Goal: Task Accomplishment & Management: Manage account settings

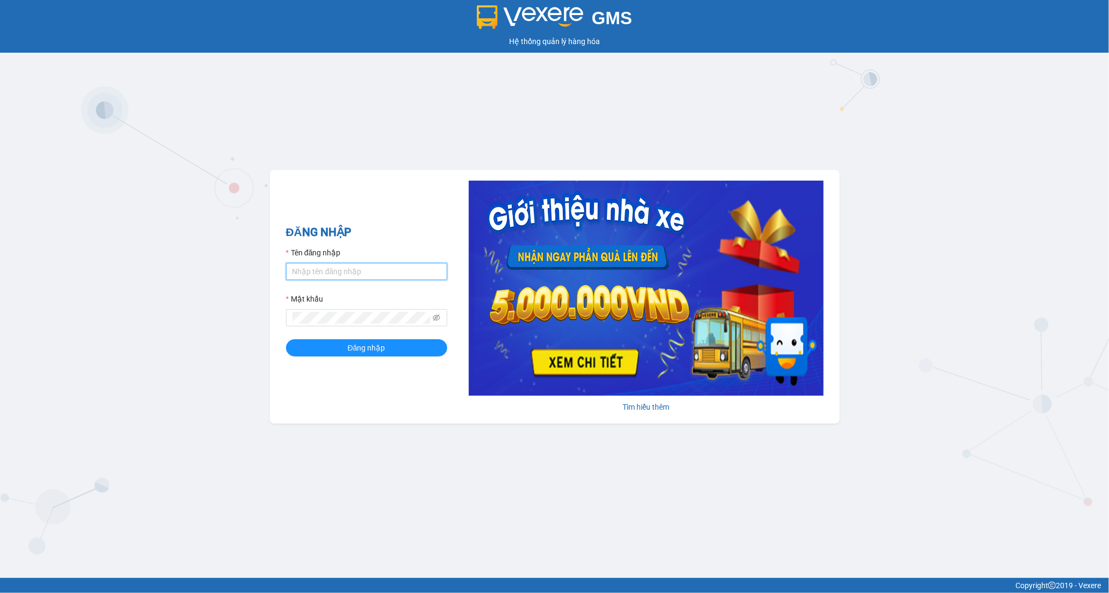
drag, startPoint x: 366, startPoint y: 266, endPoint x: 367, endPoint y: 278, distance: 11.8
click at [366, 267] on input "Tên đăng nhập" at bounding box center [366, 271] width 161 height 17
type input "tran.hoanganh"
click at [351, 353] on span "Đăng nhập" at bounding box center [367, 348] width 38 height 12
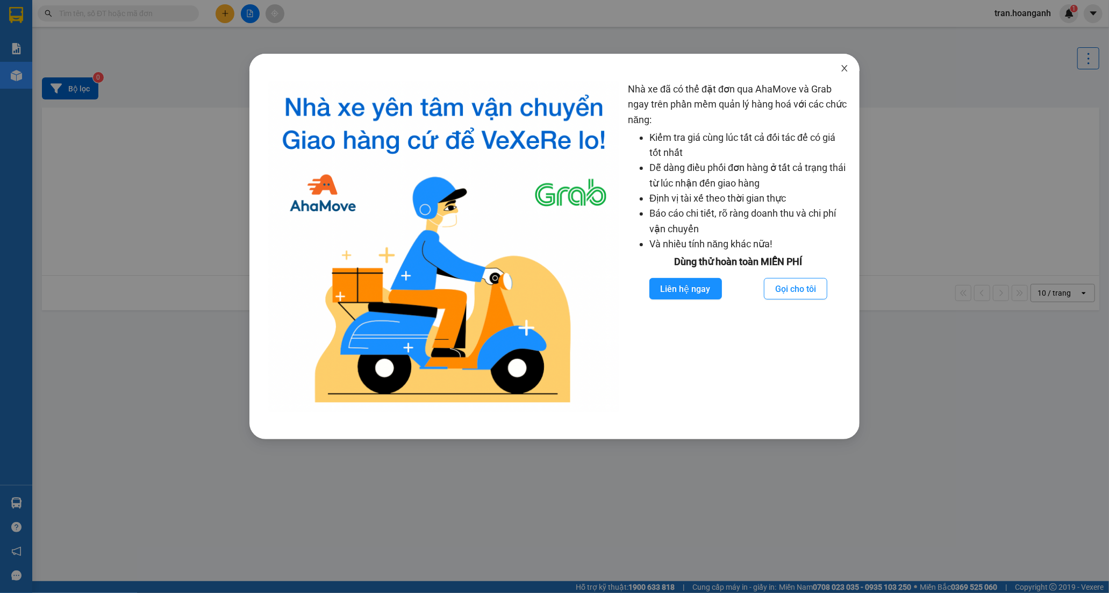
click at [842, 67] on icon "close" at bounding box center [844, 68] width 9 height 9
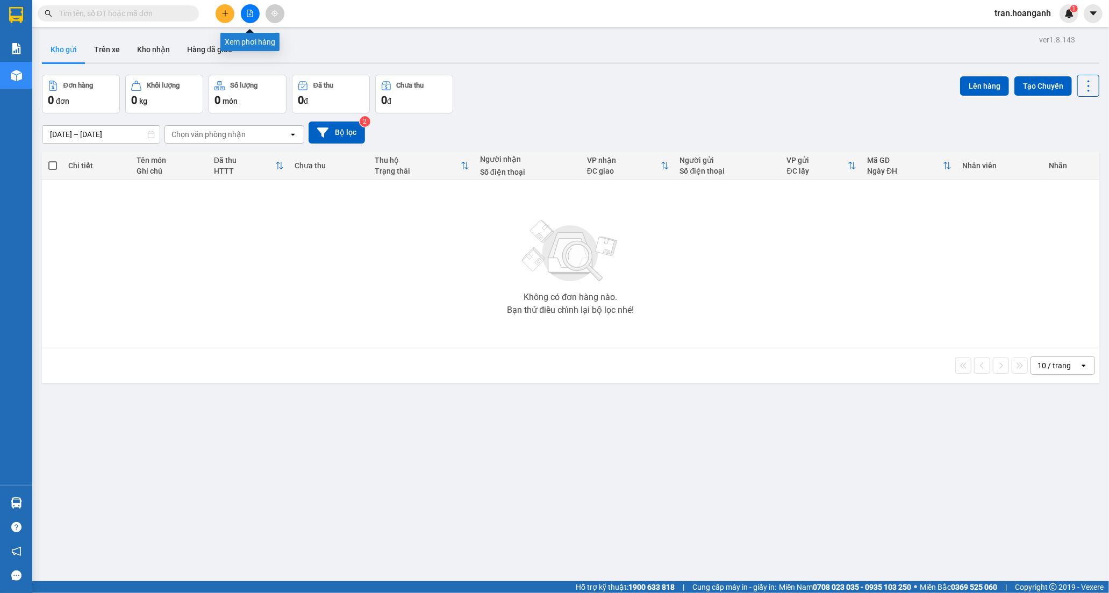
click at [244, 15] on button at bounding box center [250, 13] width 19 height 19
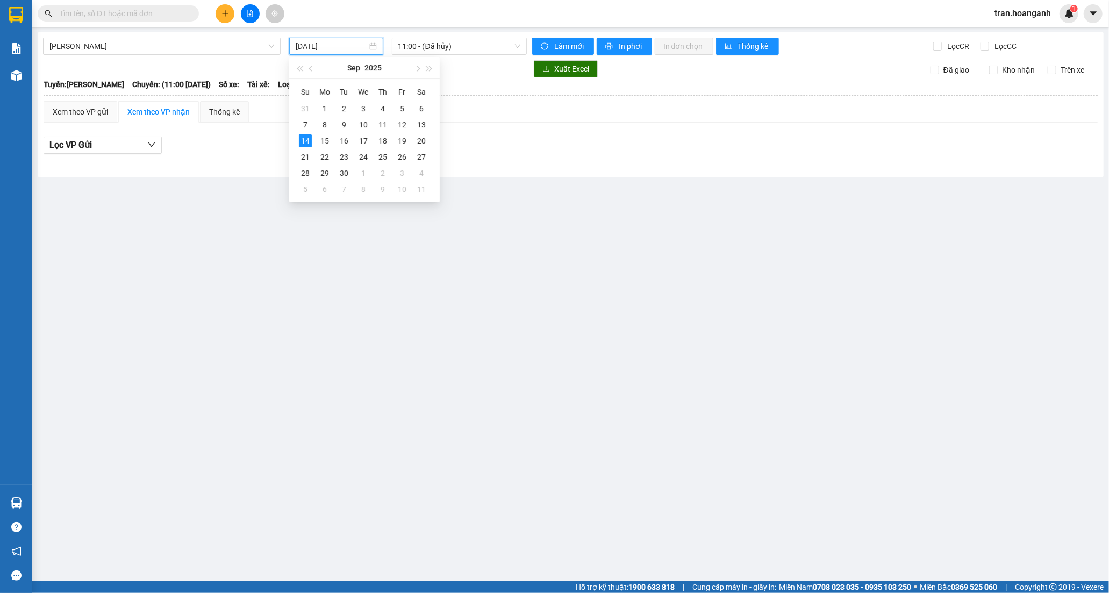
click at [319, 47] on input "[DATE]" at bounding box center [332, 46] width 72 height 12
click at [420, 123] on div "13" at bounding box center [421, 124] width 13 height 13
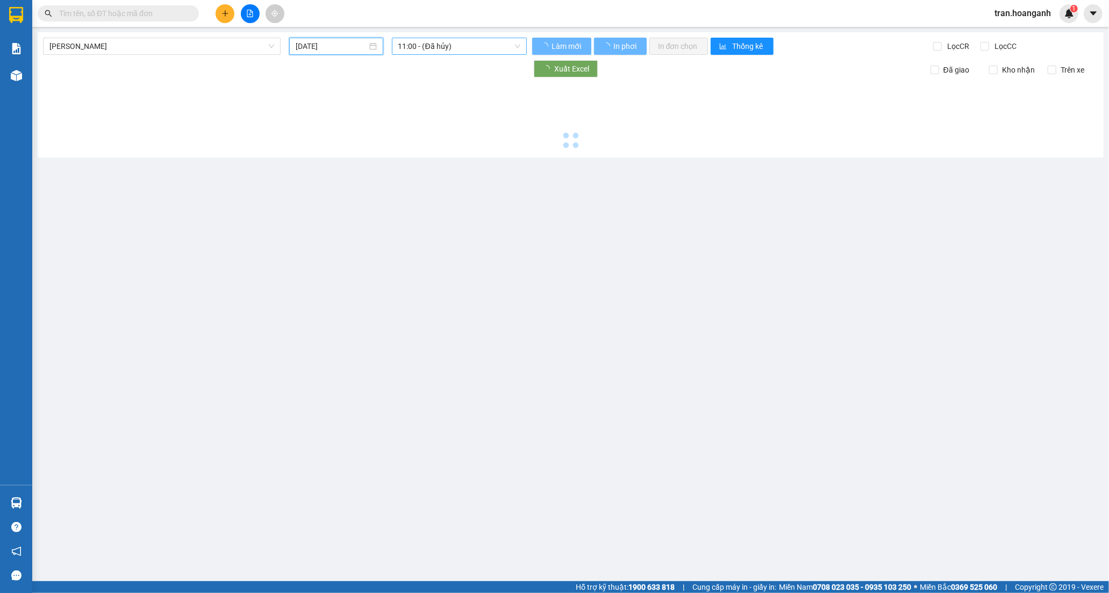
type input "[DATE]"
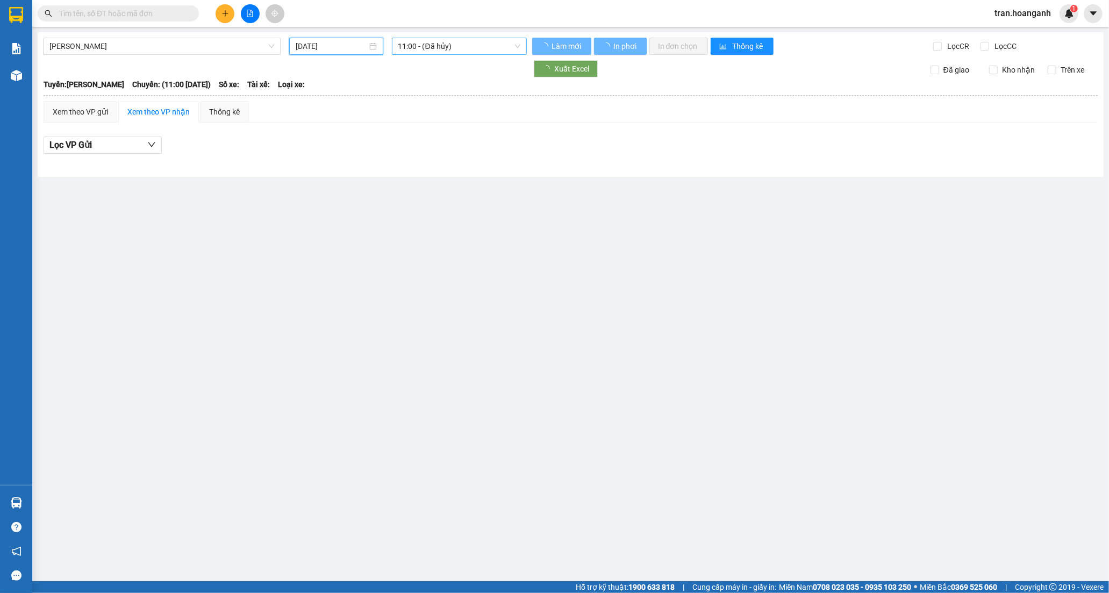
click at [417, 48] on span "11:00 - (Đã hủy)" at bounding box center [459, 46] width 122 height 16
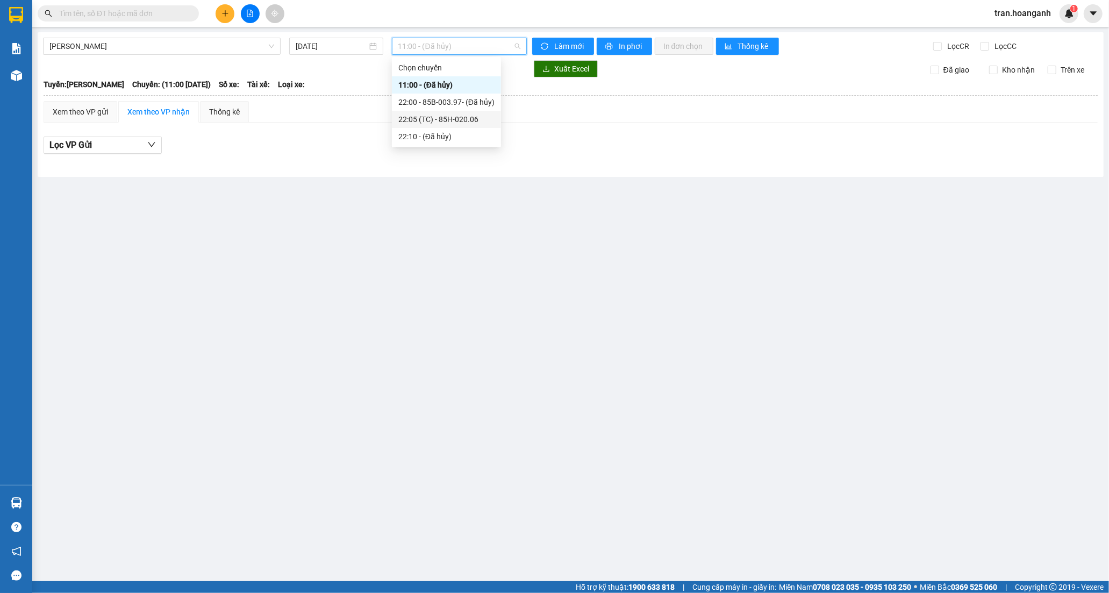
click at [425, 121] on div "22:05 (TC) - 85H-020.06" at bounding box center [446, 119] width 96 height 12
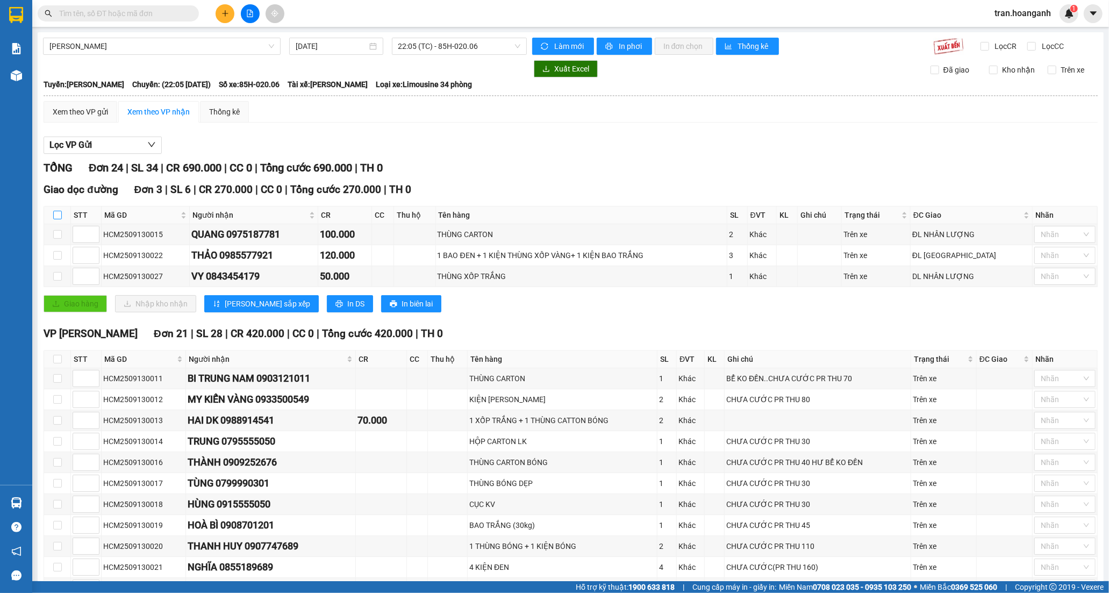
click at [55, 213] on input "checkbox" at bounding box center [57, 215] width 9 height 9
checkbox input "true"
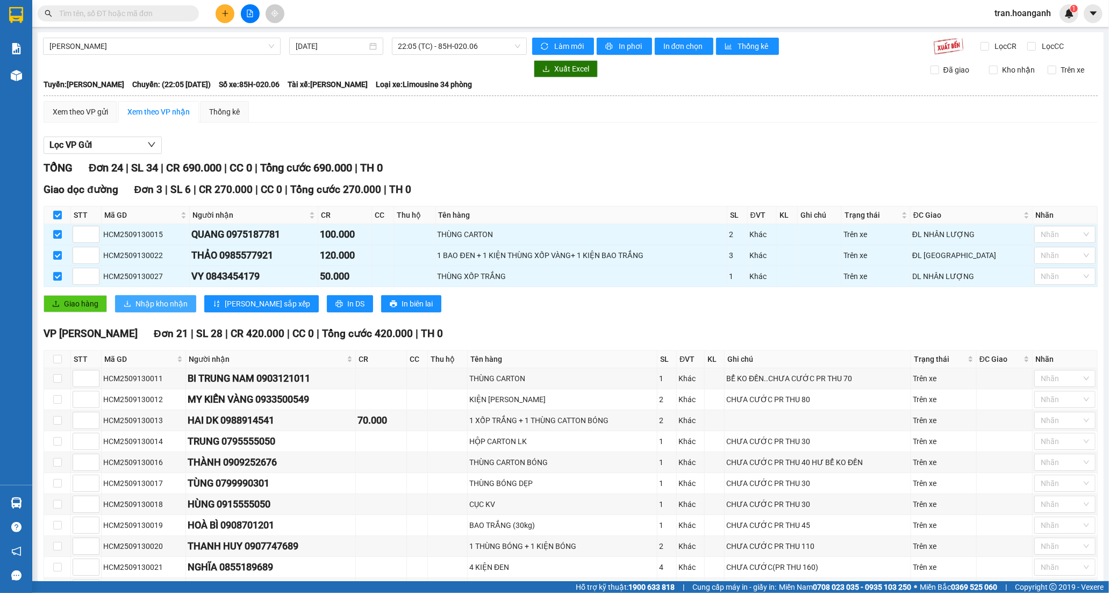
click at [146, 303] on span "Nhập kho nhận" at bounding box center [161, 304] width 52 height 12
click at [56, 214] on input "checkbox" at bounding box center [57, 215] width 9 height 9
checkbox input "false"
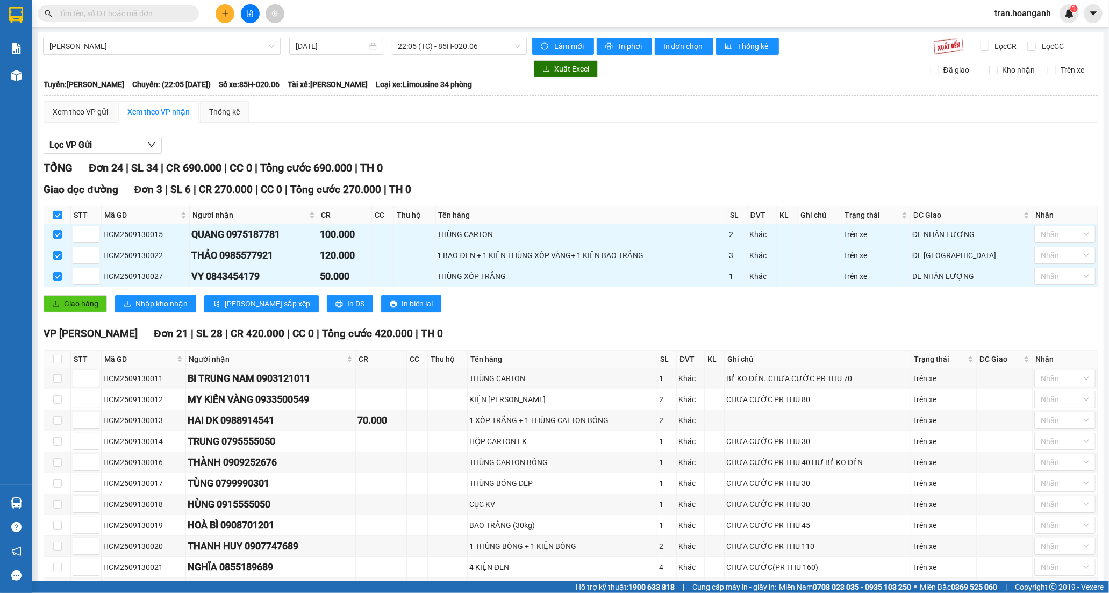
checkbox input "false"
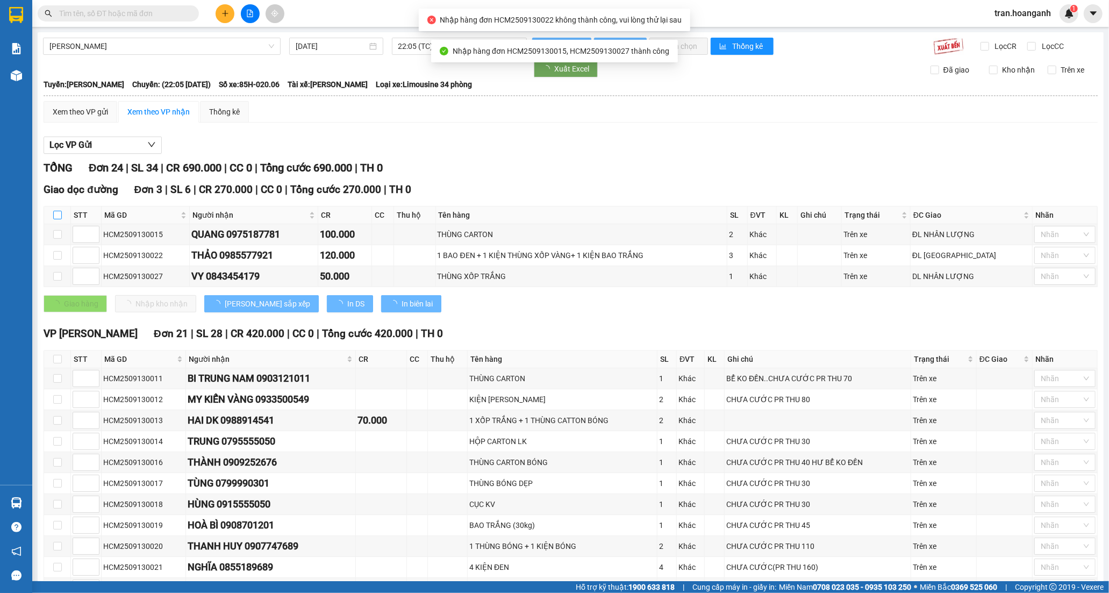
click at [57, 215] on input "checkbox" at bounding box center [57, 215] width 9 height 9
checkbox input "true"
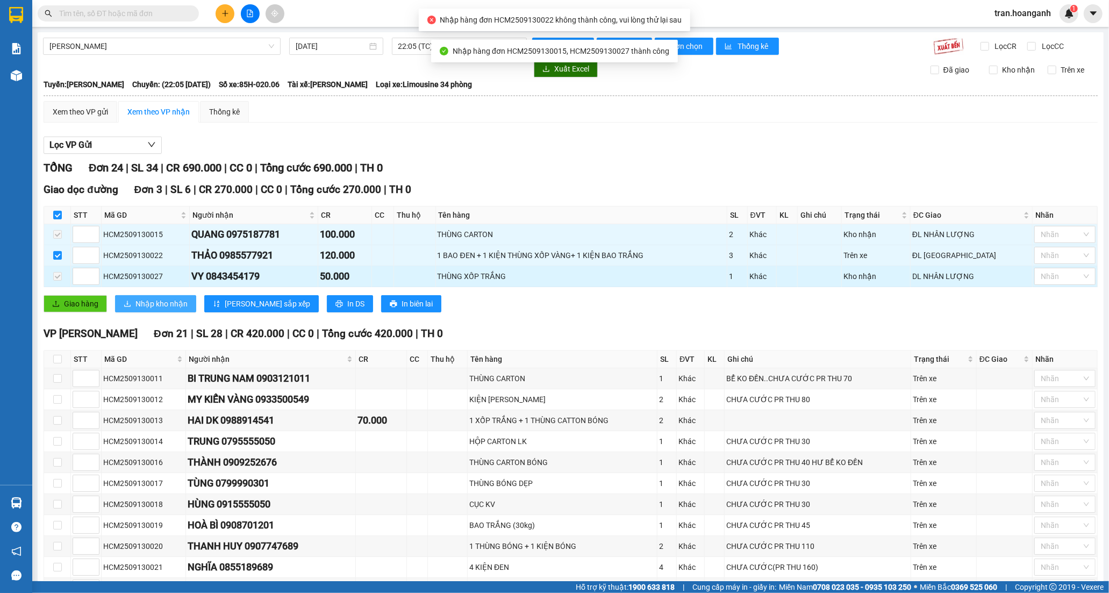
drag, startPoint x: 156, startPoint y: 305, endPoint x: 117, endPoint y: 271, distance: 52.6
click at [156, 305] on span "Nhập kho nhận" at bounding box center [161, 304] width 52 height 12
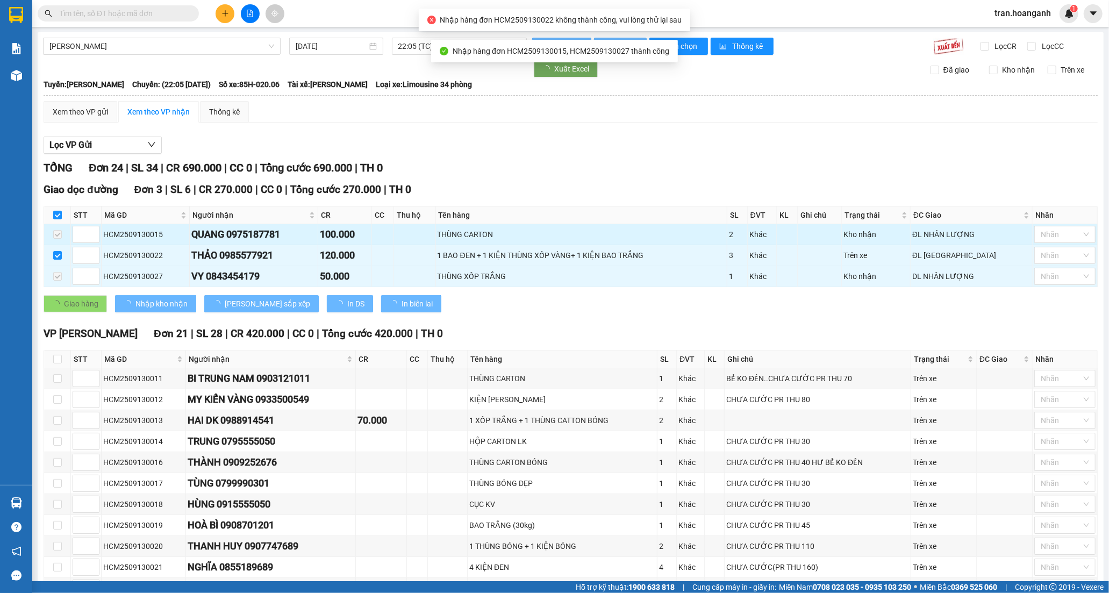
checkbox input "false"
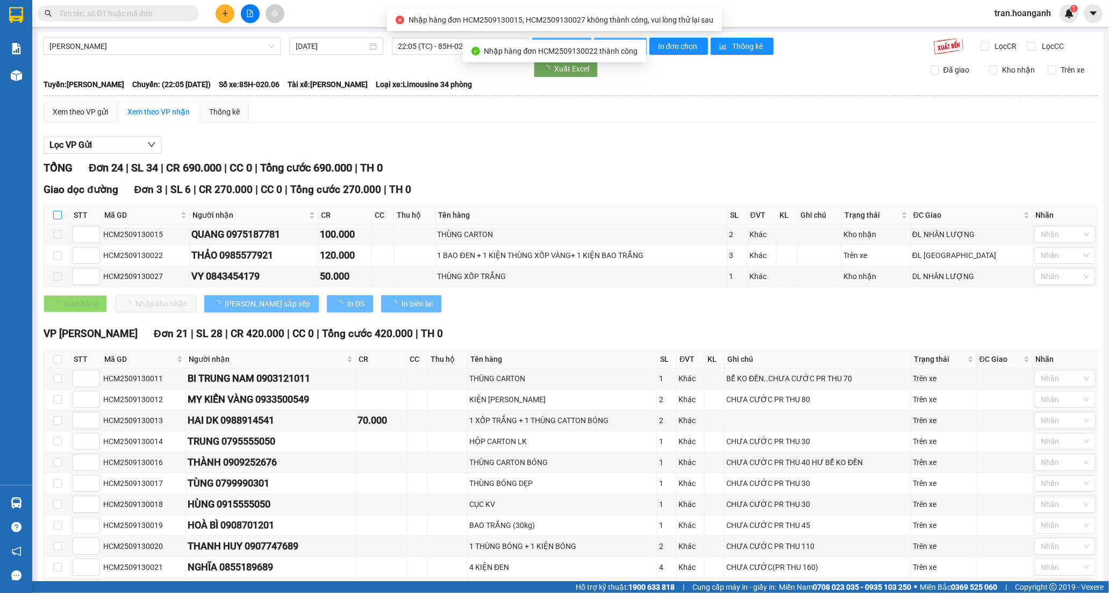
click at [57, 216] on input "checkbox" at bounding box center [57, 215] width 9 height 9
checkbox input "true"
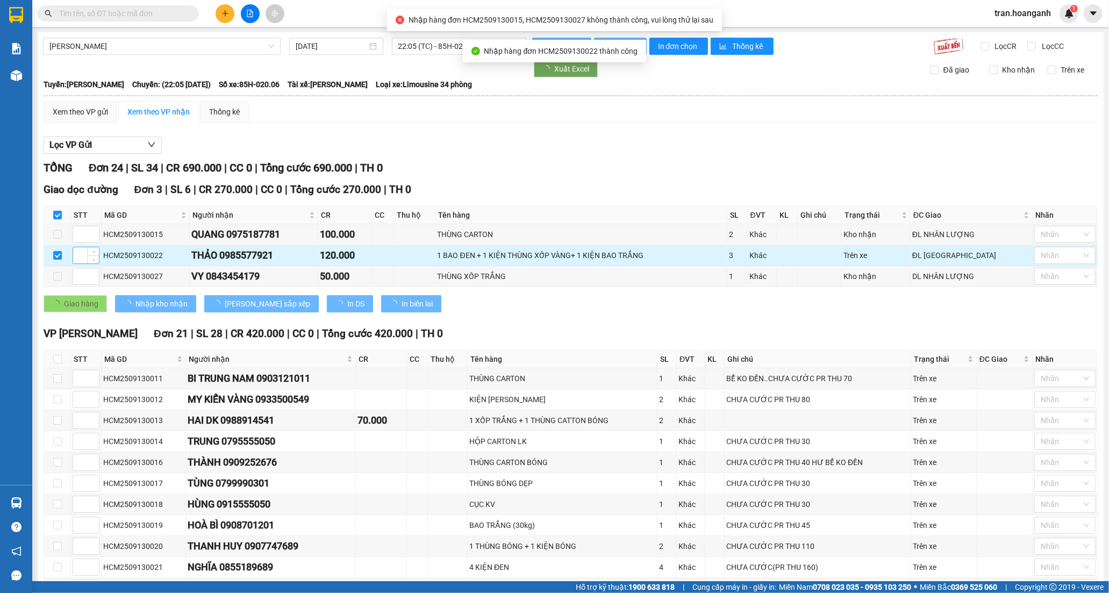
checkbox input "false"
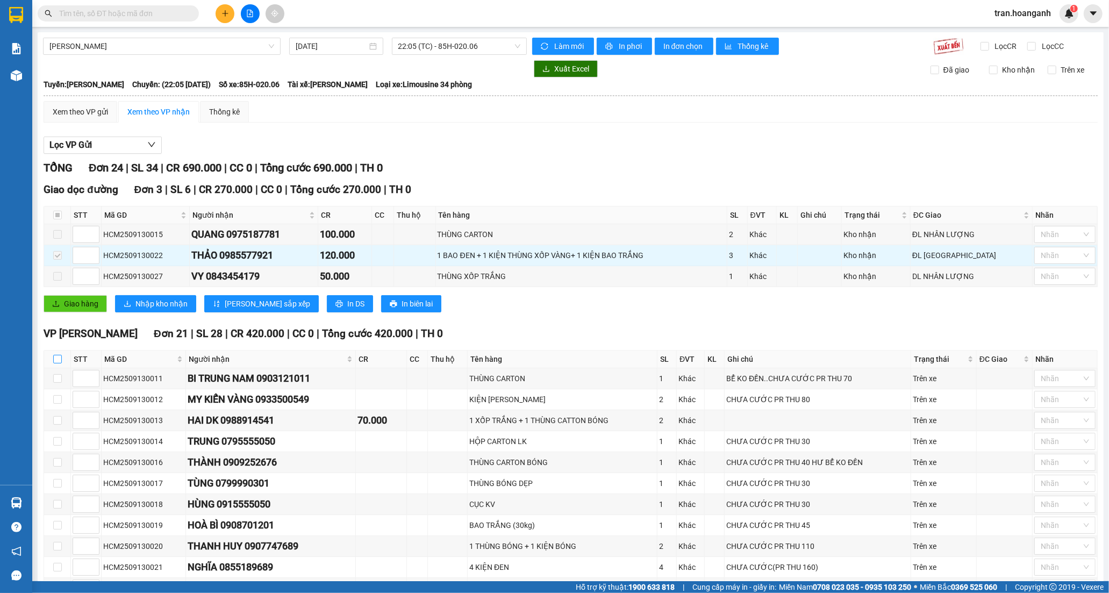
click at [60, 361] on input "checkbox" at bounding box center [57, 359] width 9 height 9
checkbox input "true"
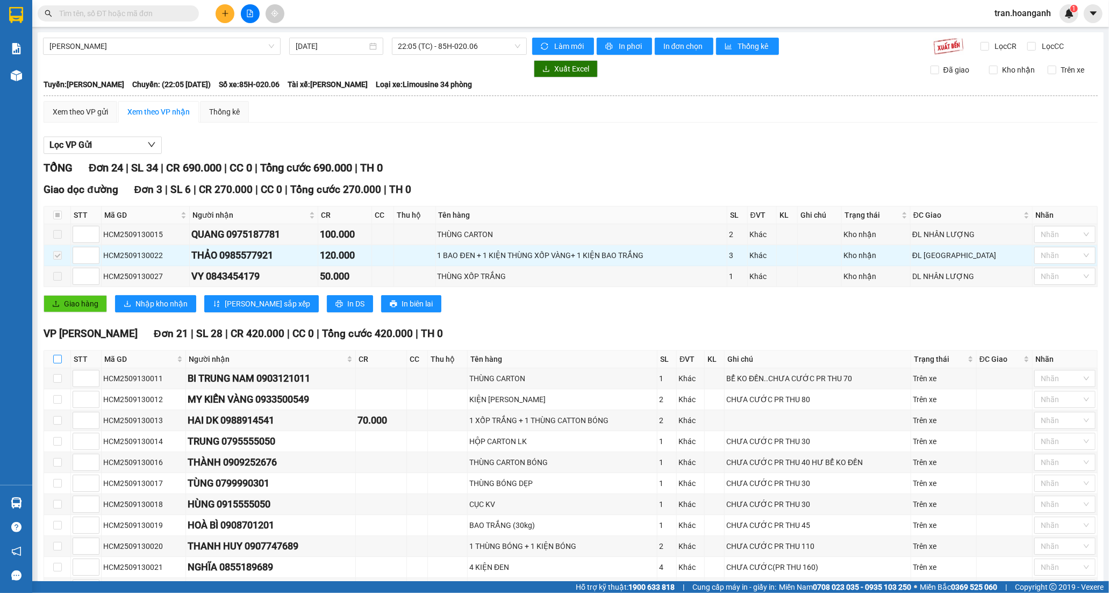
checkbox input "true"
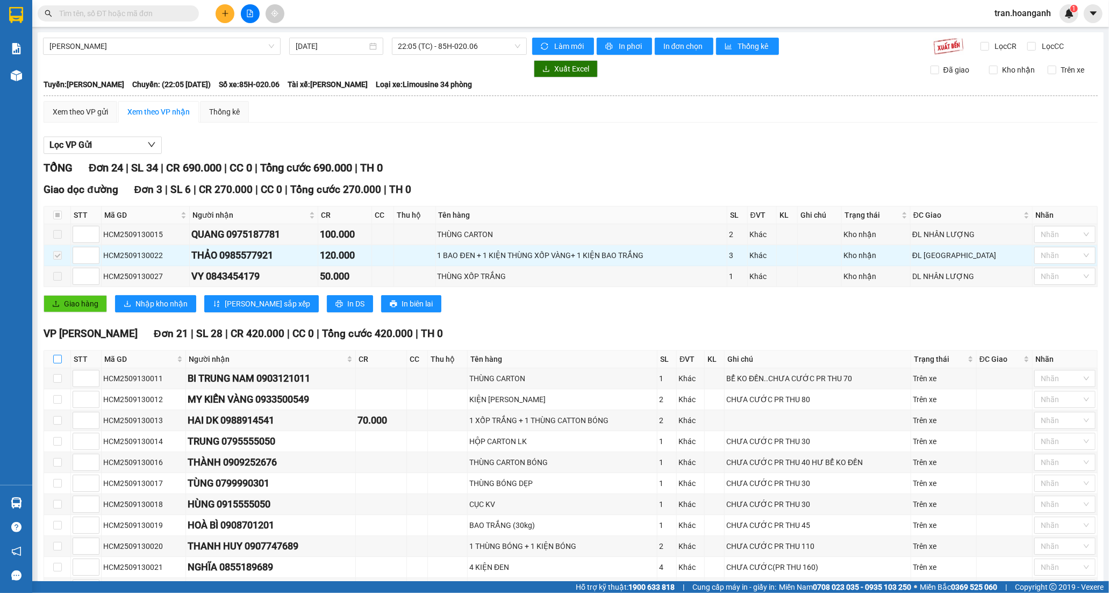
checkbox input "true"
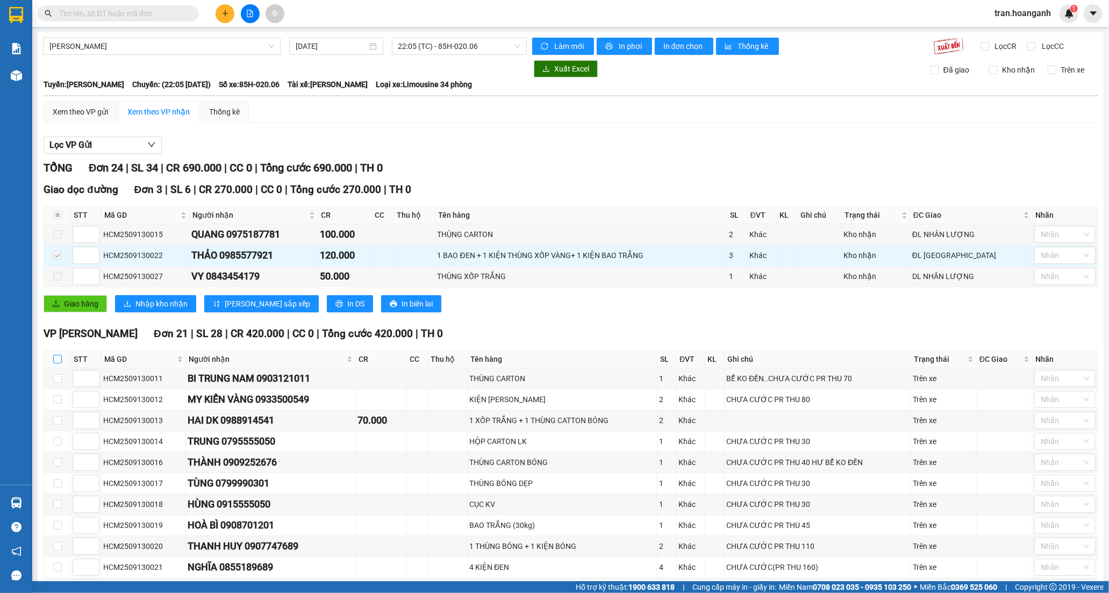
checkbox input "true"
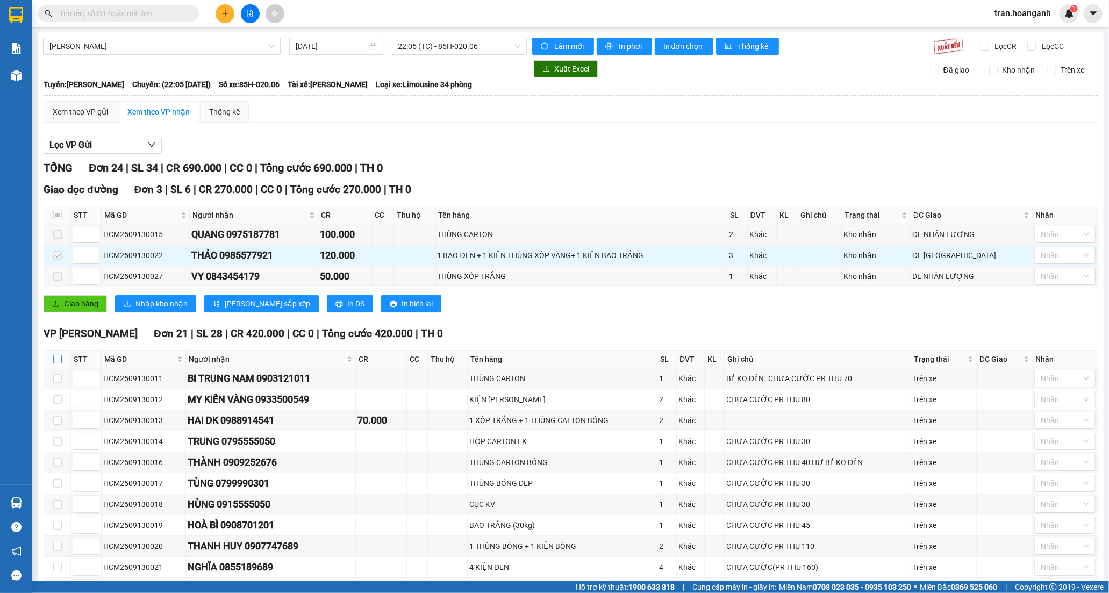
checkbox input "true"
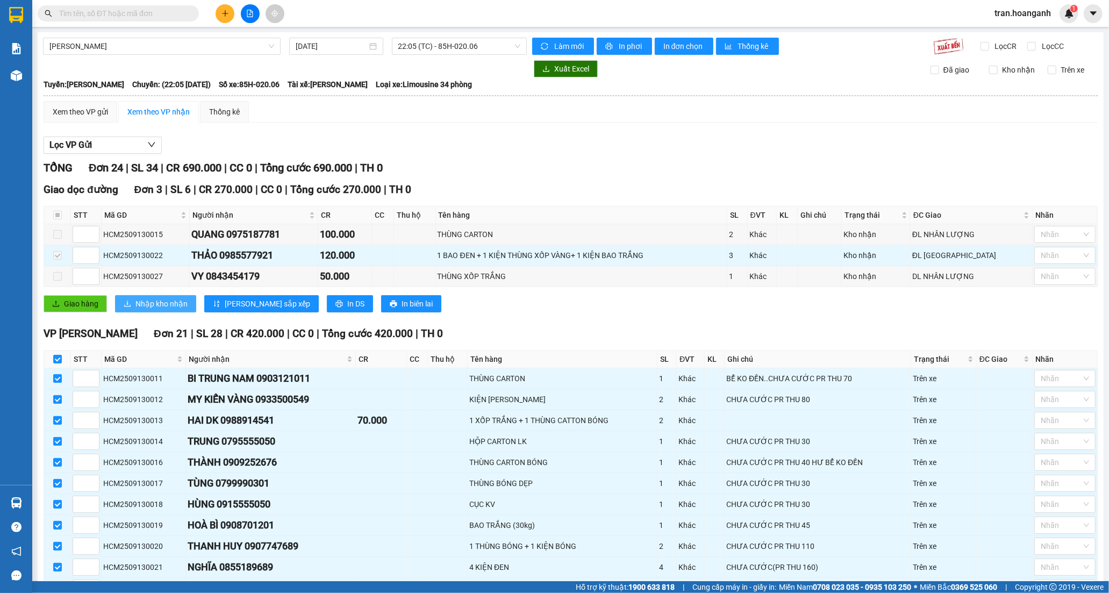
click at [149, 305] on span "Nhập kho nhận" at bounding box center [161, 304] width 52 height 12
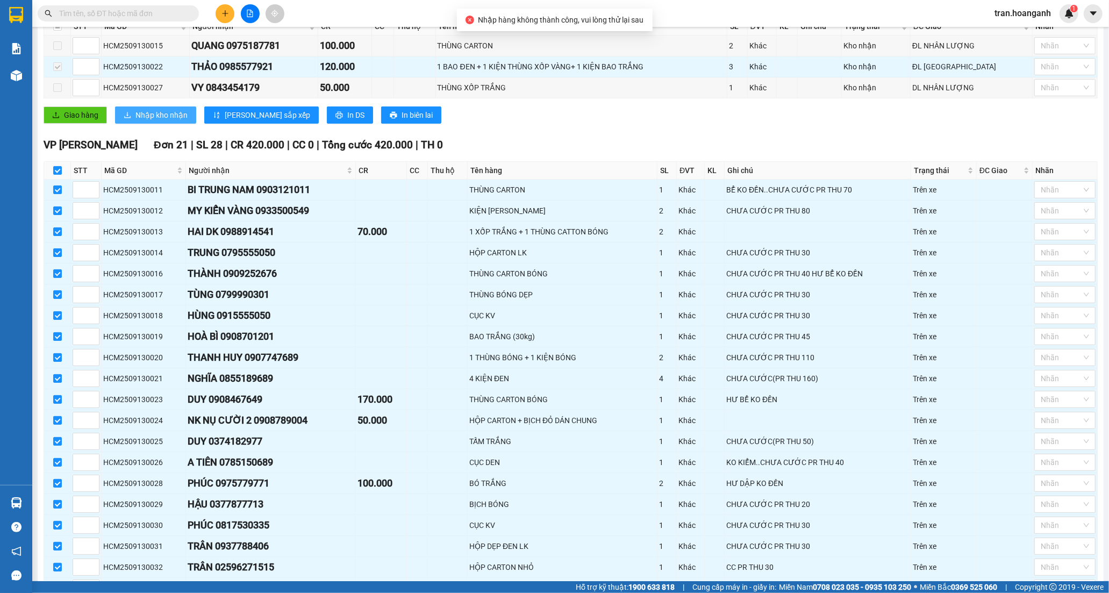
scroll to position [287, 0]
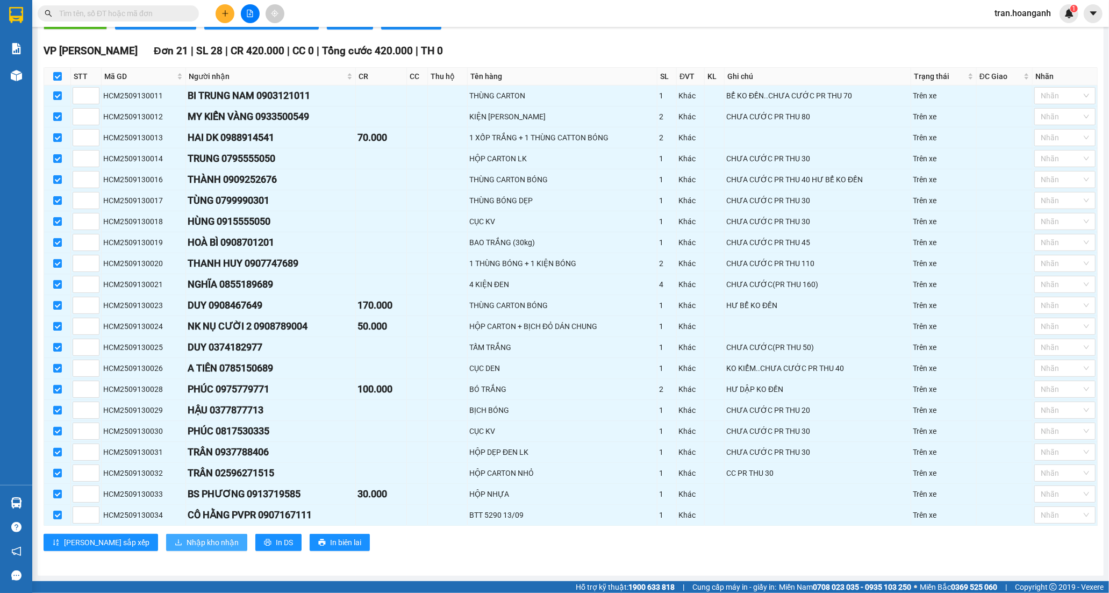
click at [187, 537] on span "Nhập kho nhận" at bounding box center [213, 543] width 52 height 12
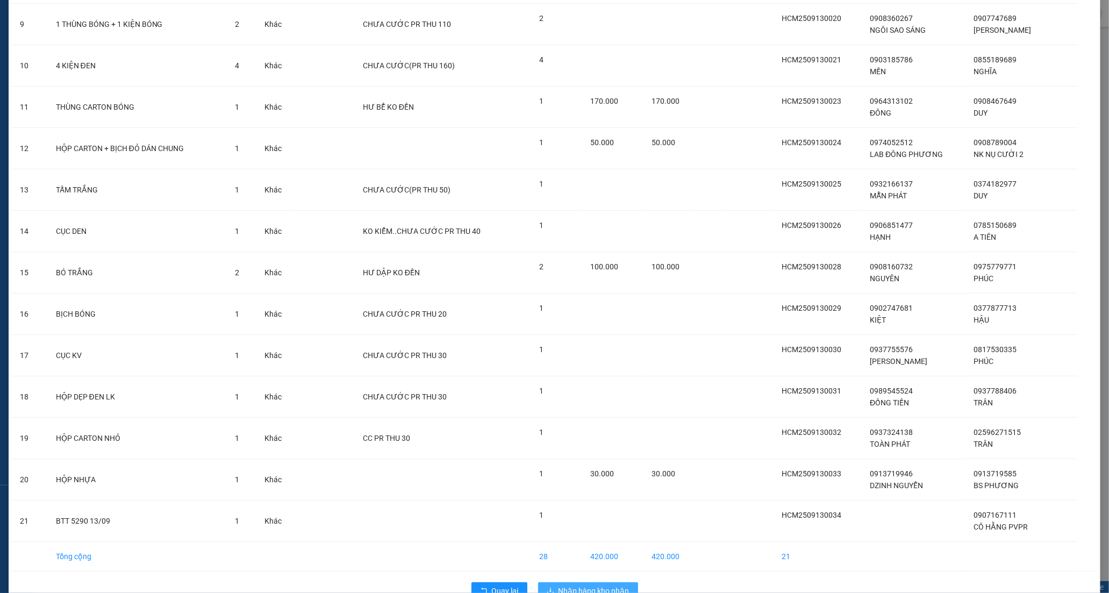
scroll to position [445, 0]
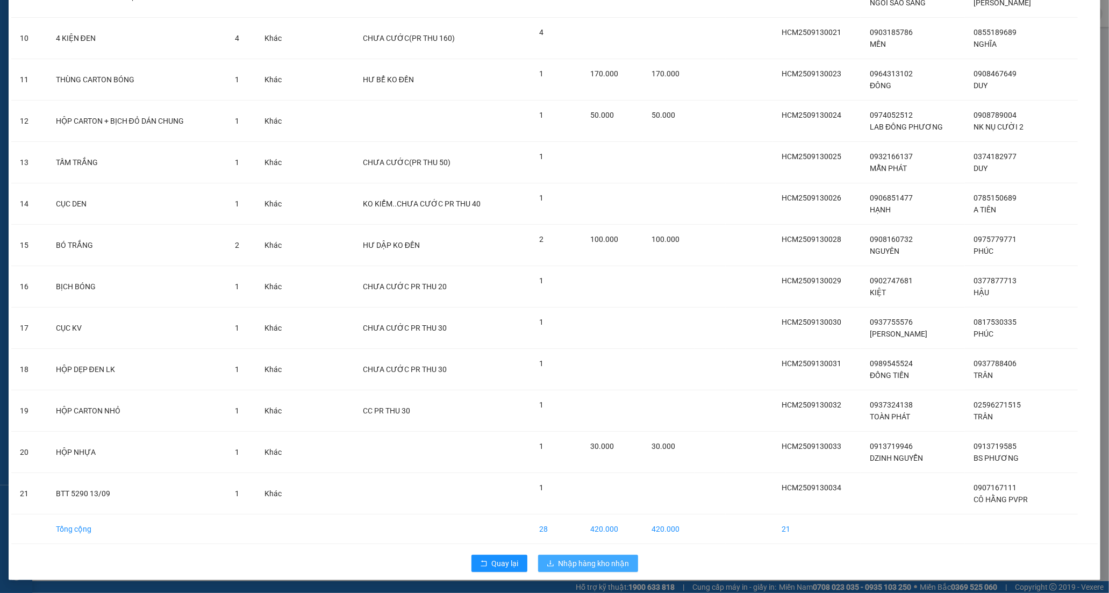
click at [577, 566] on span "Nhập hàng kho nhận" at bounding box center [594, 564] width 71 height 12
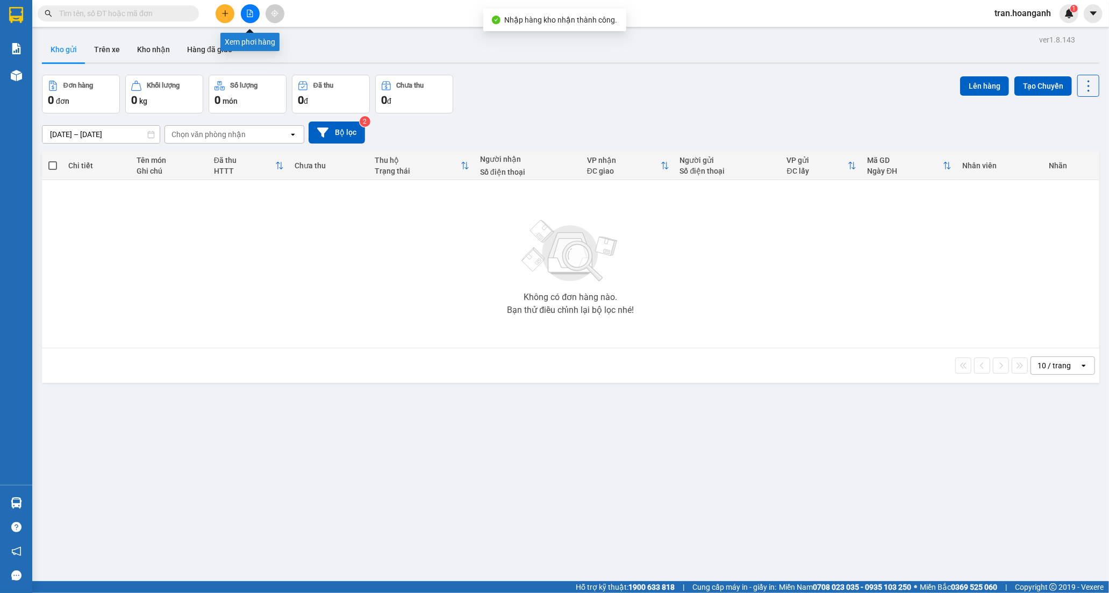
click at [254, 13] on button at bounding box center [250, 13] width 19 height 19
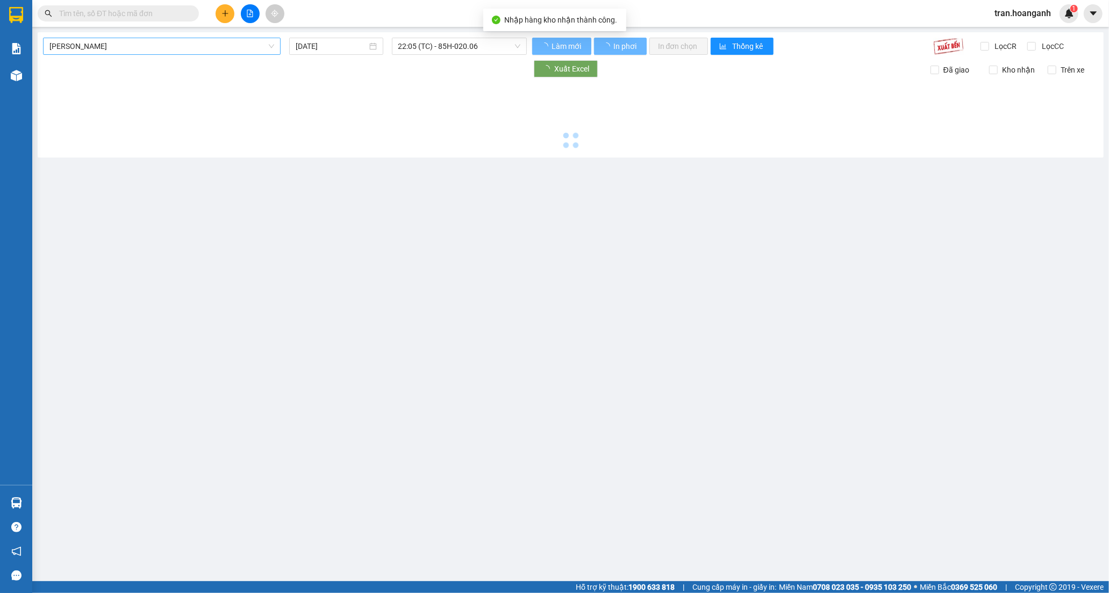
type input "[DATE]"
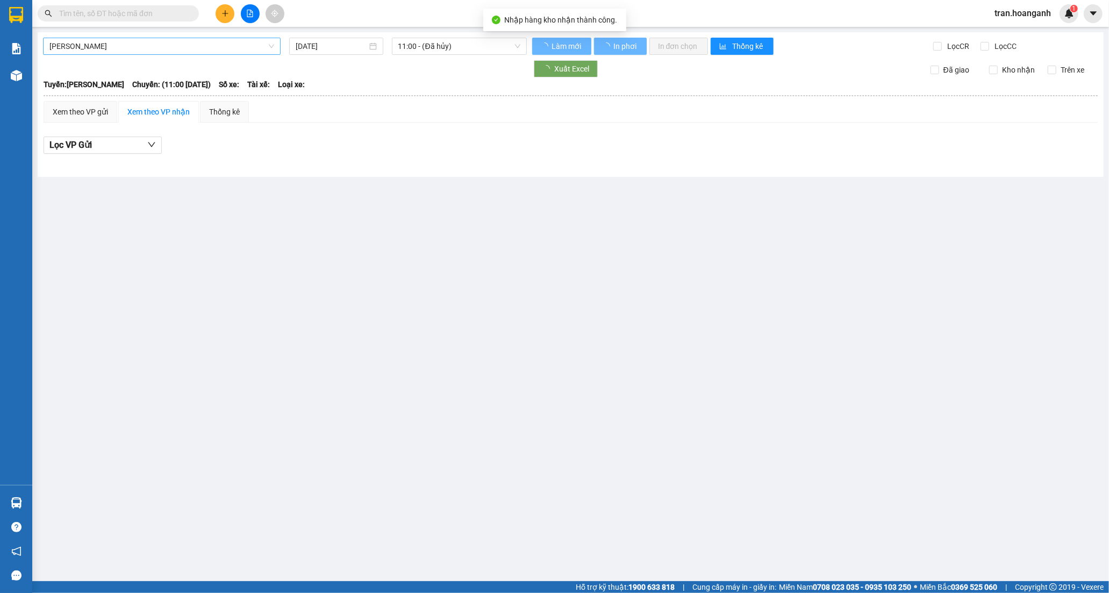
click at [111, 49] on span "[PERSON_NAME]" at bounding box center [161, 46] width 225 height 16
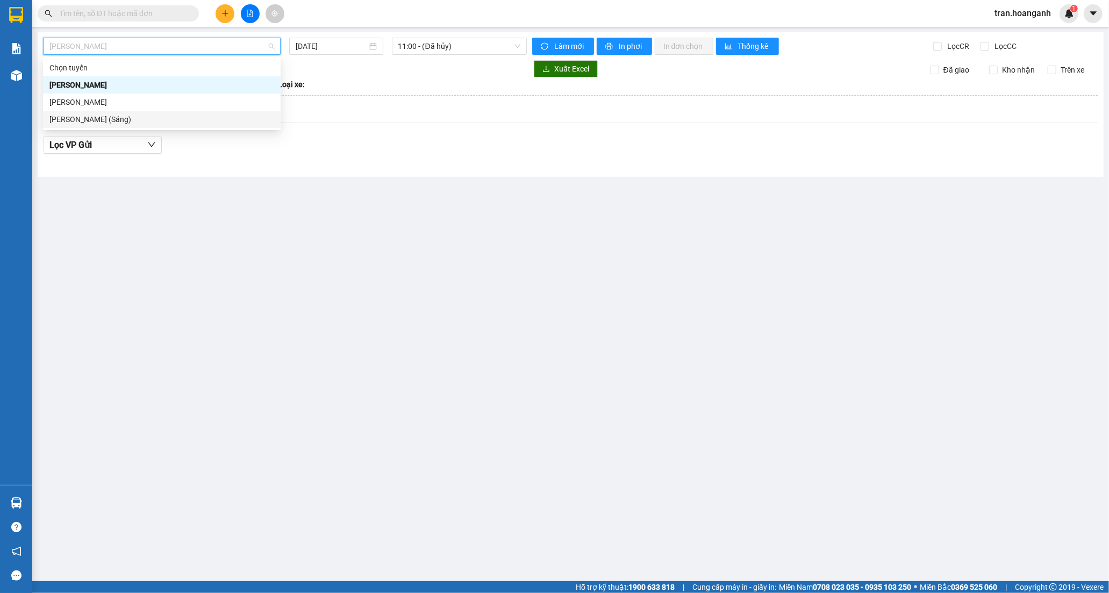
click at [122, 118] on div "[PERSON_NAME] (Sáng)" at bounding box center [161, 119] width 225 height 12
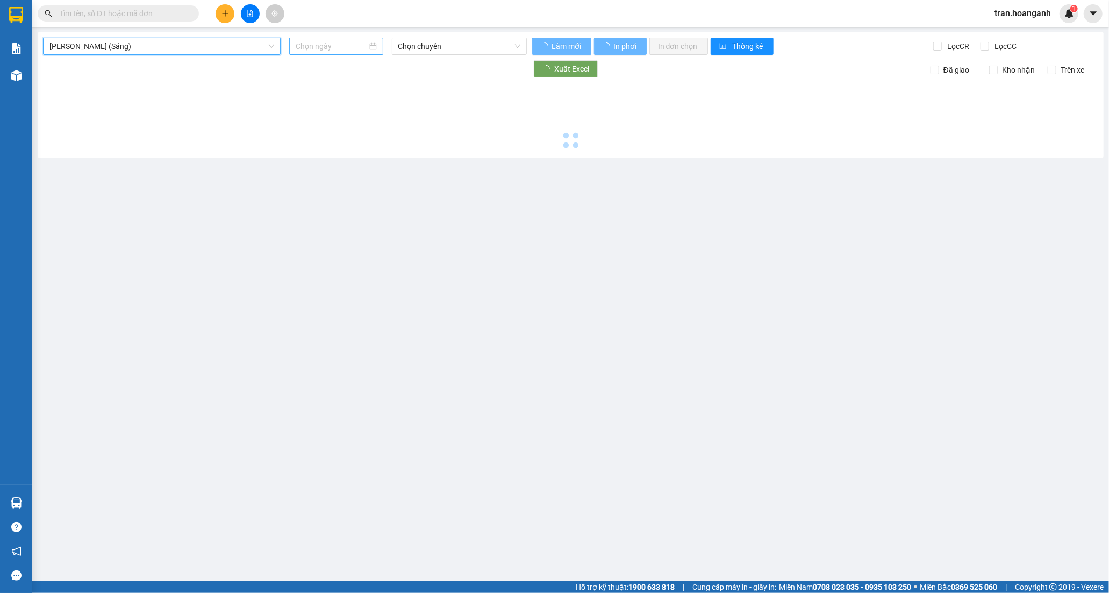
click at [319, 46] on input at bounding box center [332, 46] width 72 height 12
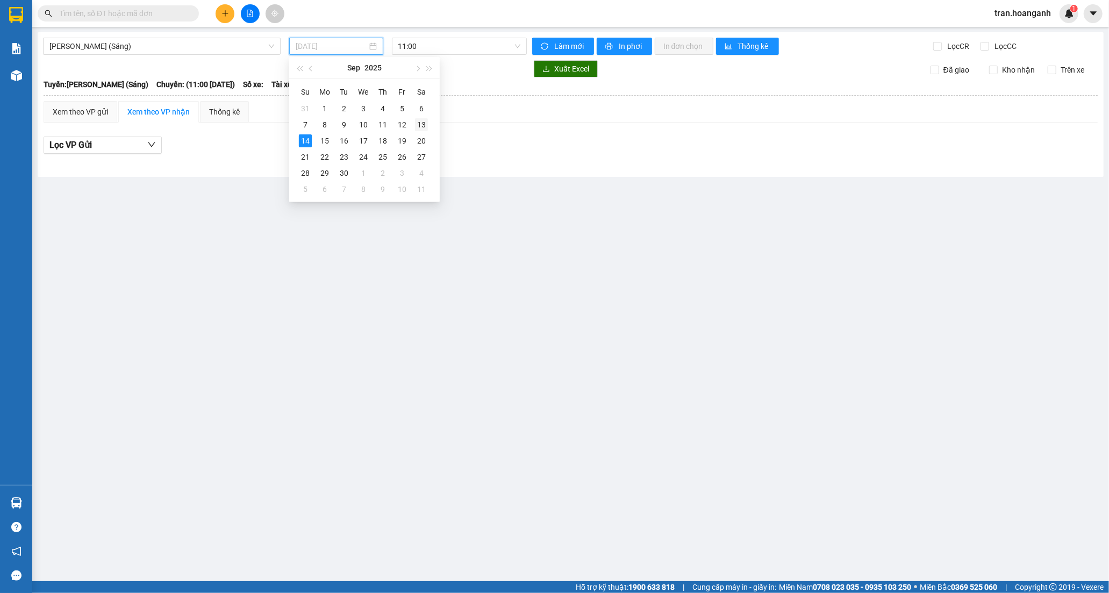
click at [423, 125] on div "13" at bounding box center [421, 124] width 13 height 13
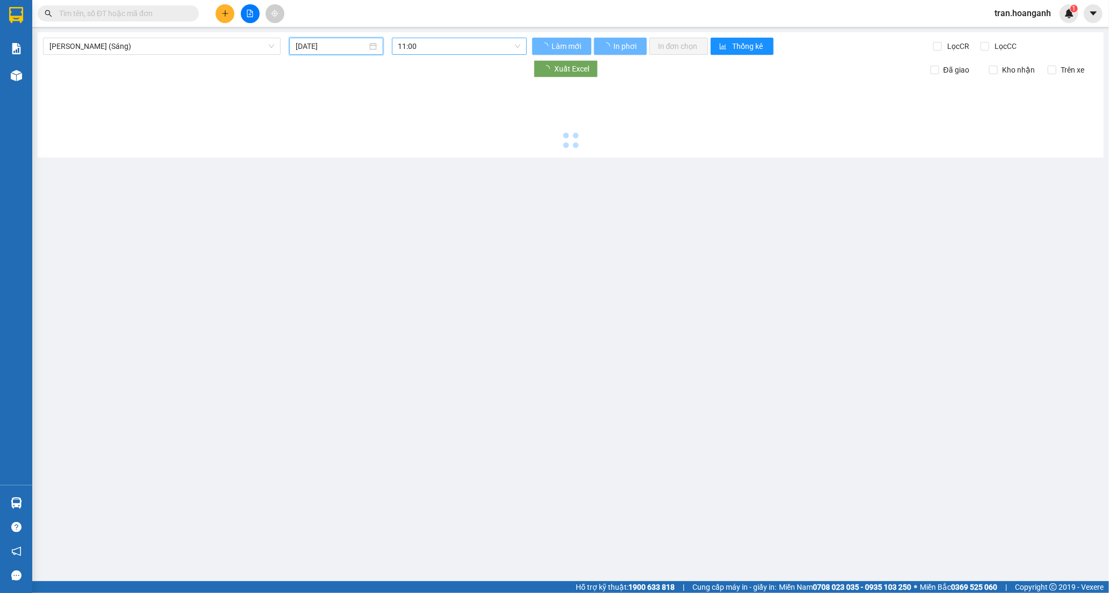
type input "[DATE]"
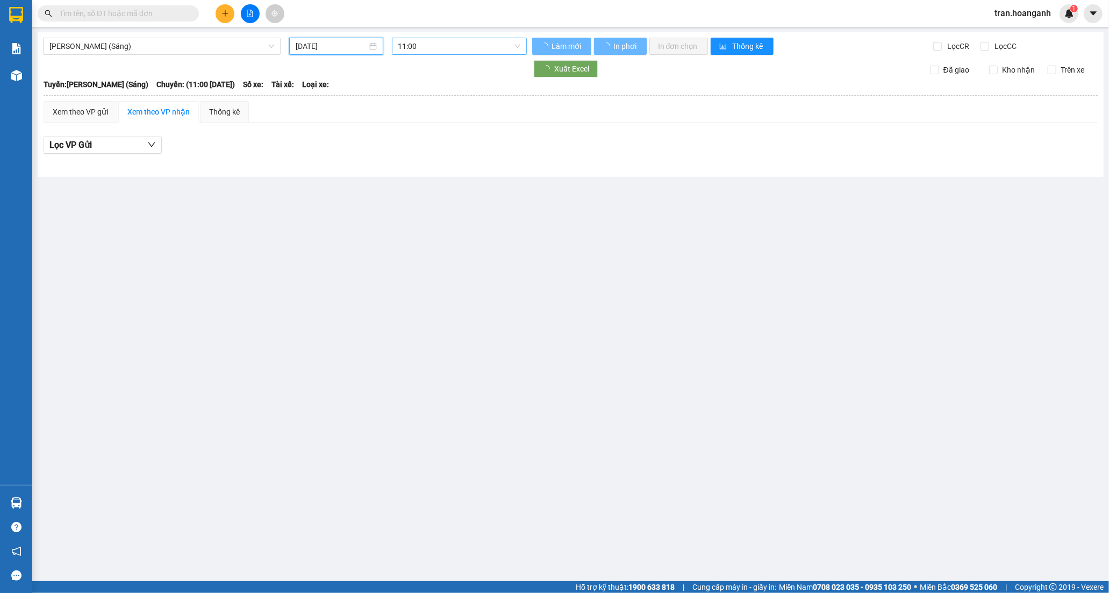
click at [426, 40] on span "11:00" at bounding box center [459, 46] width 122 height 16
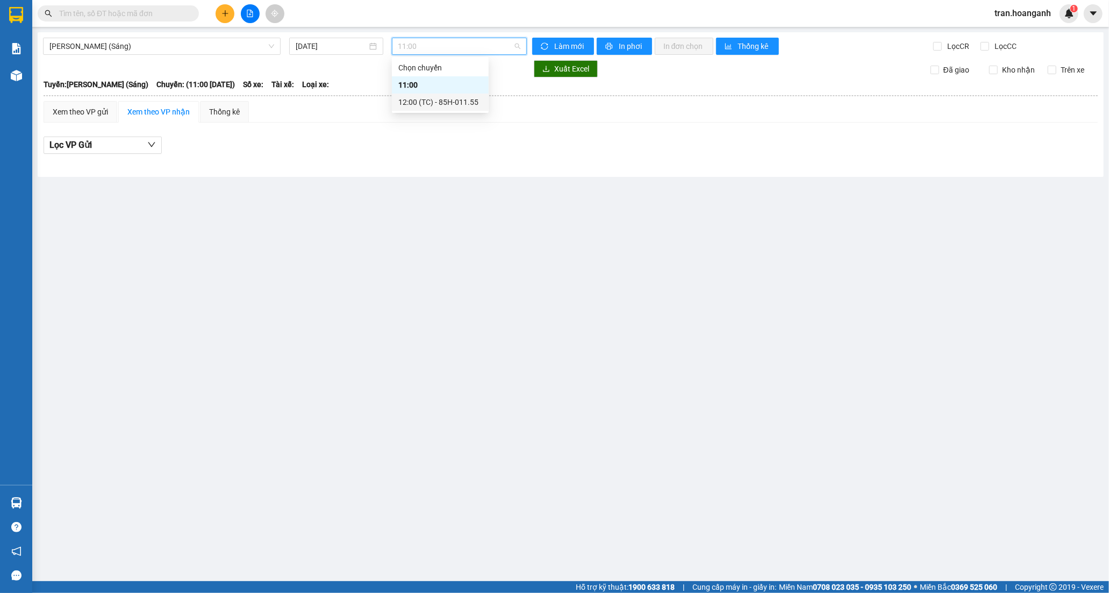
click at [438, 101] on div "12:00 (TC) - 85H-011.55" at bounding box center [440, 102] width 84 height 12
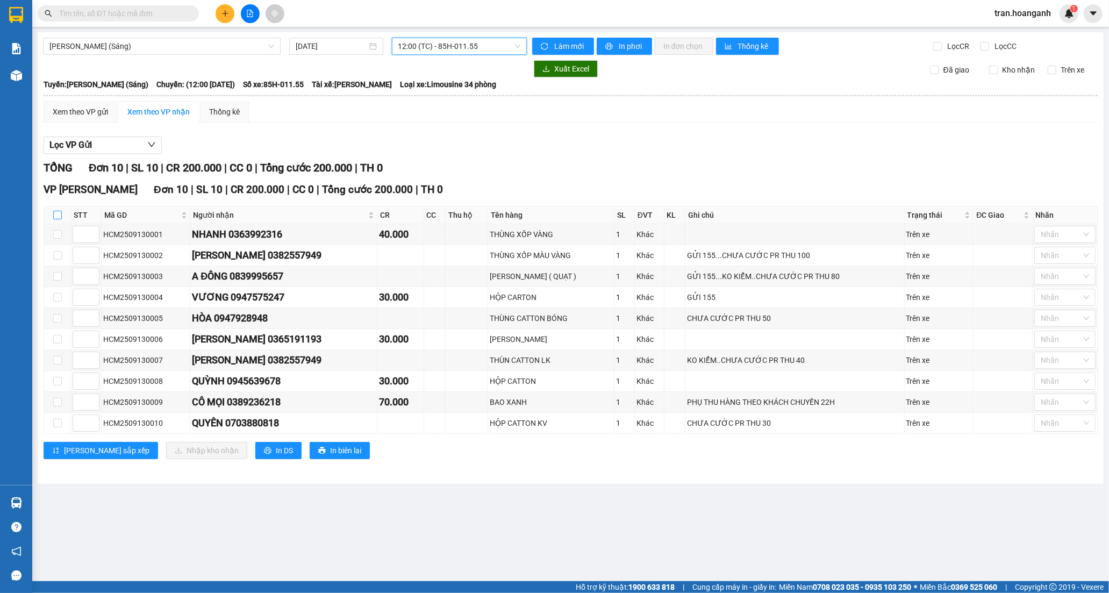
click at [59, 216] on input "checkbox" at bounding box center [57, 215] width 9 height 9
checkbox input "true"
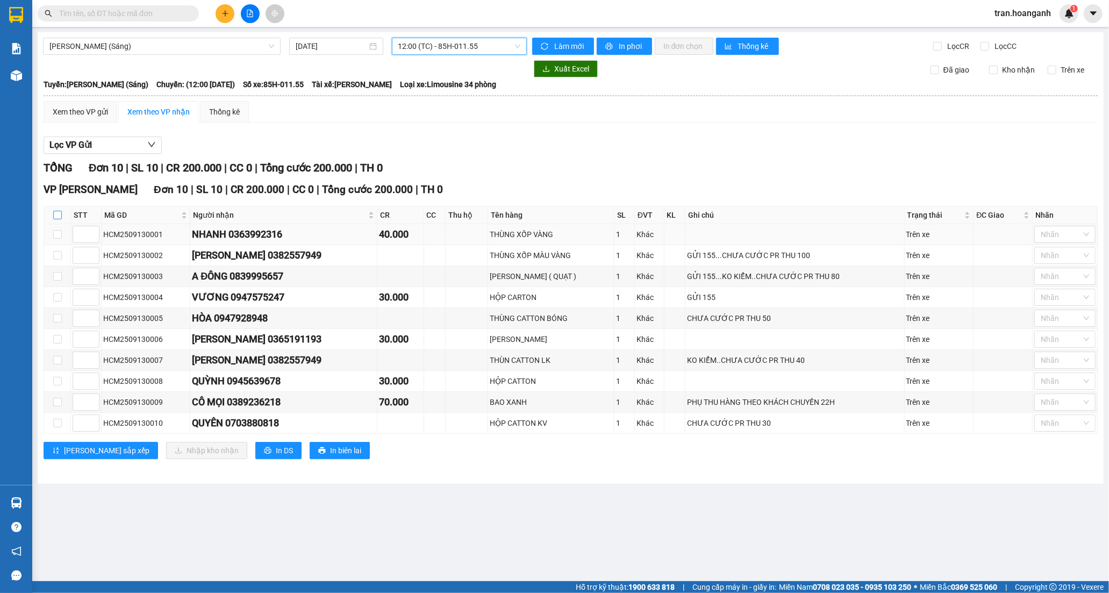
checkbox input "true"
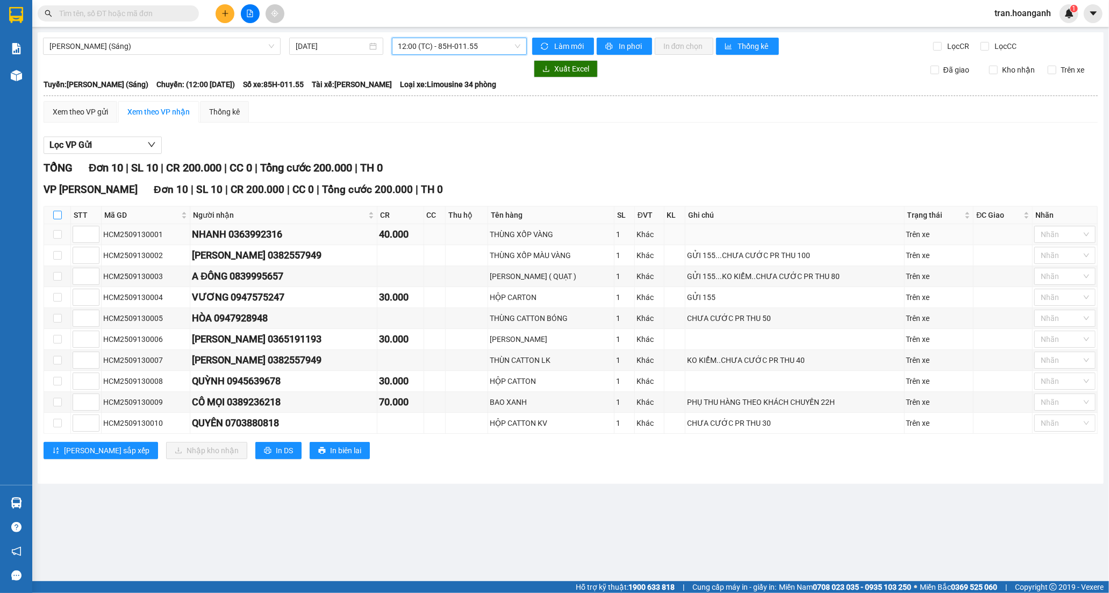
checkbox input "true"
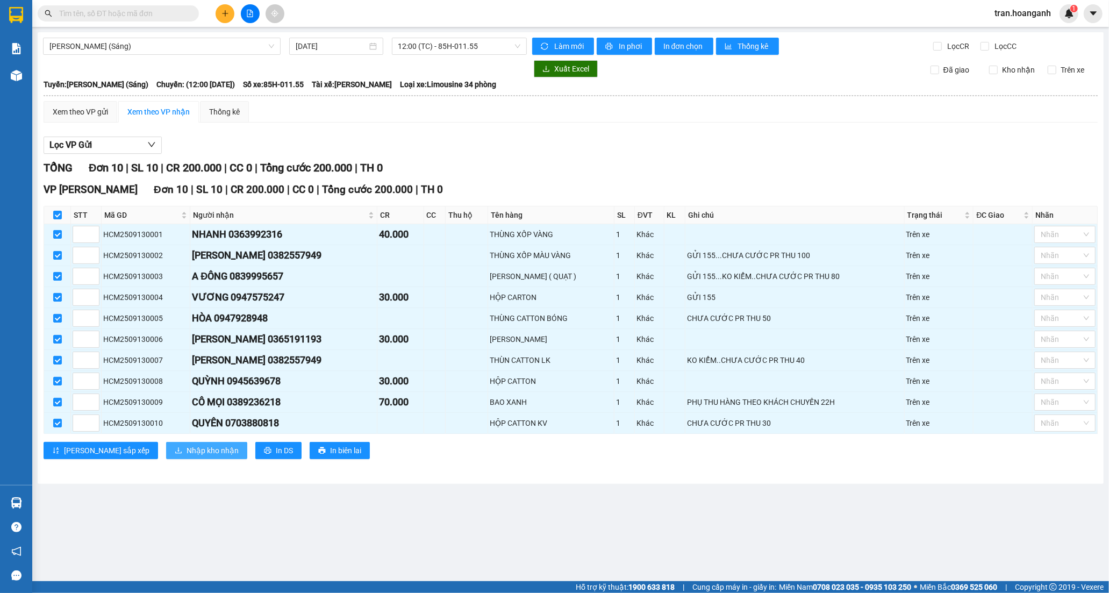
click at [187, 452] on span "Nhập kho nhận" at bounding box center [213, 451] width 52 height 12
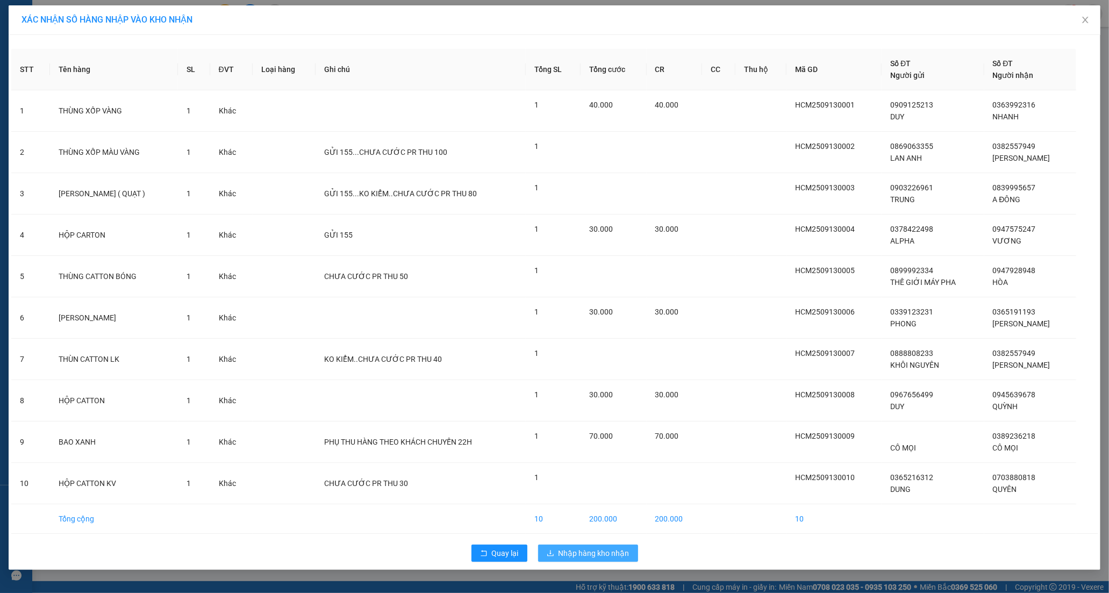
click at [579, 554] on span "Nhập hàng kho nhận" at bounding box center [594, 553] width 71 height 12
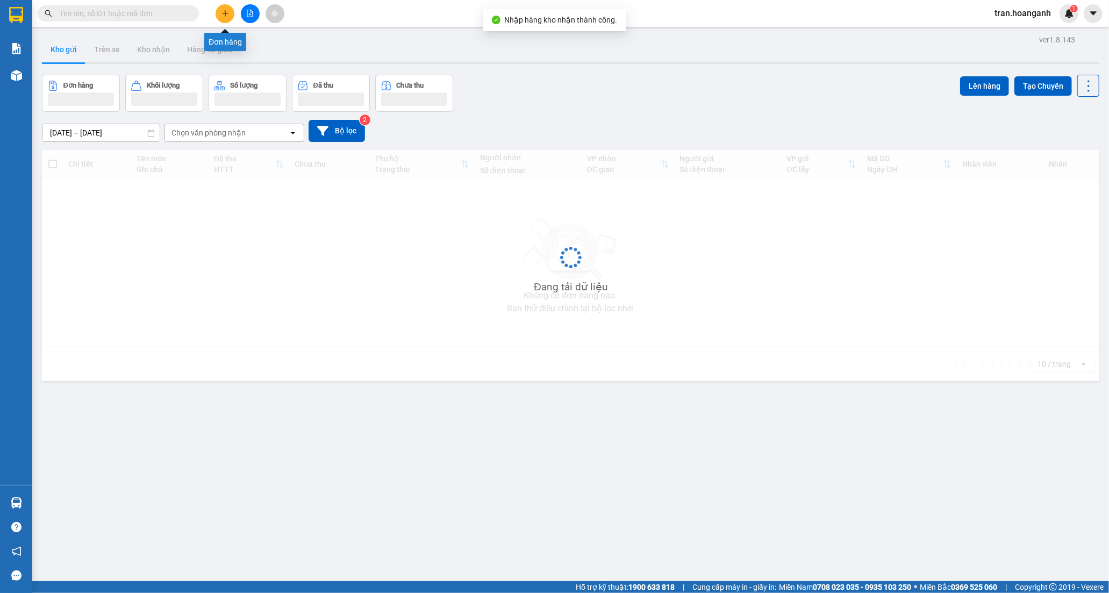
click at [226, 11] on icon "plus" at bounding box center [226, 14] width 8 height 8
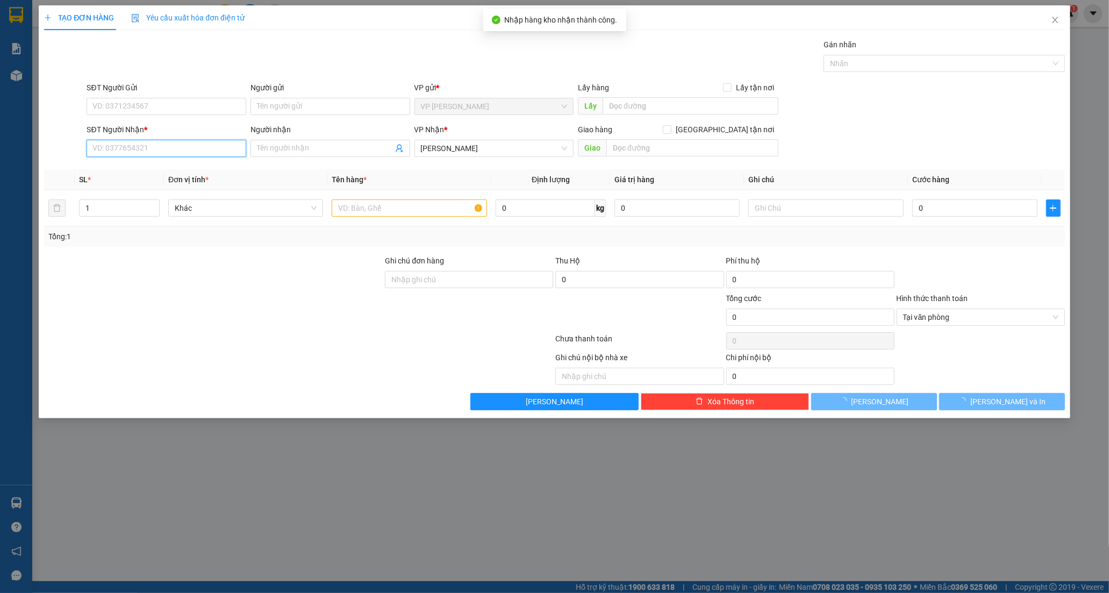
click at [185, 149] on input "SĐT Người Nhận *" at bounding box center [167, 148] width 160 height 17
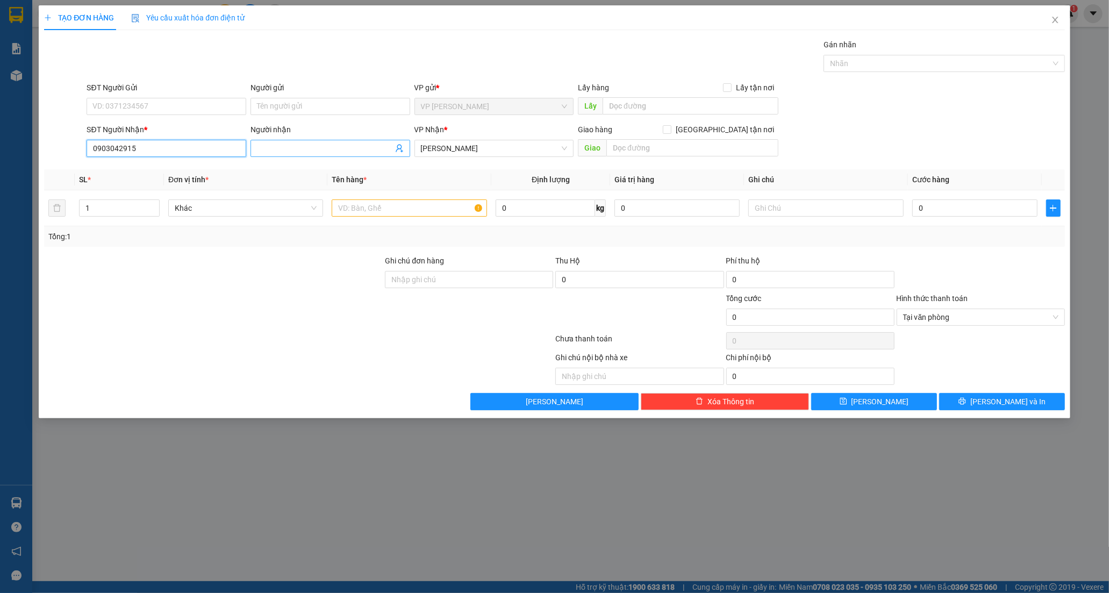
type input "0903042915"
click at [291, 151] on input "Người nhận" at bounding box center [325, 148] width 136 height 12
click at [196, 153] on input "0903042915" at bounding box center [167, 148] width 160 height 17
click at [149, 168] on div "0903042915 - TUẤN" at bounding box center [166, 170] width 147 height 12
type input "TUẤN"
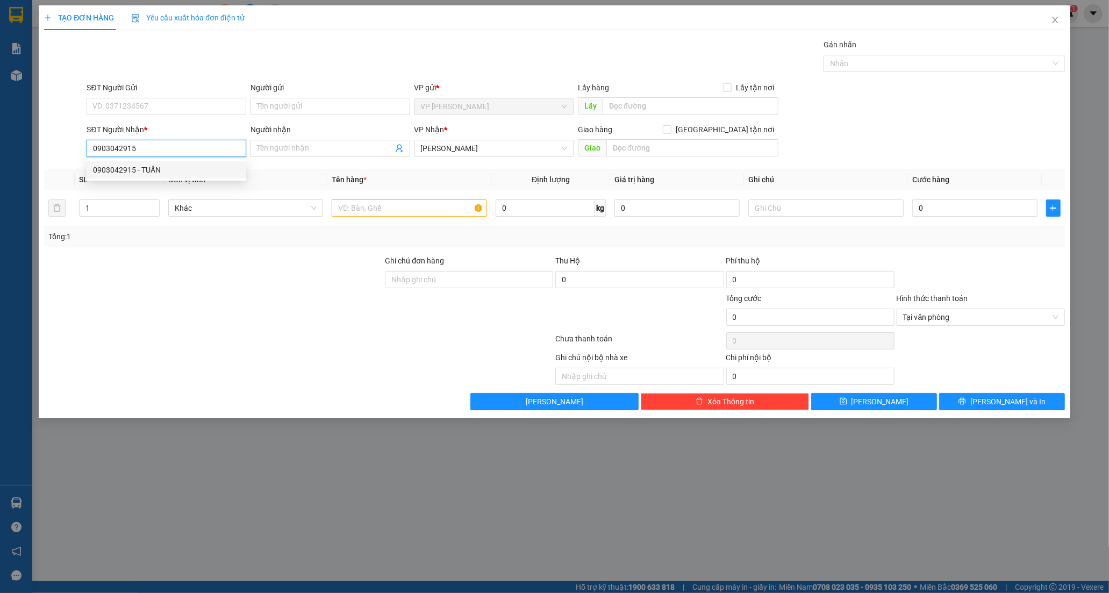
type input "BÌNH THÁI +THỦ ĐỨC"
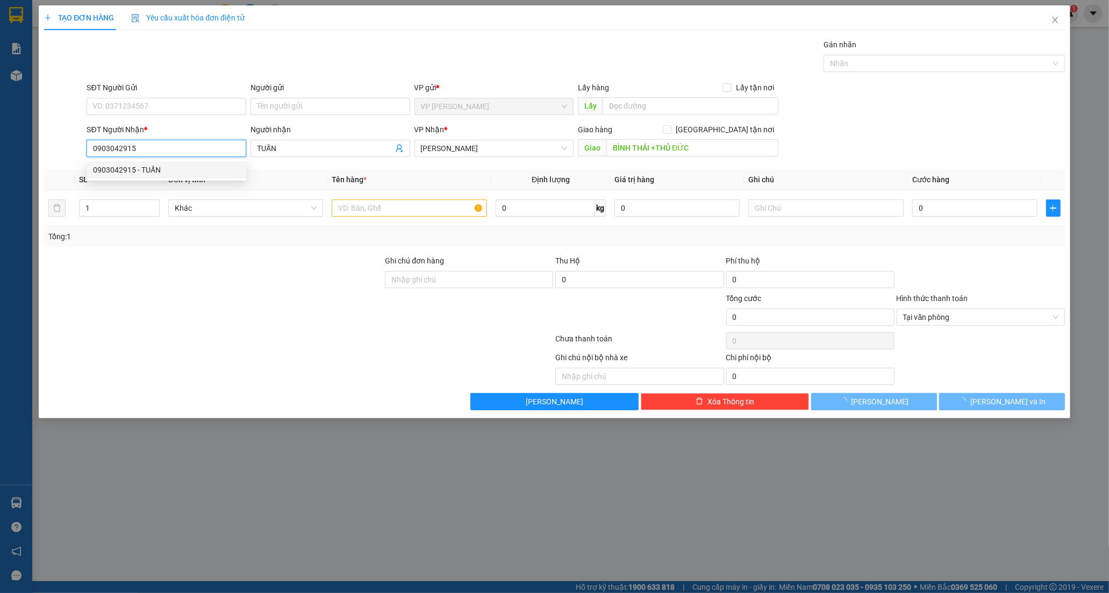
type input "70.000"
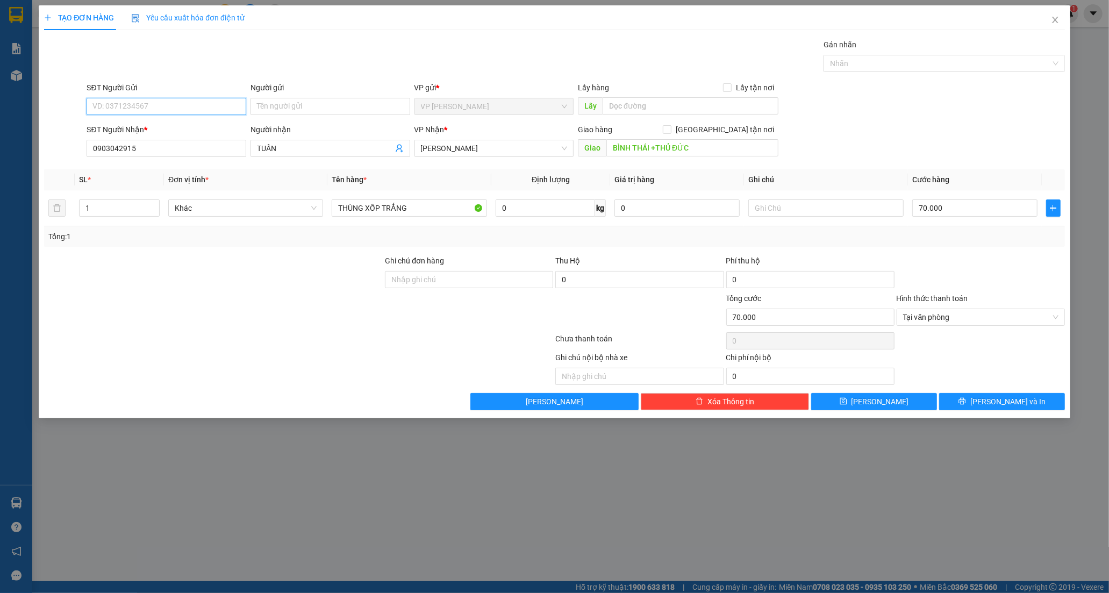
click at [152, 103] on input "SĐT Người Gửi" at bounding box center [167, 106] width 160 height 17
click at [147, 130] on div "0778968694 - NHÂN" at bounding box center [166, 128] width 147 height 12
type input "0778968694"
type input "NHÂN"
click at [960, 212] on input "70.000" at bounding box center [974, 207] width 125 height 17
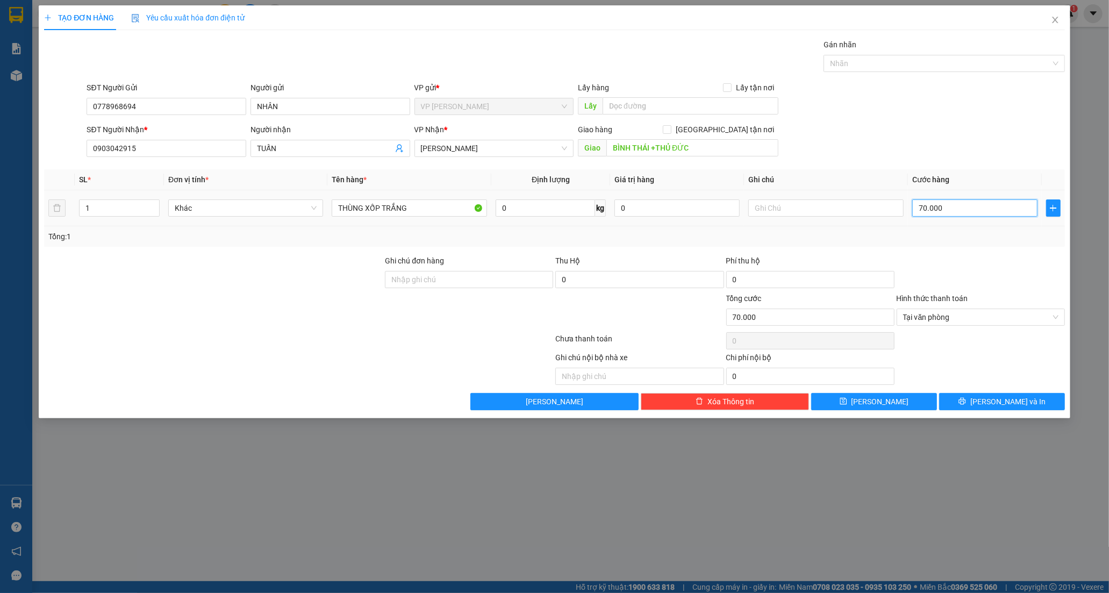
type input "6"
type input "60"
type input "60.000"
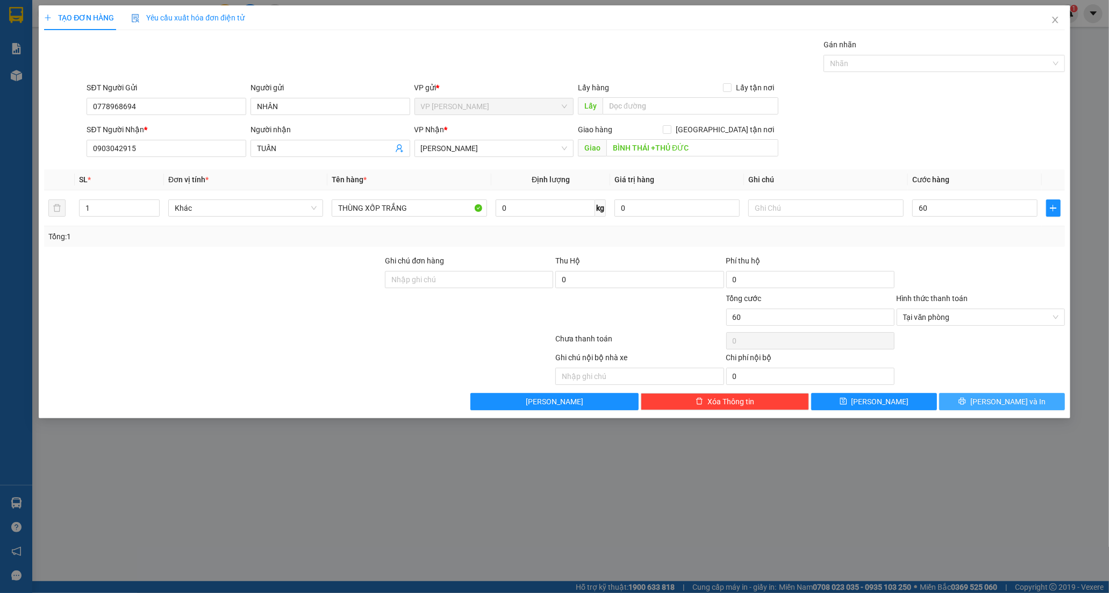
type input "60.000"
click at [966, 401] on icon "printer" at bounding box center [963, 401] width 8 height 8
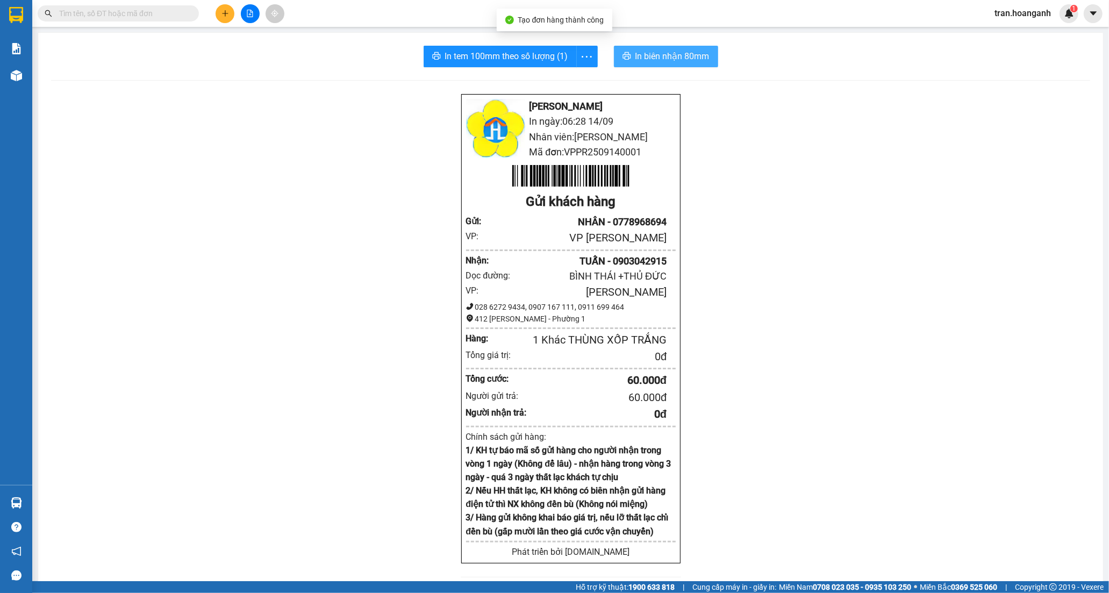
click at [659, 55] on span "In biên nhận 80mm" at bounding box center [673, 55] width 74 height 13
click at [455, 56] on span "In tem 100mm theo số lượng (1)" at bounding box center [506, 55] width 123 height 13
click at [224, 13] on icon "plus" at bounding box center [225, 13] width 6 height 1
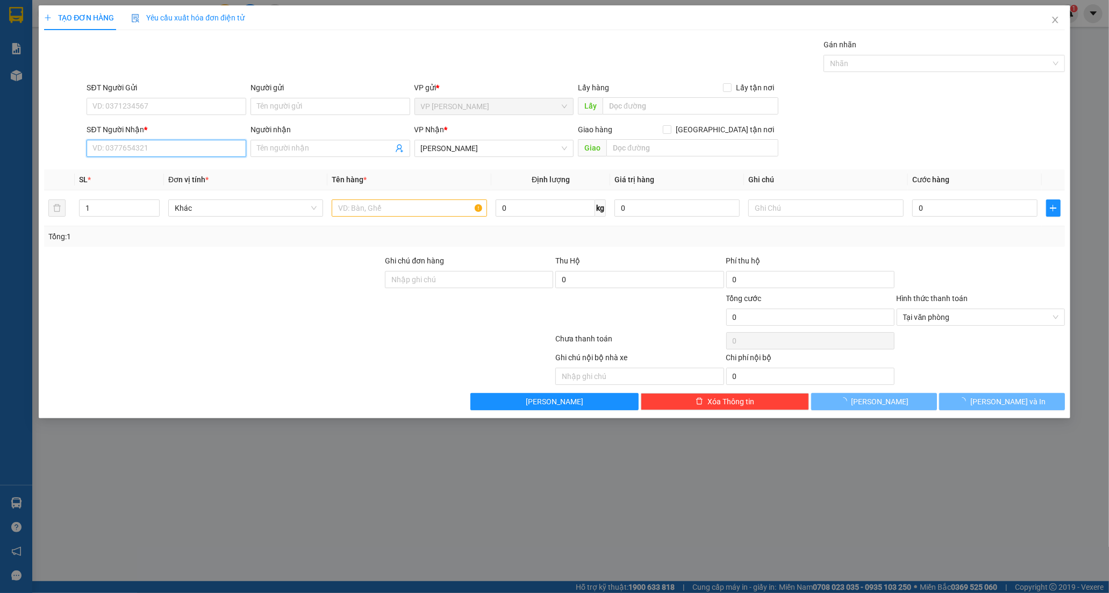
click at [144, 156] on input "SĐT Người Nhận *" at bounding box center [167, 148] width 160 height 17
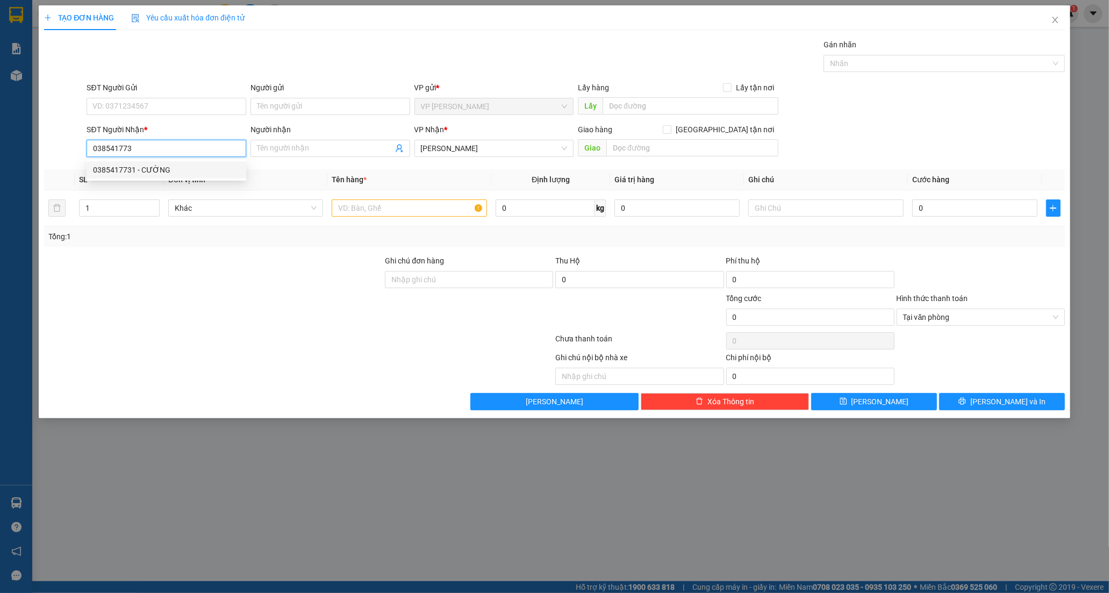
click at [140, 171] on div "0385417731 - CƯỜNG" at bounding box center [166, 170] width 147 height 12
type input "0385417731"
type input "CƯỜNG"
type input "40.000"
type input "0385417731"
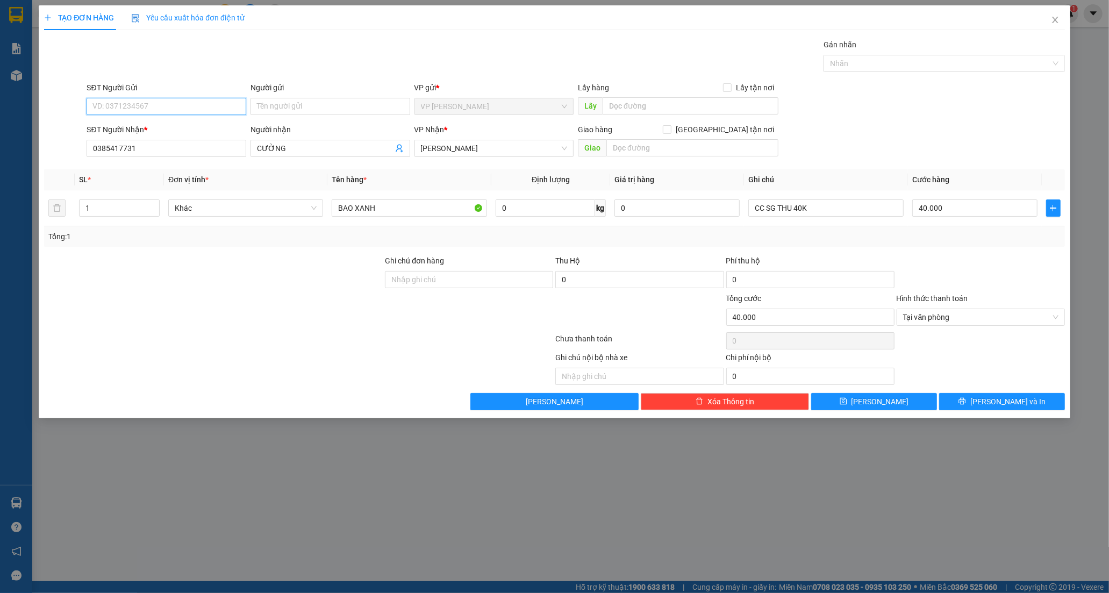
click at [189, 105] on input "SĐT Người Gửi" at bounding box center [167, 106] width 160 height 17
click at [298, 325] on div at bounding box center [213, 311] width 341 height 38
click at [405, 210] on input "BAO XANH" at bounding box center [409, 207] width 155 height 17
type input "BAO TRẮNG"
click at [943, 212] on input "40.000" at bounding box center [974, 207] width 125 height 17
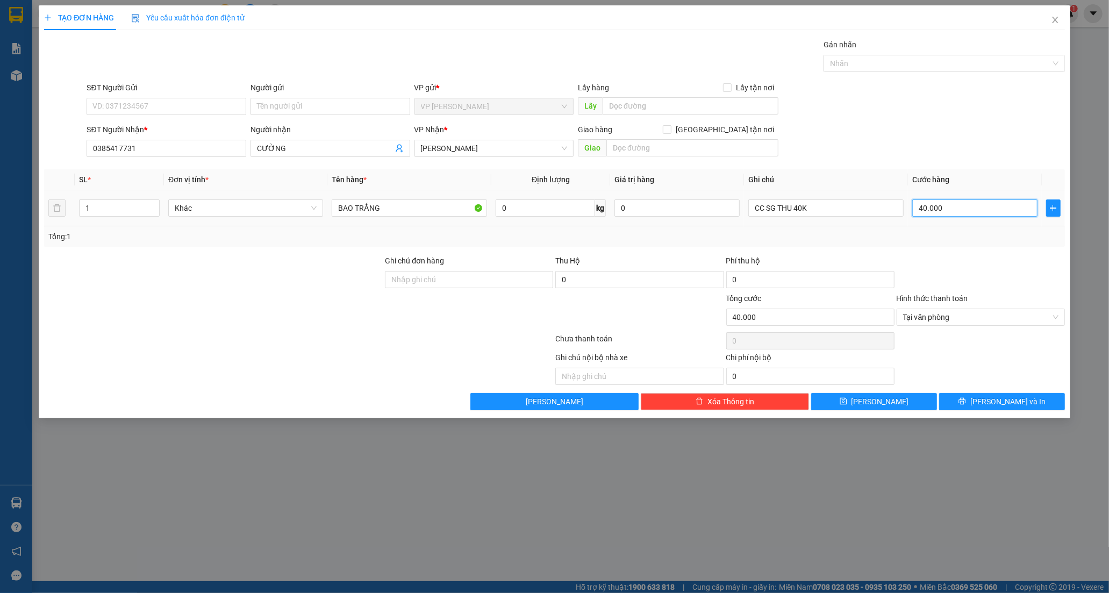
type input "0"
click at [1002, 406] on span "[PERSON_NAME] và In" at bounding box center [1007, 402] width 75 height 12
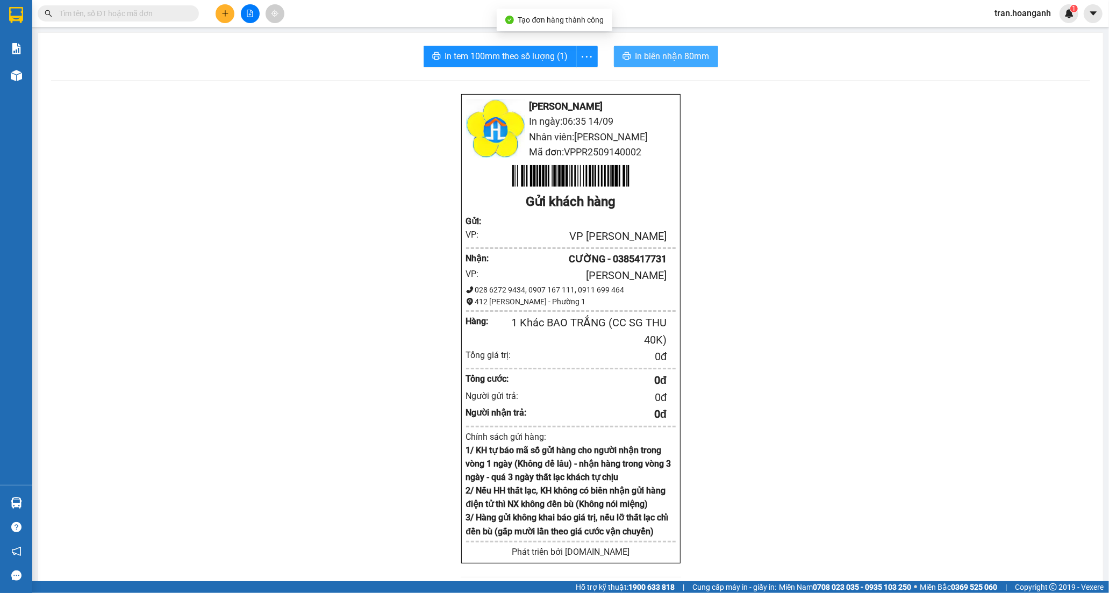
click at [661, 61] on span "In biên nhận 80mm" at bounding box center [673, 55] width 74 height 13
click at [459, 52] on span "In tem 100mm theo số lượng (1)" at bounding box center [506, 55] width 123 height 13
click at [226, 15] on icon "plus" at bounding box center [226, 14] width 8 height 8
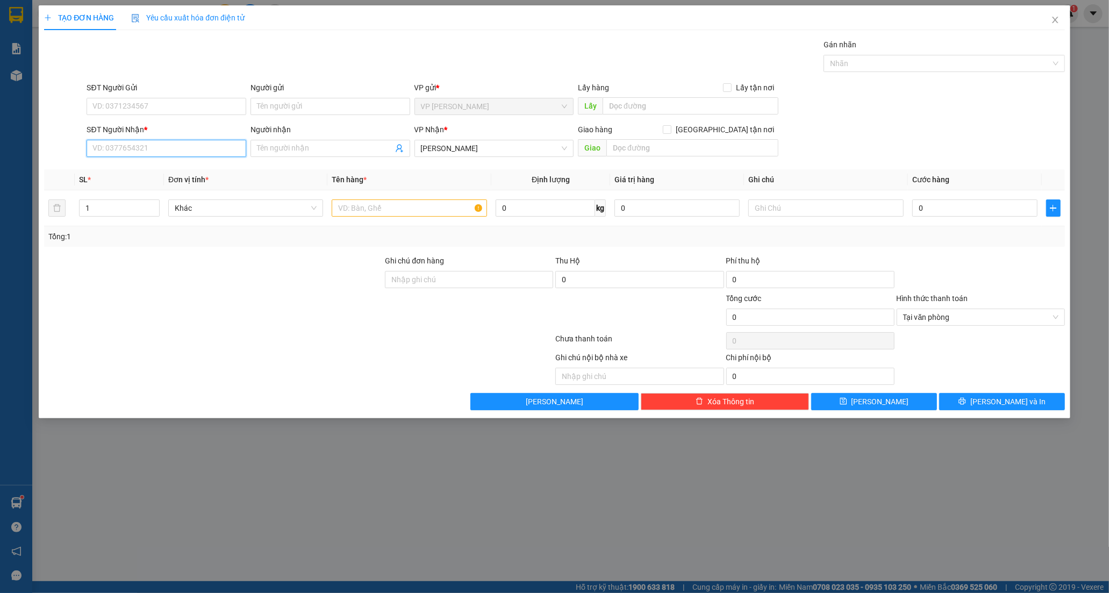
click at [144, 147] on input "SĐT Người Nhận *" at bounding box center [167, 148] width 160 height 17
type input "0328869521"
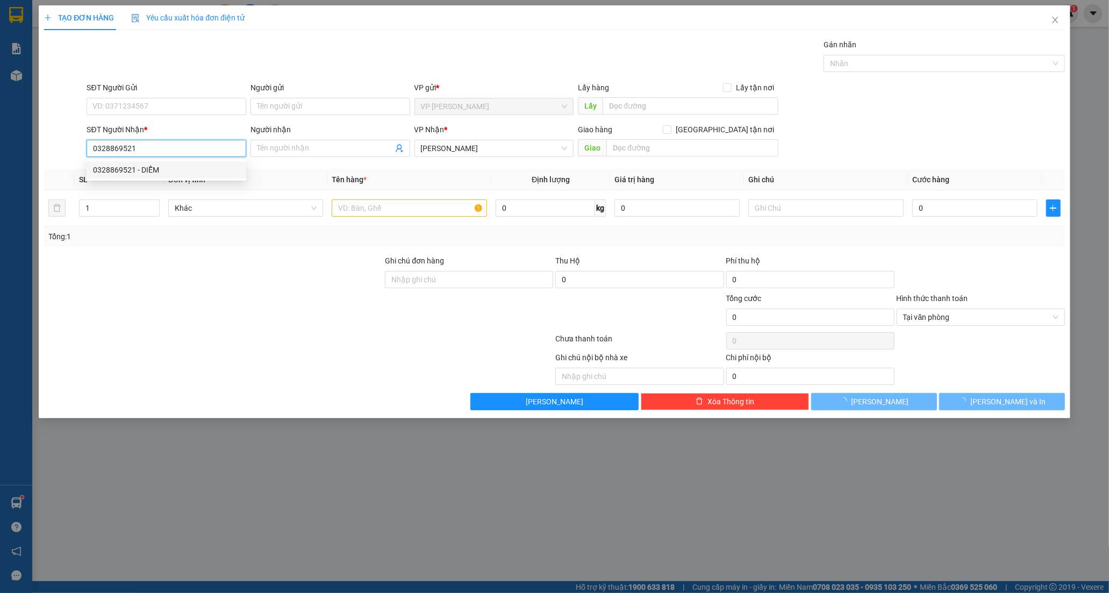
click at [125, 175] on div "0328869521 - DIỄM" at bounding box center [166, 170] width 147 height 12
type input "DIỄM"
type input "TRẢNG BOM"
type input "50.000"
type input "0328869521"
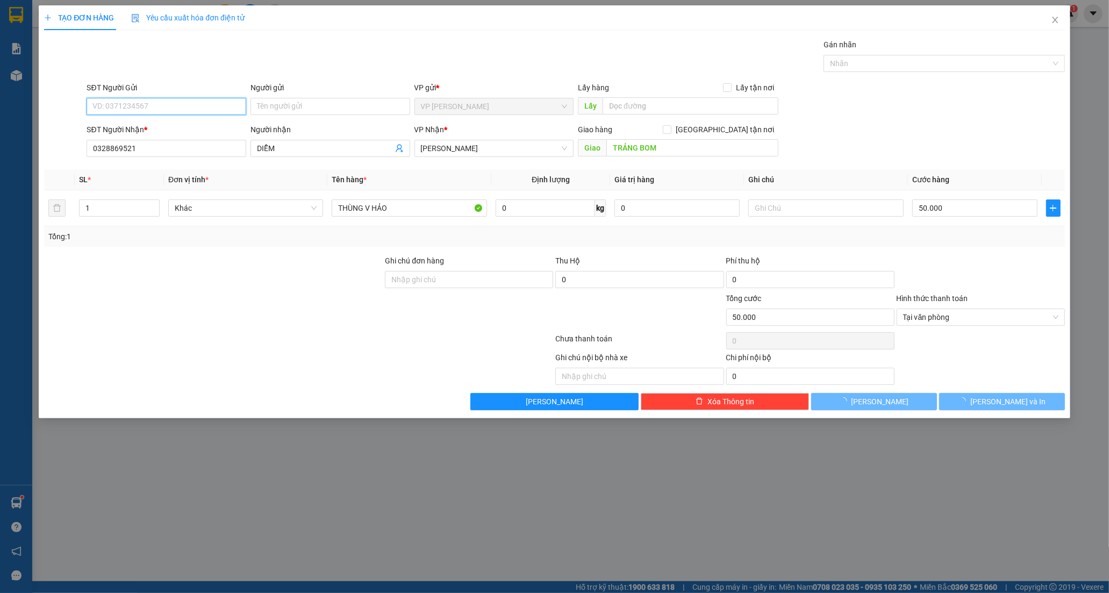
click at [130, 101] on input "SĐT Người Gửi" at bounding box center [167, 106] width 160 height 17
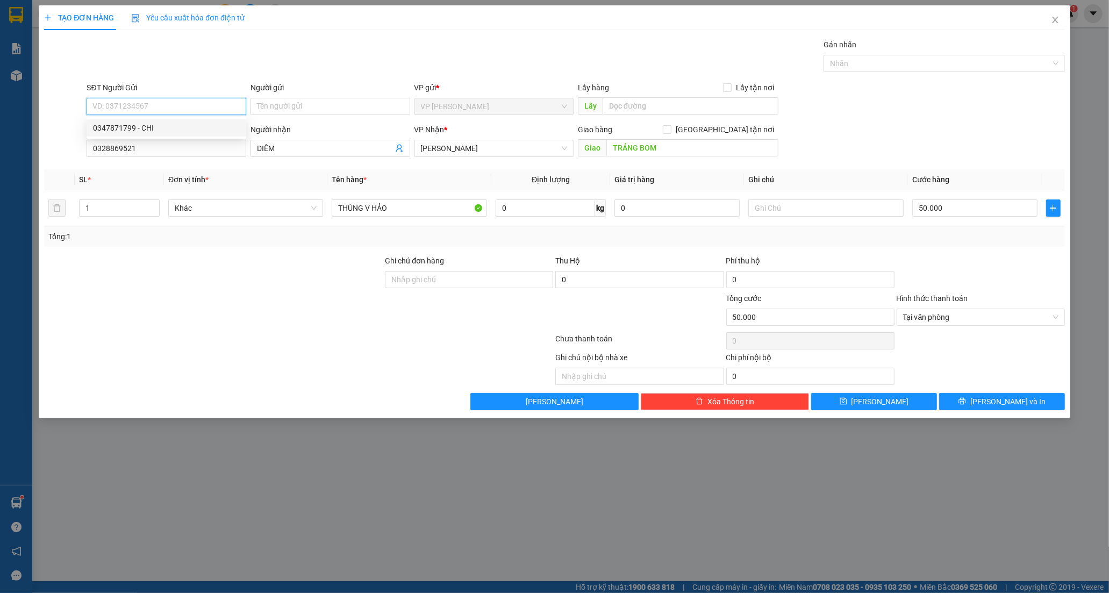
click at [129, 131] on div "0347871799 - CHI" at bounding box center [166, 128] width 147 height 12
type input "0347871799"
type input "CHI"
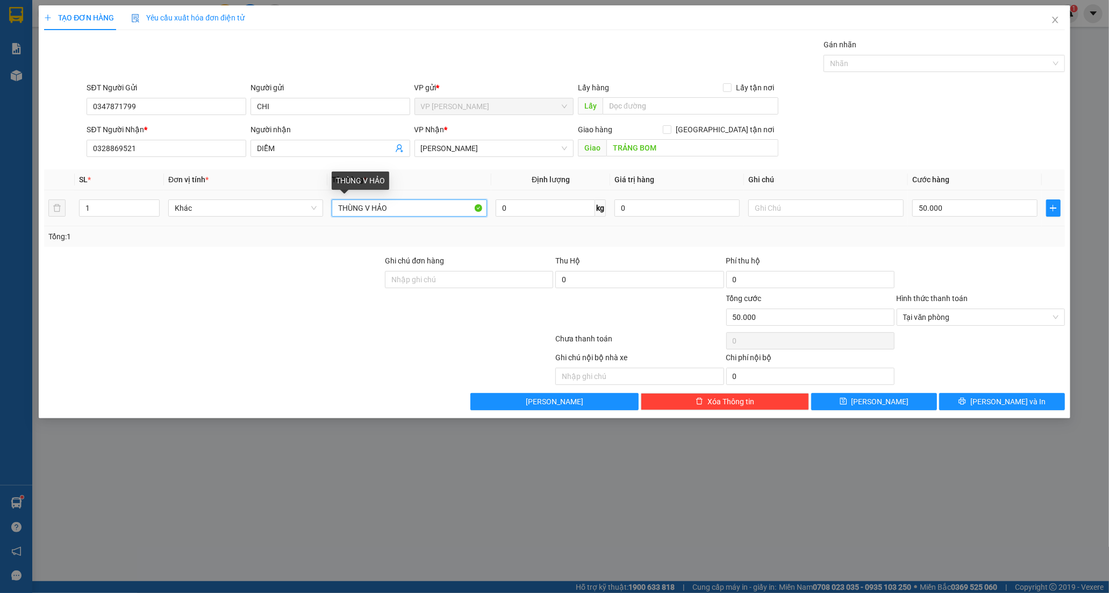
click at [414, 212] on input "THÙNG V HẢO" at bounding box center [409, 207] width 155 height 17
type input "[PERSON_NAME]"
click at [672, 147] on input "TRẢNG BOM" at bounding box center [692, 147] width 172 height 17
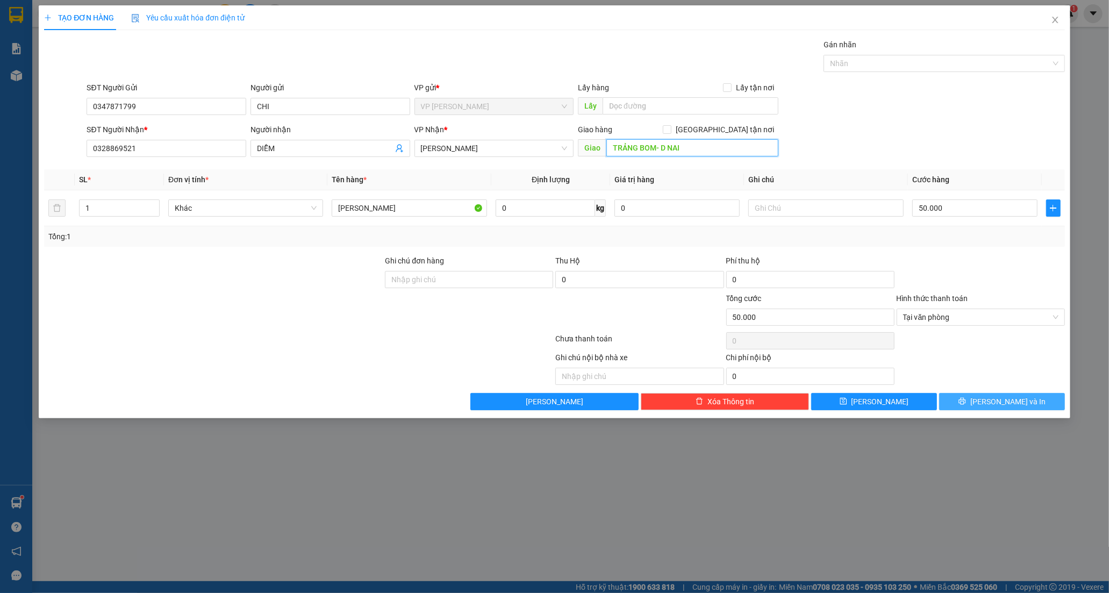
type input "TRẢNG BOM- D NAI"
click at [993, 401] on span "[PERSON_NAME] và In" at bounding box center [1007, 402] width 75 height 12
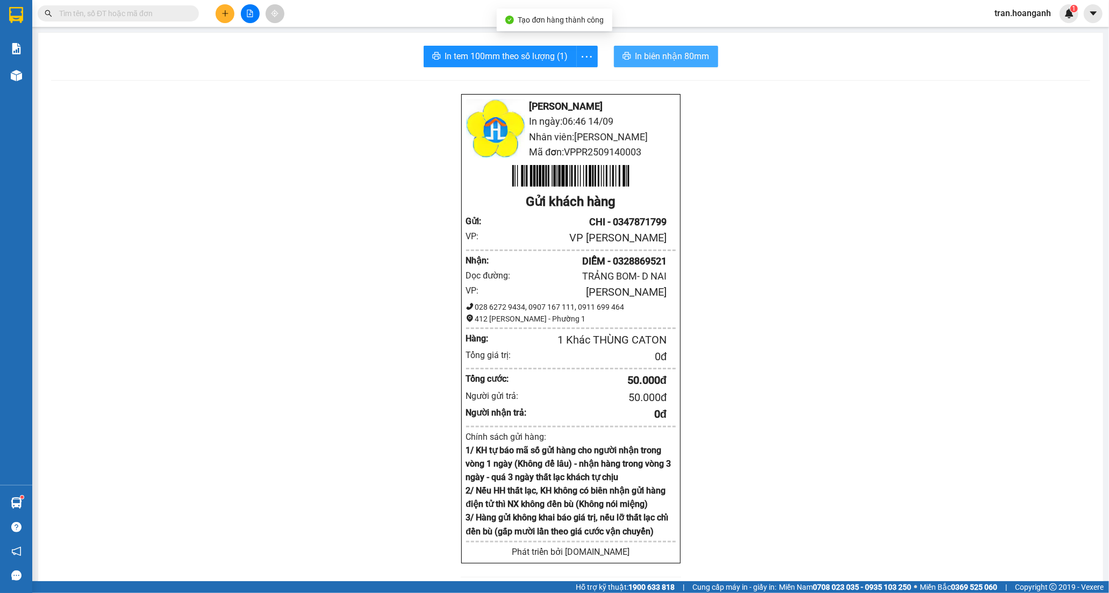
drag, startPoint x: 664, startPoint y: 55, endPoint x: 715, endPoint y: 6, distance: 71.1
click at [663, 55] on span "In biên nhận 80mm" at bounding box center [673, 55] width 74 height 13
click at [530, 56] on span "In tem 100mm theo số lượng (1)" at bounding box center [506, 55] width 123 height 13
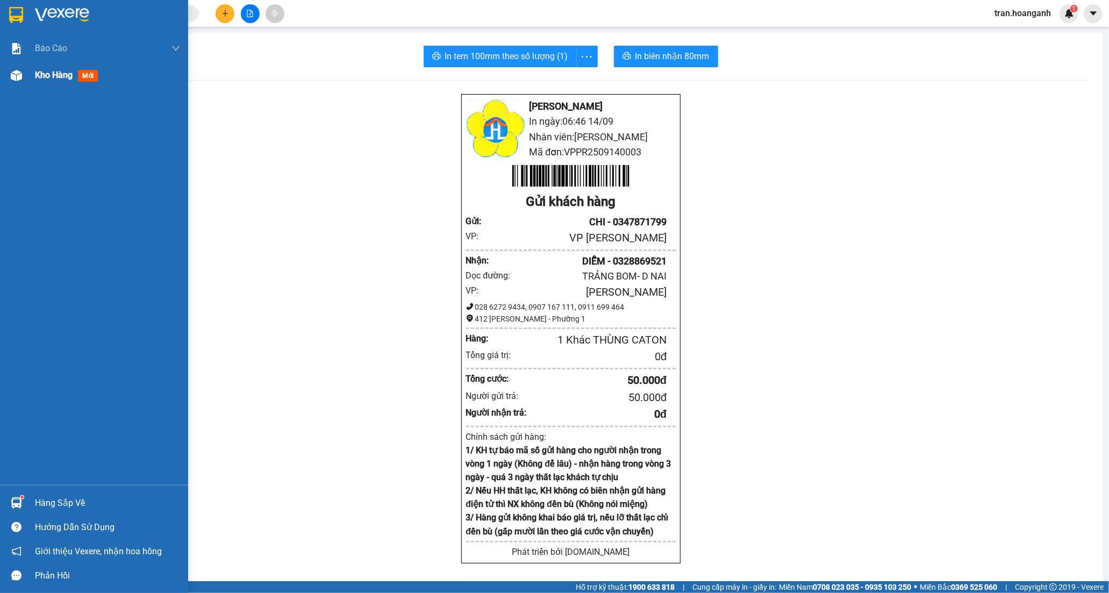
click at [63, 72] on span "Kho hàng" at bounding box center [54, 75] width 38 height 10
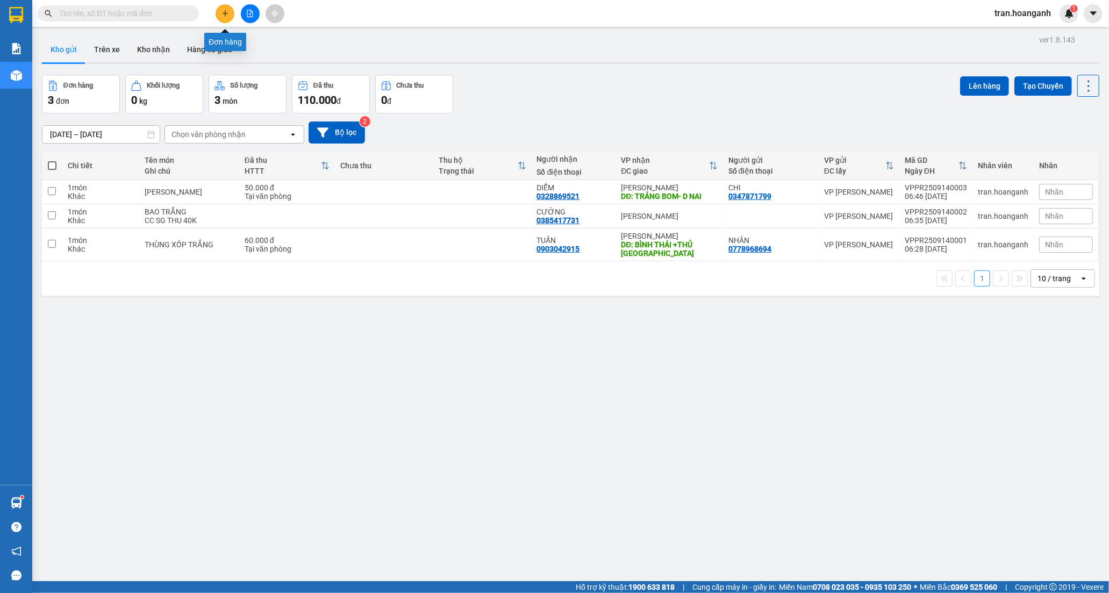
click at [222, 11] on icon "plus" at bounding box center [226, 14] width 8 height 8
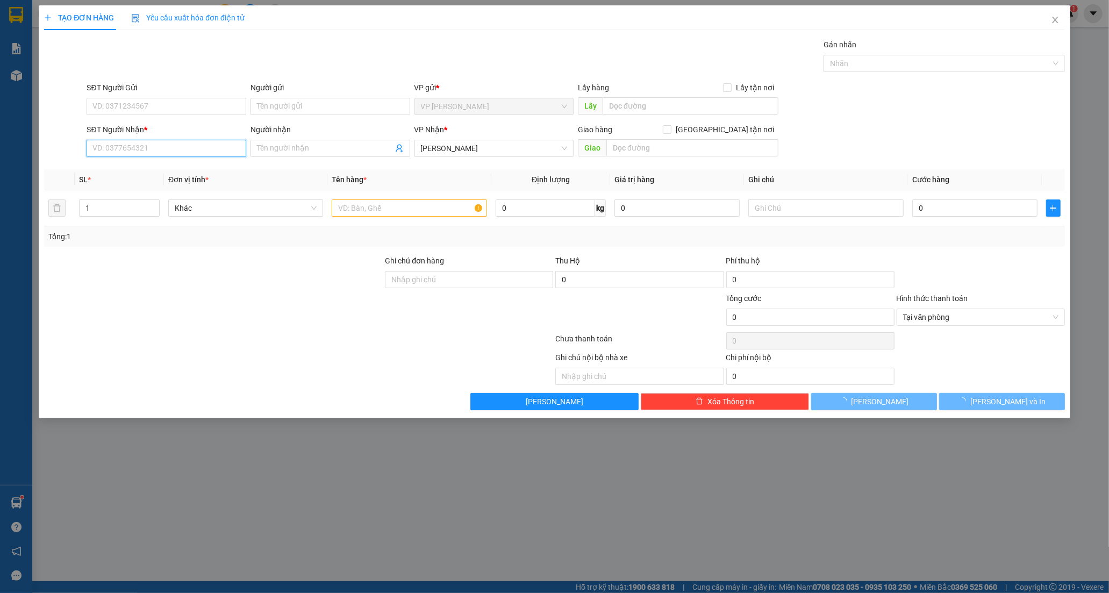
click at [128, 154] on input "SĐT Người Nhận *" at bounding box center [167, 148] width 160 height 17
type input "0702039159"
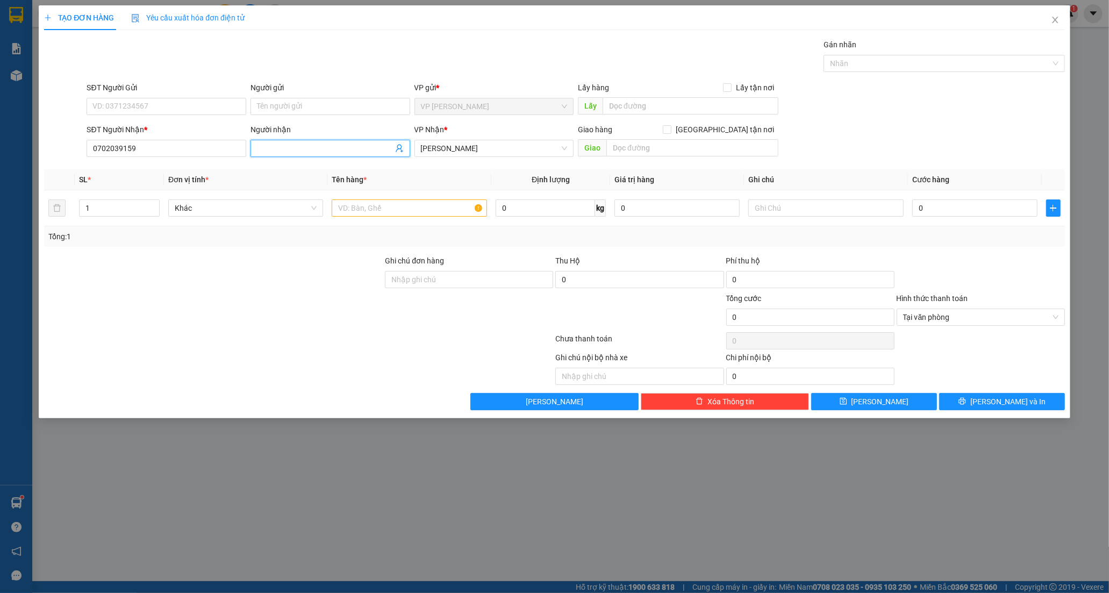
click at [284, 146] on input "Người nhận" at bounding box center [325, 148] width 136 height 12
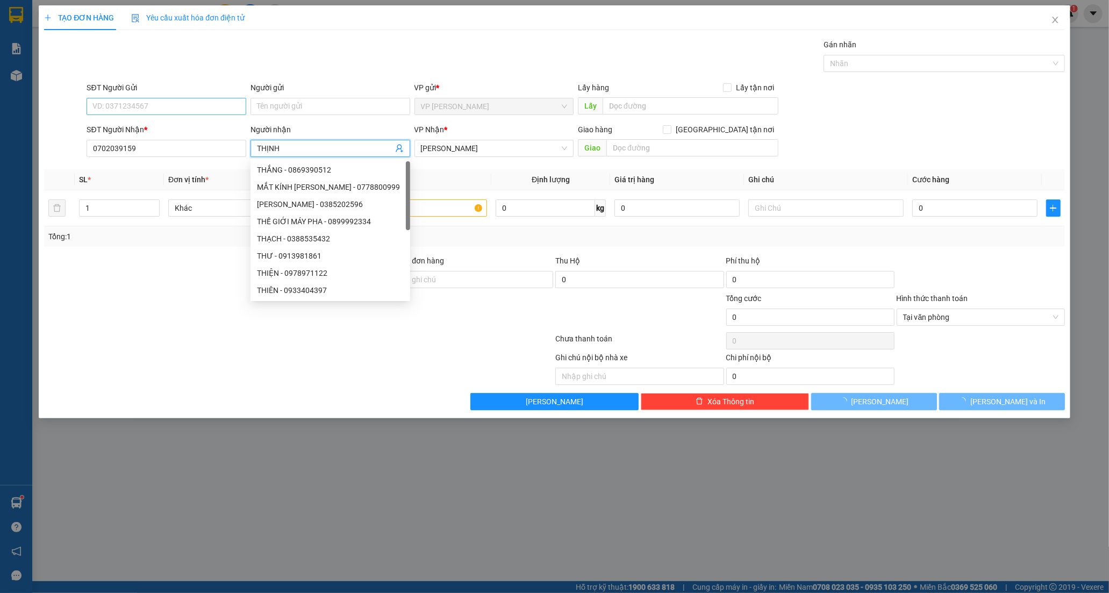
type input "THỊNH"
click at [188, 112] on input "SĐT Người Gửi" at bounding box center [167, 106] width 160 height 17
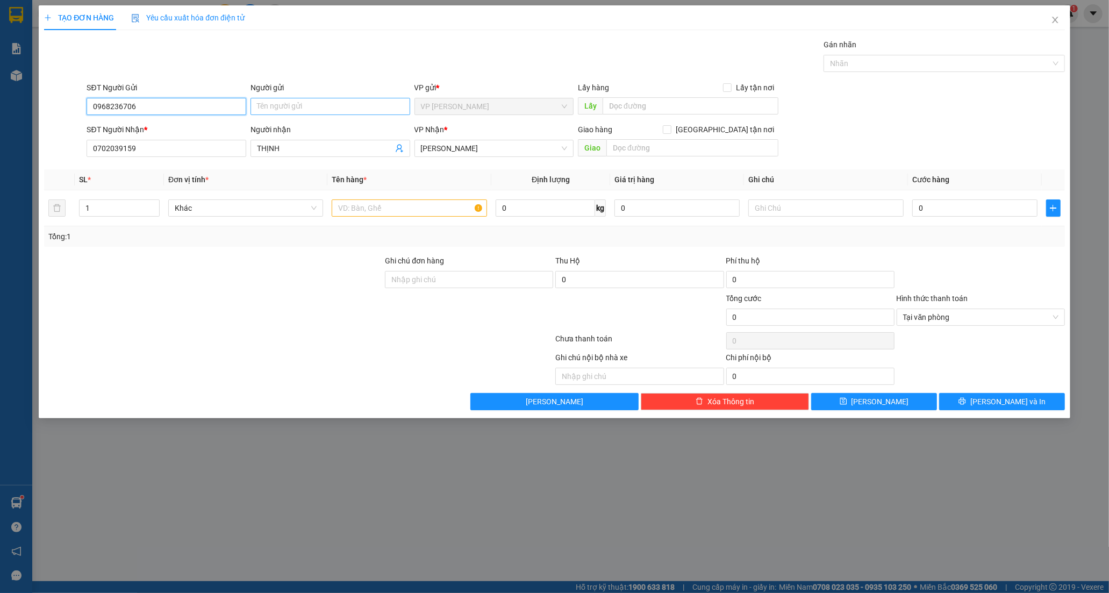
type input "0968236706"
click at [266, 110] on input "Người gửi" at bounding box center [331, 106] width 160 height 17
type input "CHÍN"
click at [359, 207] on input "text" at bounding box center [409, 207] width 155 height 17
type input "THÙNG XỐP"
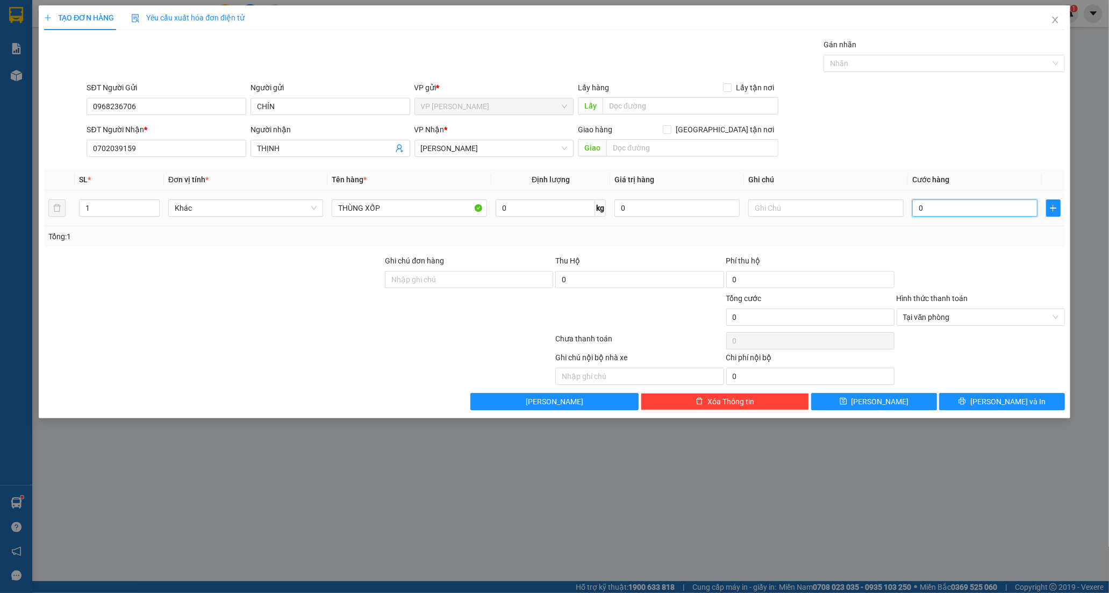
click at [988, 214] on input "0" at bounding box center [974, 207] width 125 height 17
type input "4"
type input "40"
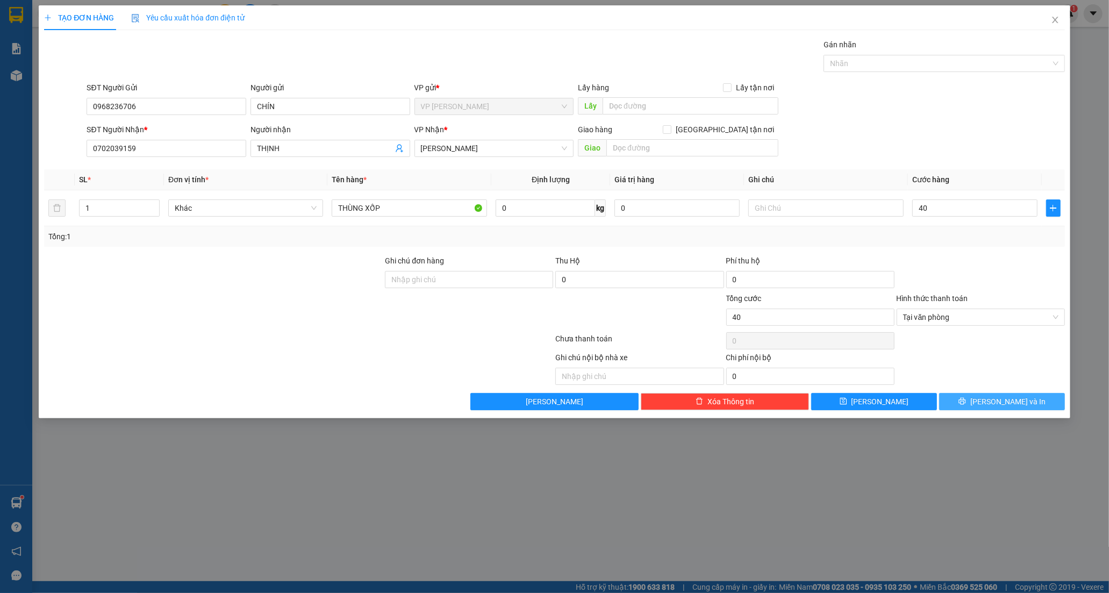
type input "40.000"
click at [970, 404] on button "[PERSON_NAME] và In" at bounding box center [1002, 401] width 126 height 17
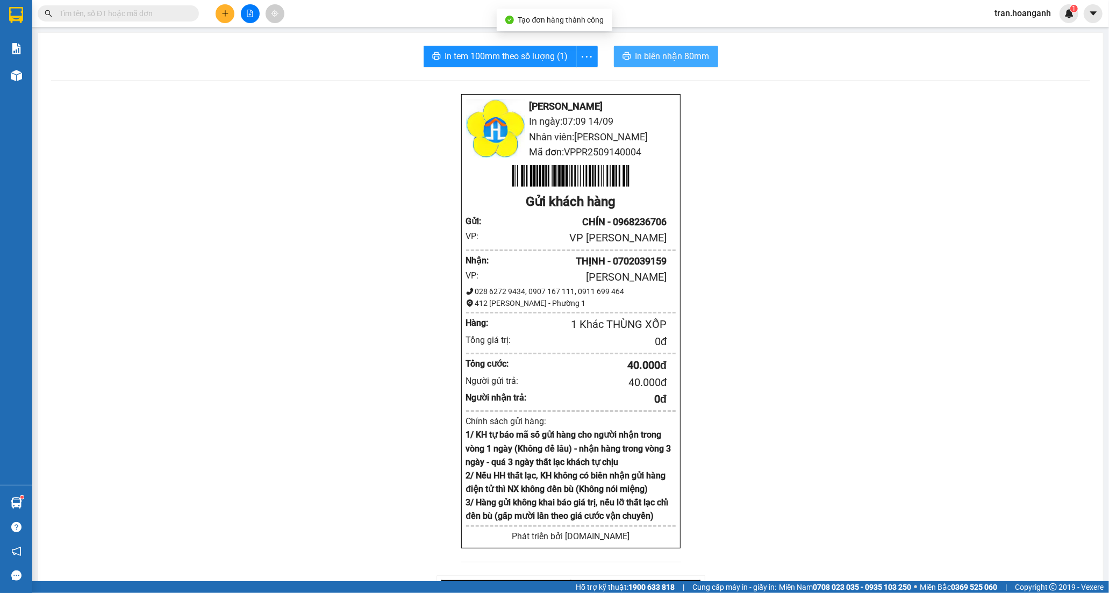
click at [629, 62] on button "In biên nhận 80mm" at bounding box center [666, 57] width 104 height 22
click at [230, 11] on button at bounding box center [225, 13] width 19 height 19
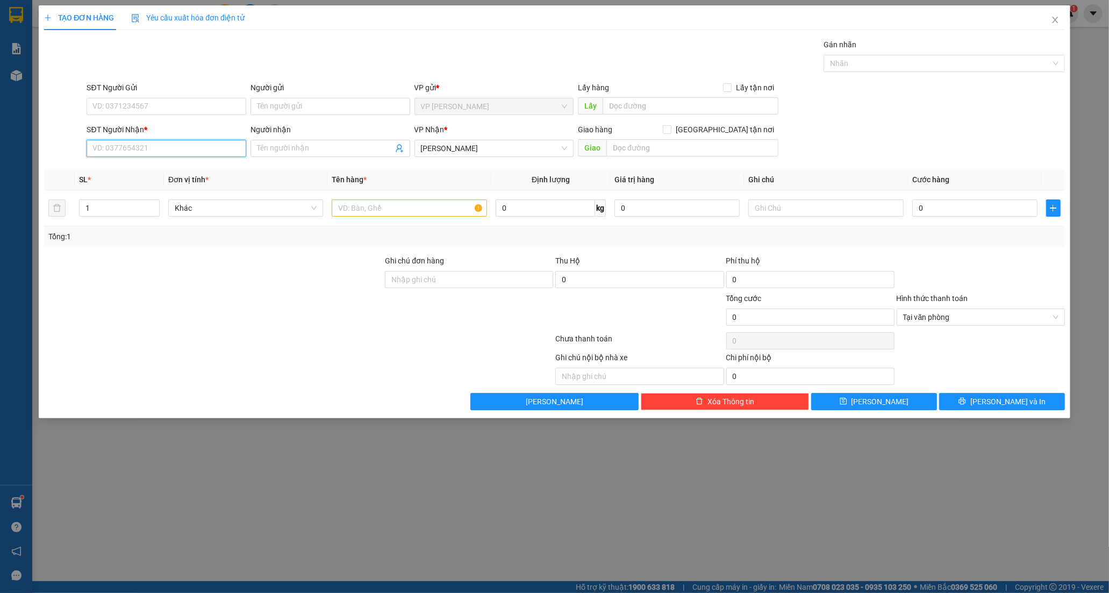
drag, startPoint x: 133, startPoint y: 148, endPoint x: 298, endPoint y: 69, distance: 183.0
click at [135, 147] on input "SĐT Người Nhận *" at bounding box center [167, 148] width 160 height 17
type input "0938381725"
click at [137, 170] on div "0938381725 - VĂN" at bounding box center [166, 170] width 147 height 12
type input "VĂN"
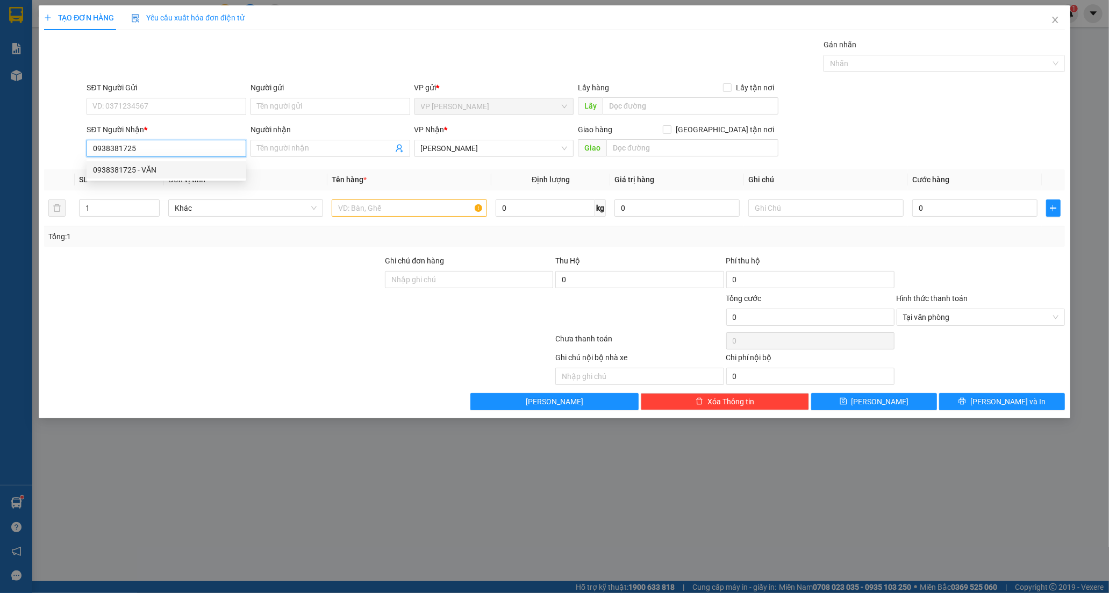
type input "NGÃ 3 TAM HIỆP"
type input "50.000"
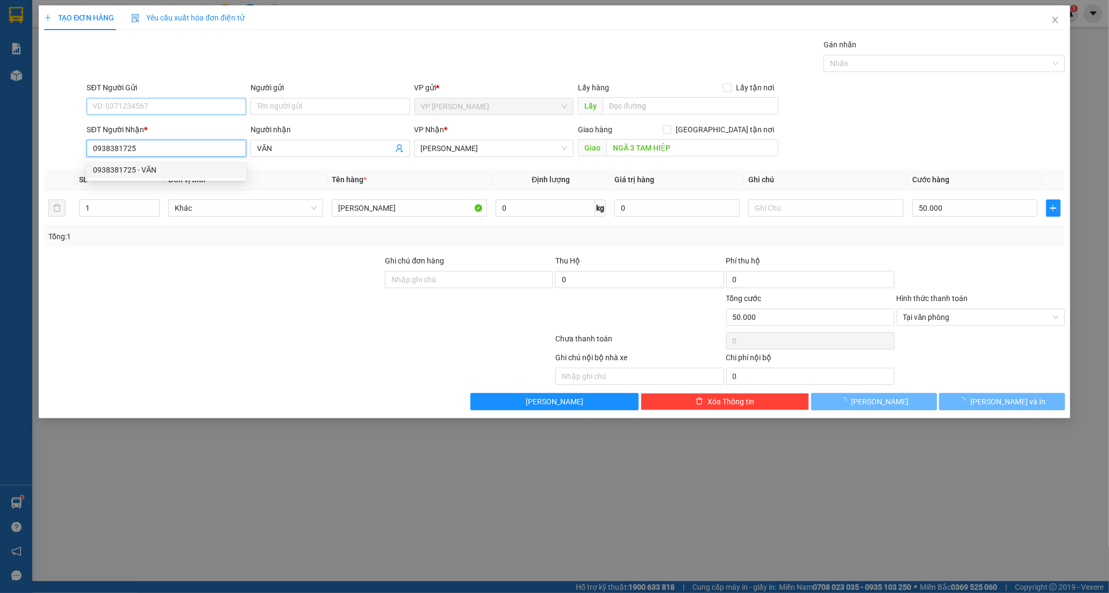
type input "0938381725"
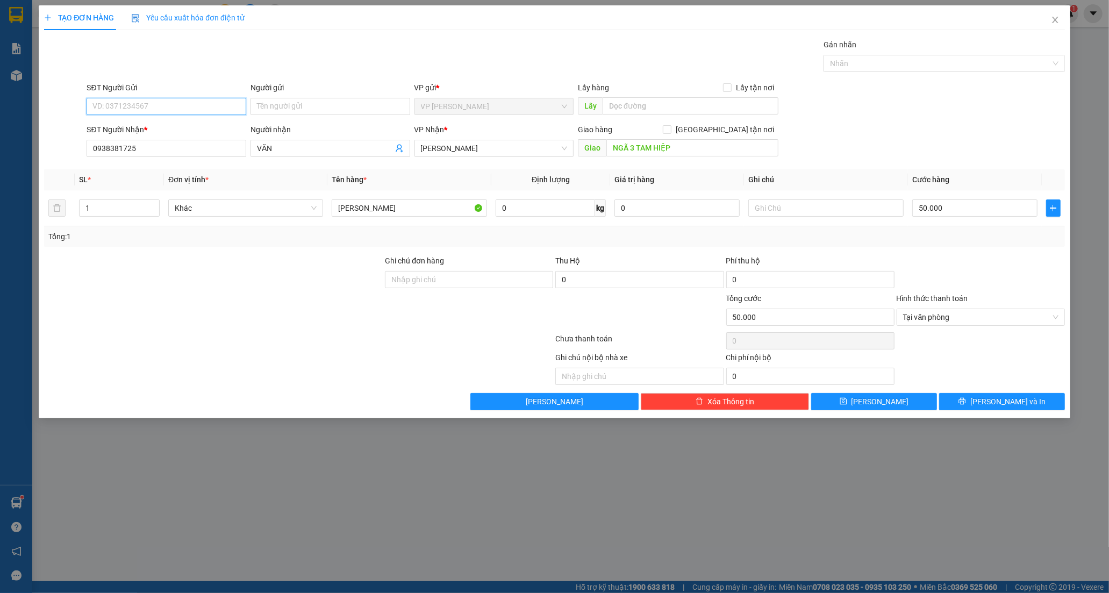
click at [137, 109] on input "SĐT Người Gửi" at bounding box center [167, 106] width 160 height 17
click at [144, 127] on div "0945626387 - THI" at bounding box center [166, 128] width 147 height 12
type input "0945626387"
type input "THI"
click at [1006, 401] on span "[PERSON_NAME] và In" at bounding box center [1007, 402] width 75 height 12
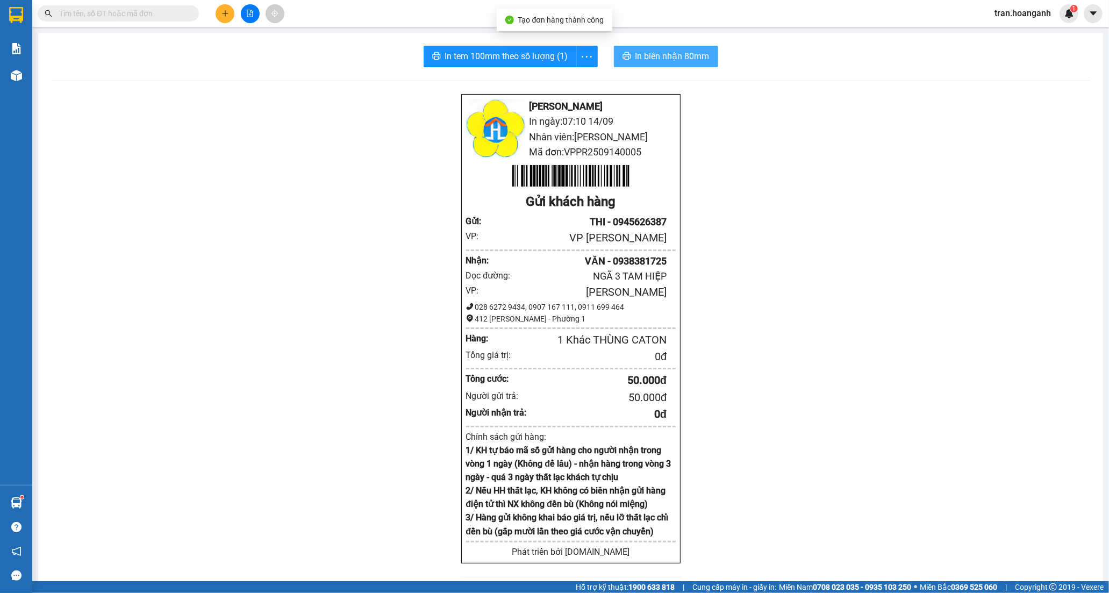
click at [642, 57] on span "In biên nhận 80mm" at bounding box center [673, 55] width 74 height 13
click at [472, 59] on span "In tem 100mm theo số lượng (1)" at bounding box center [506, 55] width 123 height 13
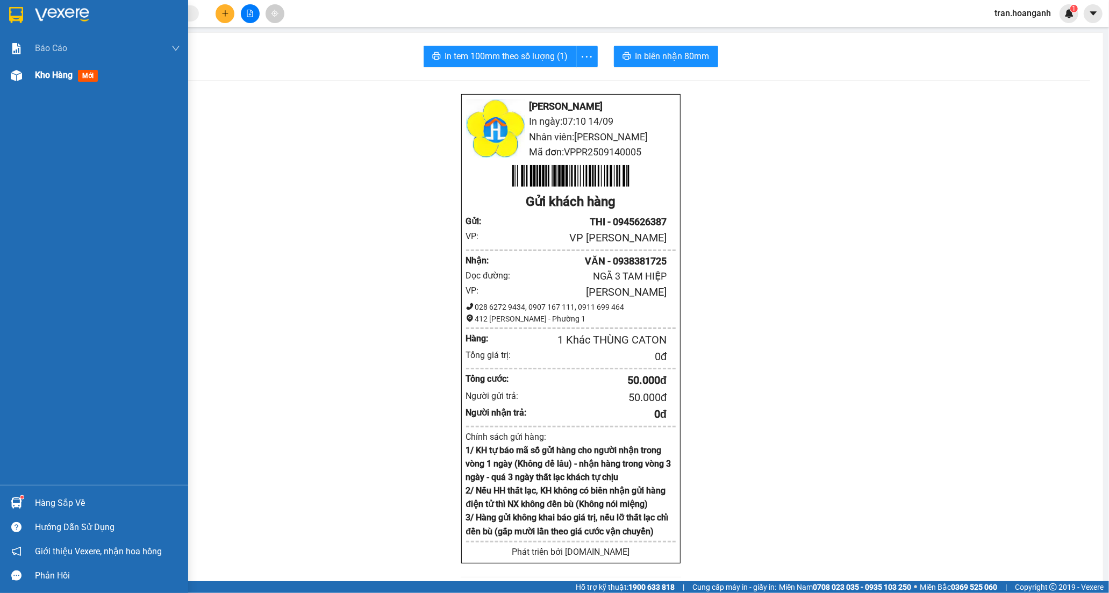
click at [48, 76] on span "Kho hàng" at bounding box center [54, 75] width 38 height 10
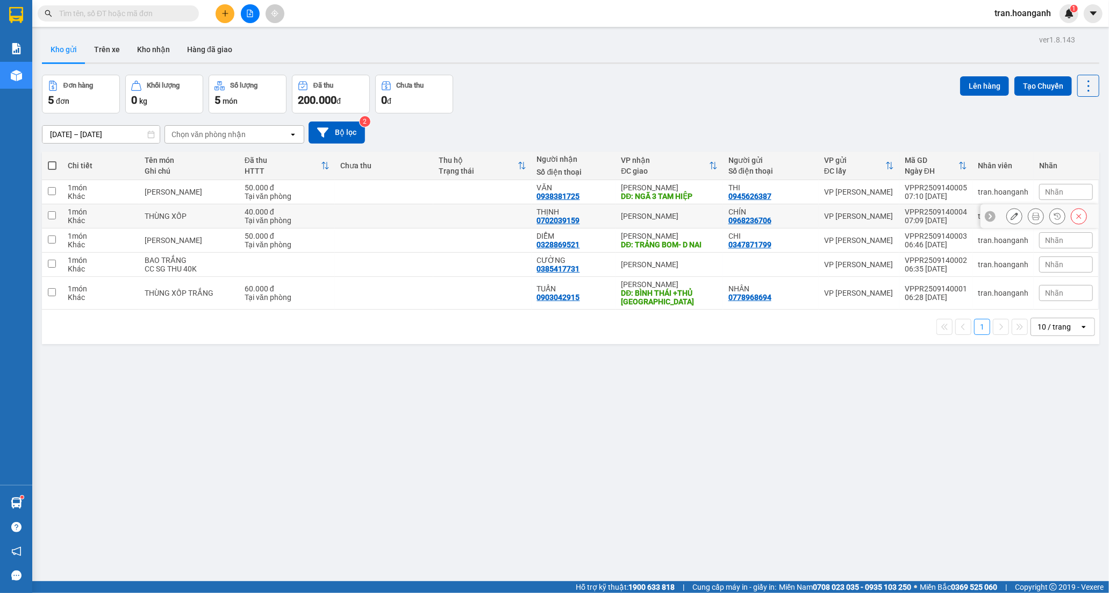
click at [548, 220] on div "0702039159" at bounding box center [558, 220] width 43 height 9
click at [1011, 214] on icon at bounding box center [1015, 216] width 8 height 8
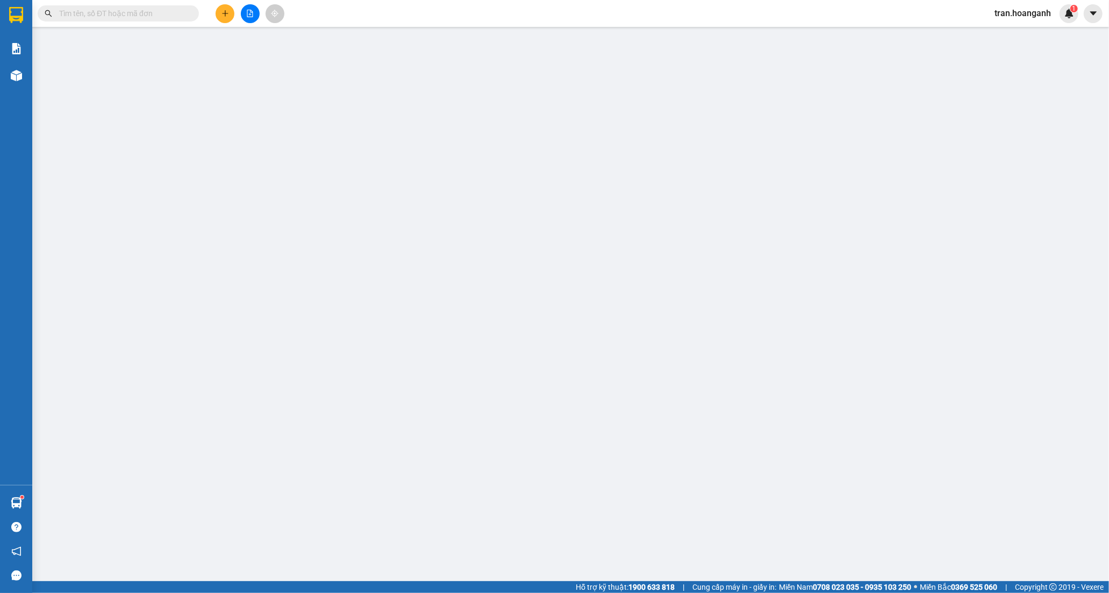
type input "0968236706"
type input "CHÍN"
type input "0702039159"
type input "THỊNH"
type input "40.000"
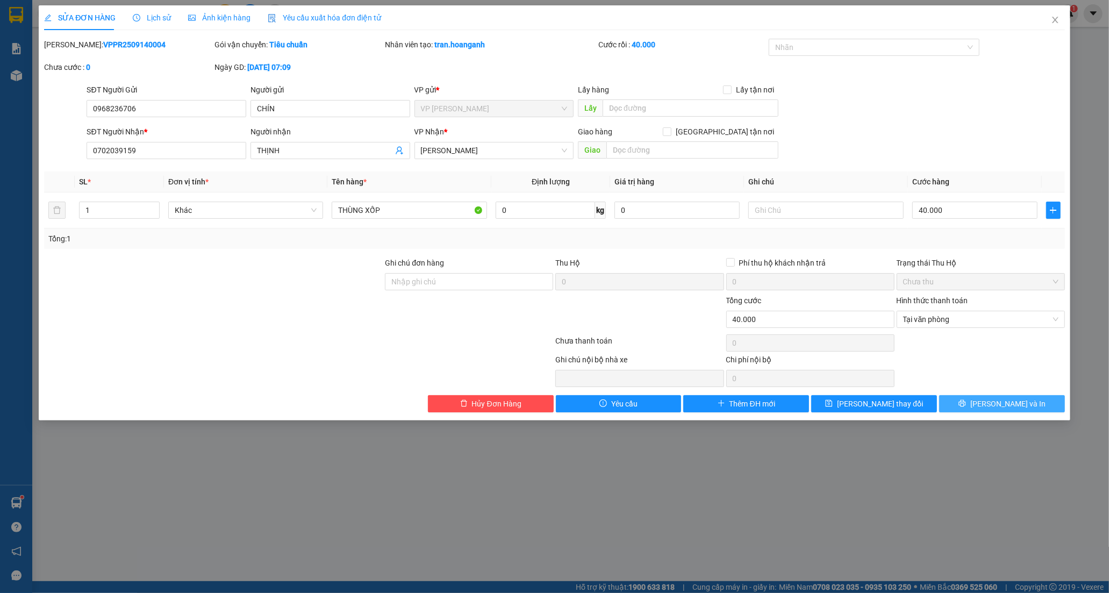
click at [966, 404] on icon "printer" at bounding box center [962, 403] width 7 height 7
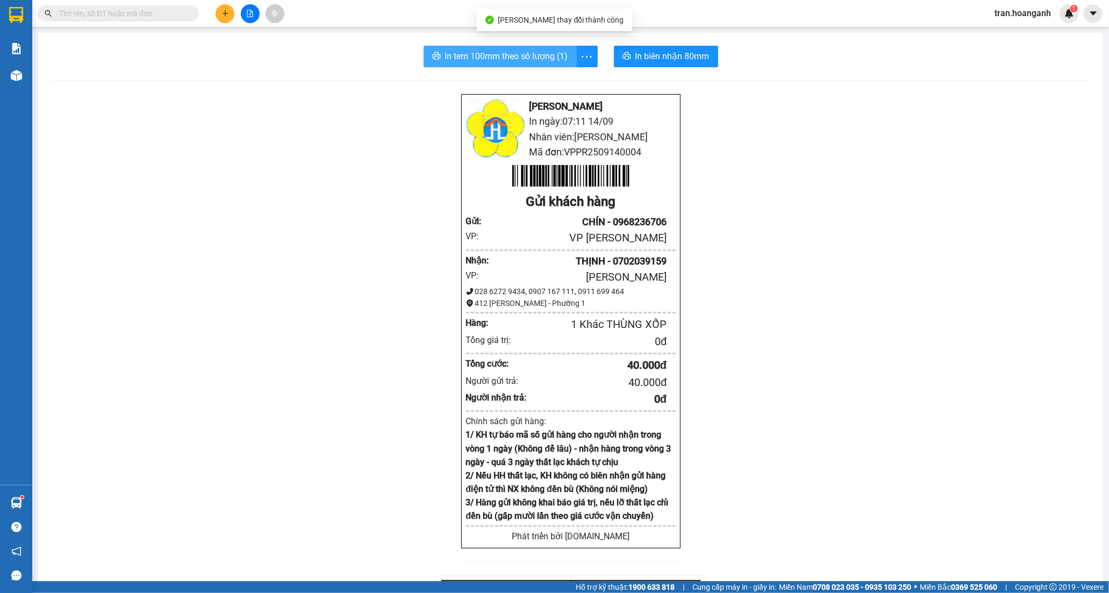
click at [512, 56] on span "In tem 100mm theo số lượng (1)" at bounding box center [506, 55] width 123 height 13
click at [159, 14] on input "text" at bounding box center [122, 14] width 127 height 12
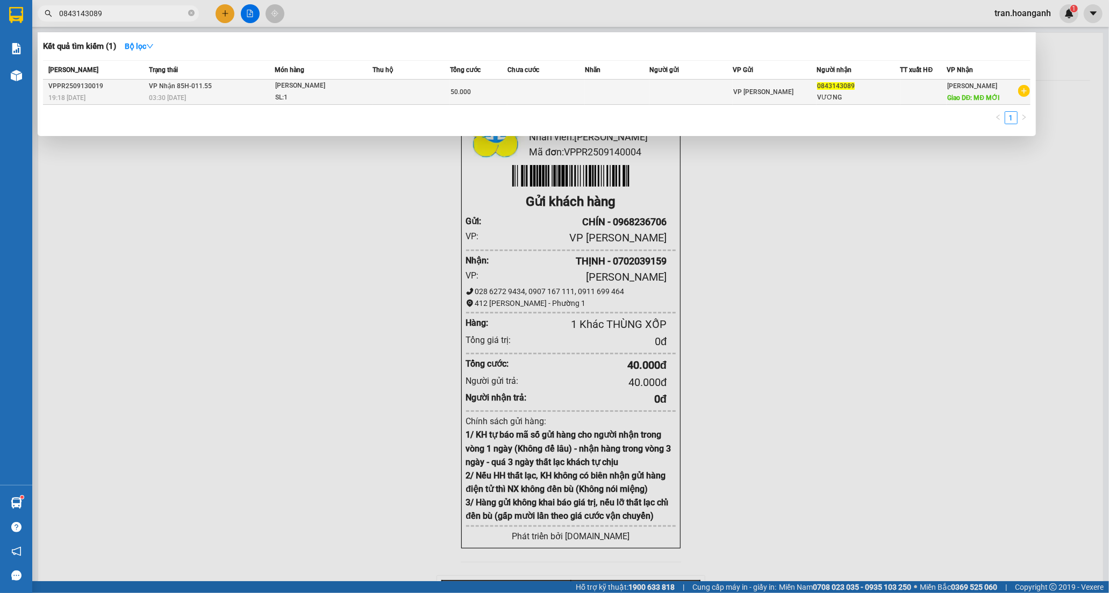
type input "0843143089"
click at [504, 87] on div "50.000" at bounding box center [479, 92] width 57 height 12
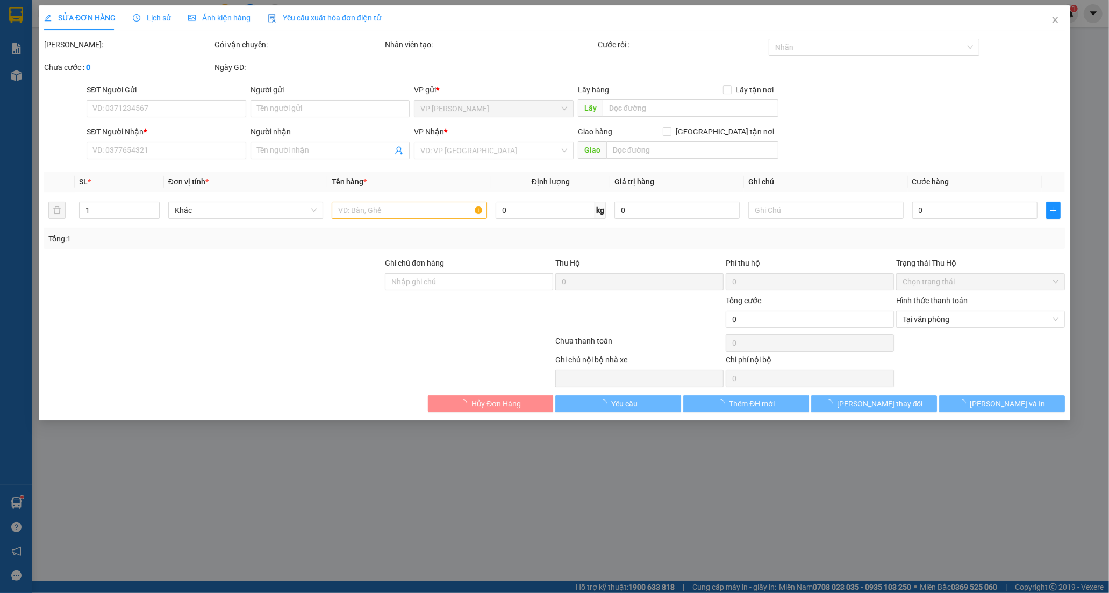
type input "0843143089"
type input "VƯƠNG"
type input "MĐ MỚI"
type input "50.000"
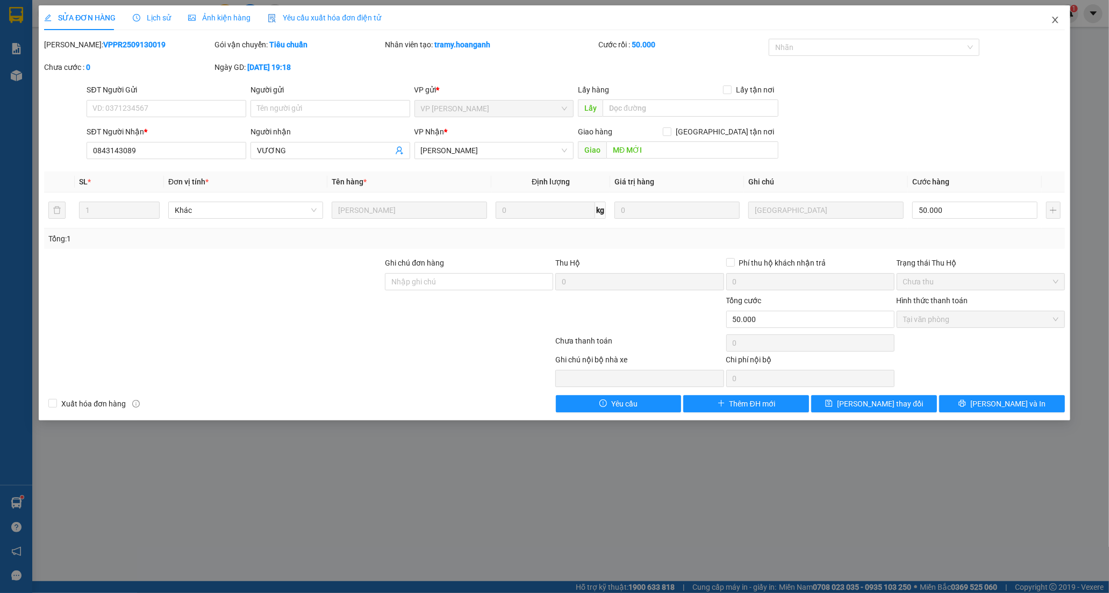
click at [1052, 23] on icon "close" at bounding box center [1055, 20] width 9 height 9
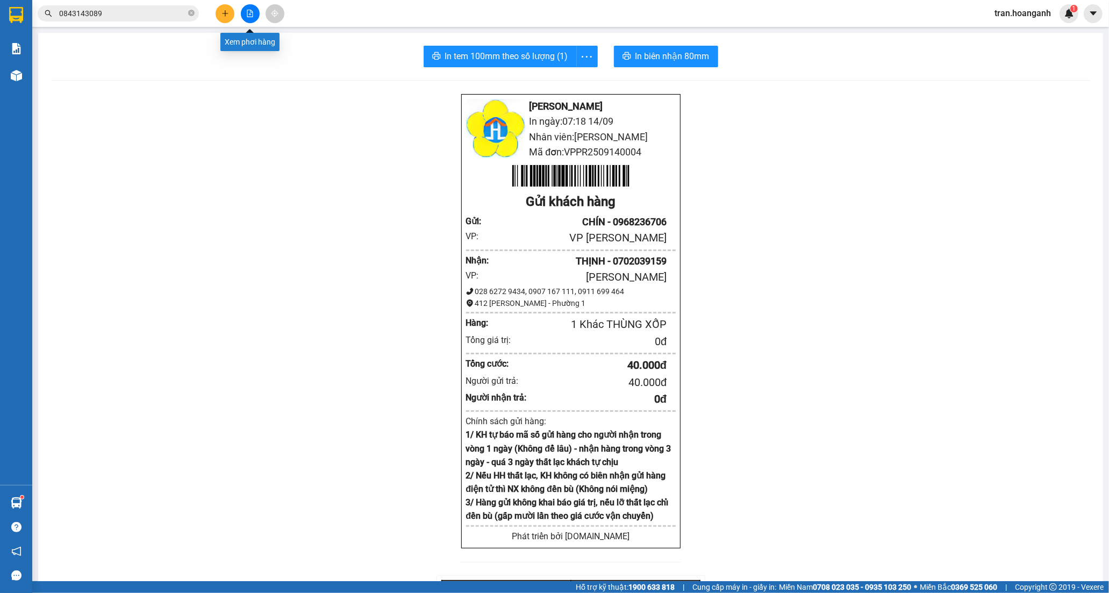
click at [247, 11] on icon "file-add" at bounding box center [250, 14] width 8 height 8
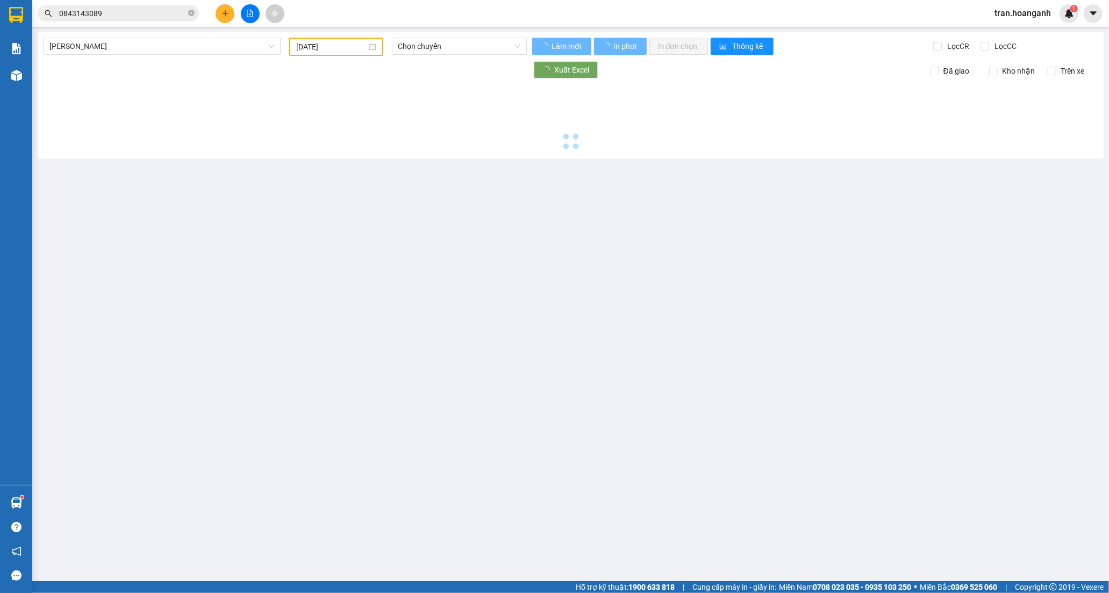
type input "[DATE]"
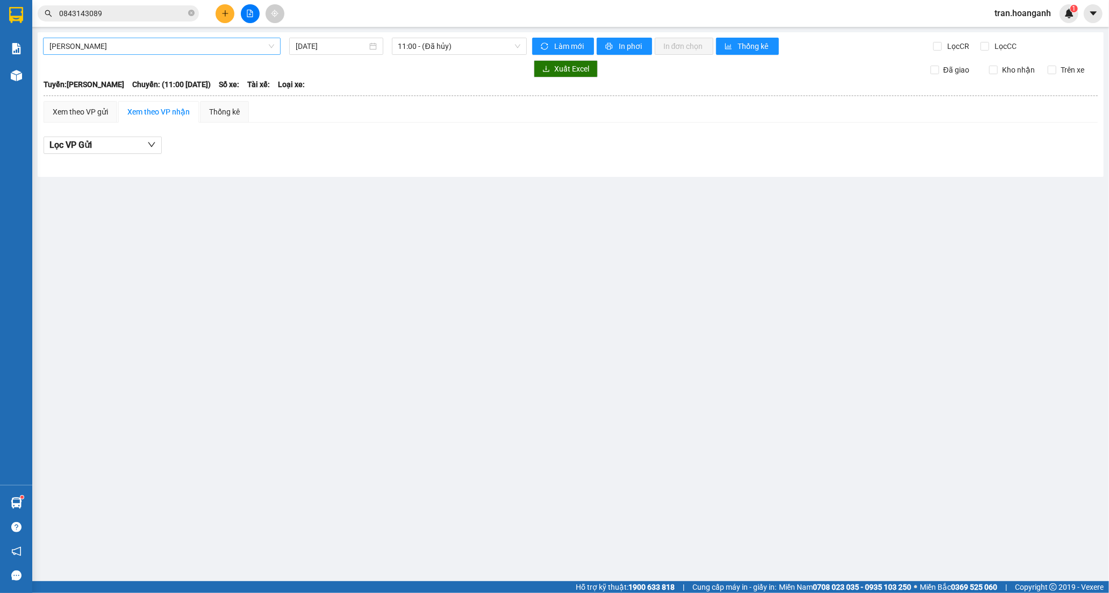
click at [138, 45] on span "[PERSON_NAME]" at bounding box center [161, 46] width 225 height 16
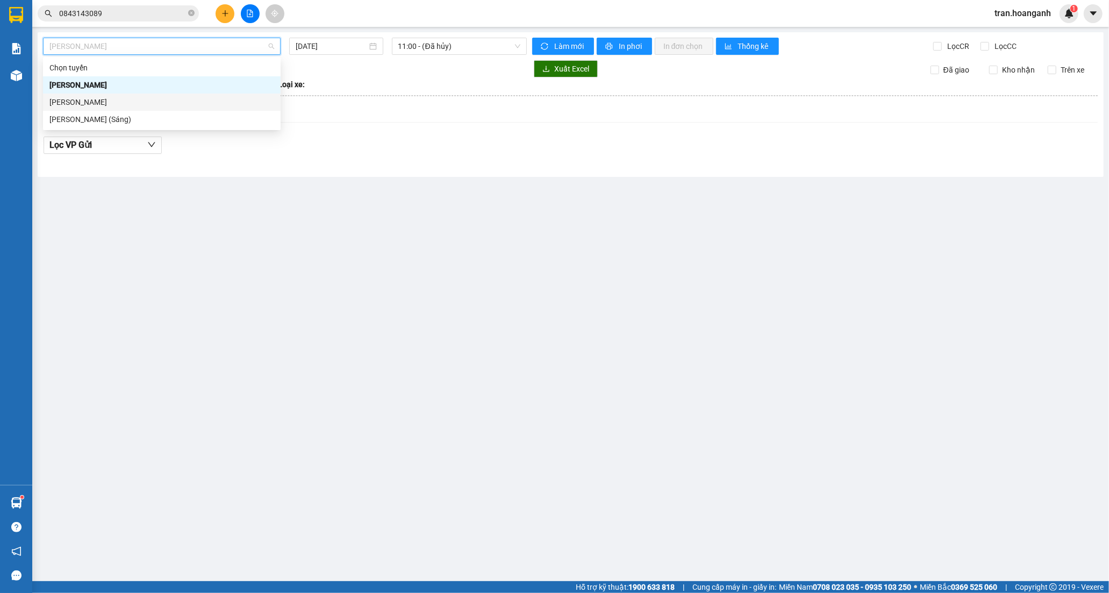
click at [111, 103] on div "[PERSON_NAME]" at bounding box center [161, 102] width 225 height 12
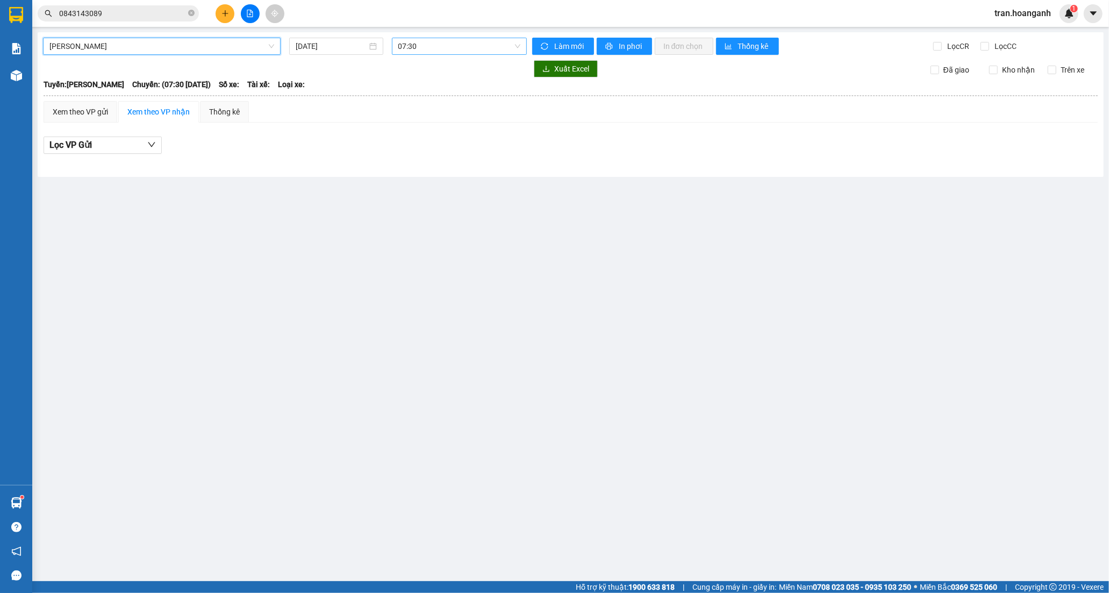
click at [414, 48] on span "07:30" at bounding box center [459, 46] width 122 height 16
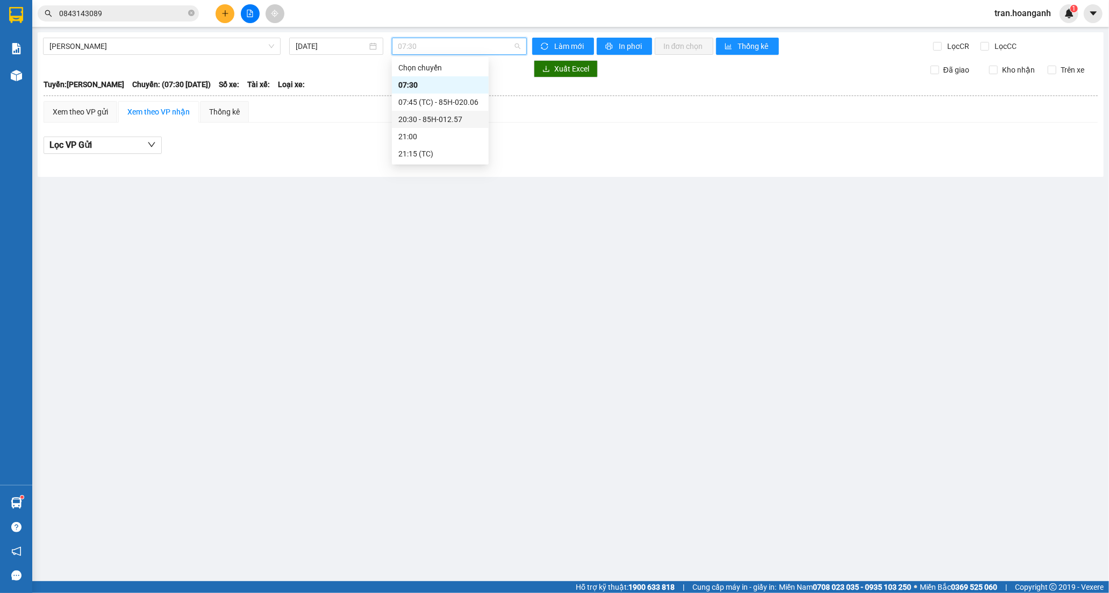
click at [423, 116] on div "20:30 - 85H-012.57" at bounding box center [440, 119] width 84 height 12
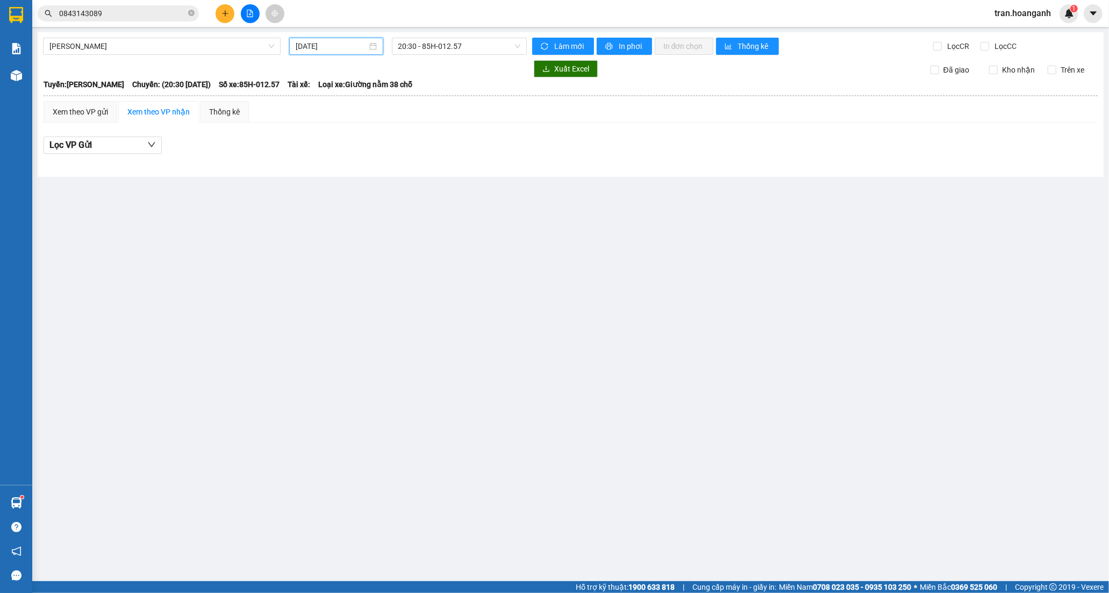
click at [334, 52] on input "[DATE]" at bounding box center [332, 46] width 72 height 12
click at [420, 122] on div "13" at bounding box center [421, 124] width 13 height 13
type input "[DATE]"
click at [415, 49] on span "07:30" at bounding box center [459, 46] width 122 height 16
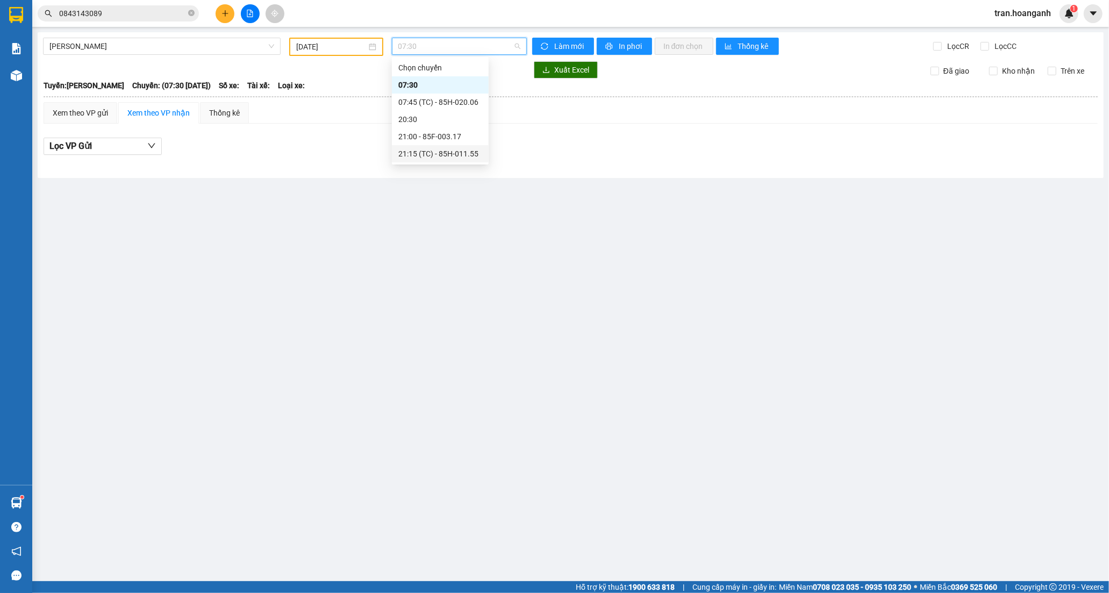
click at [431, 153] on div "21:15 (TC) - 85H-011.55" at bounding box center [440, 154] width 84 height 12
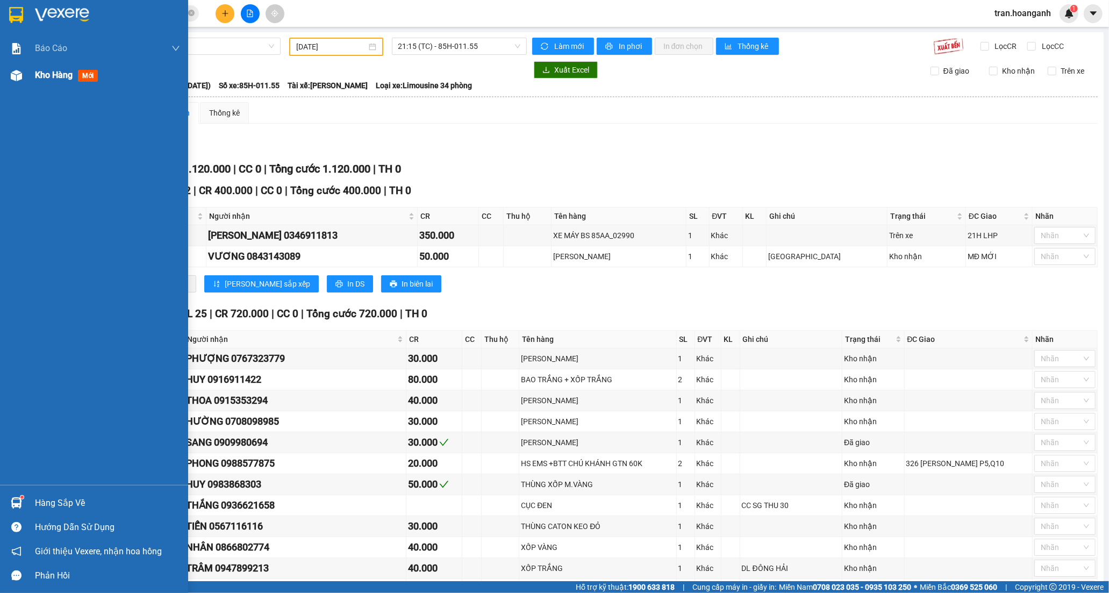
click at [51, 76] on span "Kho hàng" at bounding box center [54, 75] width 38 height 10
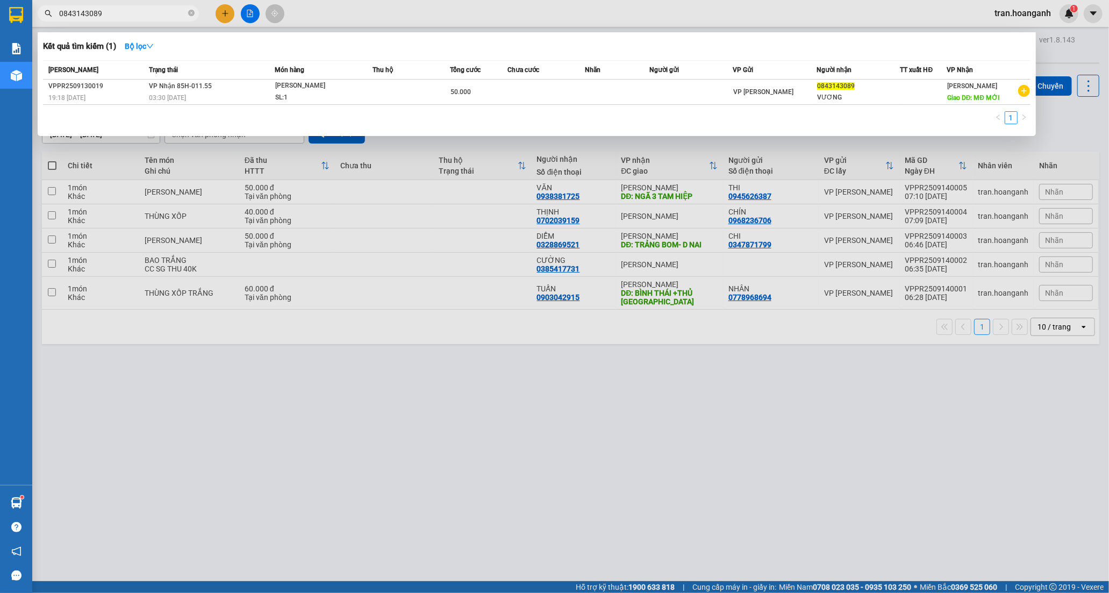
click at [154, 12] on input "0843143089" at bounding box center [122, 14] width 127 height 12
type input "0"
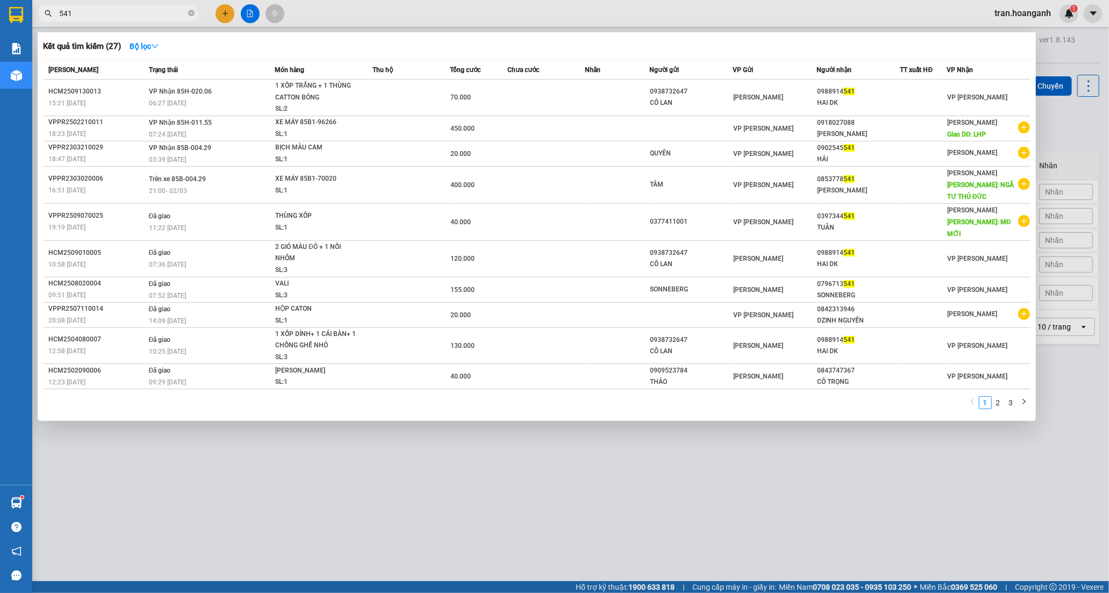
click at [147, 10] on input "541" at bounding box center [122, 14] width 127 height 12
type input "5"
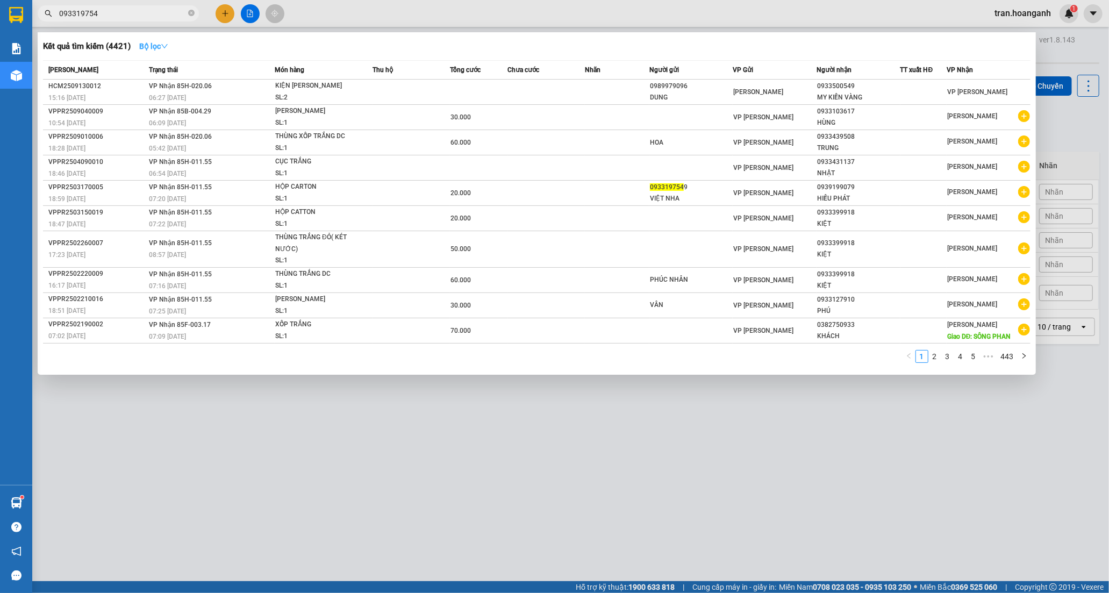
type input "0933197549"
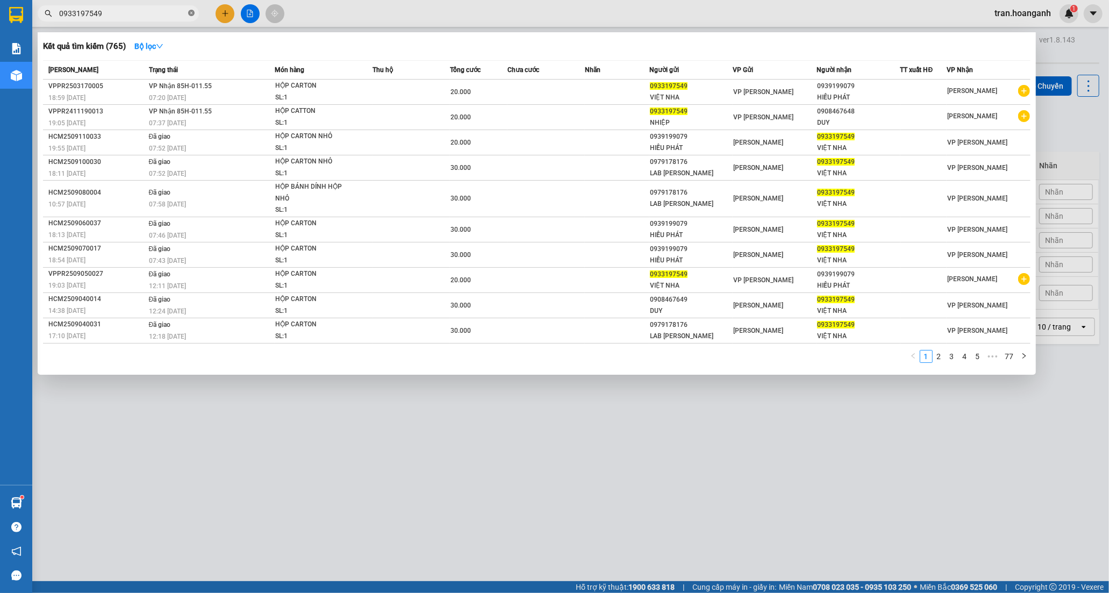
click at [191, 12] on icon "close-circle" at bounding box center [191, 13] width 6 height 6
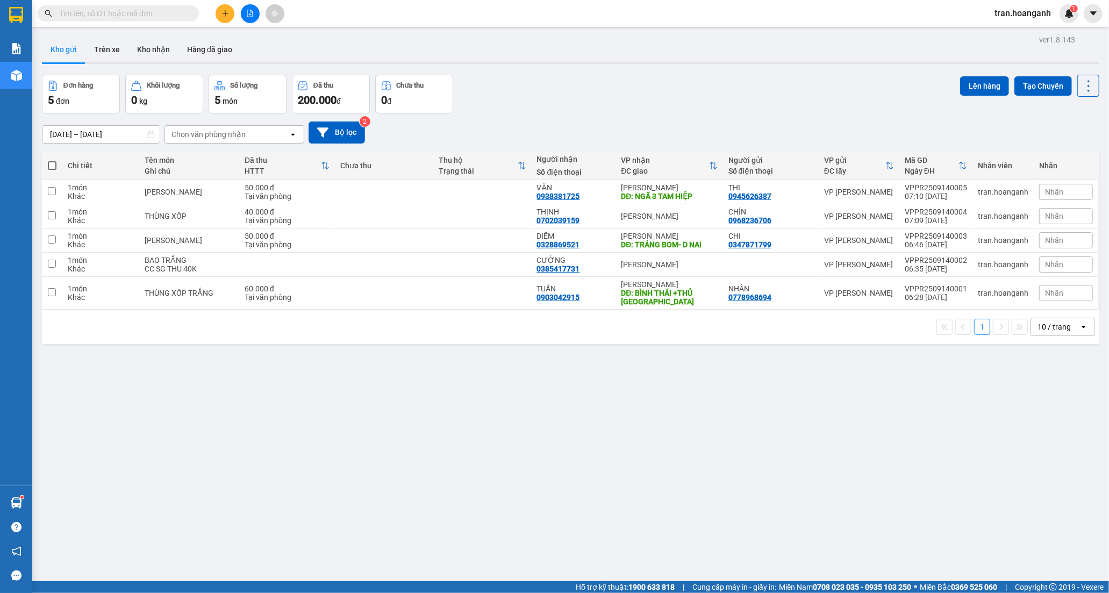
click at [219, 9] on button at bounding box center [225, 13] width 19 height 19
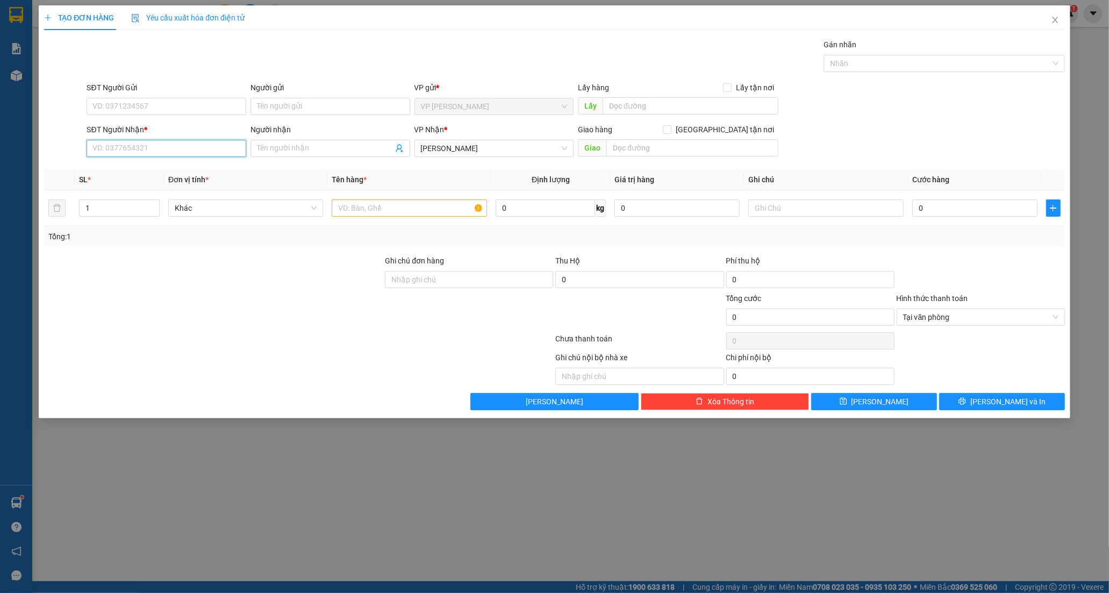
click at [164, 142] on input "SĐT Người Nhận *" at bounding box center [167, 148] width 160 height 17
type input "0366805890"
click at [152, 169] on div "0366805890 - MẠNH" at bounding box center [166, 170] width 147 height 12
type input "MẠNH"
type input "BIÊN HÒA ĐỒNG NAI"
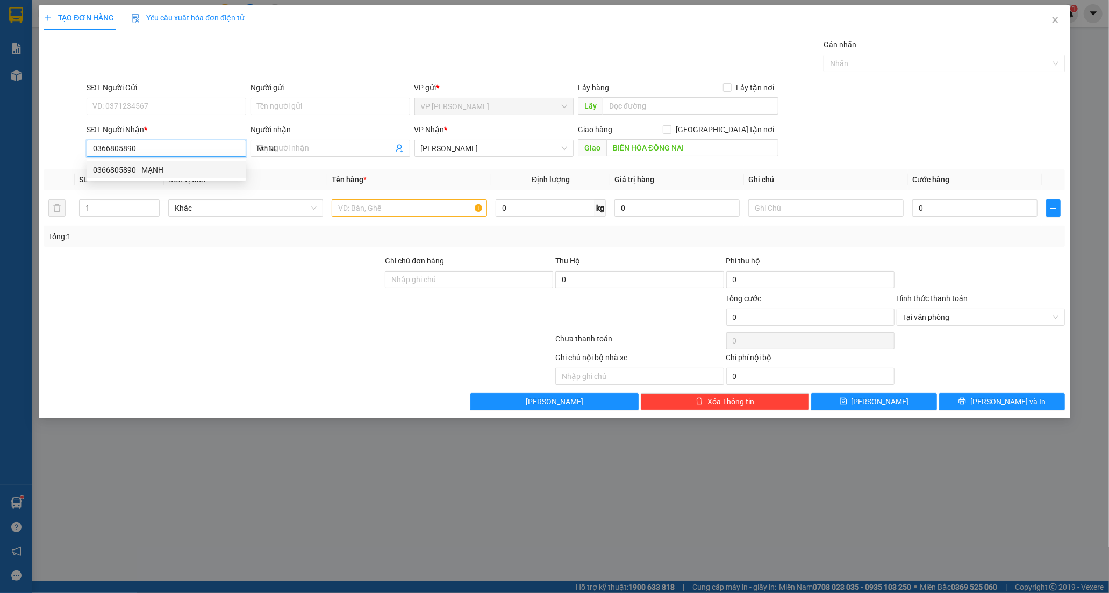
type input "60.000"
type input "0366805890"
click at [142, 110] on input "SĐT Người Gửi" at bounding box center [167, 106] width 160 height 17
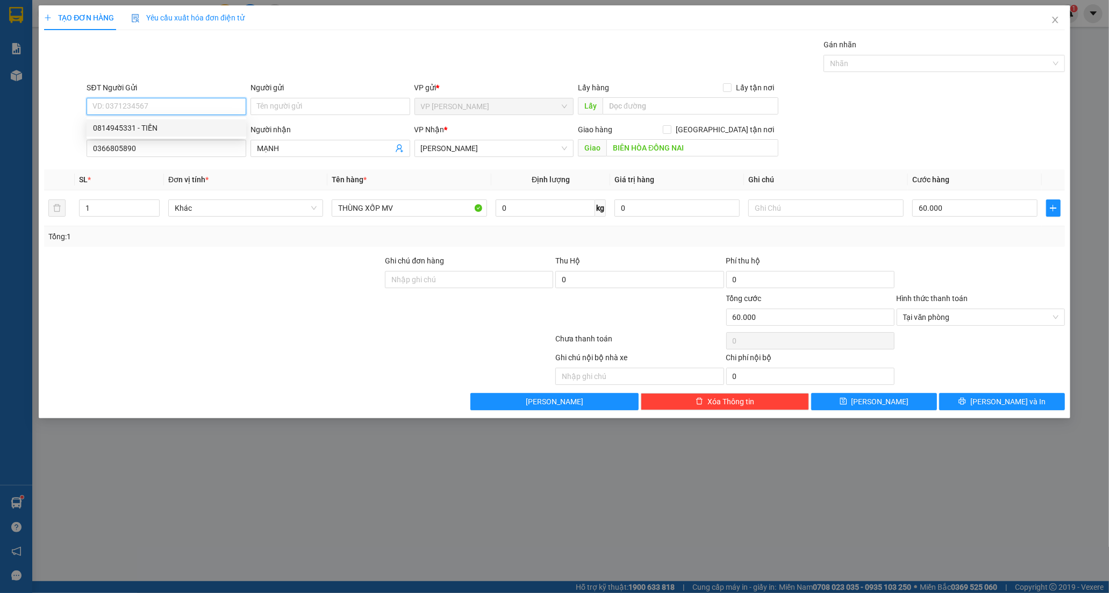
click at [142, 130] on div "0814945331 - TIẾN" at bounding box center [166, 128] width 147 height 12
type input "0814945331"
type input "TIẾN"
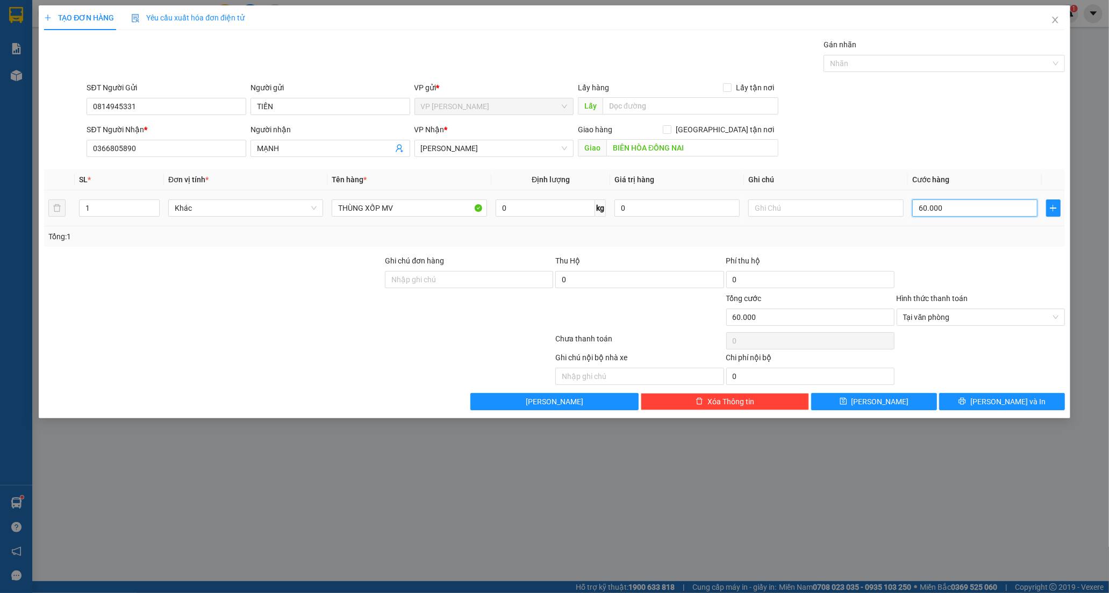
click at [960, 211] on input "60.000" at bounding box center [974, 207] width 125 height 17
type input "5"
type input "50"
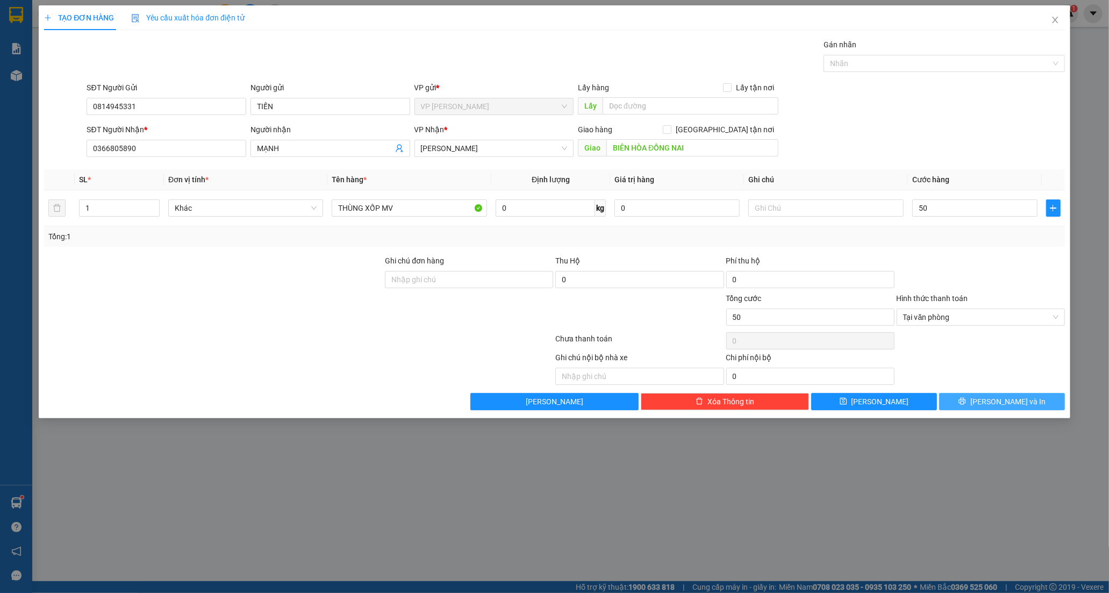
type input "50.000"
click at [980, 406] on button "[PERSON_NAME] và In" at bounding box center [1002, 401] width 126 height 17
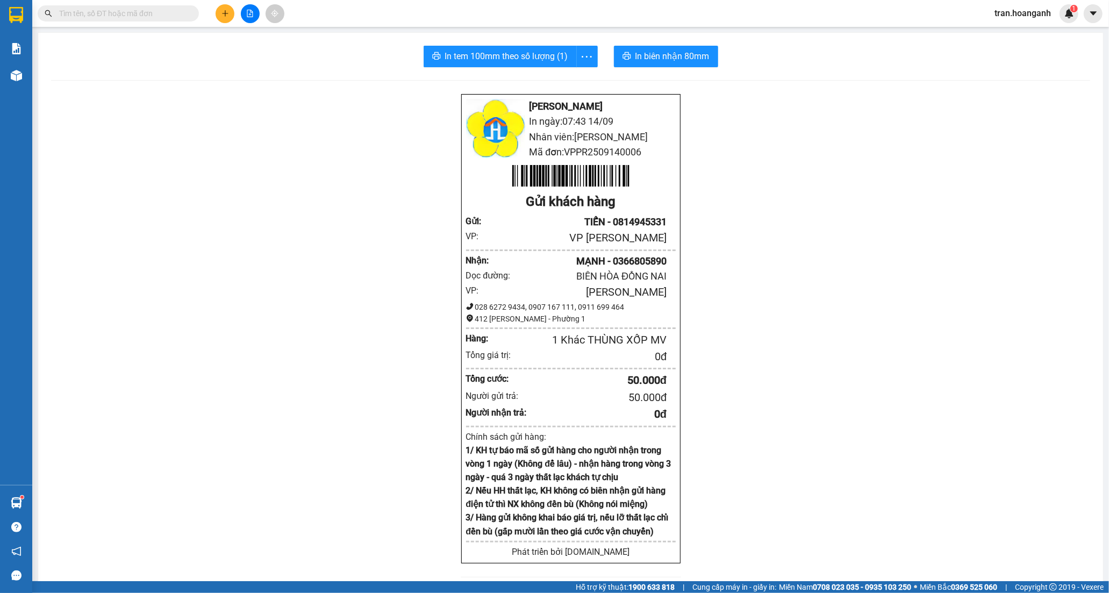
click at [154, 6] on span at bounding box center [118, 13] width 161 height 16
click at [140, 19] on input "text" at bounding box center [122, 14] width 127 height 12
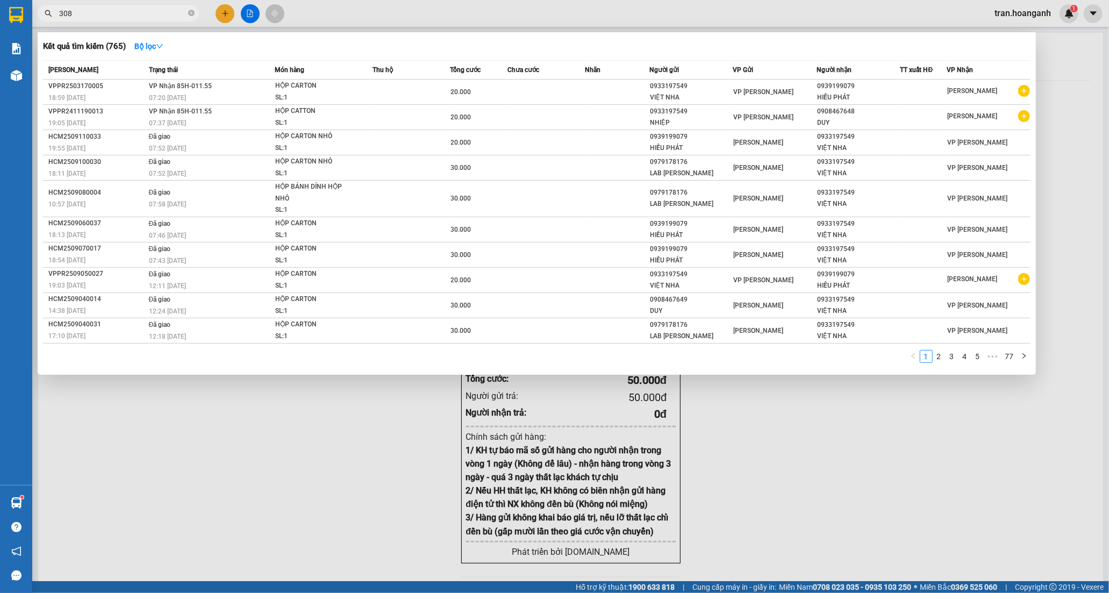
type input "3089"
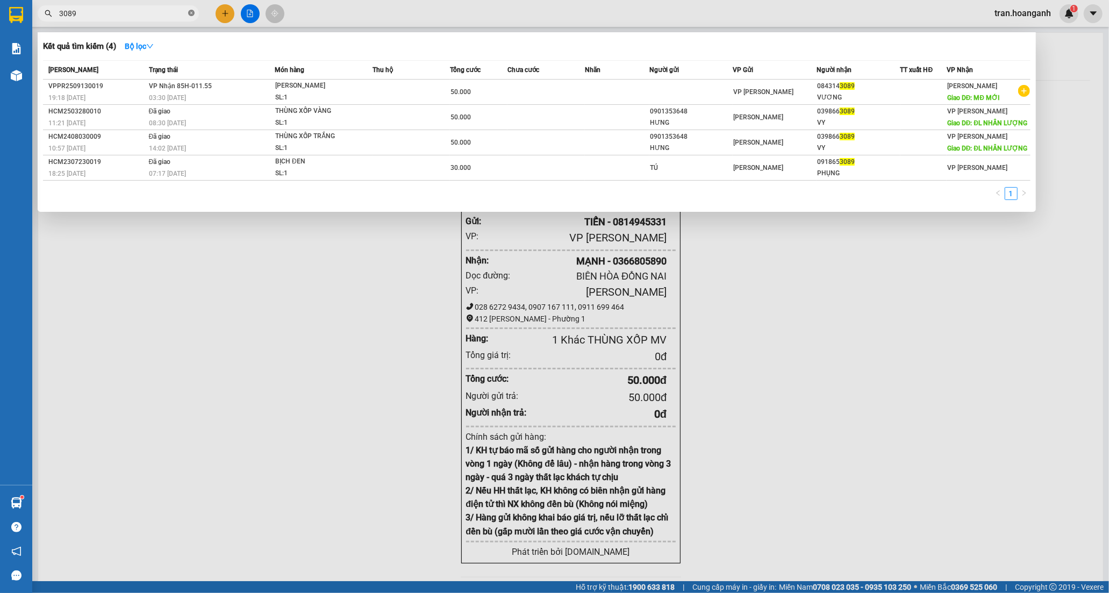
click at [194, 12] on icon "close-circle" at bounding box center [191, 13] width 6 height 6
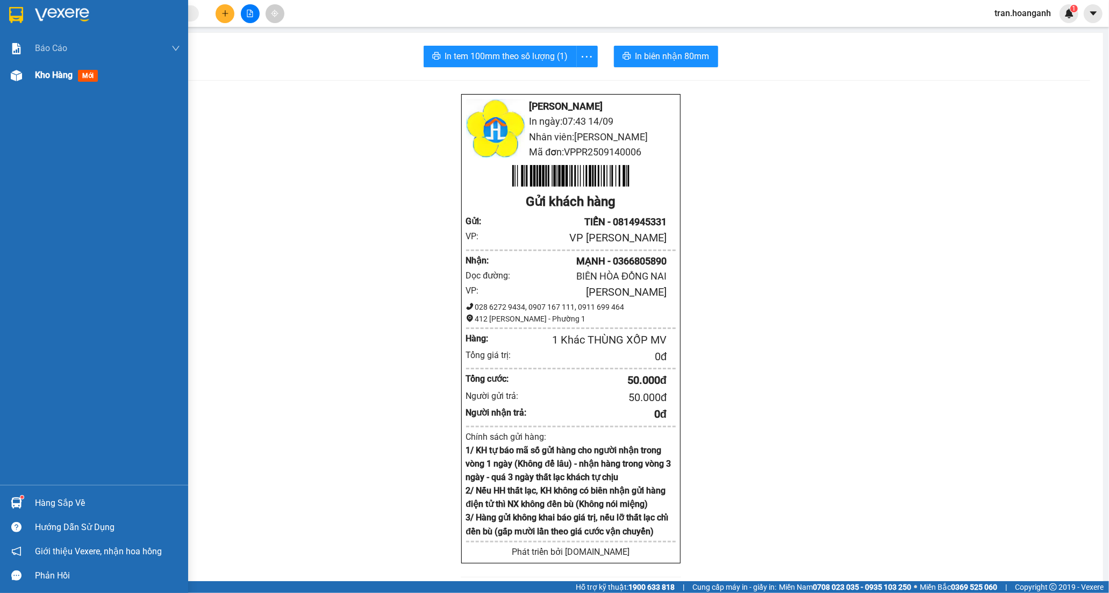
click at [42, 68] on div "Kho hàng mới" at bounding box center [68, 74] width 67 height 13
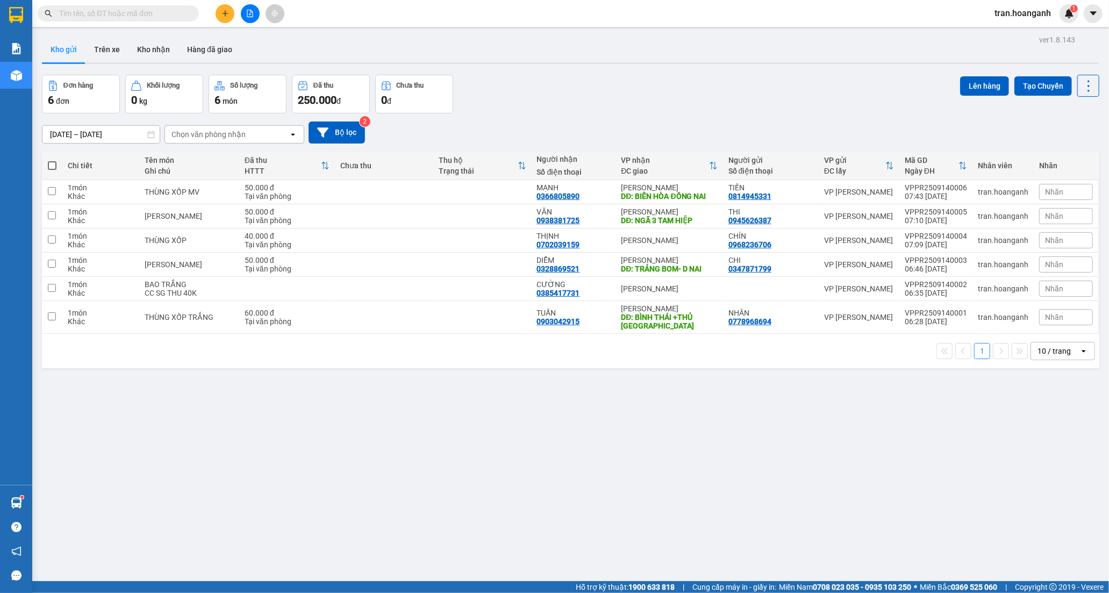
click at [1045, 346] on div "10 / trang" at bounding box center [1054, 351] width 33 height 11
click at [1046, 460] on span "100 / trang" at bounding box center [1049, 463] width 39 height 11
click at [153, 52] on button "Kho nhận" at bounding box center [153, 50] width 50 height 26
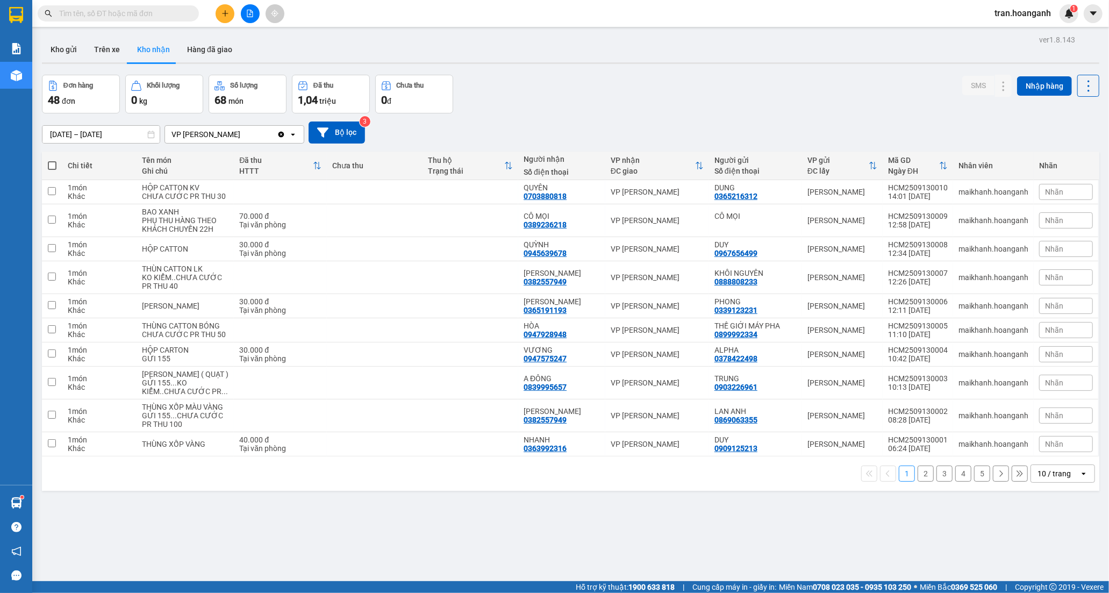
click at [974, 482] on button "5" at bounding box center [982, 474] width 16 height 16
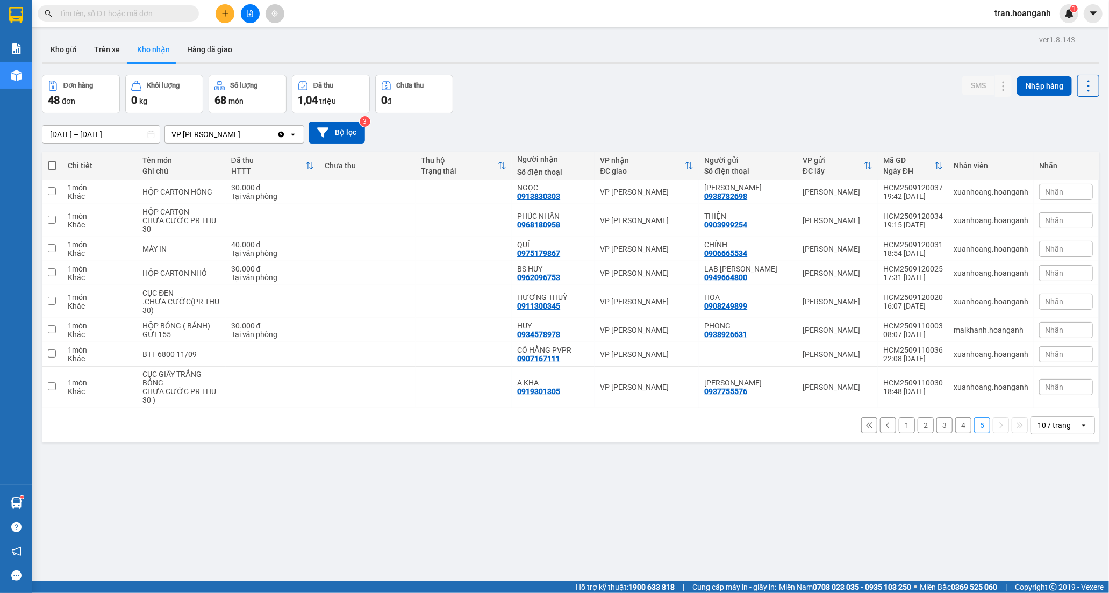
click at [900, 425] on button "1" at bounding box center [907, 425] width 16 height 16
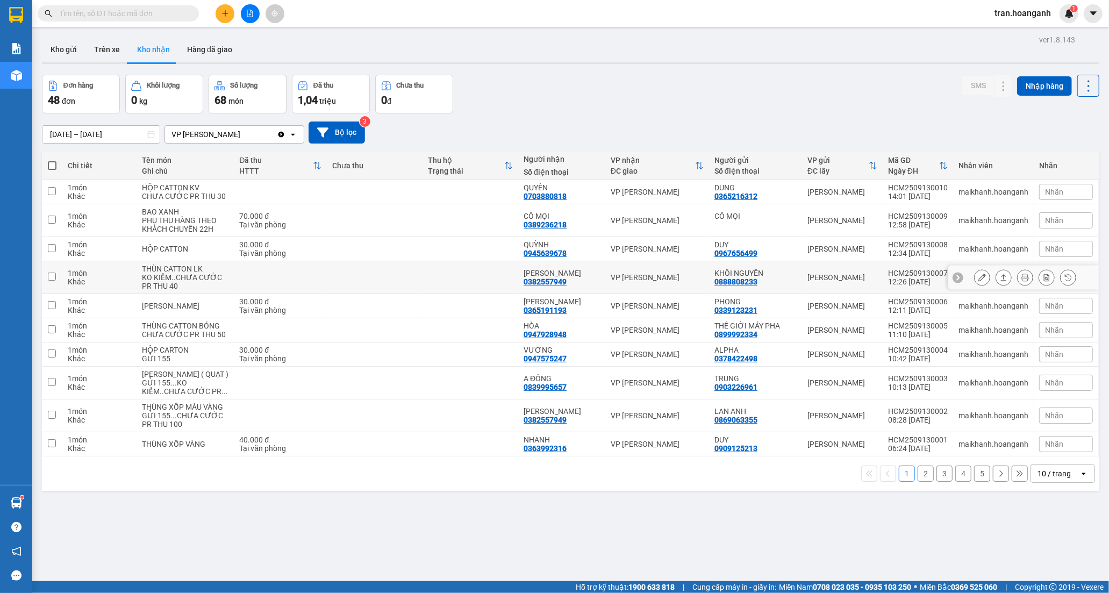
click at [412, 285] on td at bounding box center [375, 277] width 96 height 33
checkbox input "true"
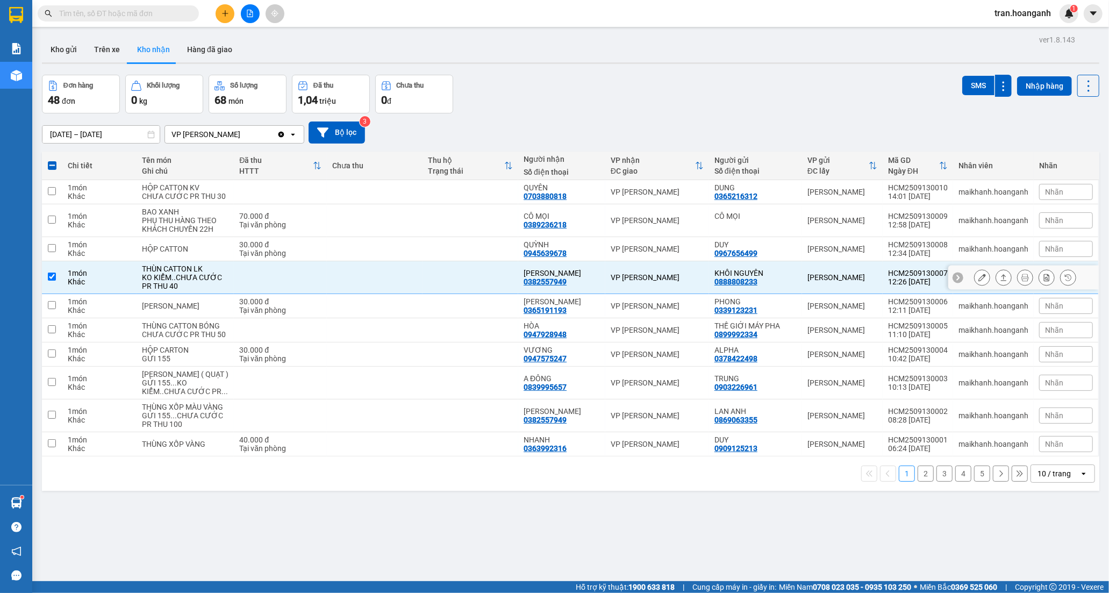
click at [979, 281] on icon at bounding box center [983, 278] width 8 height 8
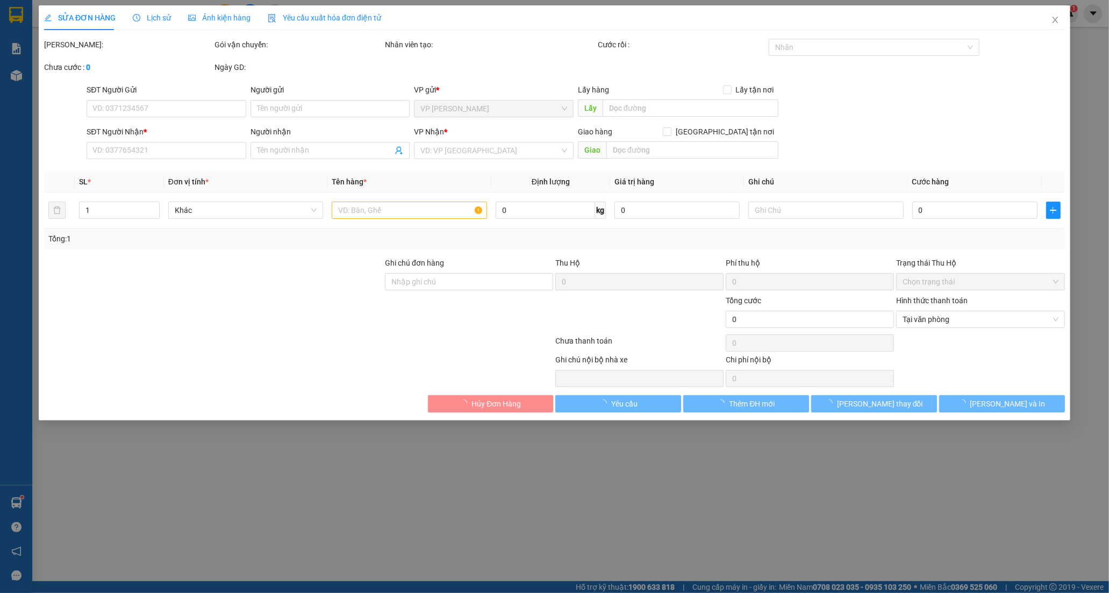
type input "0888808233"
type input "KHÔI NGUYÊN"
type input "0382557949"
type input "[PERSON_NAME]"
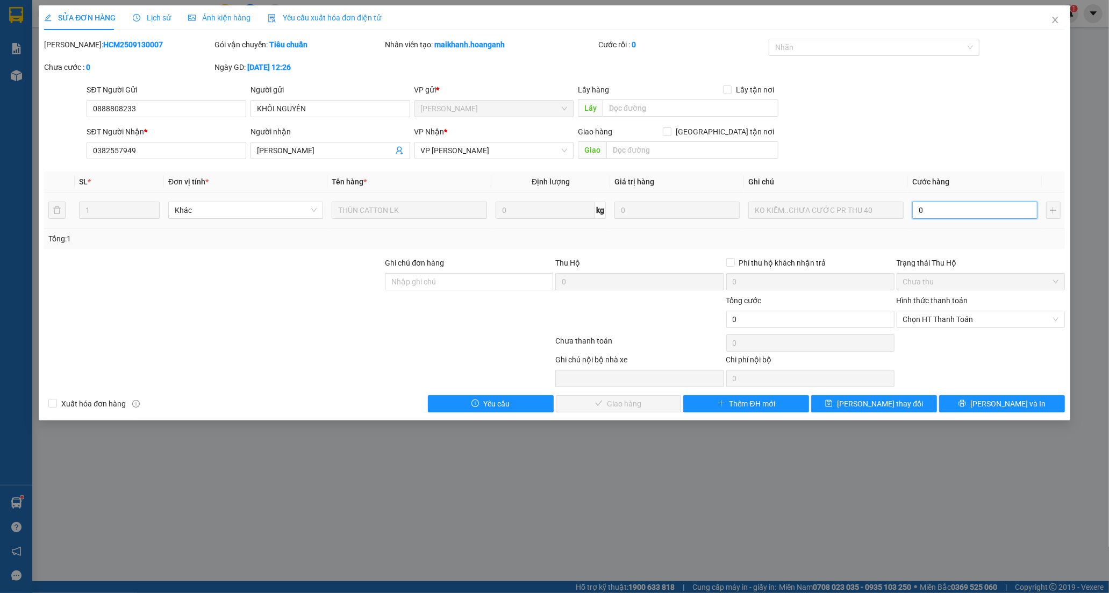
click at [931, 212] on input "0" at bounding box center [974, 210] width 125 height 17
type input "4"
type input "40"
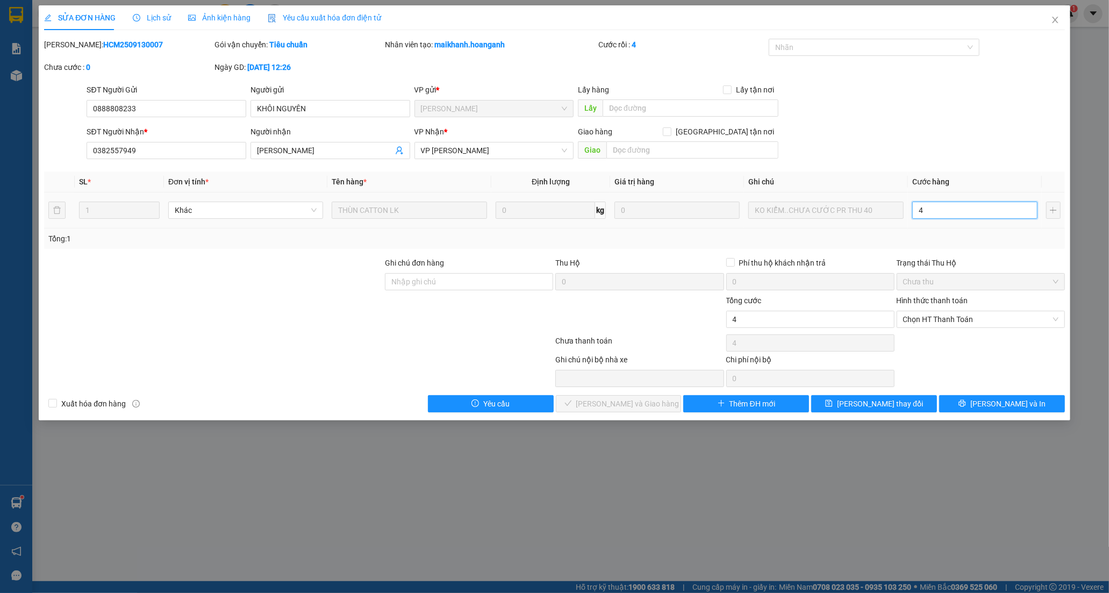
type input "40"
click at [931, 319] on span "Chọn HT Thanh Toán" at bounding box center [980, 319] width 155 height 16
type input "40"
type input "40.000"
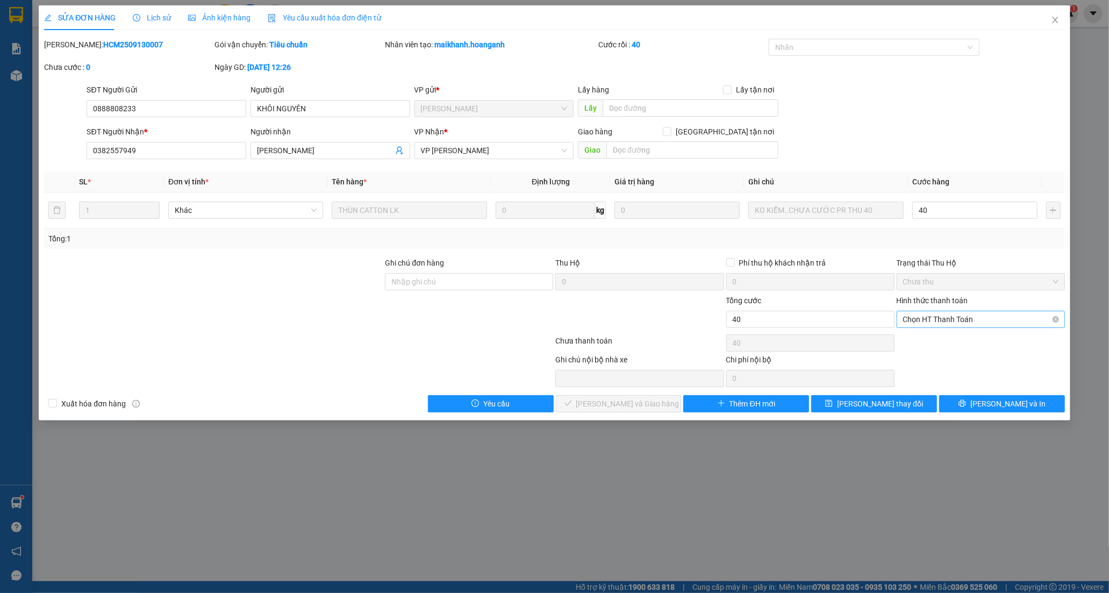
type input "40.000"
click at [929, 344] on div "Tại văn phòng" at bounding box center [980, 341] width 155 height 12
type input "0"
click at [636, 410] on span "[PERSON_NAME] và Giao hàng" at bounding box center [627, 404] width 103 height 12
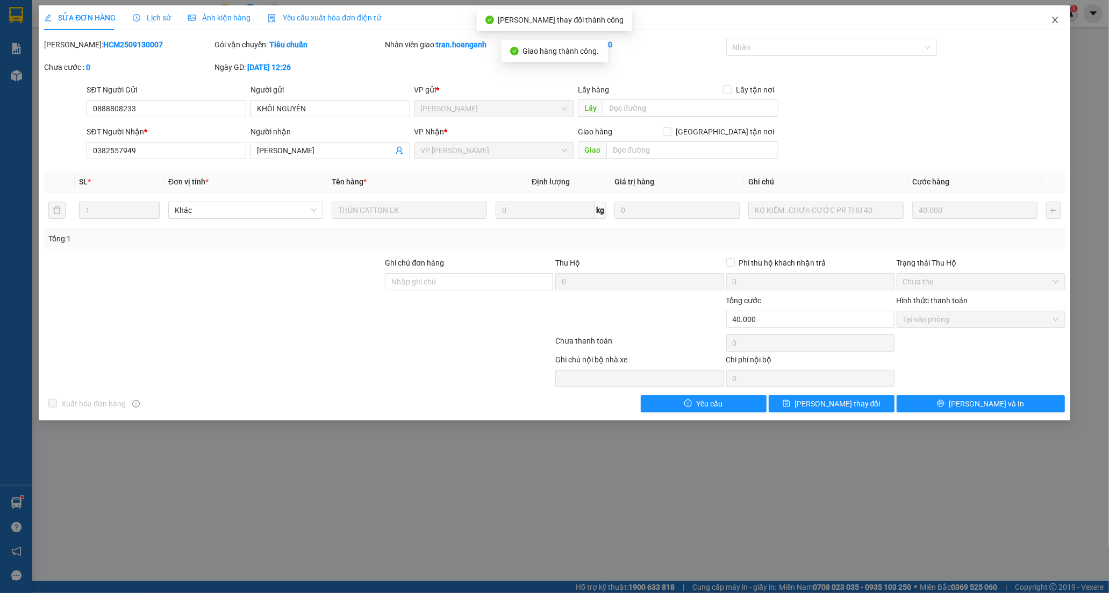
drag, startPoint x: 1054, startPoint y: 19, endPoint x: 1006, endPoint y: 2, distance: 50.9
click at [1054, 19] on icon "close" at bounding box center [1055, 20] width 6 height 6
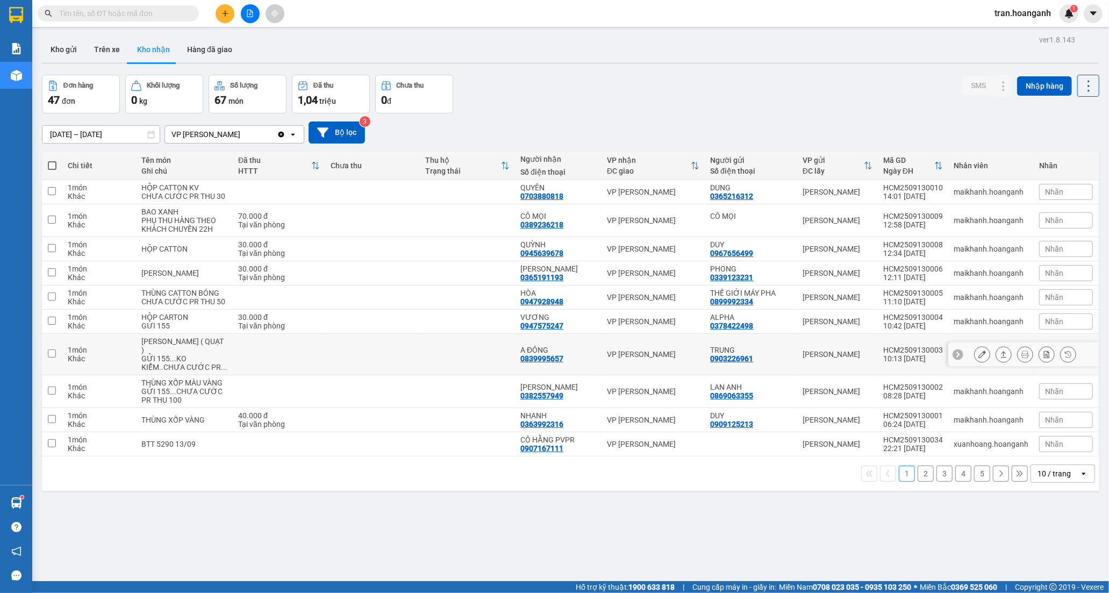
click at [566, 363] on div "A ĐÔNG 0839995657" at bounding box center [558, 354] width 76 height 17
checkbox input "true"
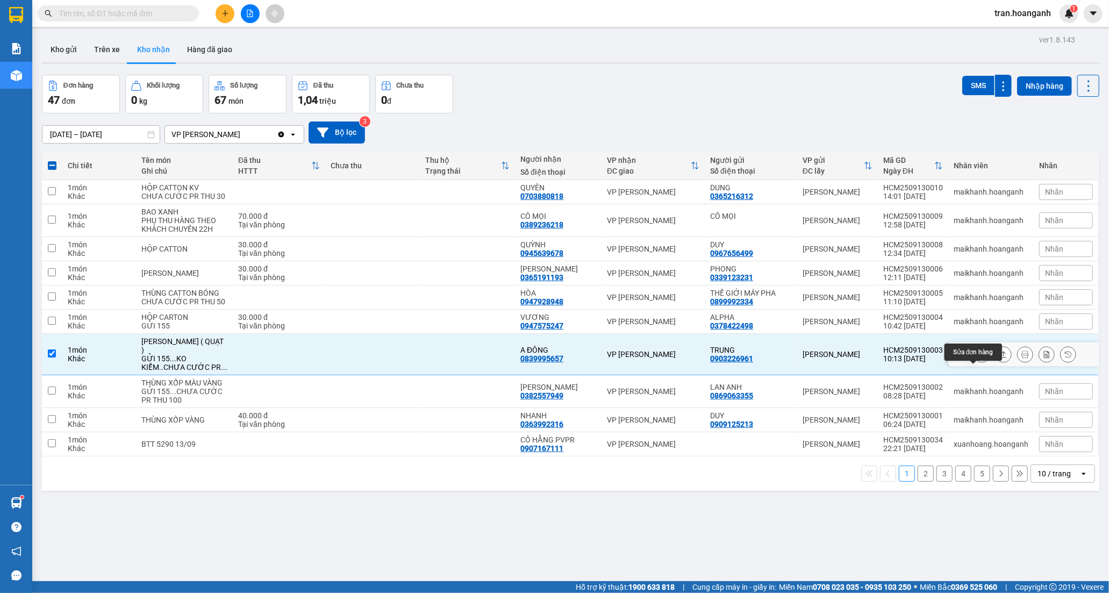
click at [979, 358] on icon at bounding box center [983, 355] width 8 height 8
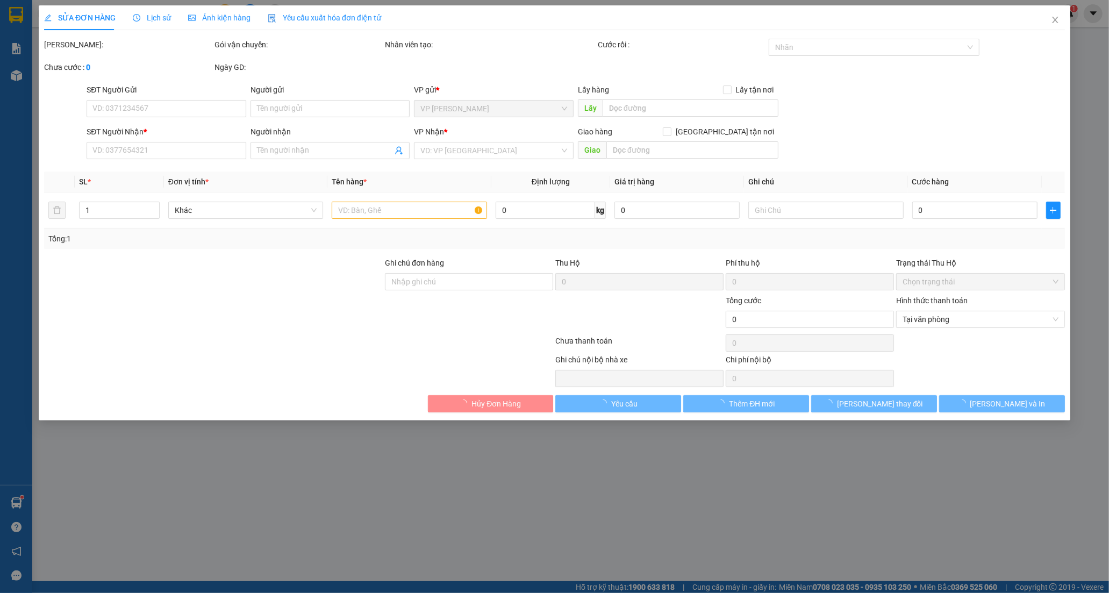
type input "0903226961"
type input "TRUNG"
type input "0839995657"
type input "A ĐÔNG"
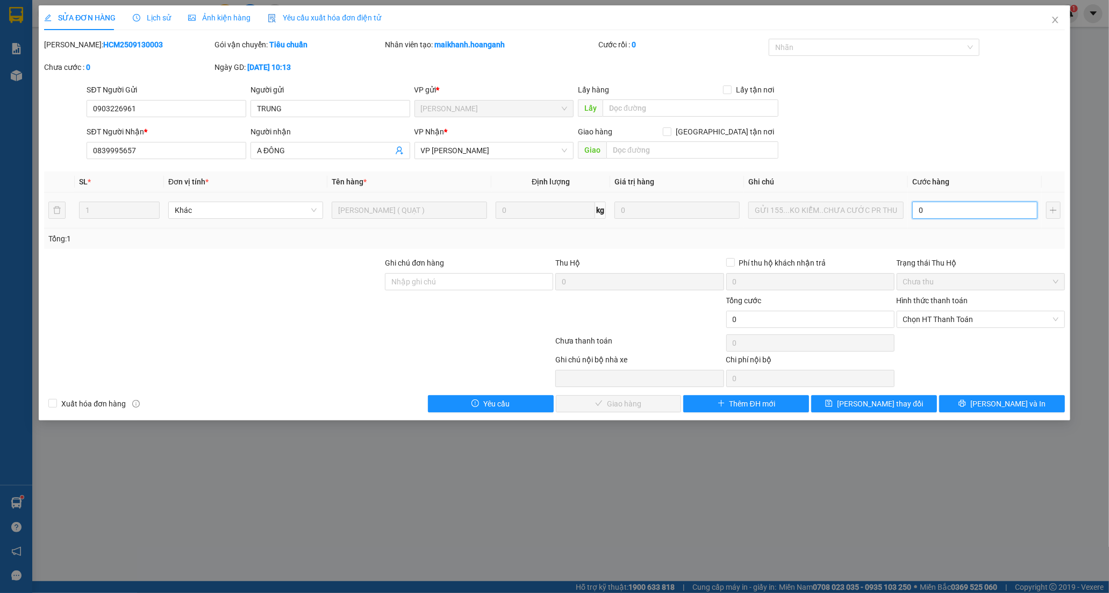
click at [964, 216] on input "0" at bounding box center [974, 210] width 125 height 17
type input "8"
type input "80"
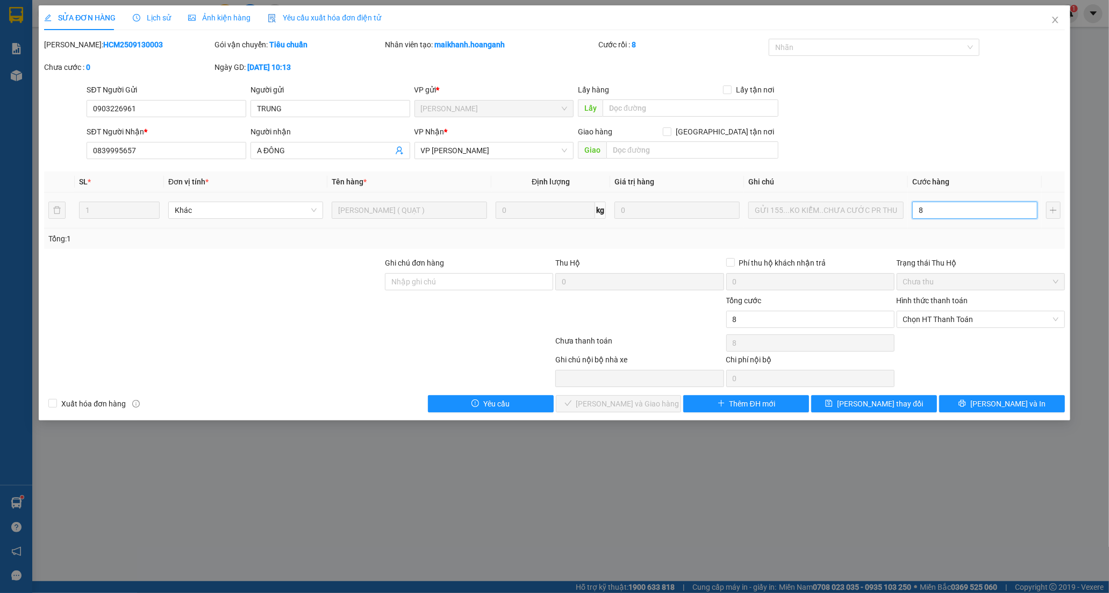
type input "80"
click at [934, 321] on span "Chọn HT Thanh Toán" at bounding box center [980, 319] width 155 height 16
type input "80"
type input "80.000"
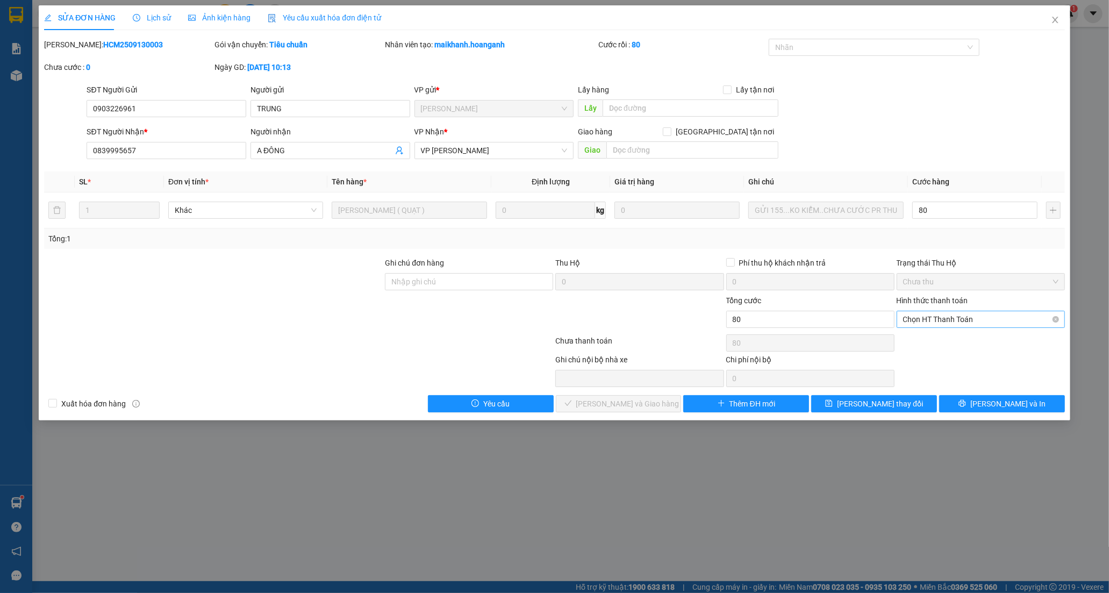
type input "80.000"
drag, startPoint x: 926, startPoint y: 337, endPoint x: 920, endPoint y: 346, distance: 10.6
click at [925, 340] on div "Tại văn phòng" at bounding box center [980, 341] width 155 height 12
type input "0"
drag, startPoint x: 617, startPoint y: 409, endPoint x: 627, endPoint y: 380, distance: 30.6
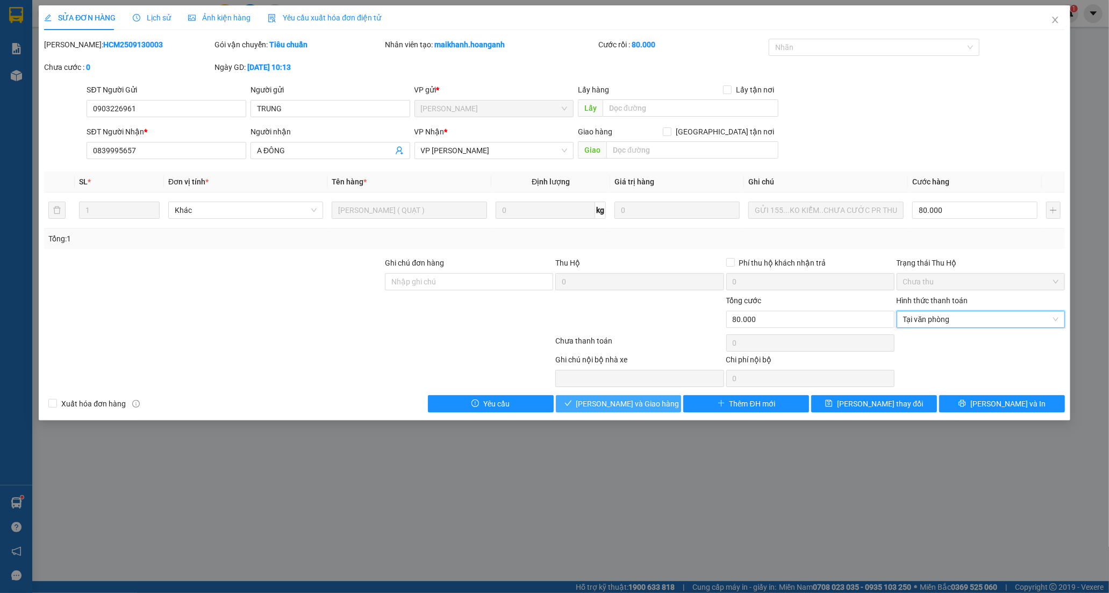
click at [617, 406] on span "[PERSON_NAME] và Giao hàng" at bounding box center [627, 404] width 103 height 12
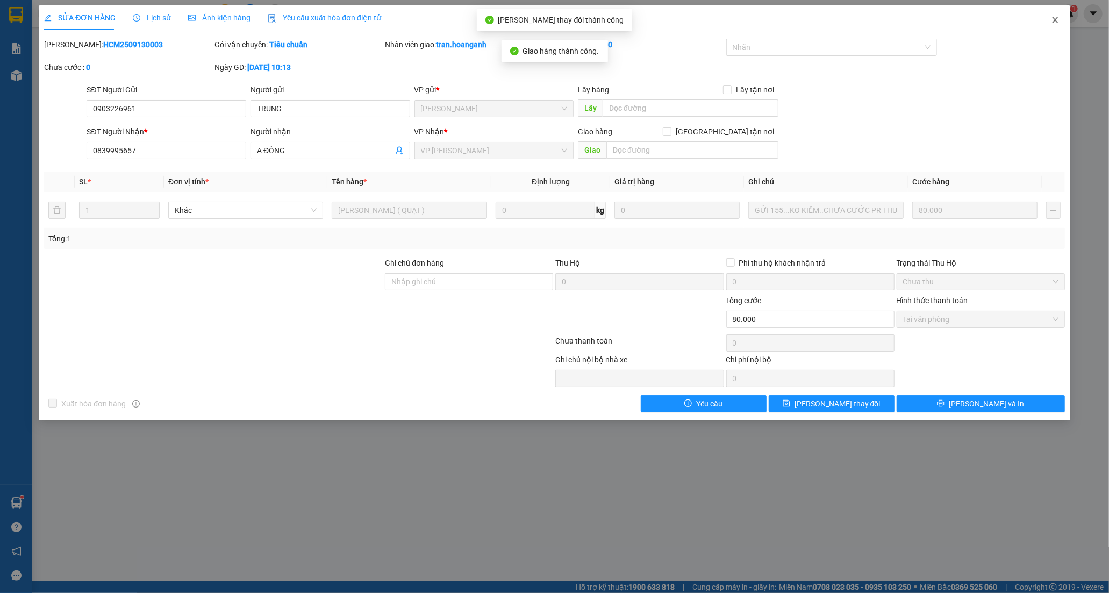
click at [1056, 17] on icon "close" at bounding box center [1055, 20] width 9 height 9
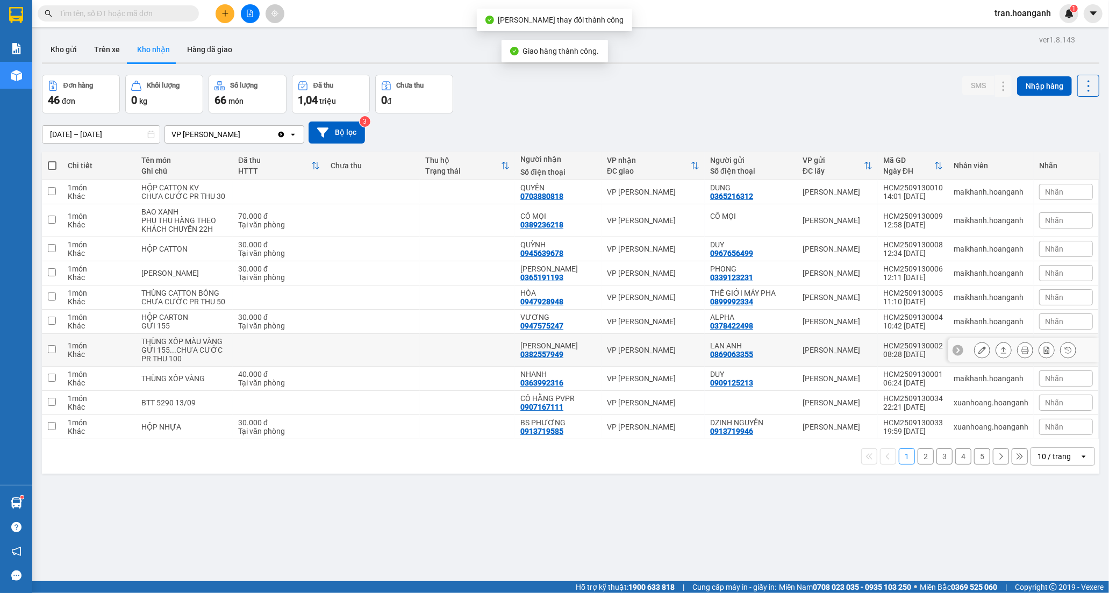
click at [571, 359] on div "[PERSON_NAME] 0382557949" at bounding box center [558, 349] width 76 height 17
checkbox input "true"
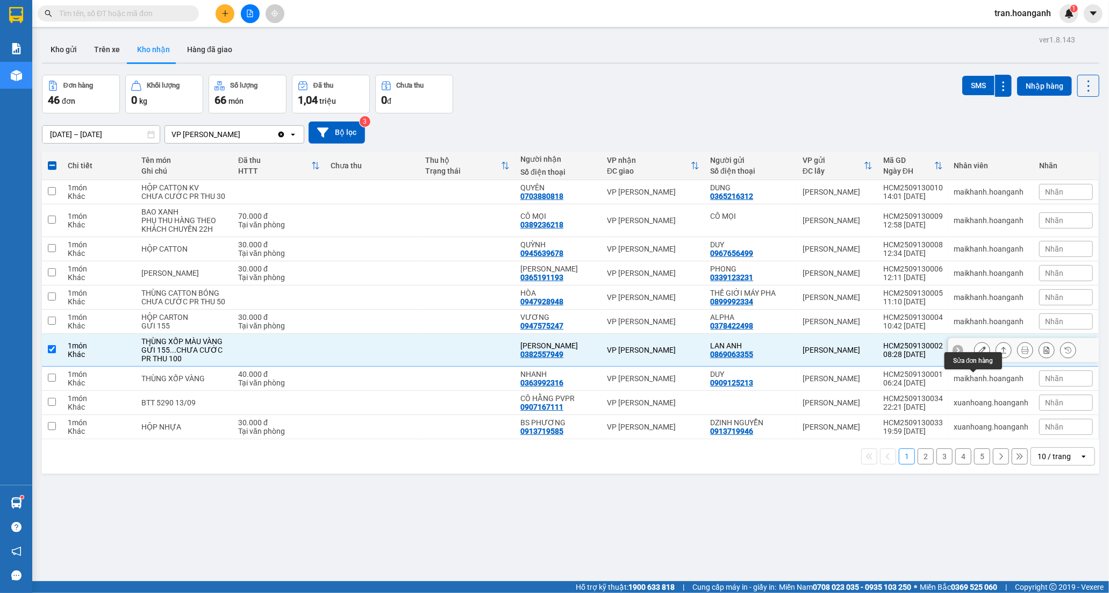
click at [979, 354] on icon at bounding box center [983, 350] width 8 height 8
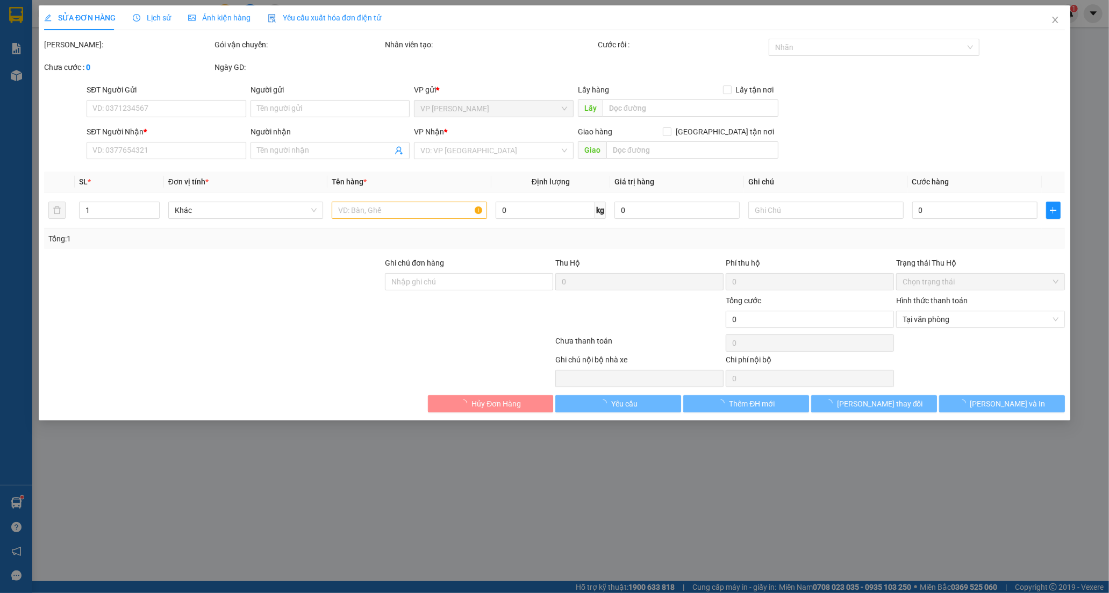
type input "0869063355"
type input "LAN ANH"
type input "0382557949"
type input "[PERSON_NAME]"
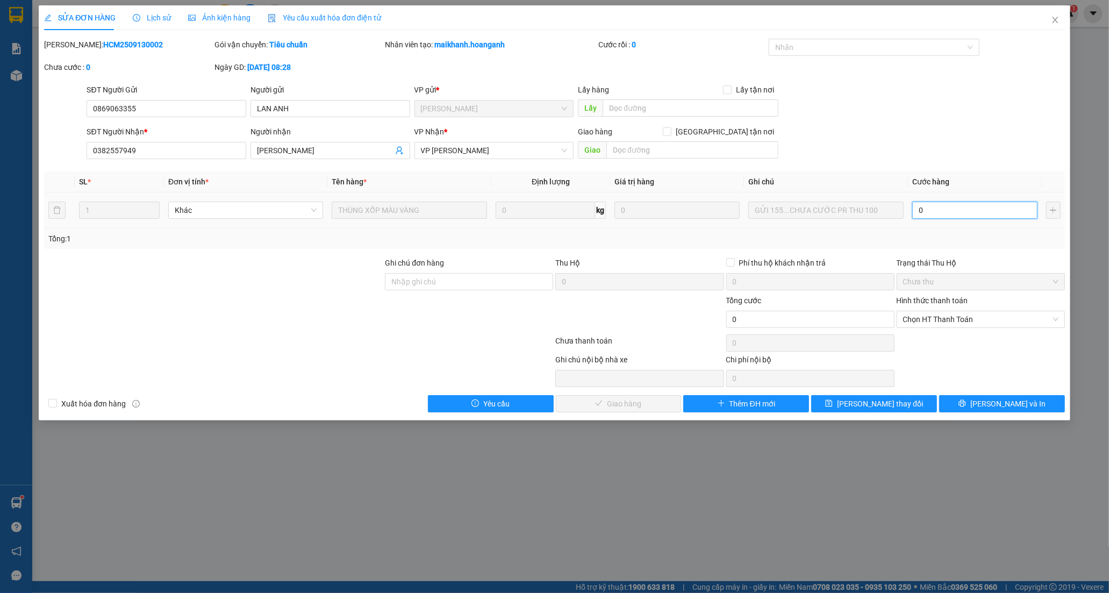
click at [941, 209] on input "0" at bounding box center [974, 210] width 125 height 17
type input "1"
type input "10"
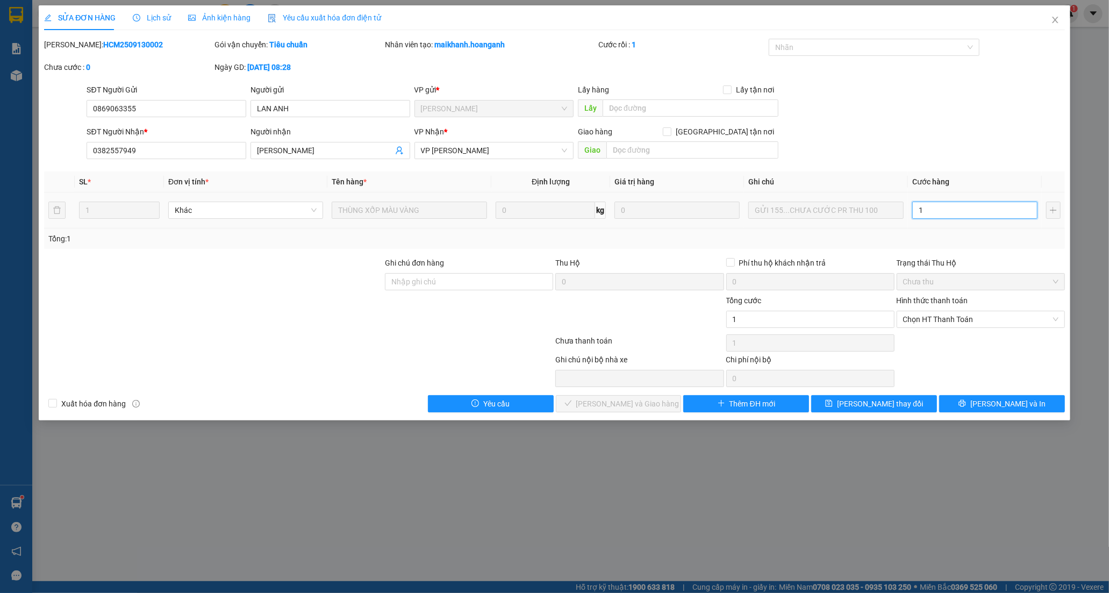
type input "10"
type input "100"
click at [918, 316] on span "Chọn HT Thanh Toán" at bounding box center [980, 319] width 155 height 16
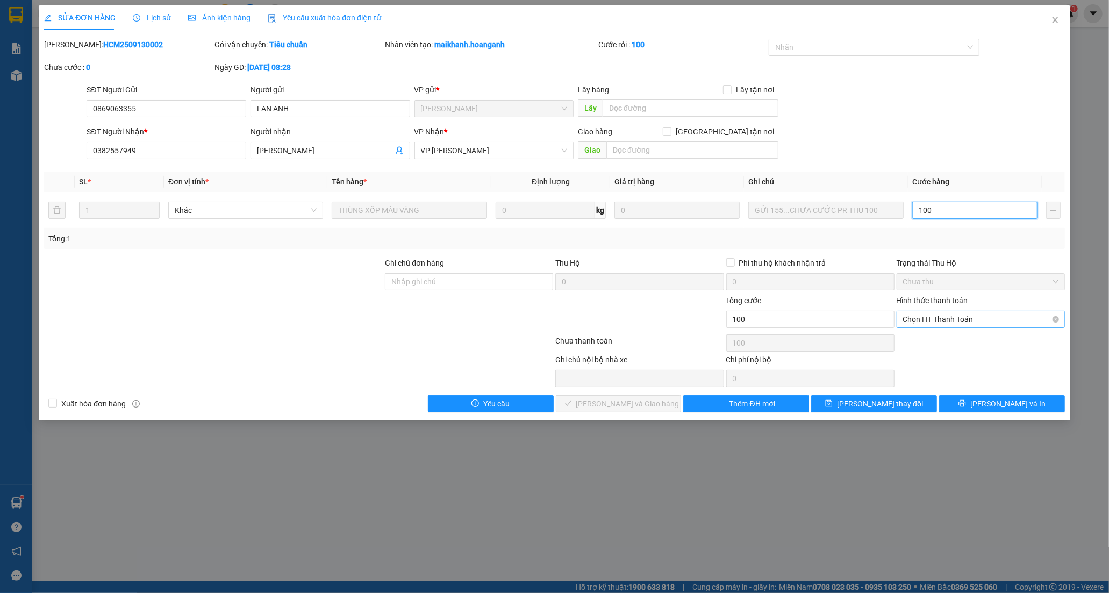
type input "100"
type input "100.000"
click at [917, 345] on div "Tại văn phòng" at bounding box center [980, 341] width 155 height 12
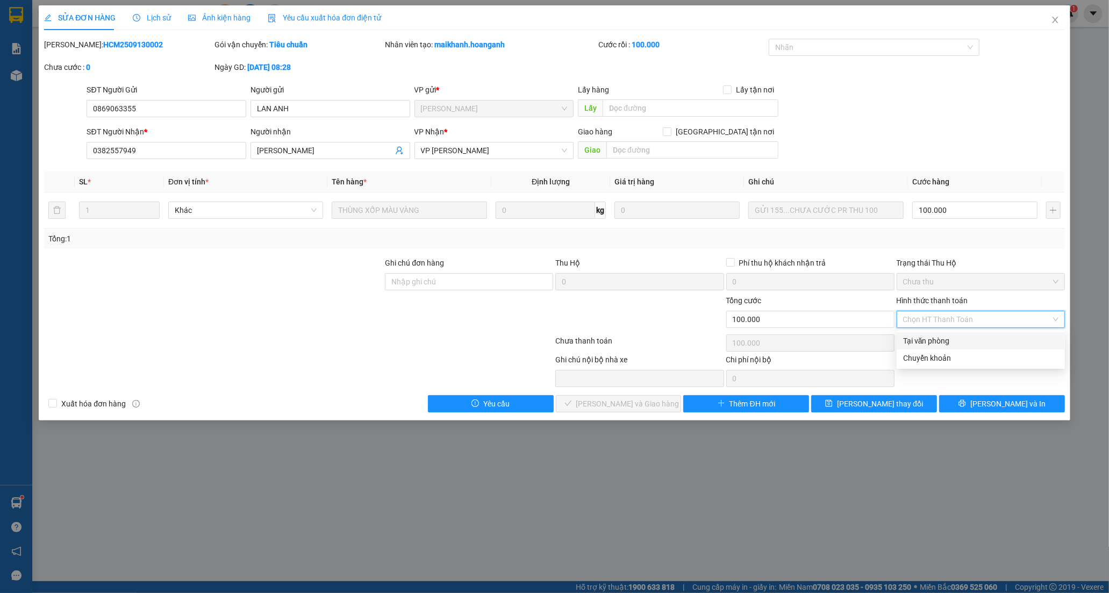
type input "0"
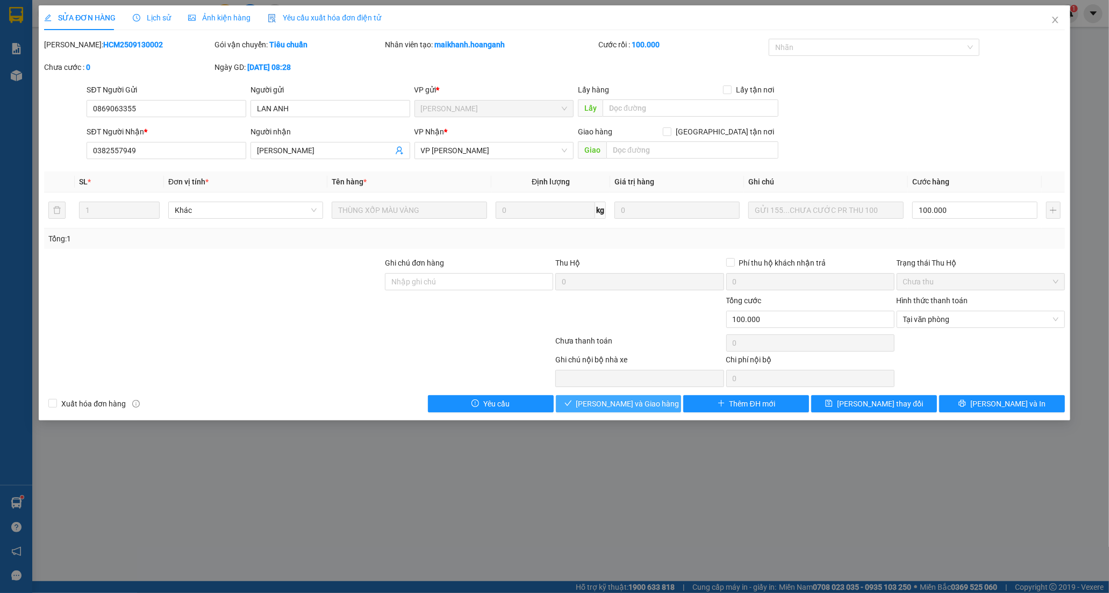
drag, startPoint x: 662, startPoint y: 409, endPoint x: 923, endPoint y: 133, distance: 379.6
click at [661, 406] on button "[PERSON_NAME] và Giao hàng" at bounding box center [619, 403] width 126 height 17
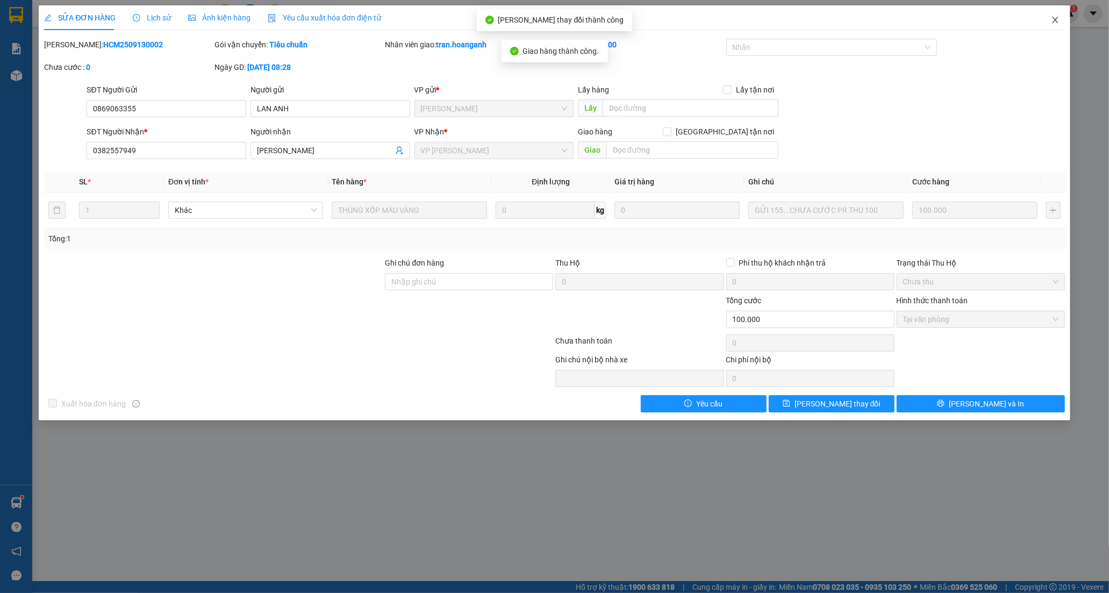
click at [1055, 17] on icon "close" at bounding box center [1055, 20] width 9 height 9
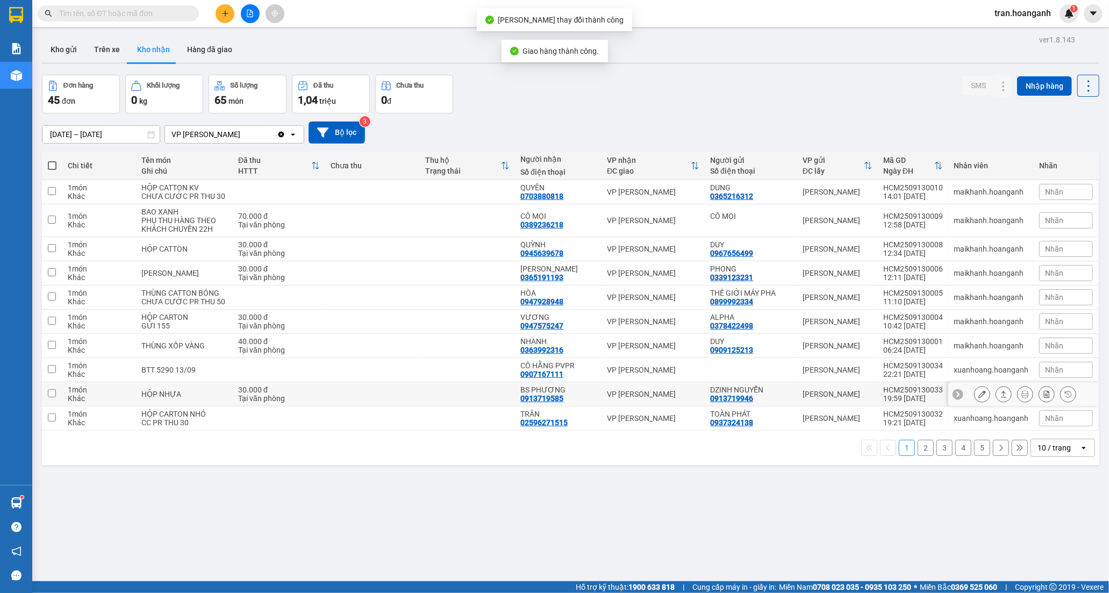
click at [570, 394] on div "BS PHƯƠNG" at bounding box center [558, 389] width 76 height 9
checkbox input "true"
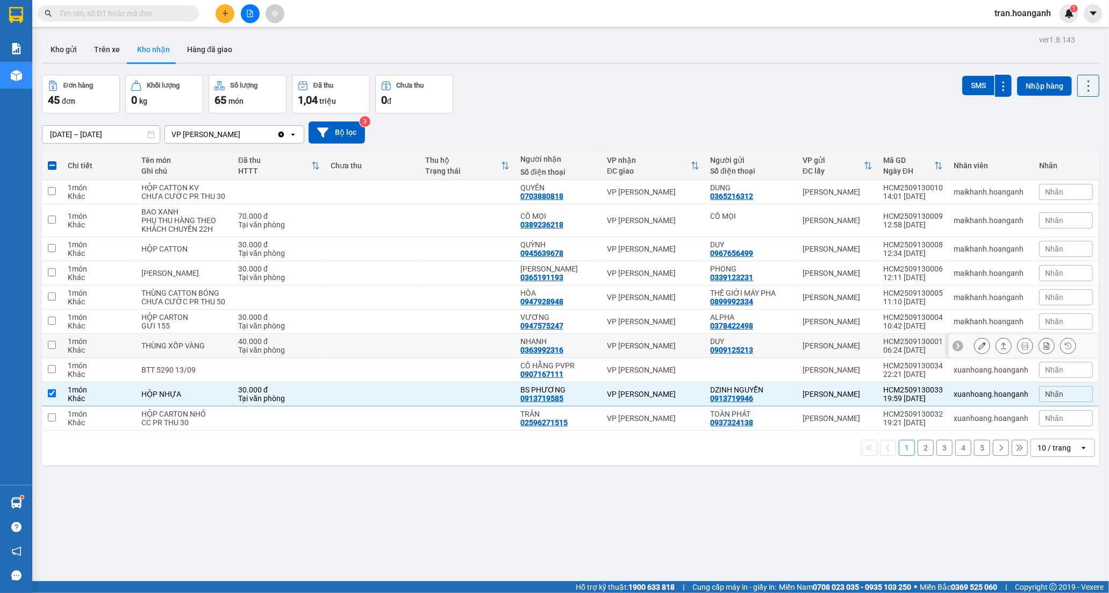
click at [543, 354] on div "0363992316" at bounding box center [541, 350] width 43 height 9
click at [979, 349] on icon at bounding box center [983, 346] width 8 height 8
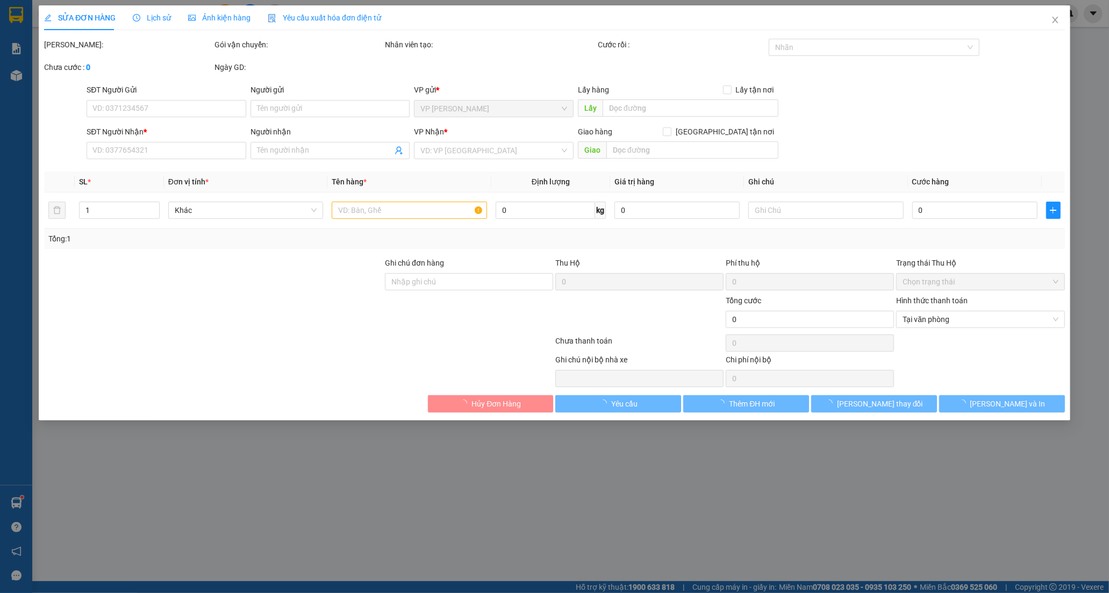
type input "0909125213"
type input "DUY"
type input "0363992316"
type input "NHANH"
type input "40.000"
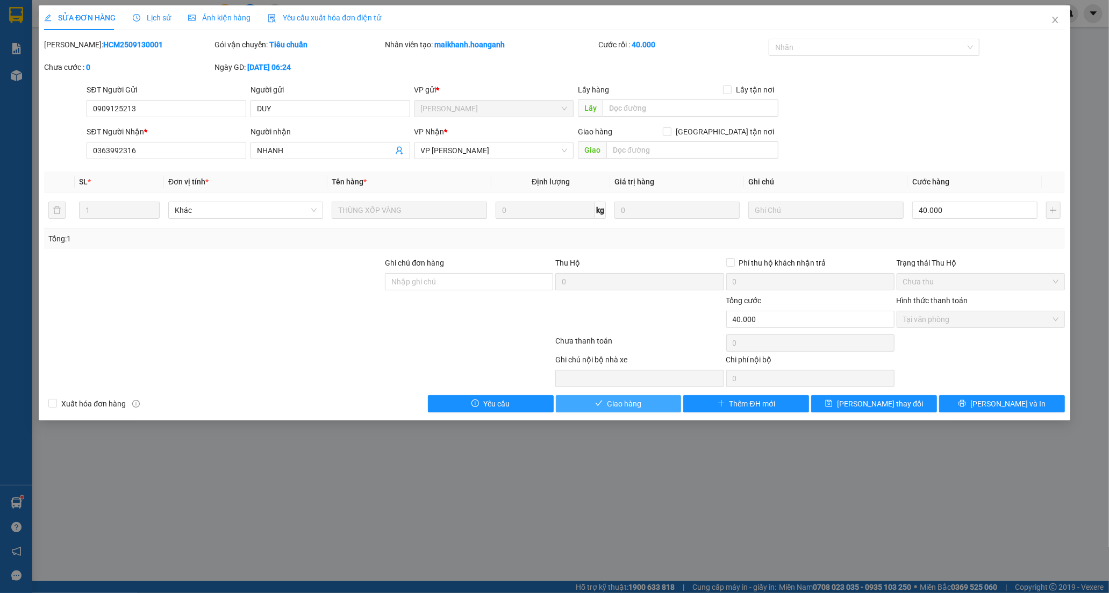
click at [625, 410] on span "Giao hàng" at bounding box center [624, 404] width 34 height 12
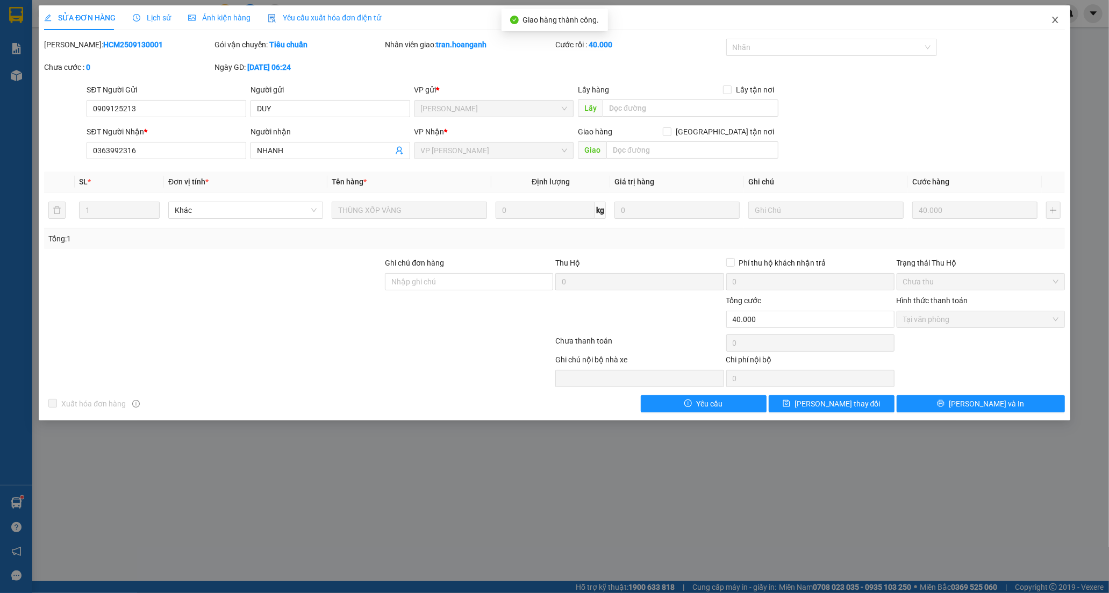
click at [1058, 20] on icon "close" at bounding box center [1055, 20] width 9 height 9
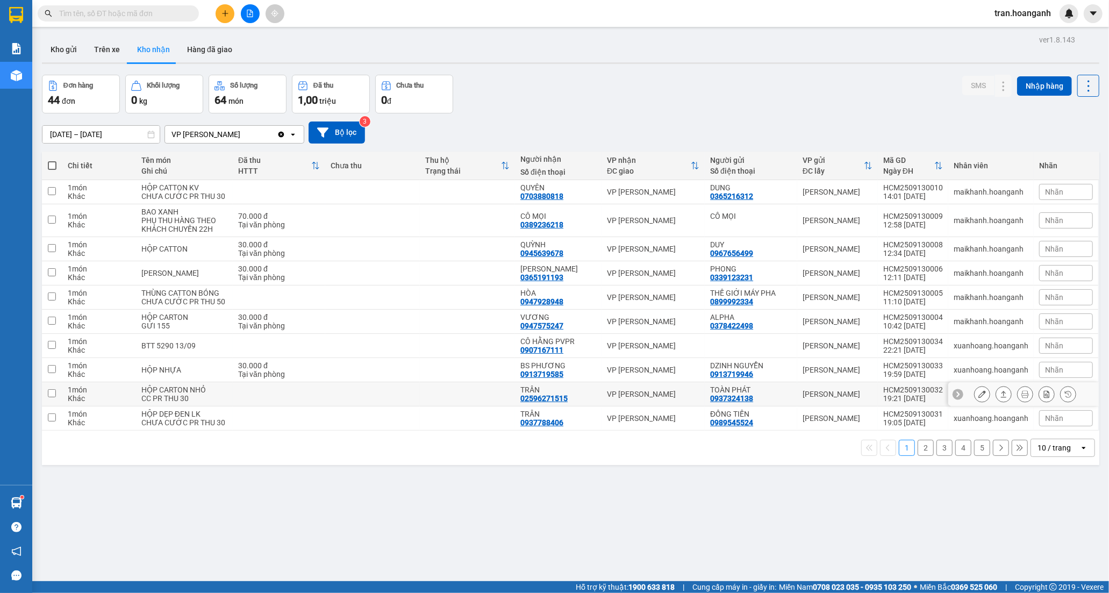
click at [577, 394] on div "TRÂN" at bounding box center [558, 389] width 76 height 9
checkbox input "true"
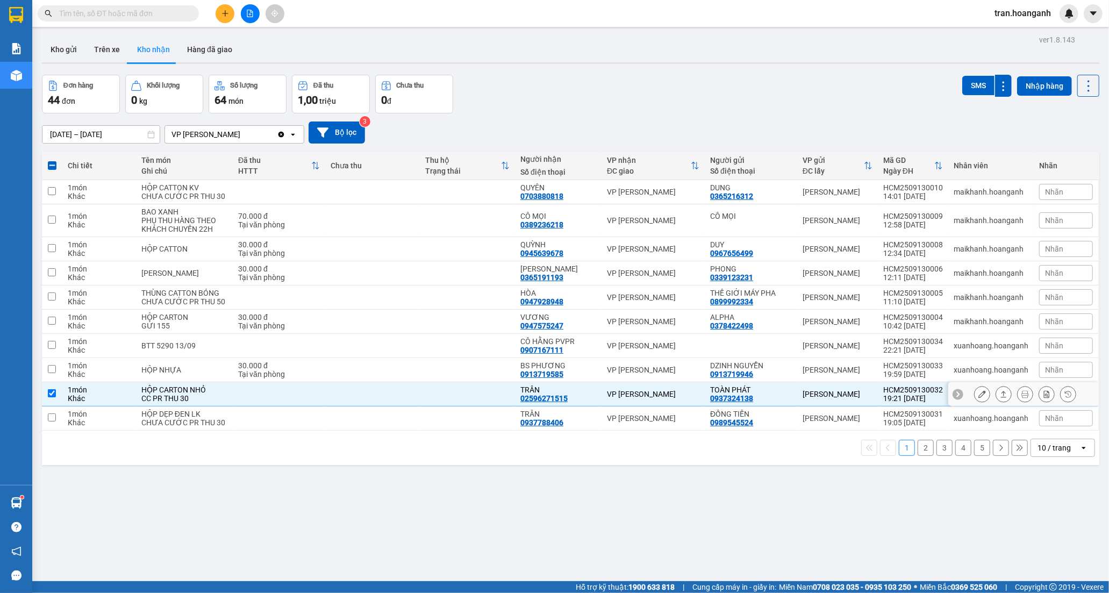
click at [975, 404] on button at bounding box center [982, 394] width 15 height 19
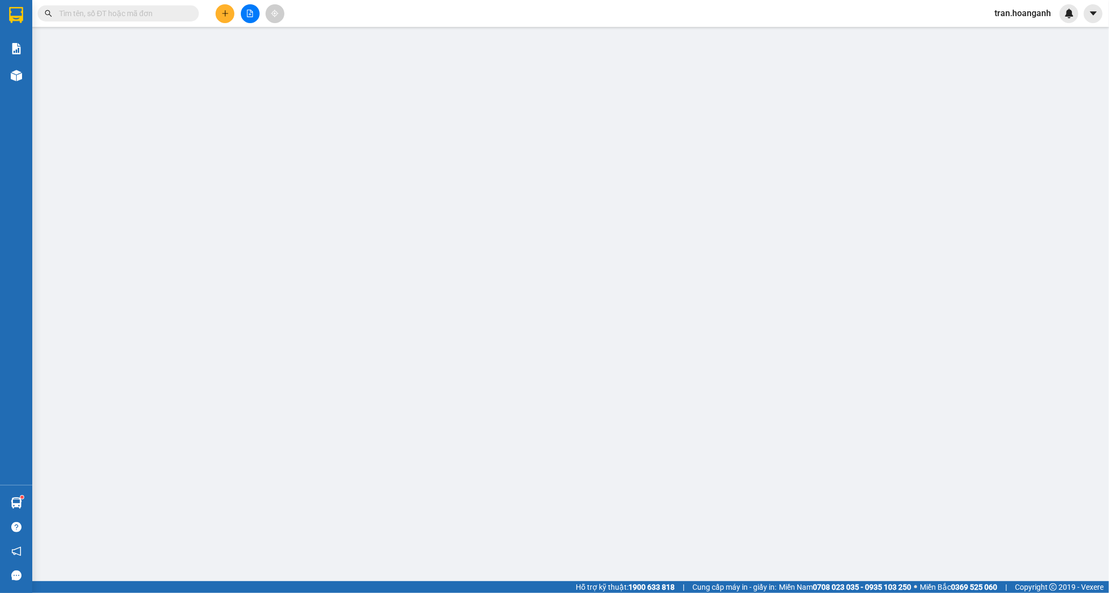
type input "0937324138"
type input "TOÀN PHÁT"
type input "02596271515"
type input "TRÂN"
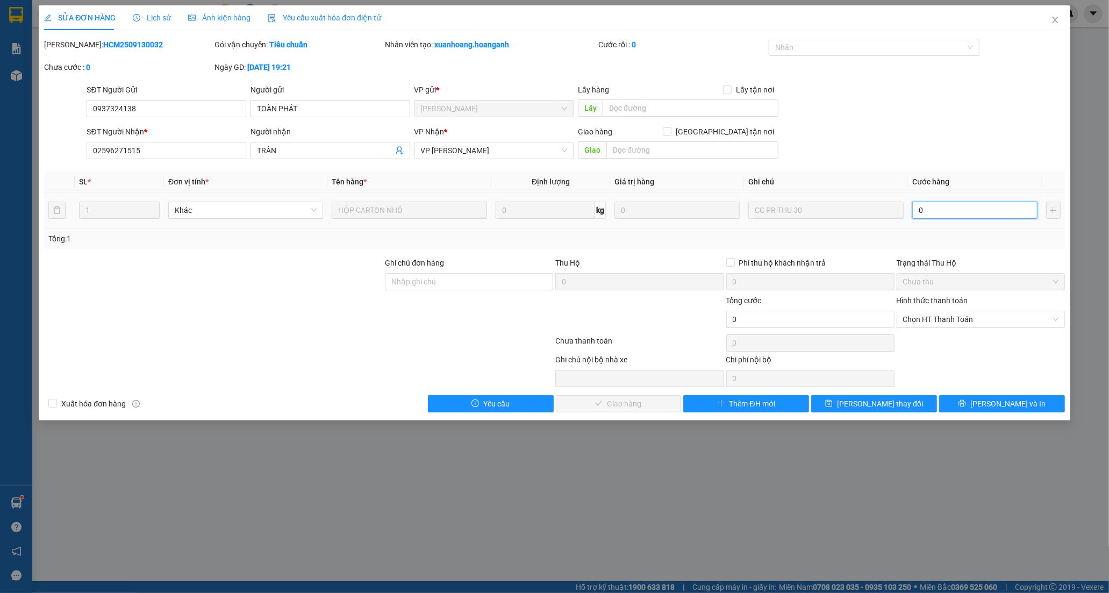
click at [938, 205] on input "0" at bounding box center [974, 210] width 125 height 17
type input "3"
type input "30"
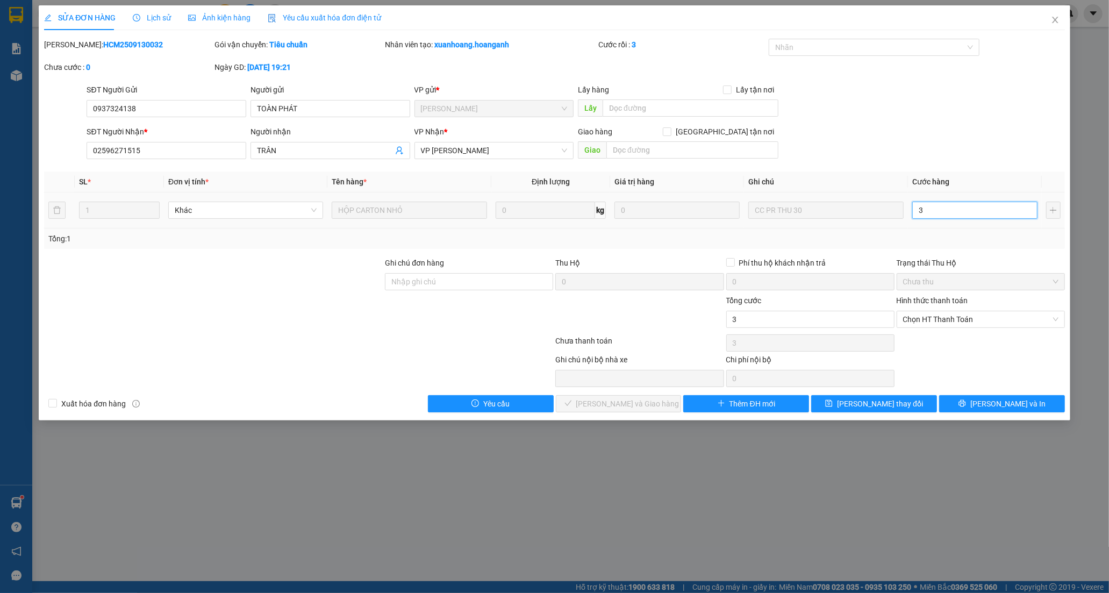
type input "30"
click at [929, 319] on span "Chọn HT Thanh Toán" at bounding box center [980, 319] width 155 height 16
type input "30"
type input "30.000"
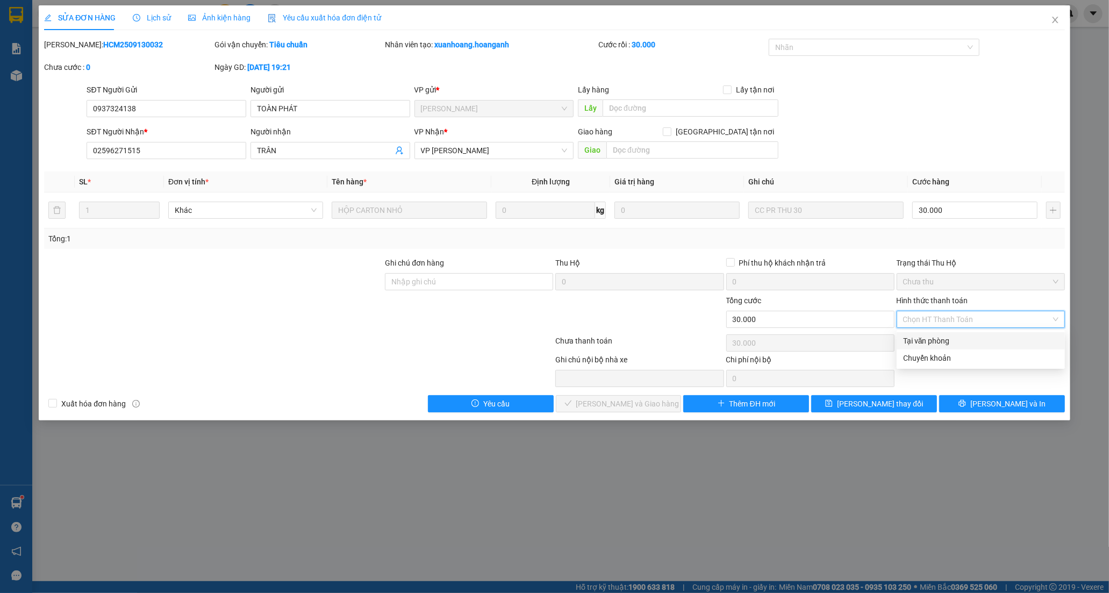
click at [927, 339] on div "Tại văn phòng" at bounding box center [980, 341] width 155 height 12
click at [623, 400] on span "[PERSON_NAME] và Giao hàng" at bounding box center [627, 404] width 103 height 12
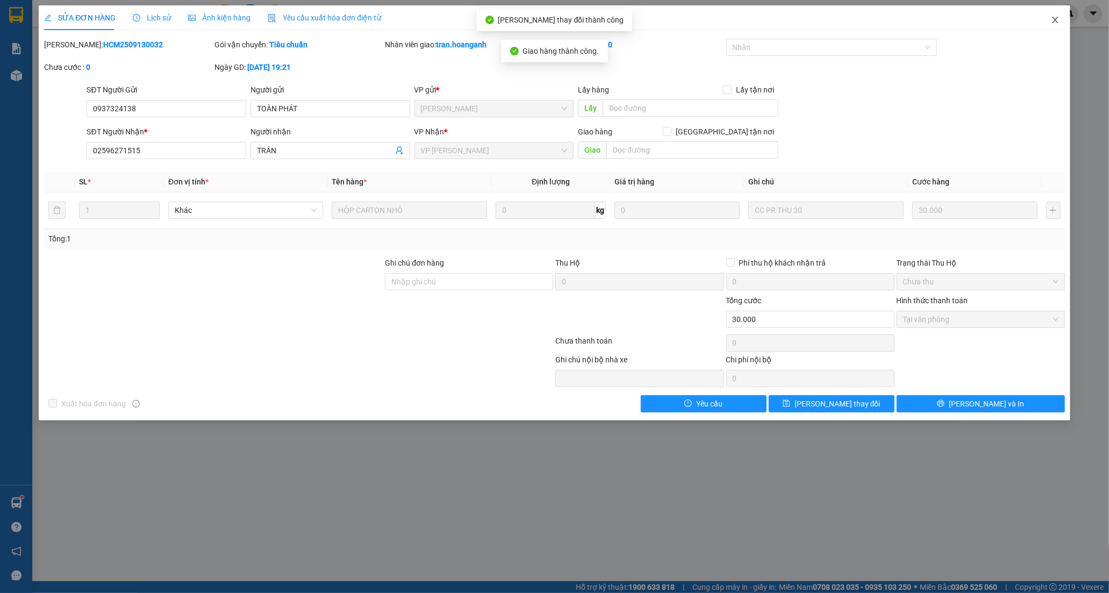
click at [1052, 18] on icon "close" at bounding box center [1055, 20] width 9 height 9
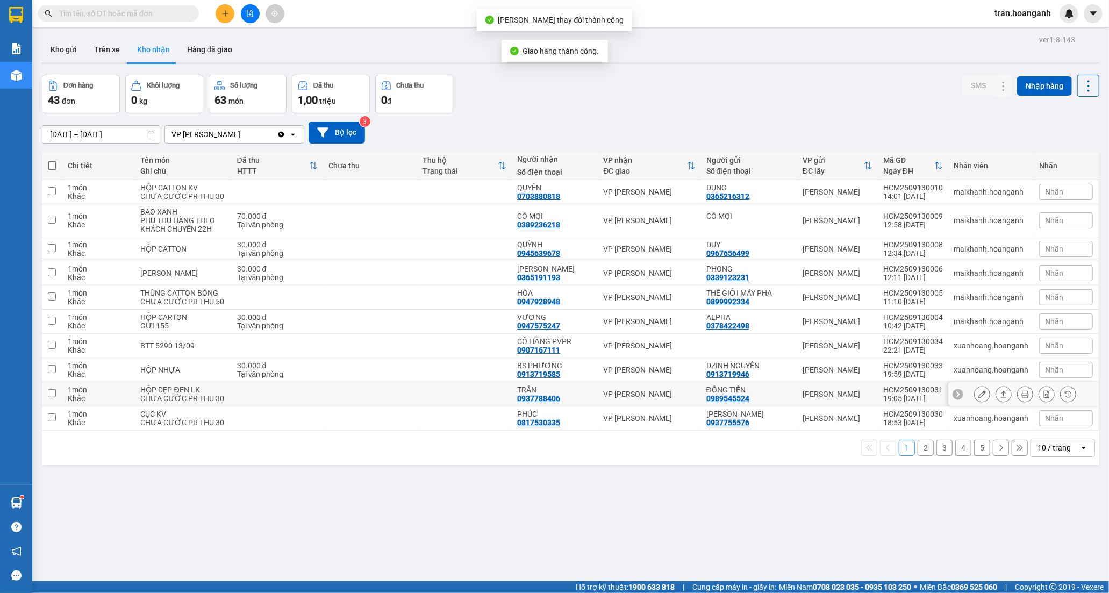
click at [555, 403] on div "0937788406" at bounding box center [538, 398] width 43 height 9
click at [979, 398] on icon at bounding box center [983, 394] width 8 height 8
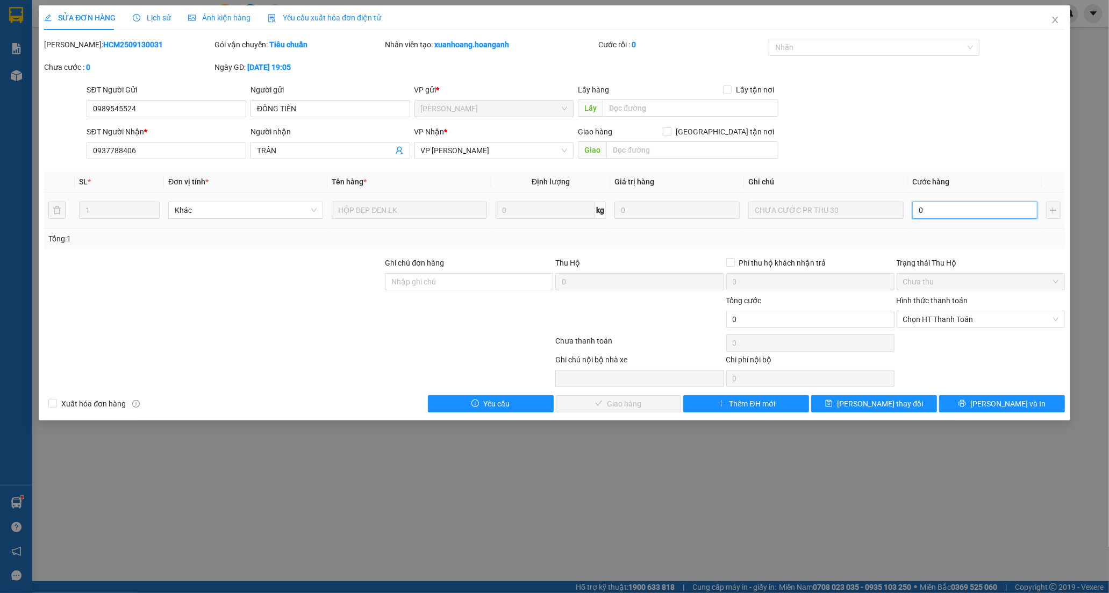
click at [947, 210] on input "0" at bounding box center [974, 210] width 125 height 17
click at [933, 323] on span "Chọn HT Thanh Toán" at bounding box center [980, 319] width 155 height 16
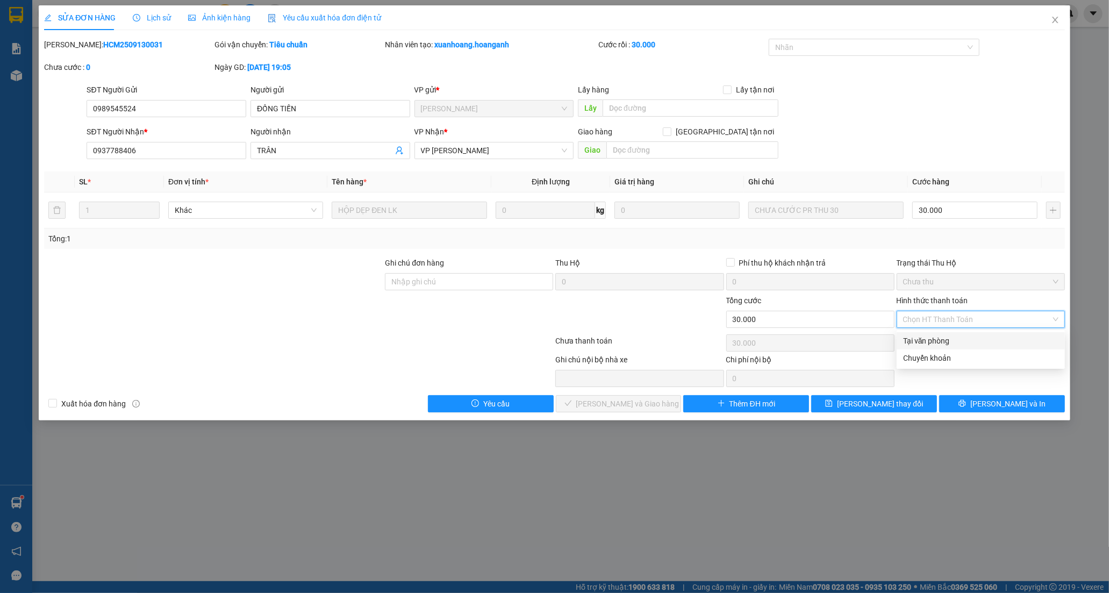
click at [929, 344] on div "Tại văn phòng" at bounding box center [980, 341] width 155 height 12
drag, startPoint x: 624, startPoint y: 412, endPoint x: 641, endPoint y: 373, distance: 42.6
click at [624, 412] on button "[PERSON_NAME] và Giao hàng" at bounding box center [619, 403] width 126 height 17
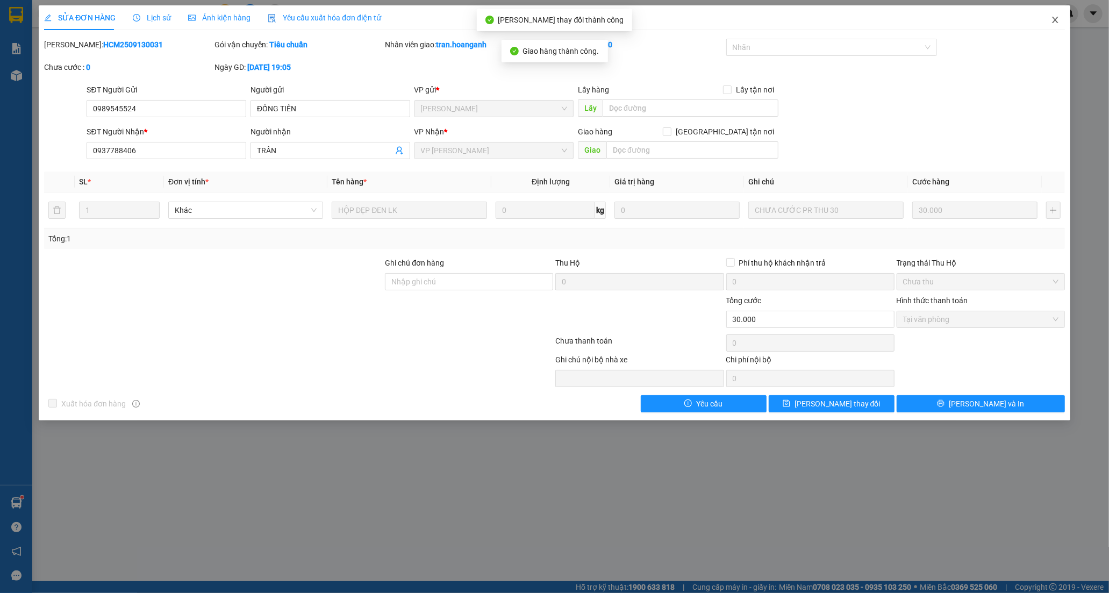
click at [1056, 19] on span "Close" at bounding box center [1055, 20] width 30 height 30
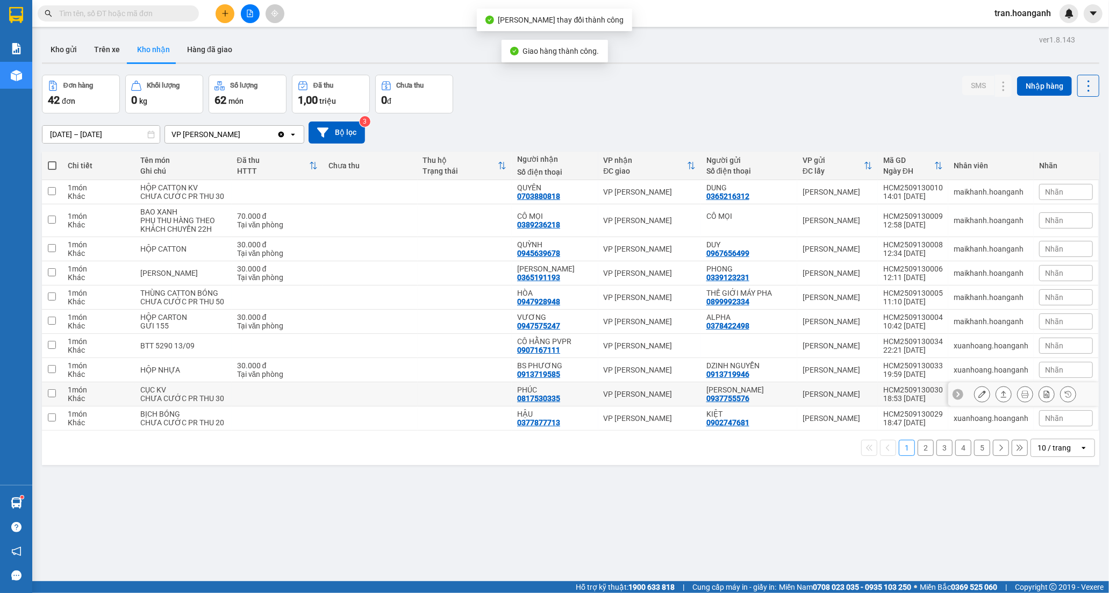
click at [544, 403] on div "0817530335" at bounding box center [538, 398] width 43 height 9
click at [918, 456] on button "2" at bounding box center [926, 448] width 16 height 16
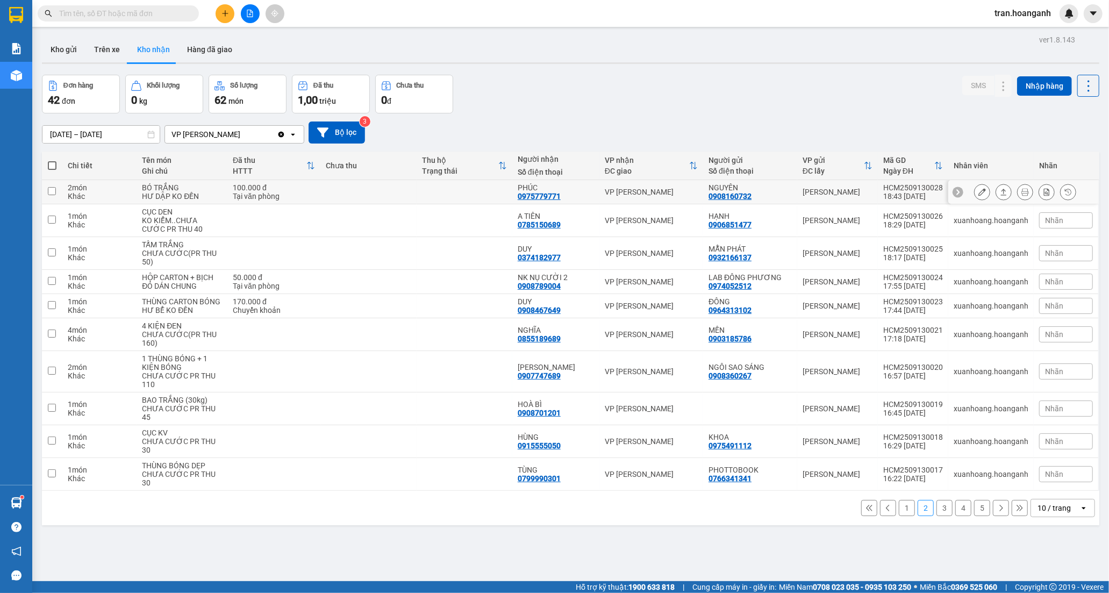
click at [519, 181] on td "PHÚC 0975779771" at bounding box center [555, 192] width 87 height 24
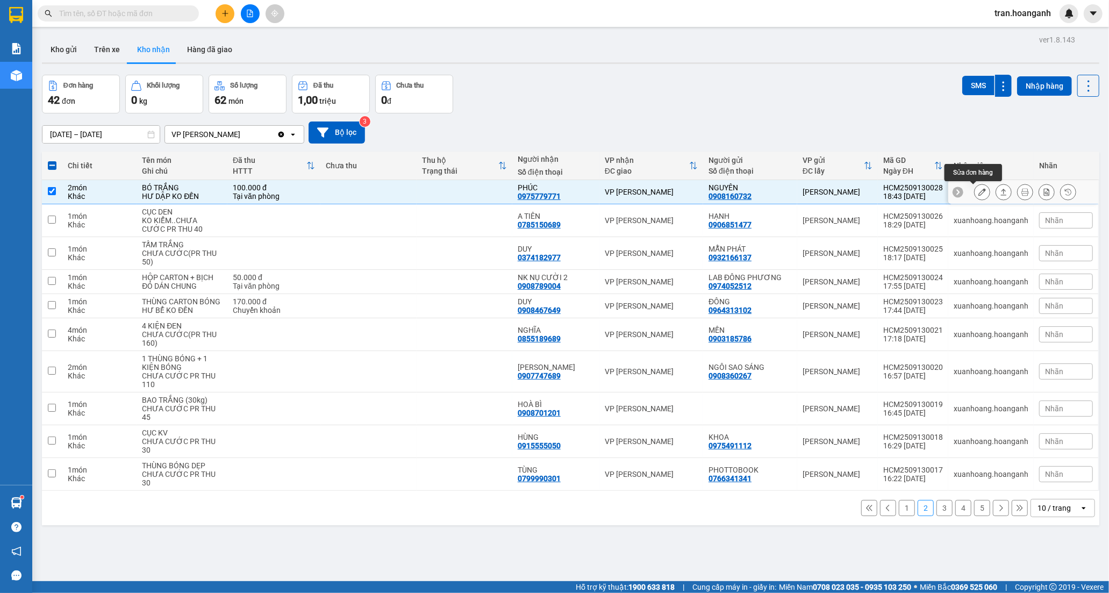
click at [979, 190] on icon at bounding box center [983, 192] width 8 height 8
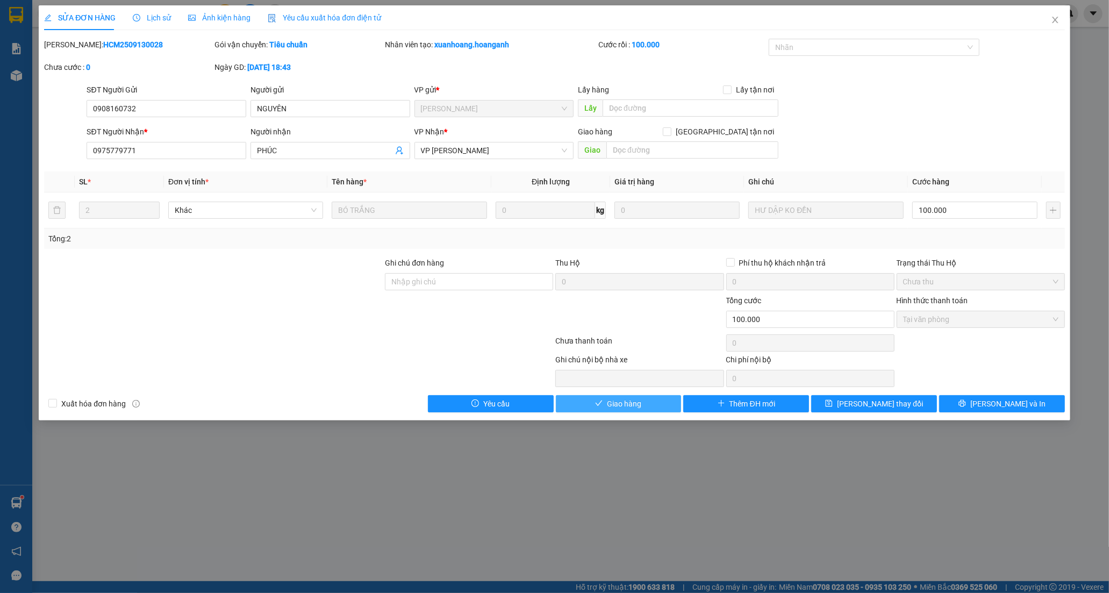
click at [622, 401] on span "Giao hàng" at bounding box center [624, 404] width 34 height 12
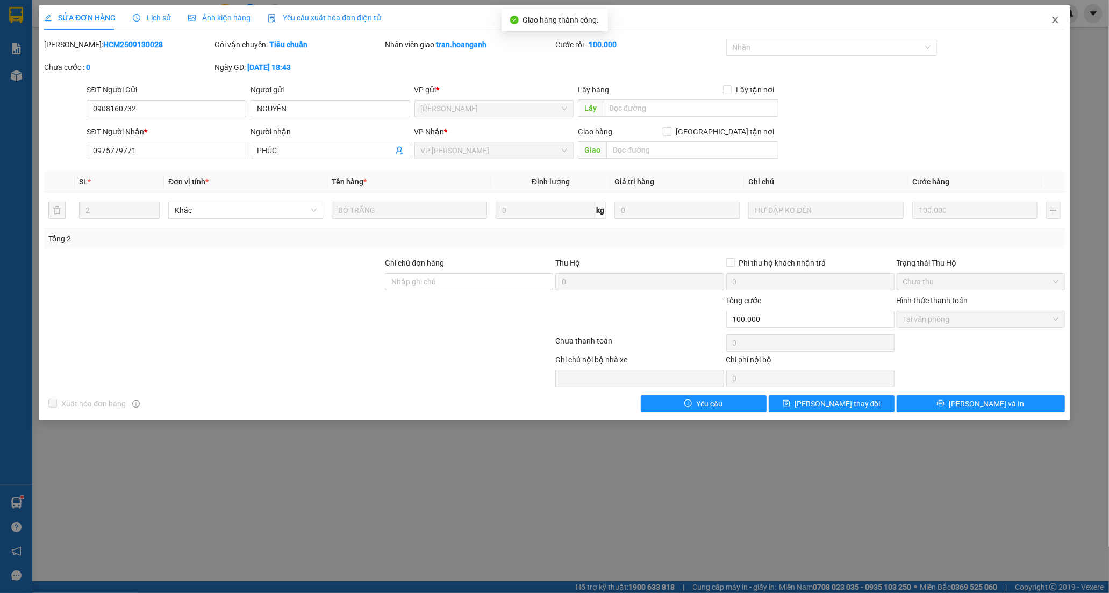
click at [1050, 22] on span "Close" at bounding box center [1055, 20] width 30 height 30
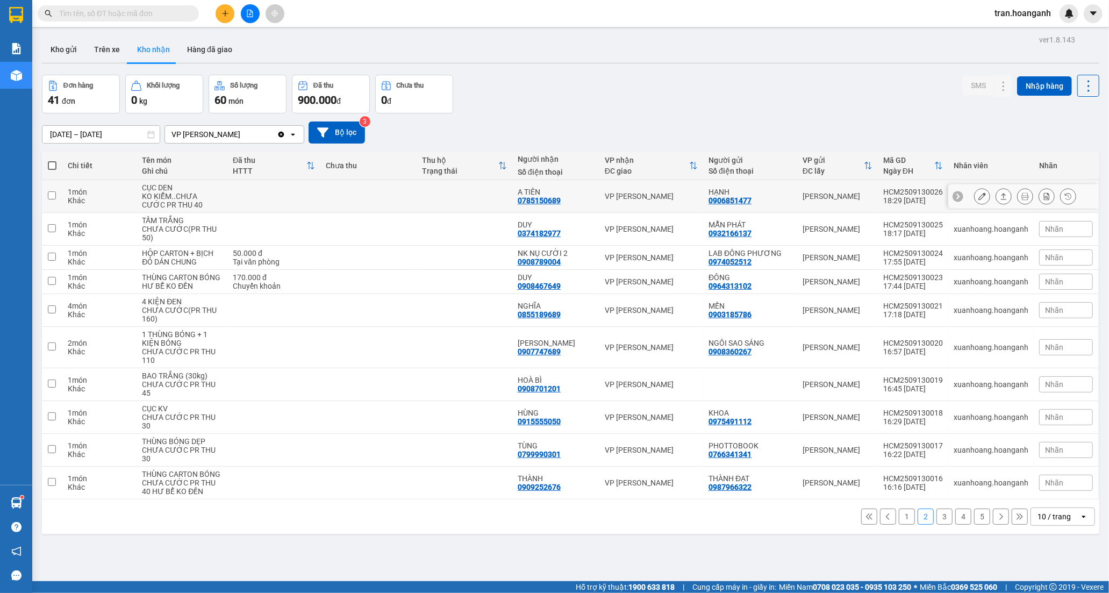
click at [405, 202] on td at bounding box center [368, 196] width 96 height 33
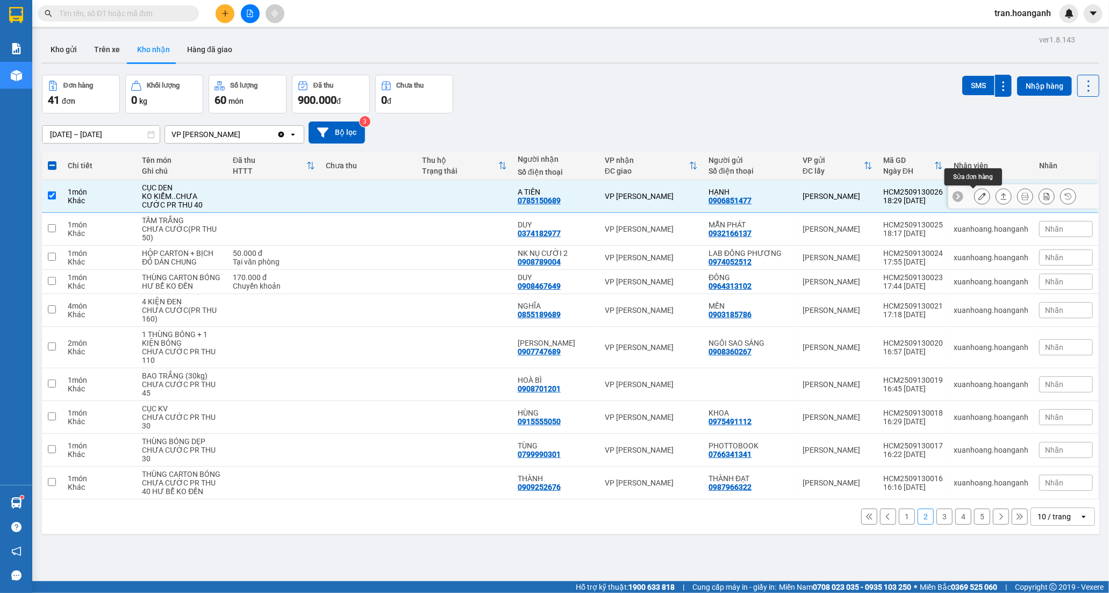
click at [979, 196] on button at bounding box center [982, 196] width 15 height 19
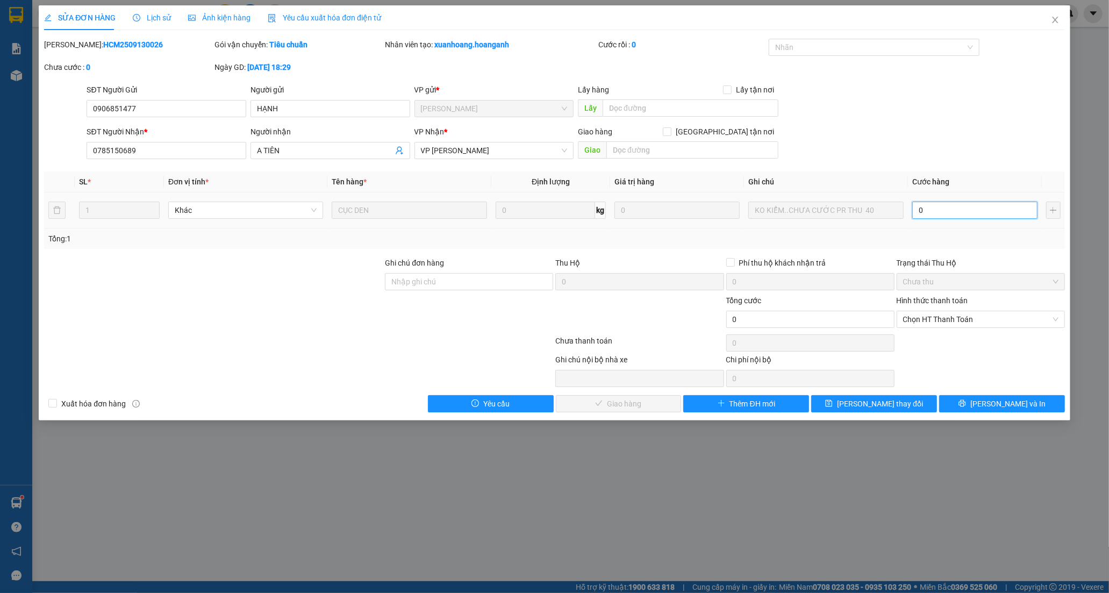
click at [958, 207] on input "0" at bounding box center [974, 210] width 125 height 17
click at [929, 320] on span "Chọn HT Thanh Toán" at bounding box center [980, 319] width 155 height 16
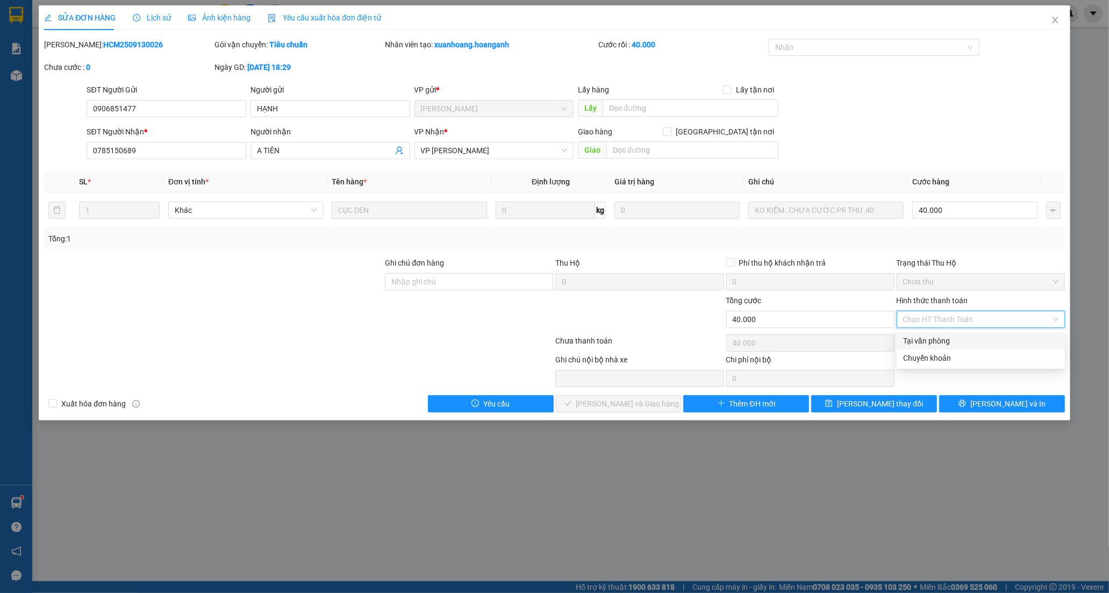
click at [925, 339] on div "Tại văn phòng" at bounding box center [980, 341] width 155 height 12
click at [614, 407] on span "[PERSON_NAME] và Giao hàng" at bounding box center [627, 404] width 103 height 12
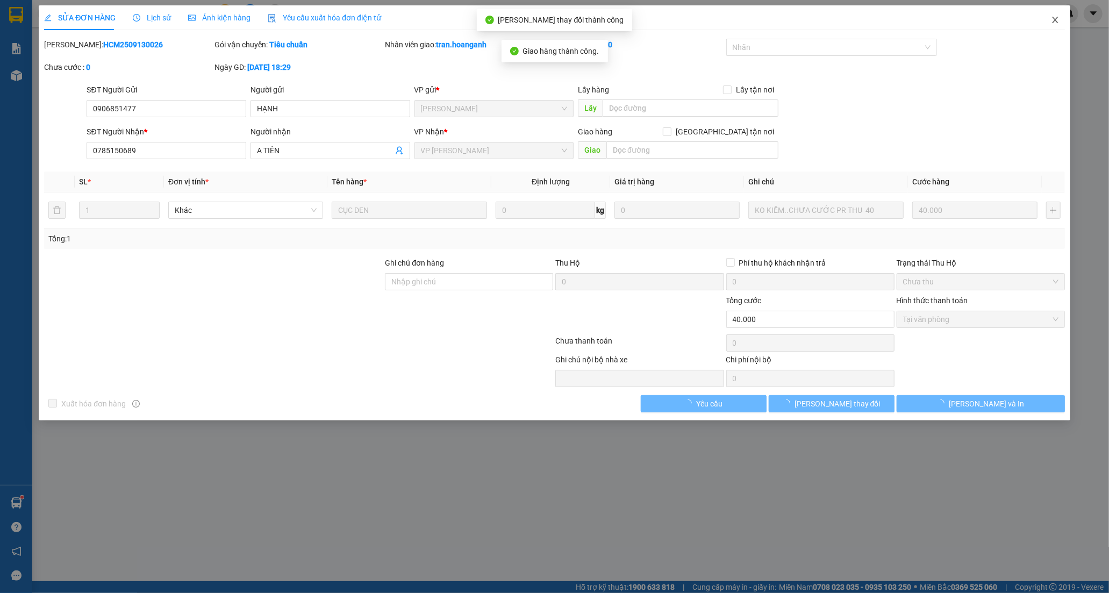
click at [1053, 19] on icon "close" at bounding box center [1055, 20] width 9 height 9
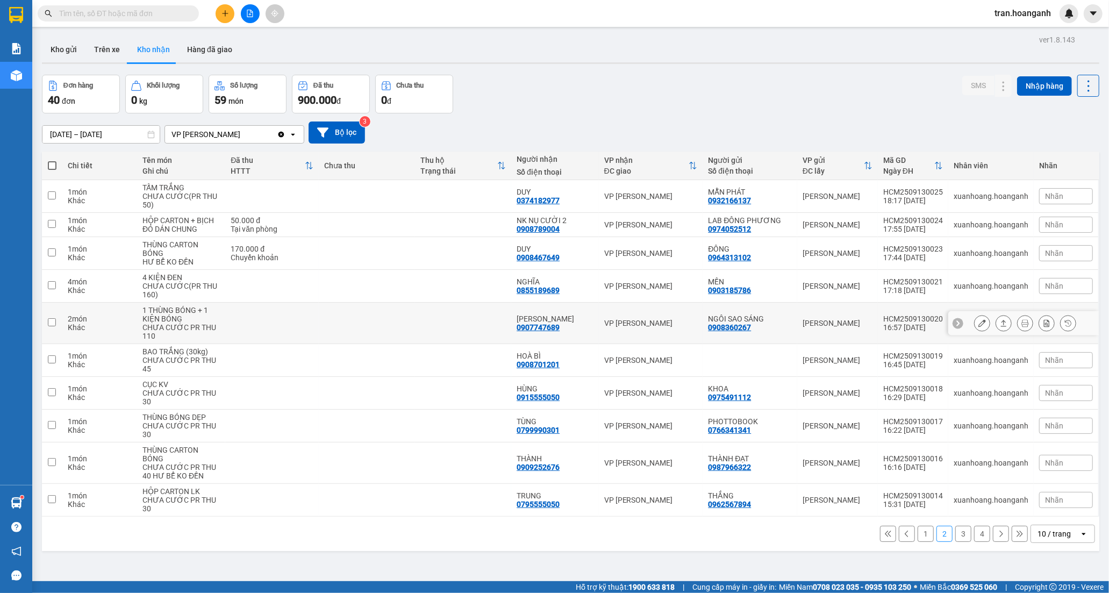
click at [560, 320] on div "[PERSON_NAME]" at bounding box center [555, 319] width 76 height 9
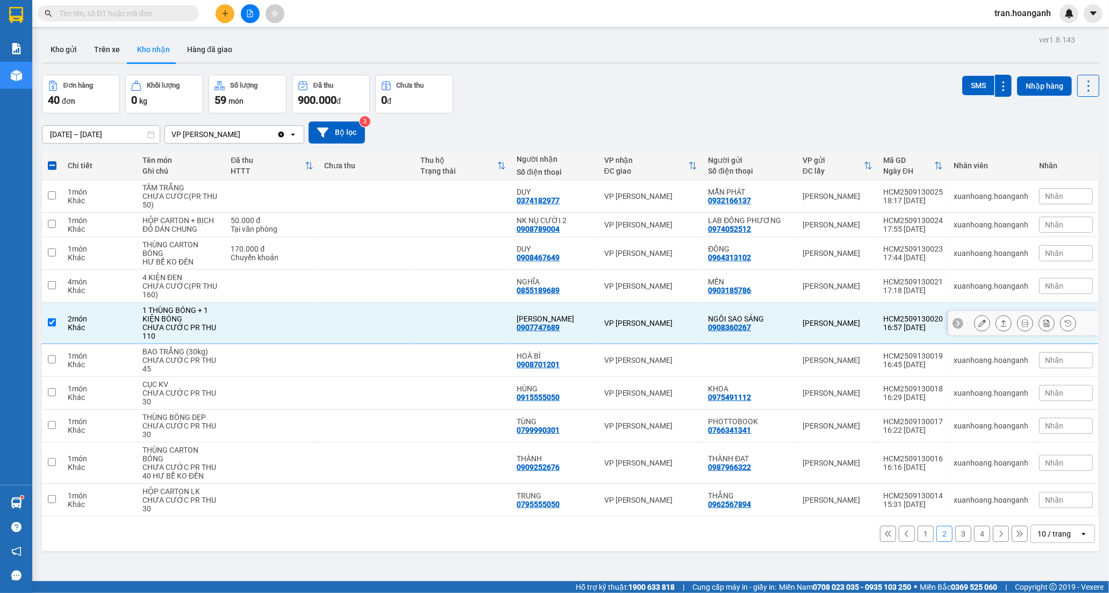
click at [979, 322] on icon at bounding box center [983, 323] width 8 height 8
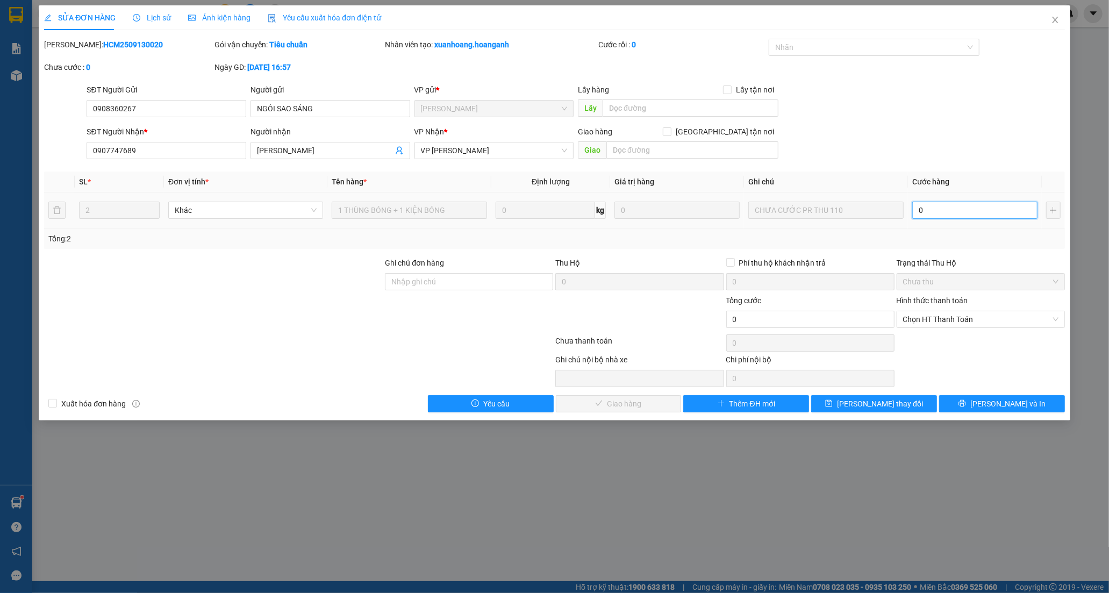
click at [945, 211] on input "0" at bounding box center [974, 210] width 125 height 17
click at [937, 319] on span "Chọn HT Thanh Toán" at bounding box center [980, 319] width 155 height 16
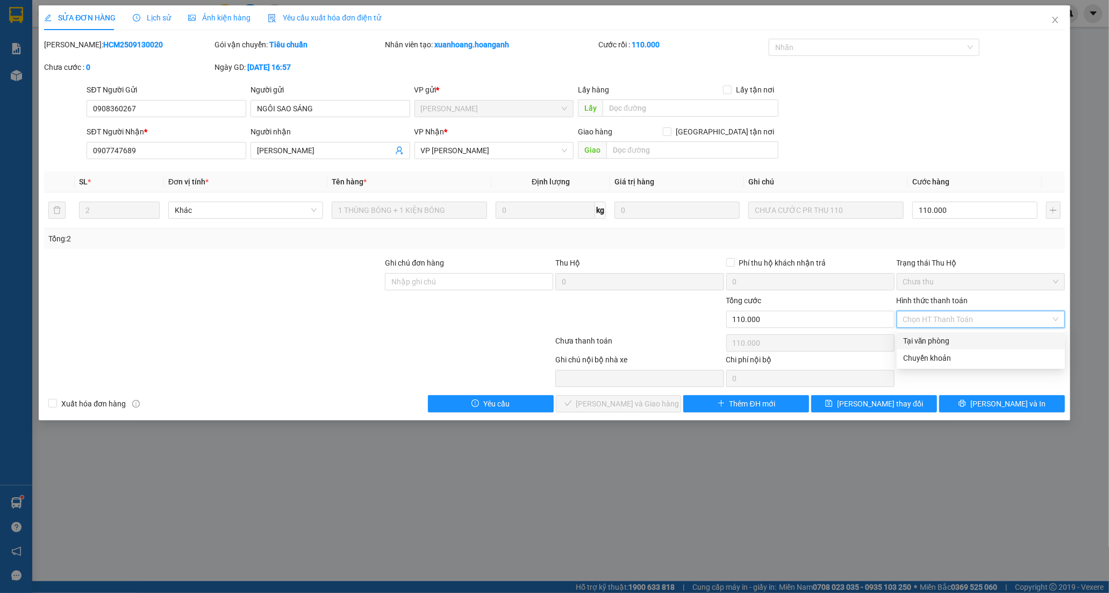
click at [931, 340] on div "Tại văn phòng" at bounding box center [980, 341] width 155 height 12
drag, startPoint x: 648, startPoint y: 405, endPoint x: 651, endPoint y: 376, distance: 28.7
click at [646, 405] on span "[PERSON_NAME] và Giao hàng" at bounding box center [627, 404] width 103 height 12
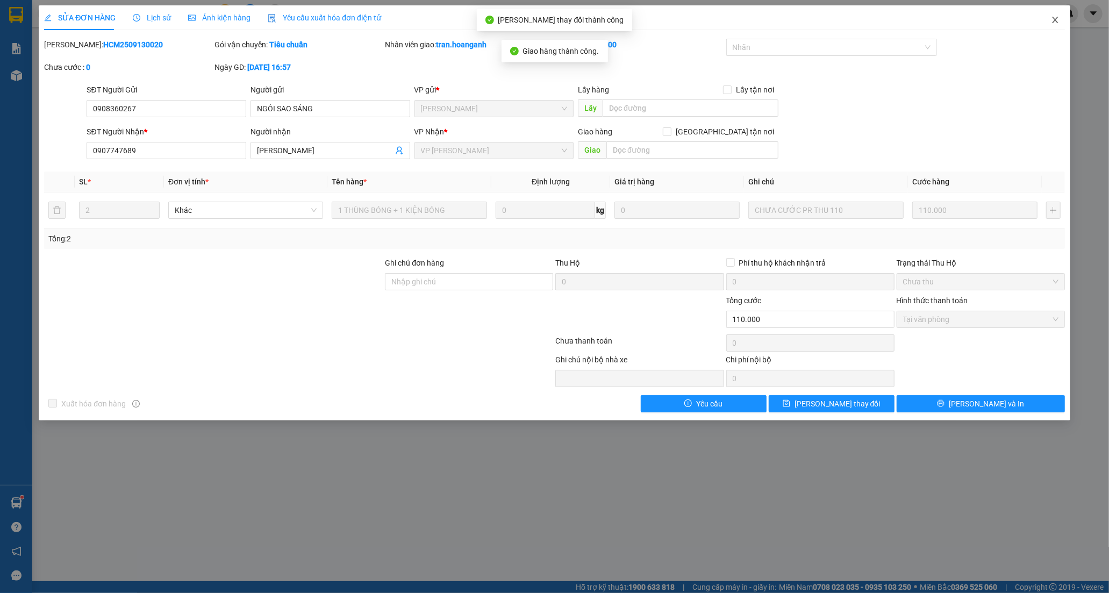
click at [1055, 19] on icon "close" at bounding box center [1055, 20] width 9 height 9
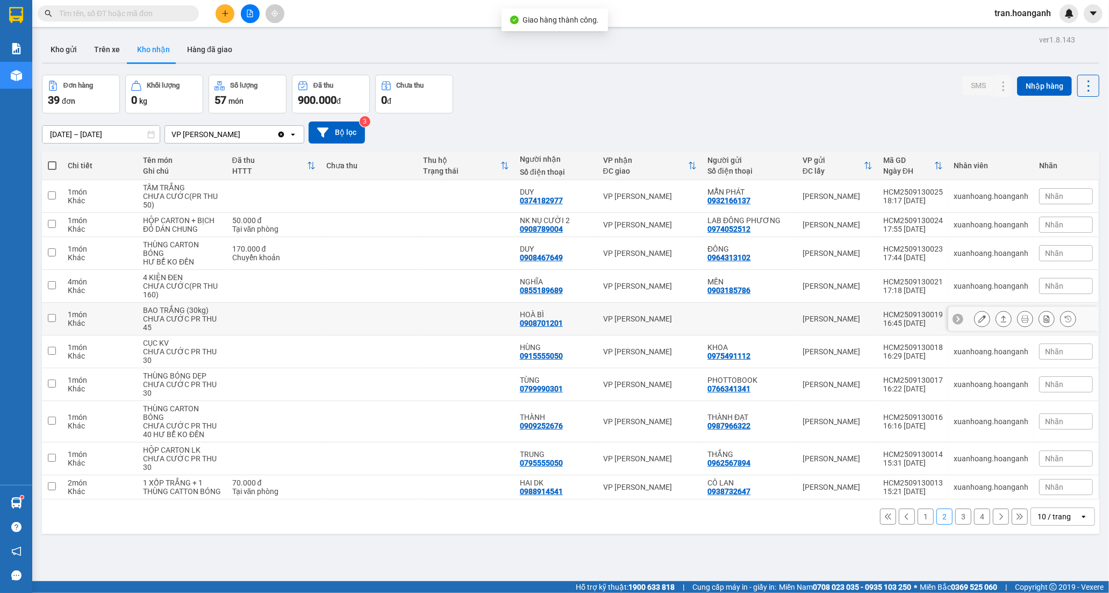
click at [542, 324] on div "0908701201" at bounding box center [541, 323] width 43 height 9
click at [979, 316] on icon at bounding box center [983, 319] width 8 height 8
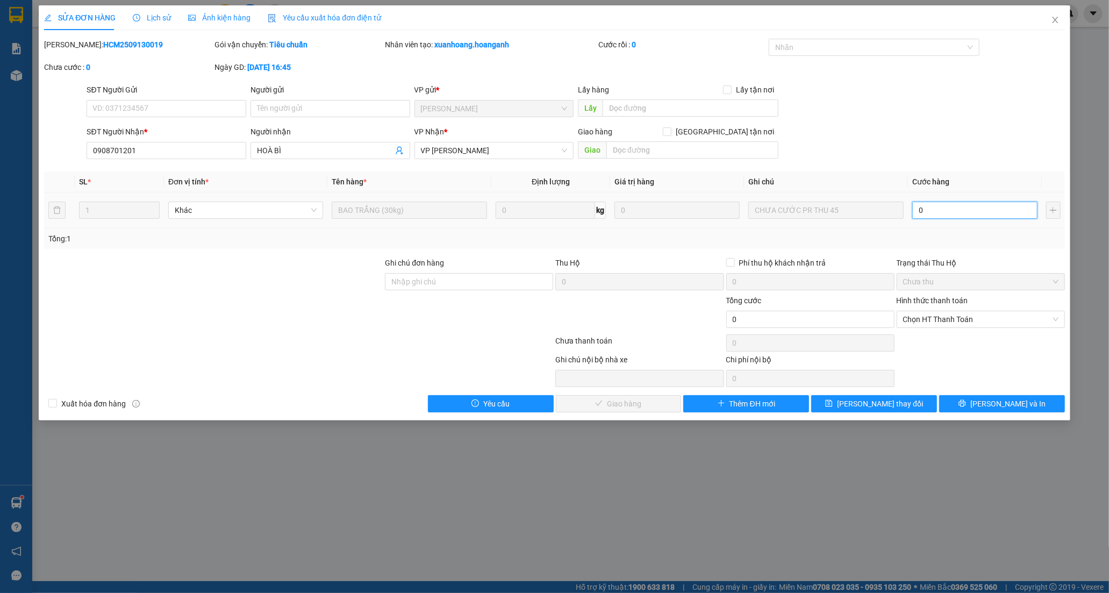
click at [941, 218] on input "0" at bounding box center [974, 210] width 125 height 17
click at [918, 314] on span "Chọn HT Thanh Toán" at bounding box center [980, 319] width 155 height 16
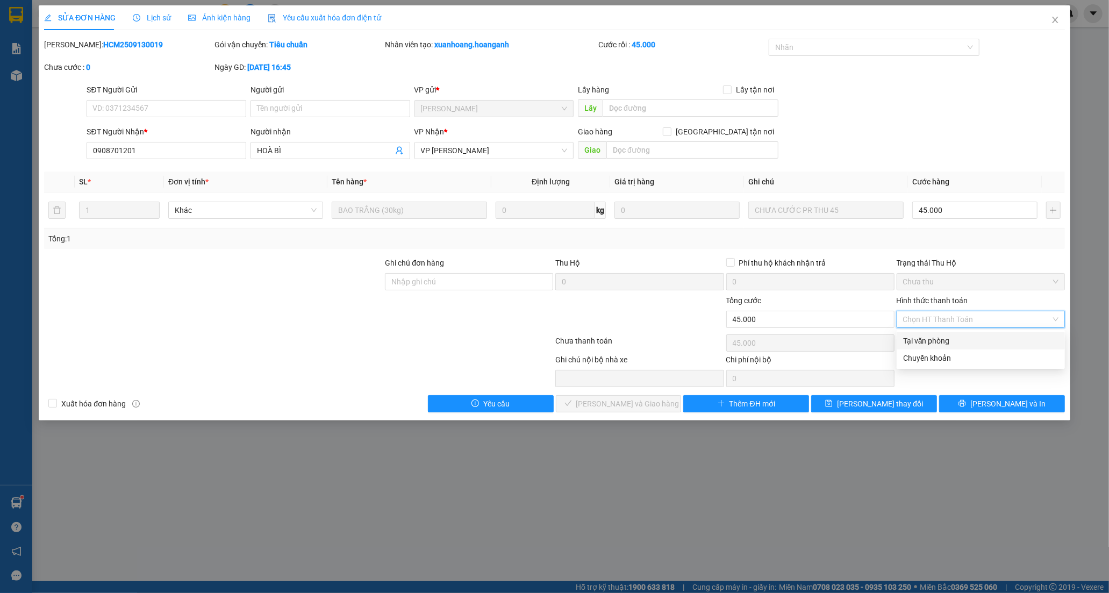
click at [916, 342] on div "Tại văn phòng" at bounding box center [980, 341] width 155 height 12
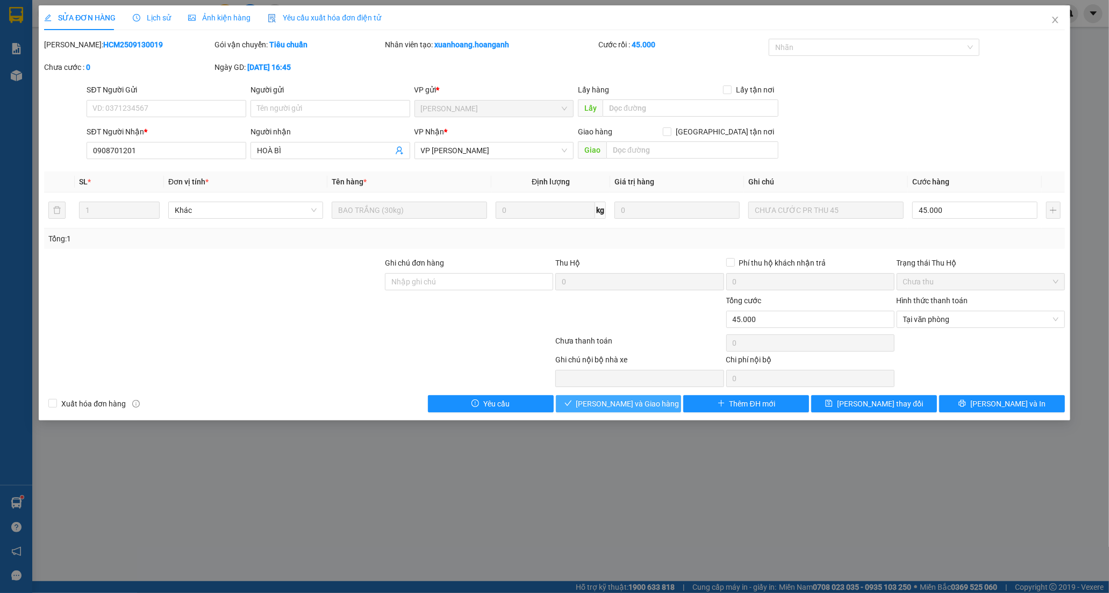
click at [647, 397] on button "[PERSON_NAME] và Giao hàng" at bounding box center [619, 403] width 126 height 17
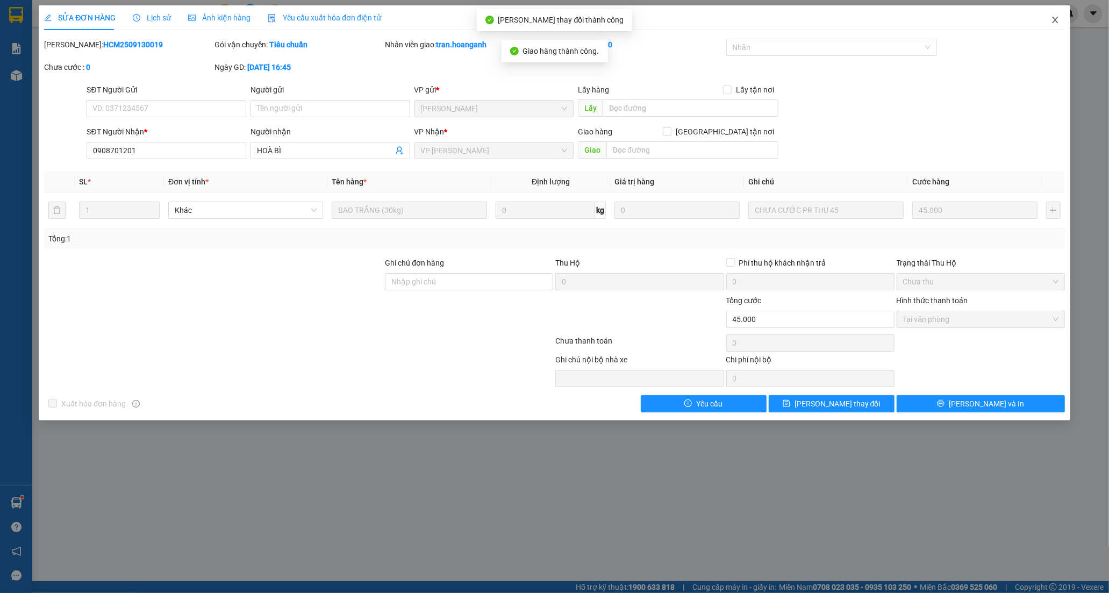
click at [1057, 20] on icon "close" at bounding box center [1055, 20] width 9 height 9
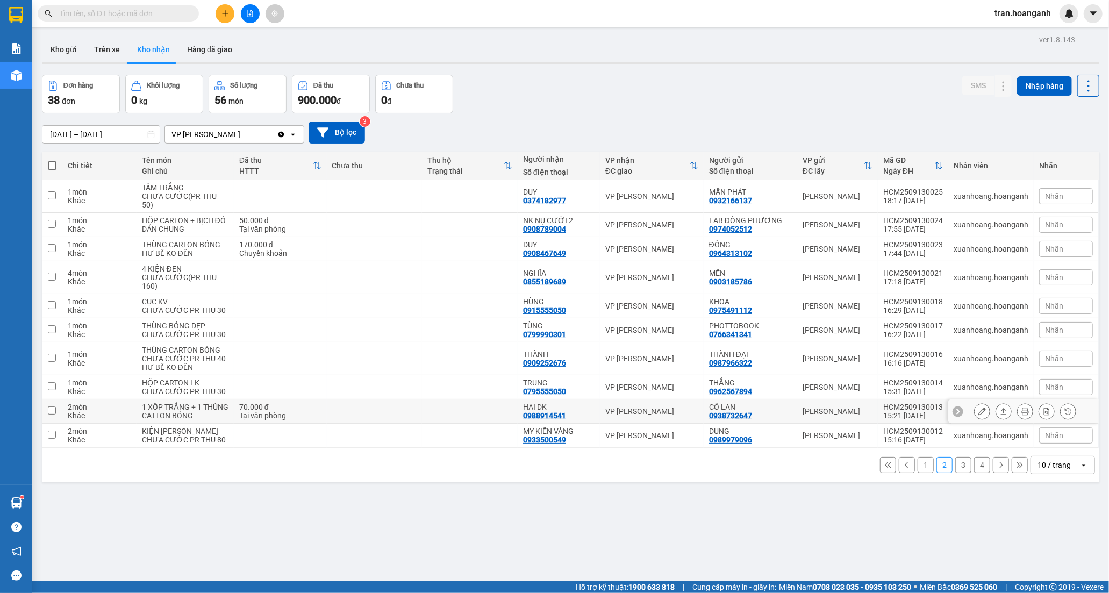
click at [561, 420] on div "HAI DK 0988914541" at bounding box center [559, 411] width 72 height 17
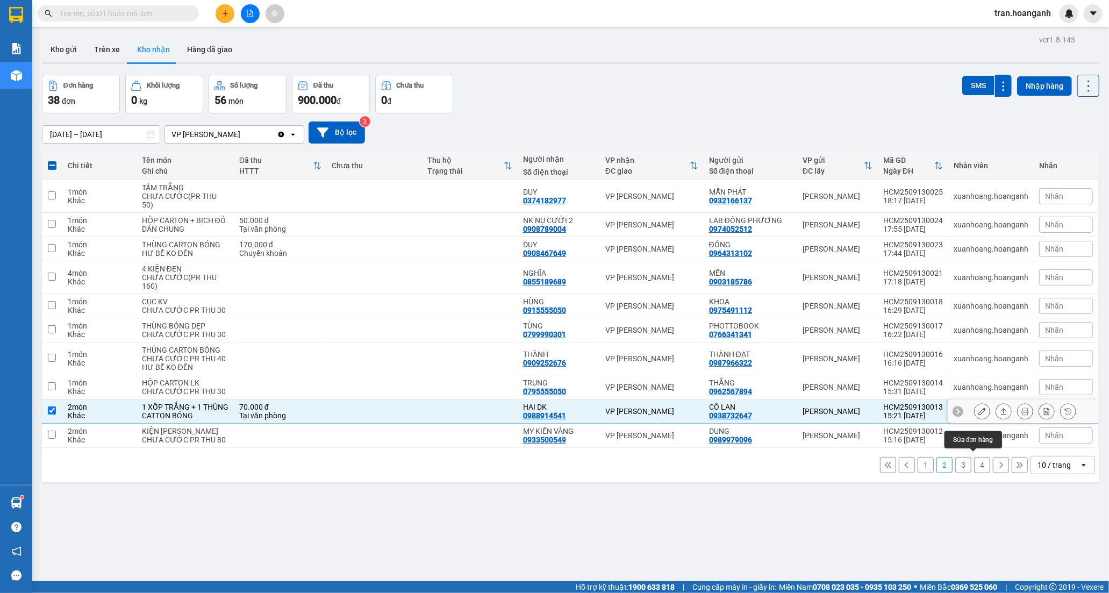
click at [979, 415] on icon at bounding box center [983, 412] width 8 height 8
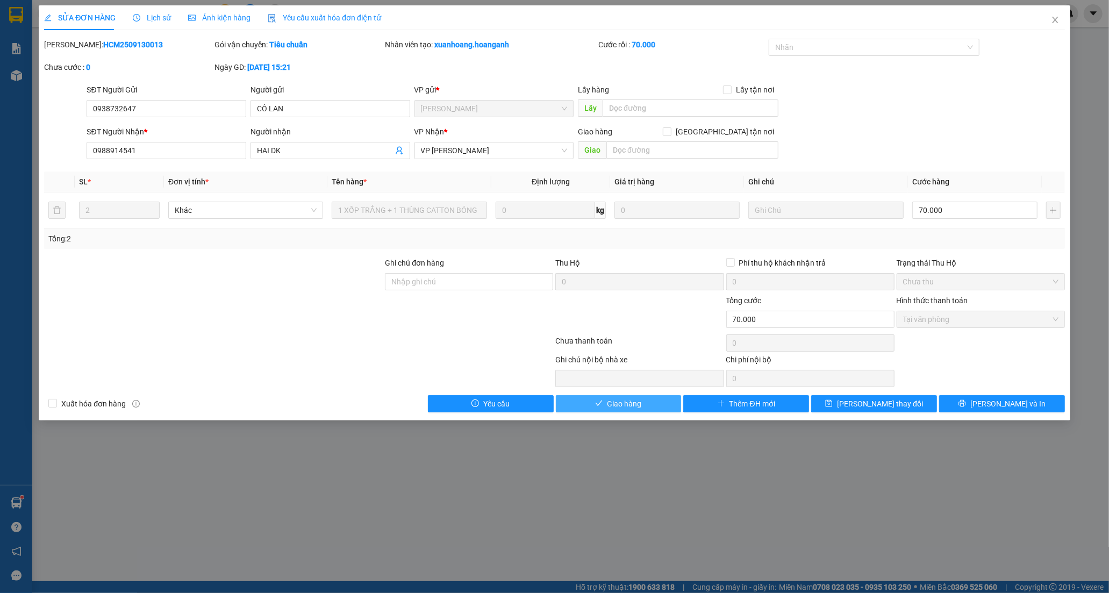
click at [625, 404] on span "Giao hàng" at bounding box center [624, 404] width 34 height 12
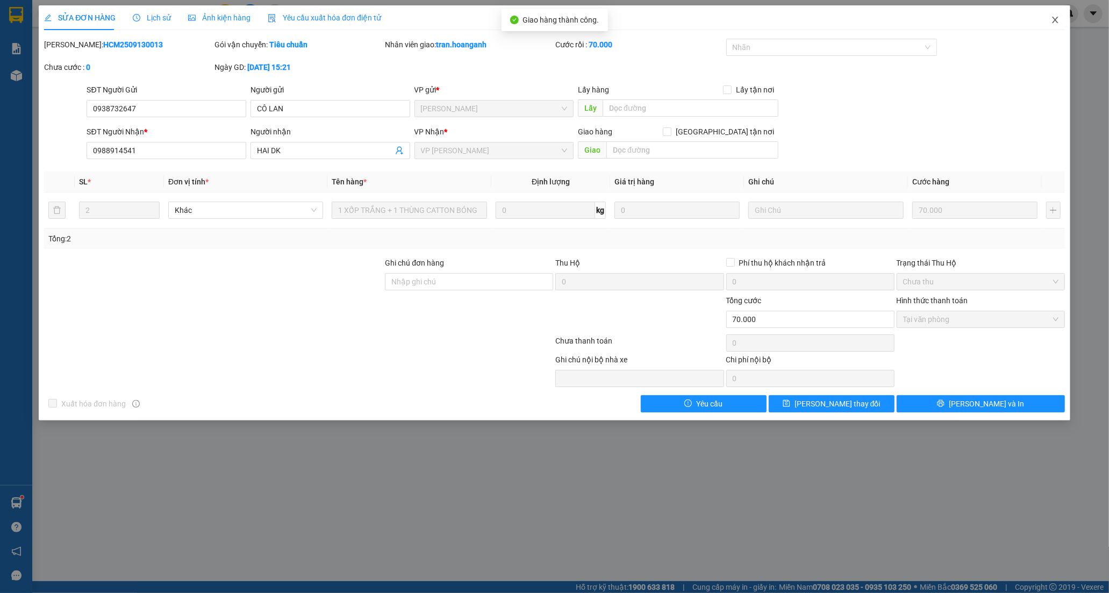
click at [1055, 18] on icon "close" at bounding box center [1055, 20] width 9 height 9
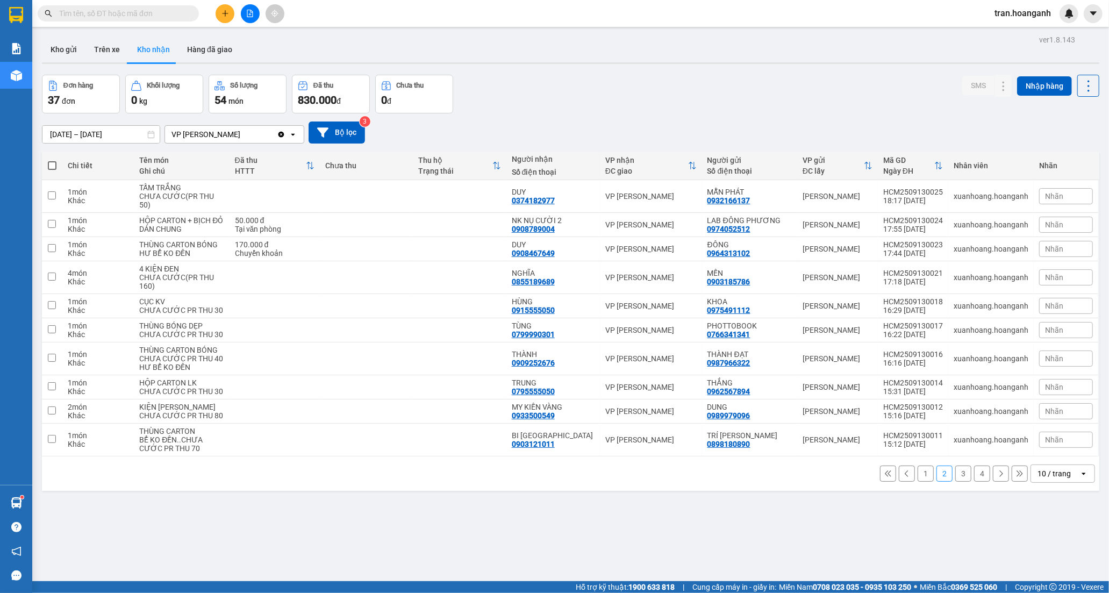
click at [955, 482] on button "3" at bounding box center [963, 474] width 16 height 16
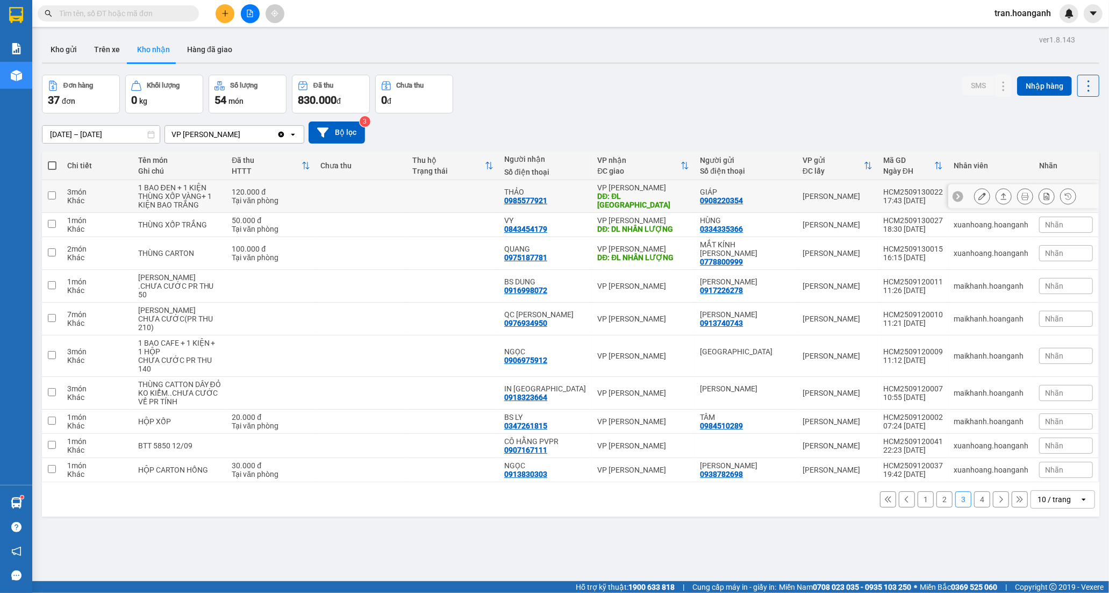
click at [592, 198] on td "THẢO 0985577921" at bounding box center [545, 196] width 93 height 33
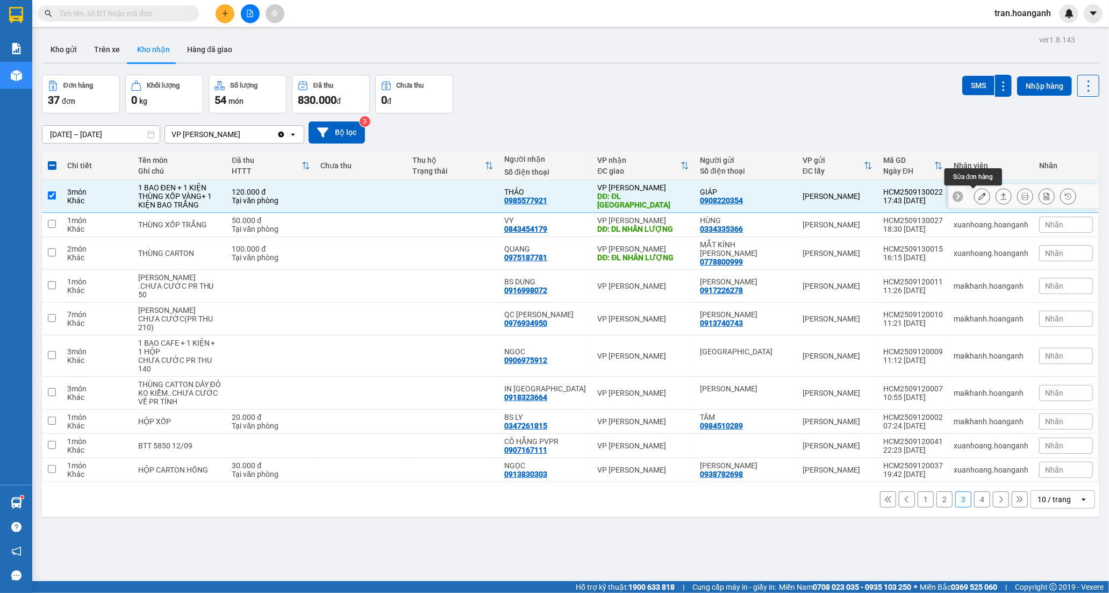
click at [977, 196] on button at bounding box center [982, 196] width 15 height 19
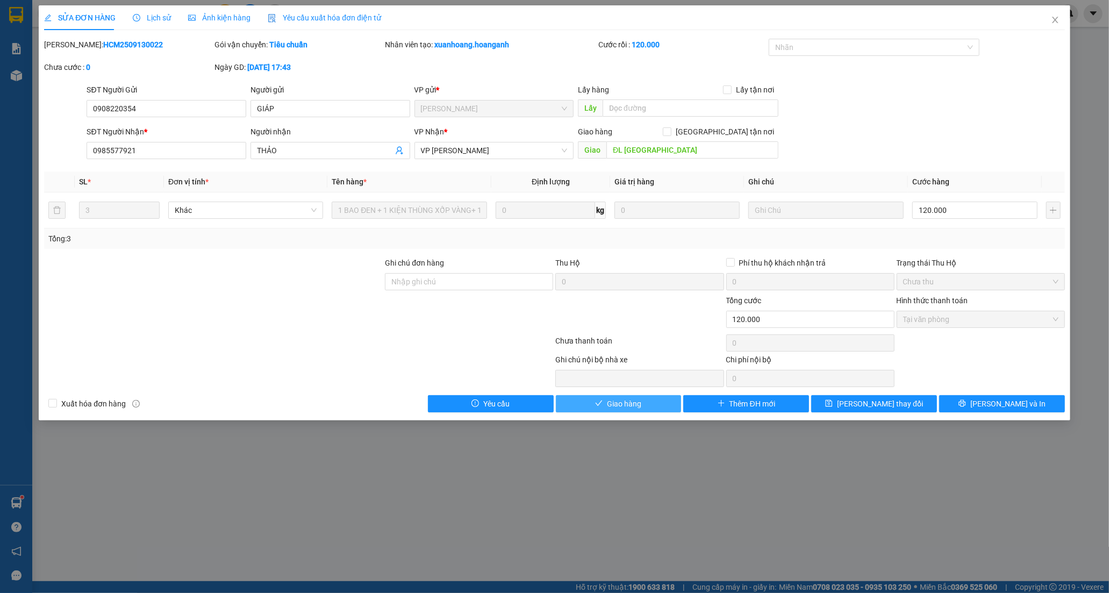
click at [645, 409] on button "Giao hàng" at bounding box center [619, 403] width 126 height 17
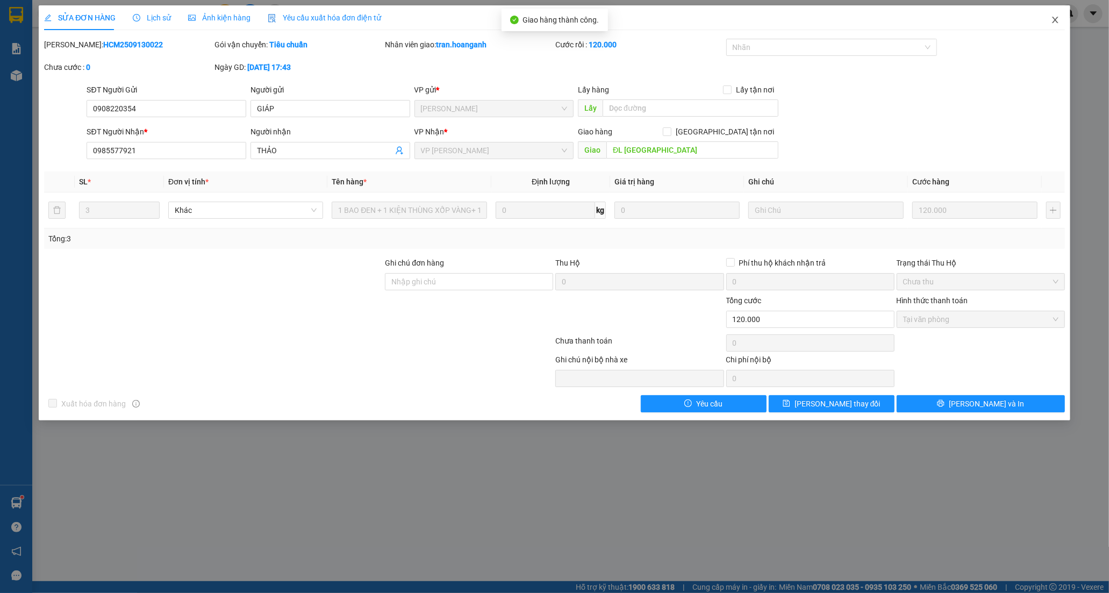
click at [1050, 17] on span "Close" at bounding box center [1055, 20] width 30 height 30
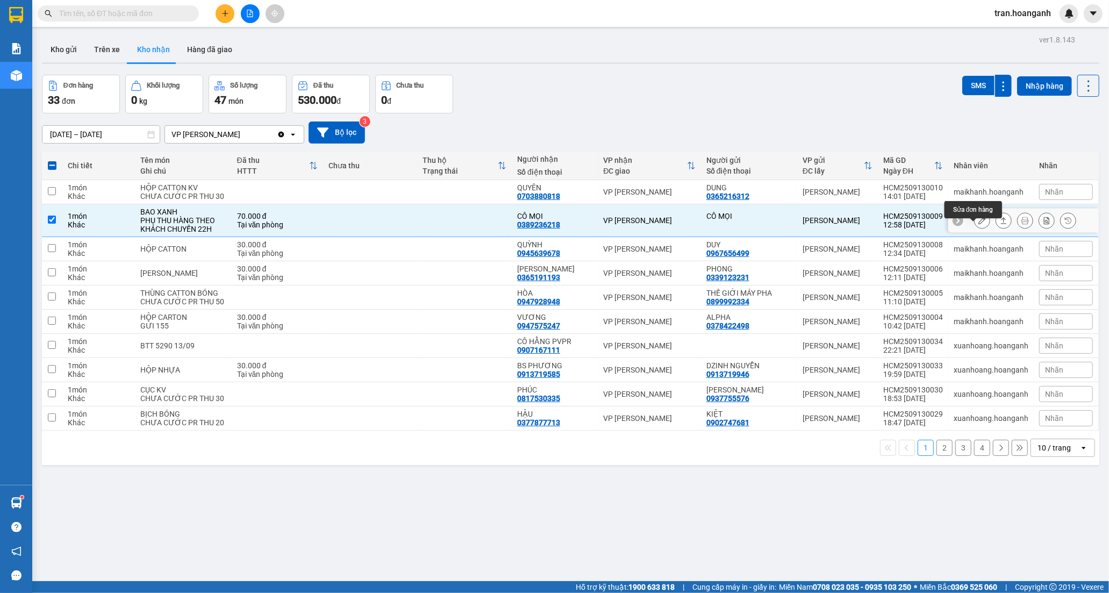
click at [979, 224] on icon at bounding box center [983, 221] width 8 height 8
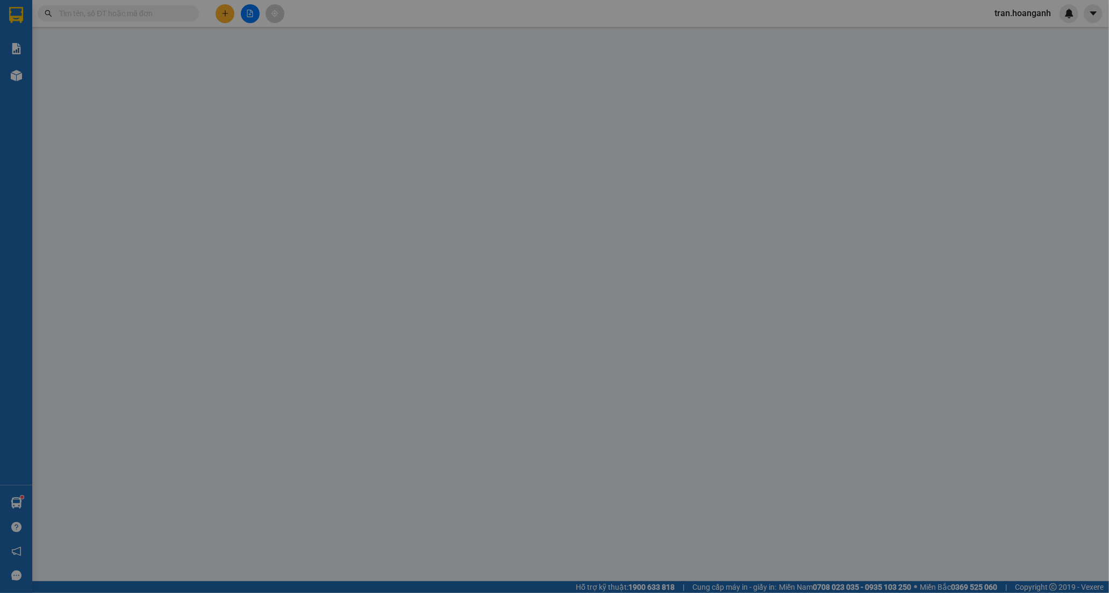
type input "CÔ MỌI"
type input "0389236218"
type input "CÔ MỌI"
type input "70.000"
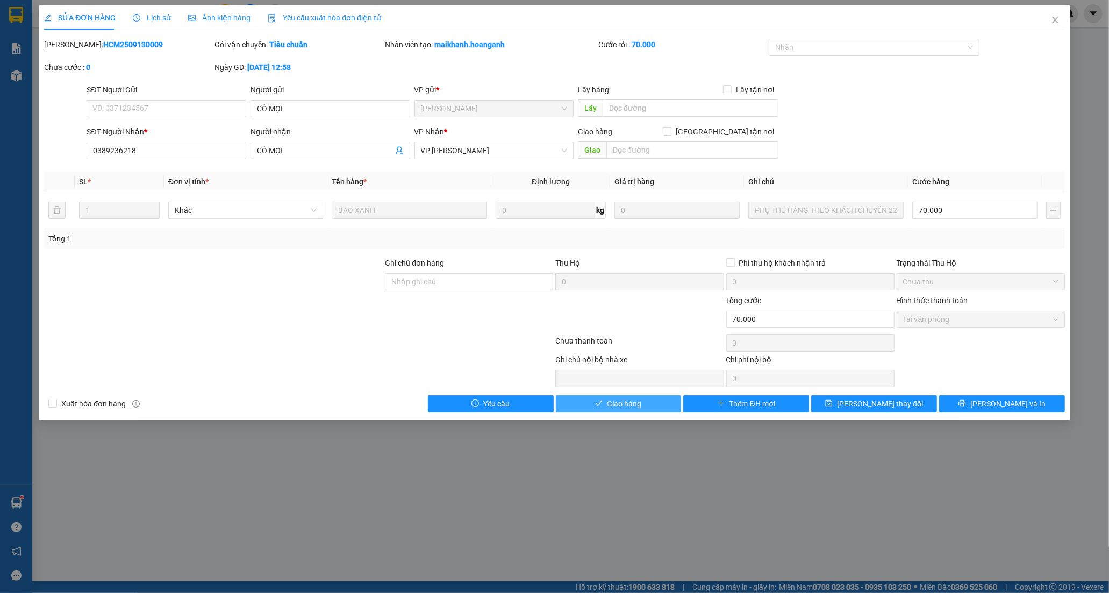
click at [628, 402] on span "Giao hàng" at bounding box center [624, 404] width 34 height 12
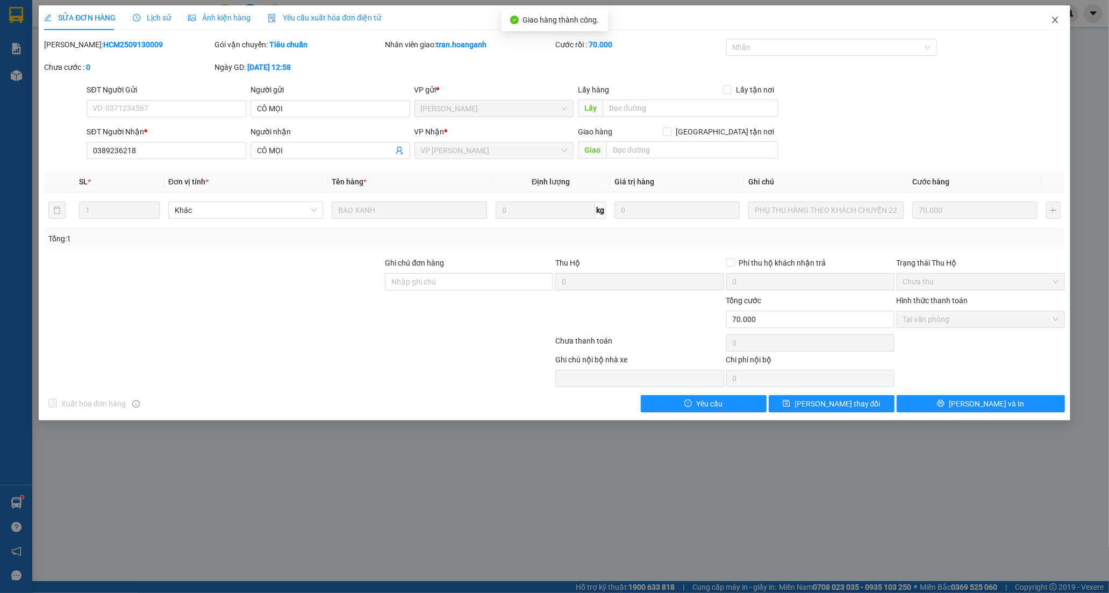
click at [1056, 17] on icon "close" at bounding box center [1055, 20] width 9 height 9
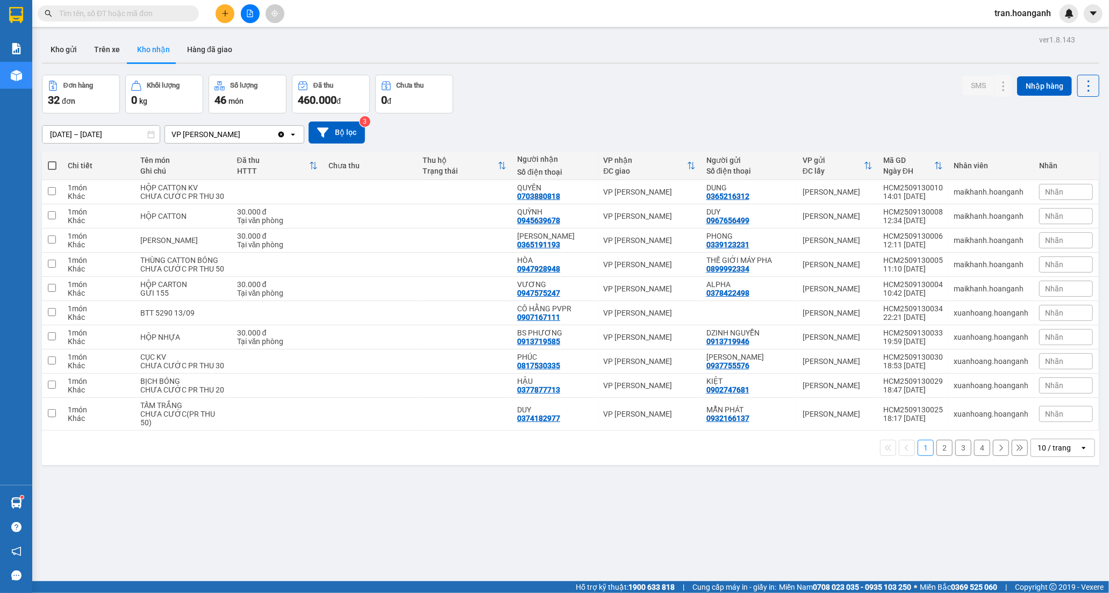
click at [149, 10] on input "text" at bounding box center [122, 14] width 127 height 12
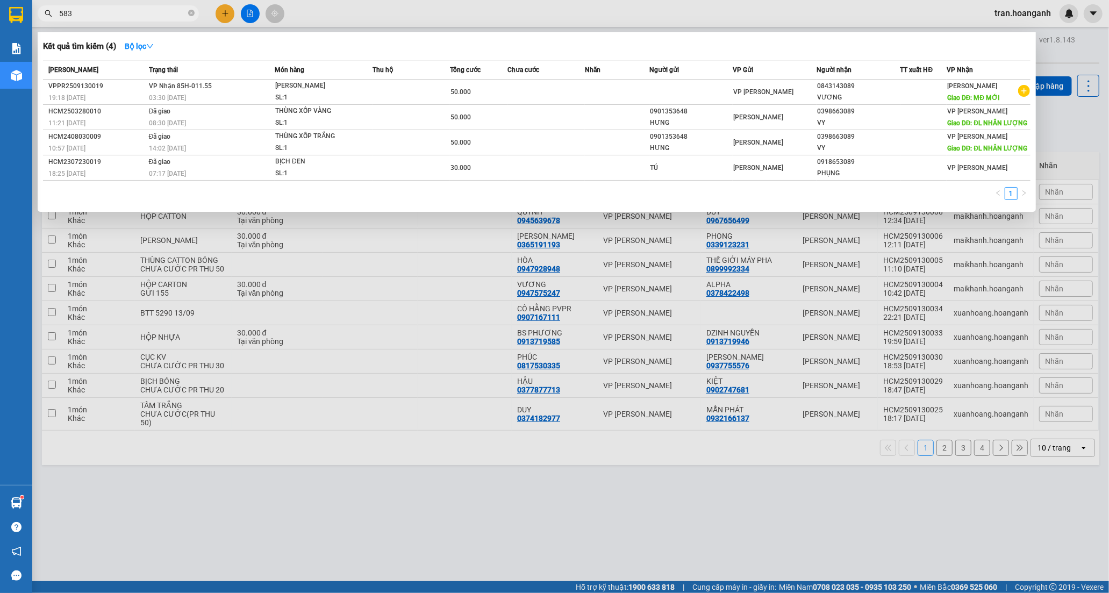
type input "5835"
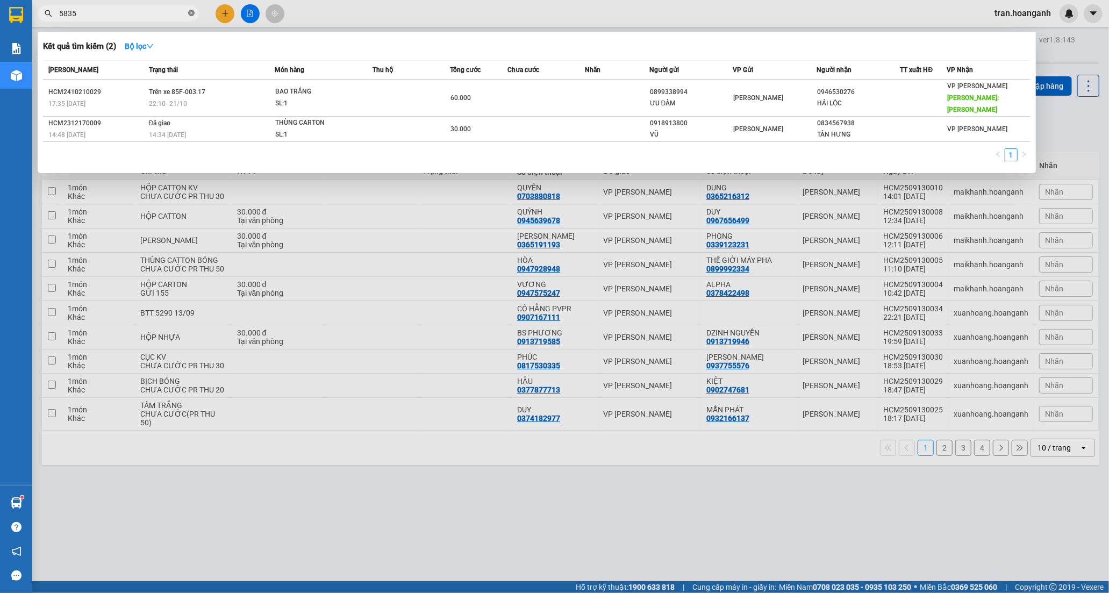
click at [189, 15] on icon "close-circle" at bounding box center [191, 13] width 6 height 6
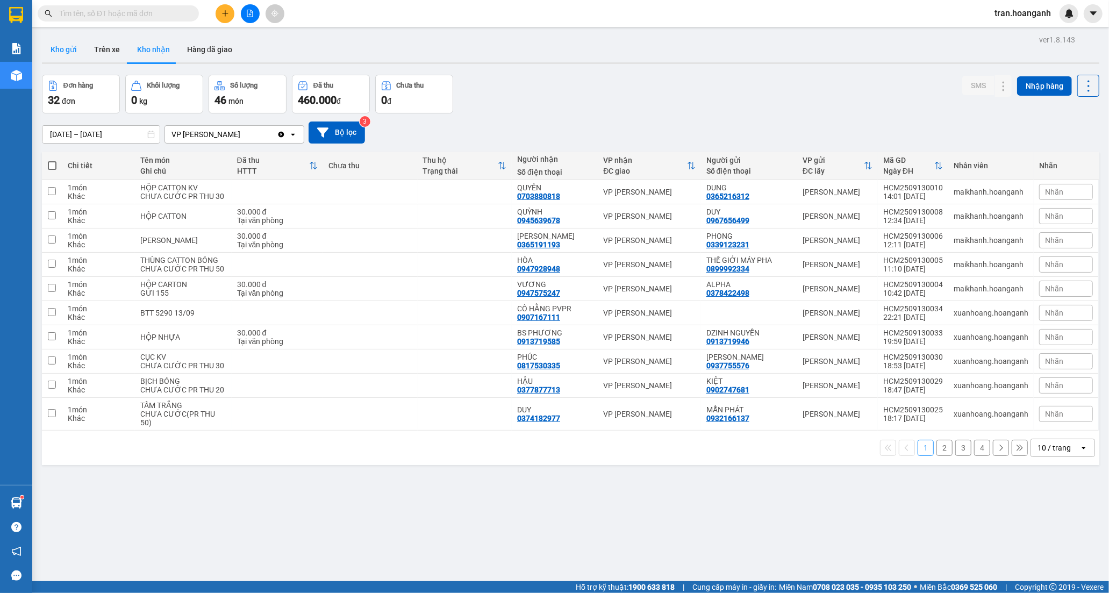
click at [72, 52] on button "Kho gửi" at bounding box center [64, 50] width 44 height 26
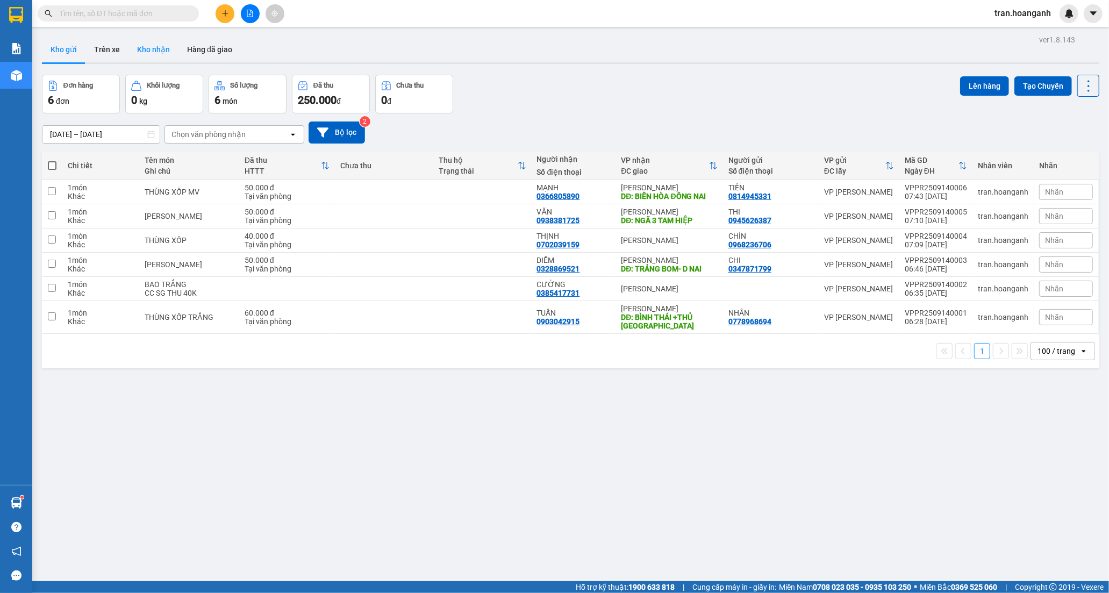
click at [146, 51] on button "Kho nhận" at bounding box center [153, 50] width 50 height 26
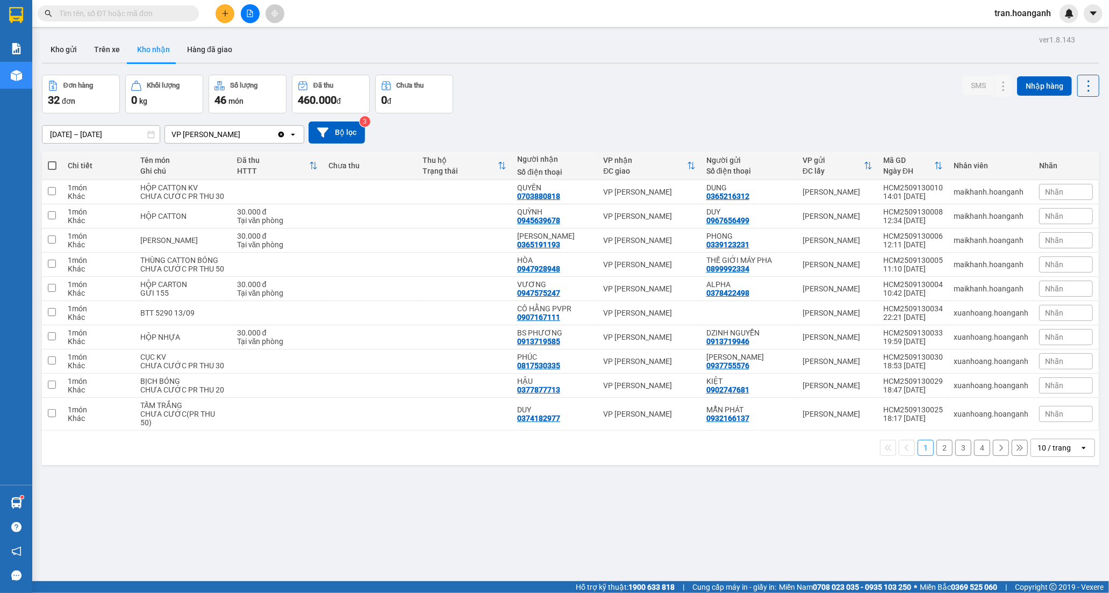
click at [974, 456] on button "4" at bounding box center [982, 448] width 16 height 16
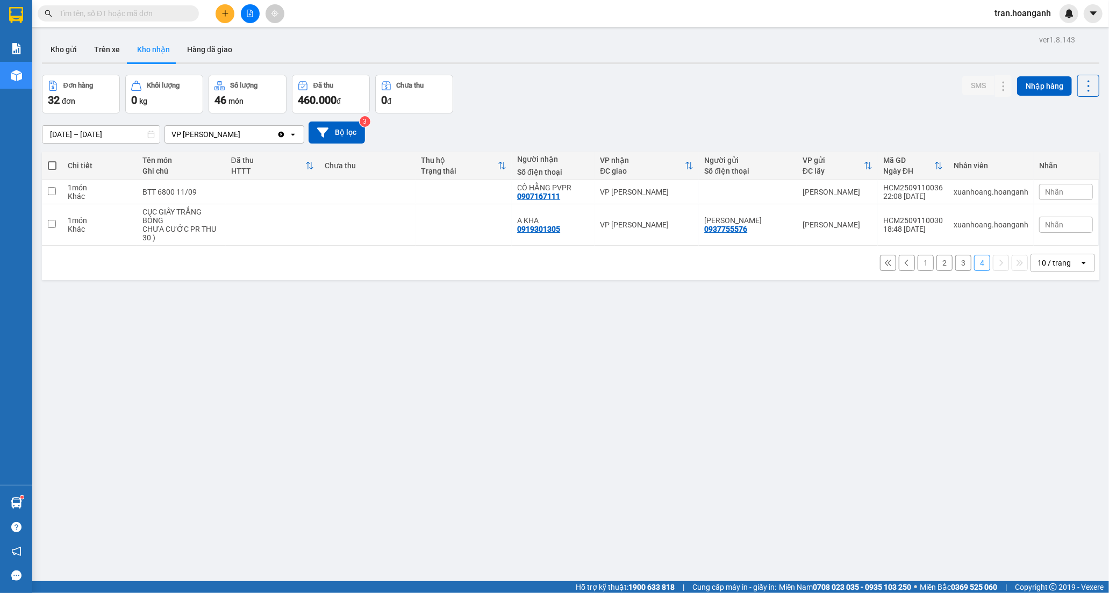
drag, startPoint x: 916, startPoint y: 262, endPoint x: 866, endPoint y: 196, distance: 82.8
click at [918, 262] on button "1" at bounding box center [926, 263] width 16 height 16
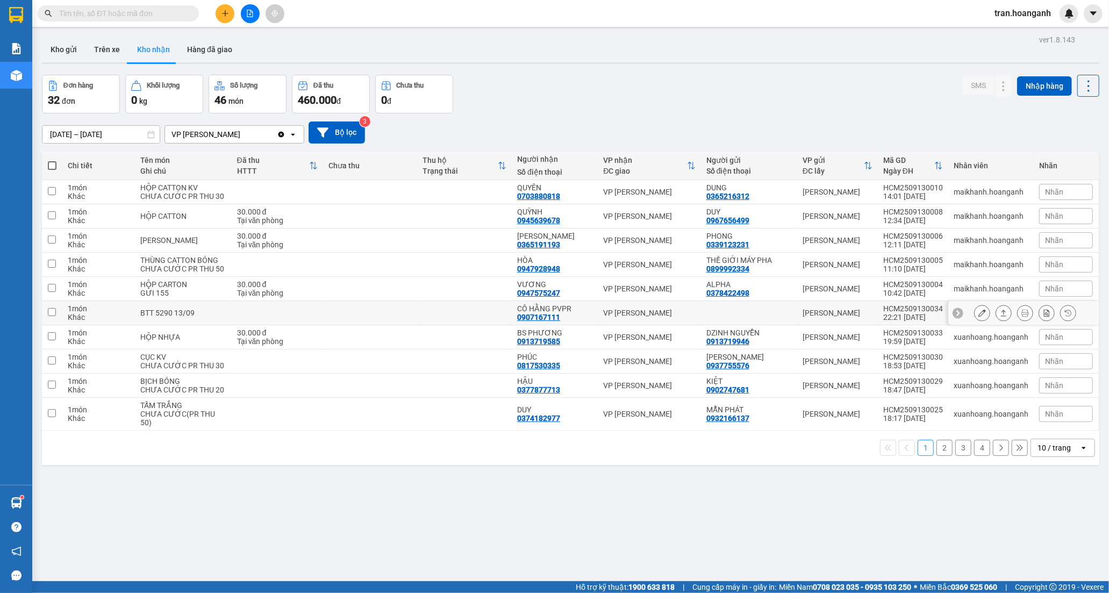
click at [488, 325] on td at bounding box center [465, 313] width 95 height 24
checkbox input "true"
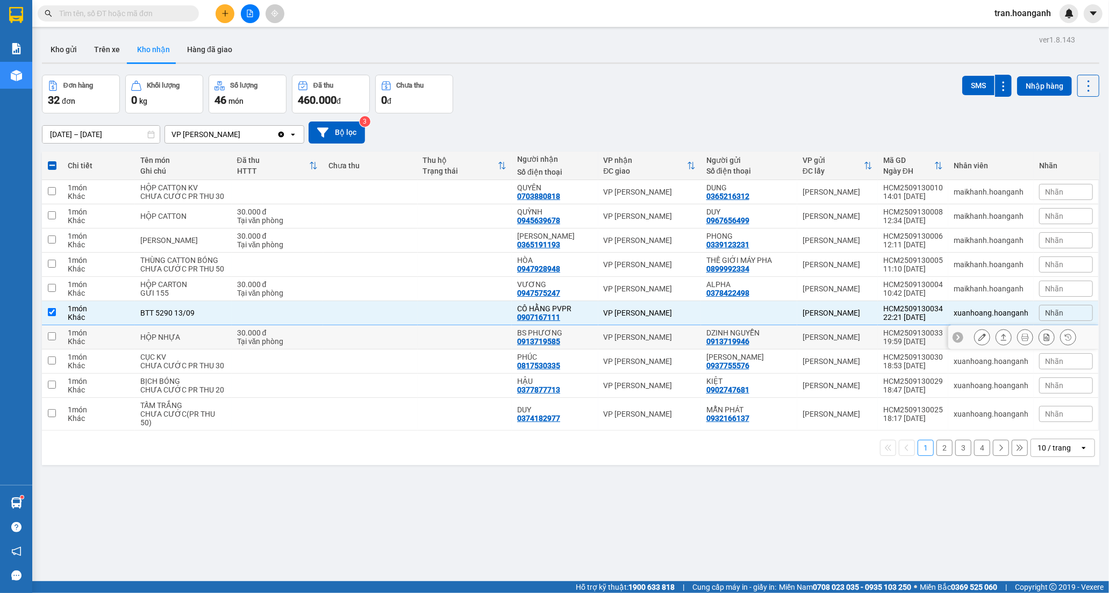
click at [503, 349] on td at bounding box center [465, 337] width 95 height 24
checkbox input "true"
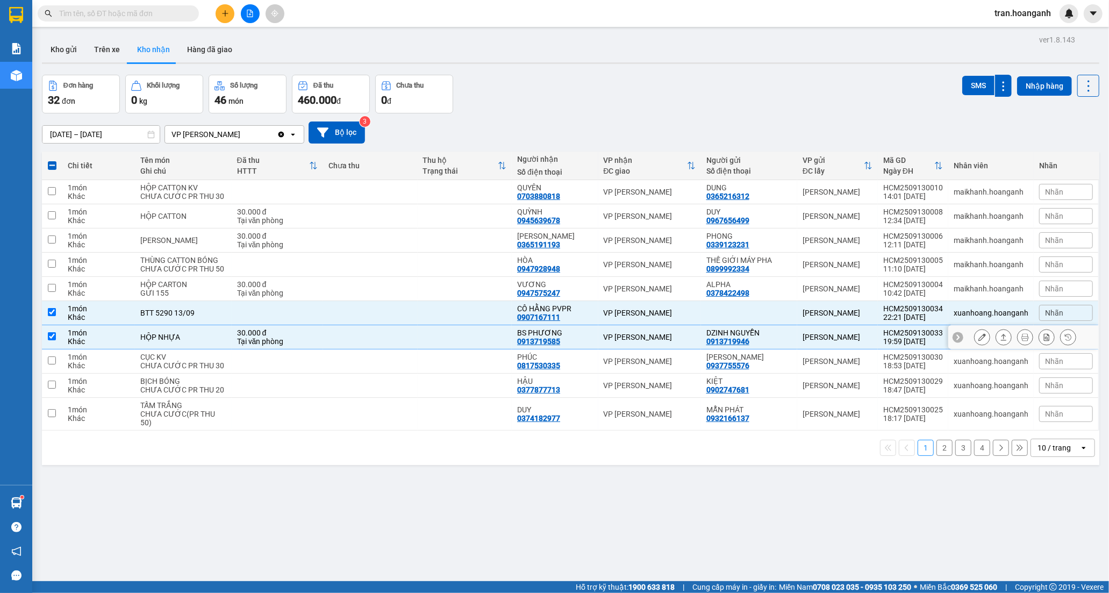
click at [979, 341] on icon at bounding box center [983, 337] width 8 height 8
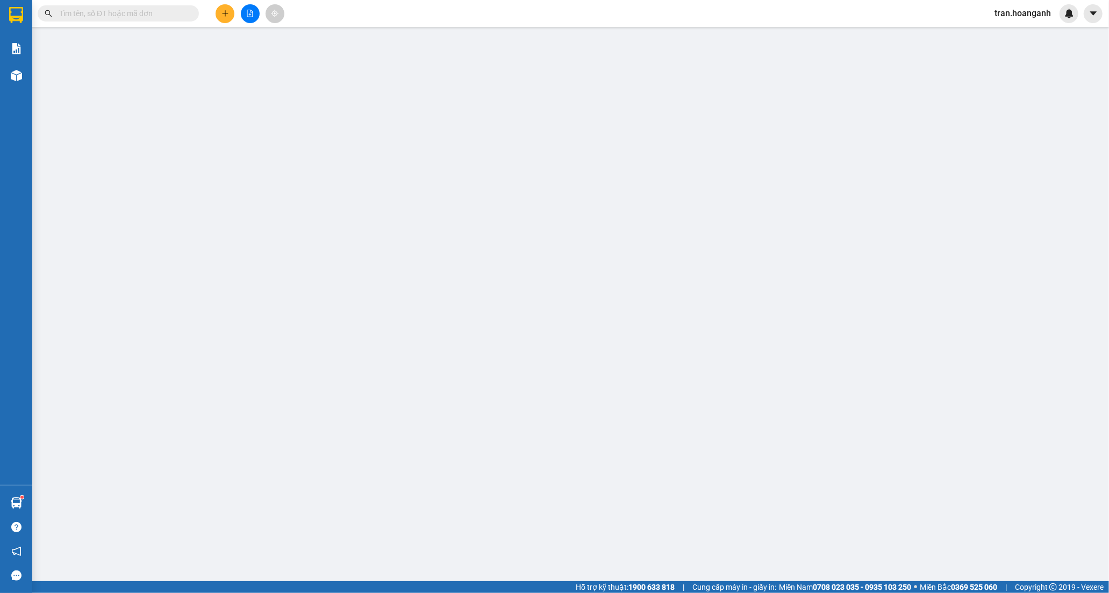
type input "0913719946"
type input "DZINH NGUYỄN"
type input "0913719585"
type input "BS PHƯƠNG"
type input "30.000"
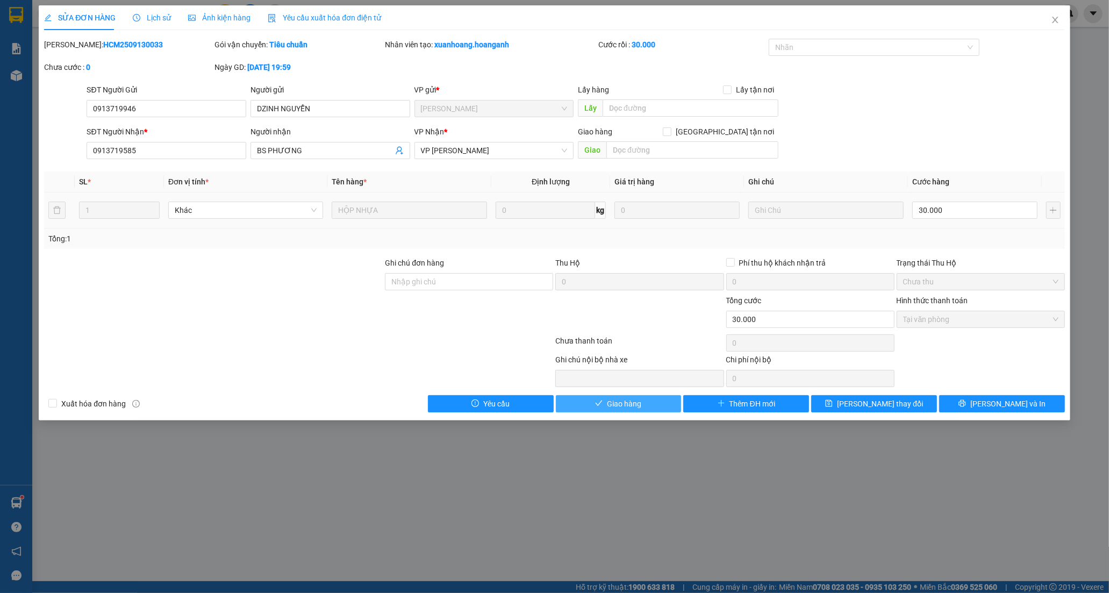
drag, startPoint x: 636, startPoint y: 406, endPoint x: 852, endPoint y: 100, distance: 374.3
click at [638, 399] on span "Giao hàng" at bounding box center [624, 404] width 34 height 12
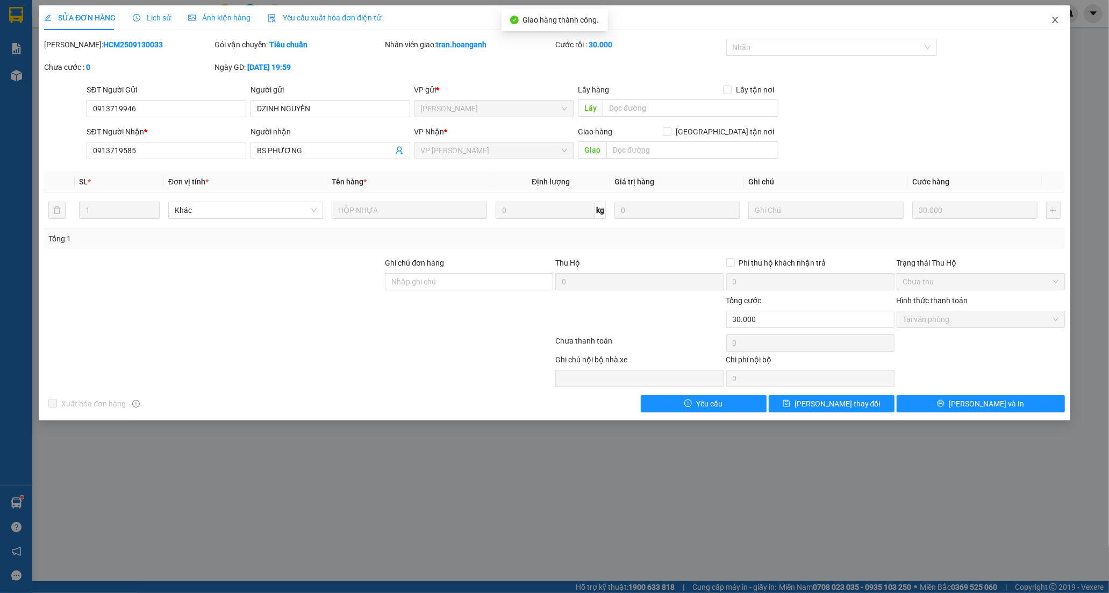
click at [1054, 24] on icon "close" at bounding box center [1055, 20] width 9 height 9
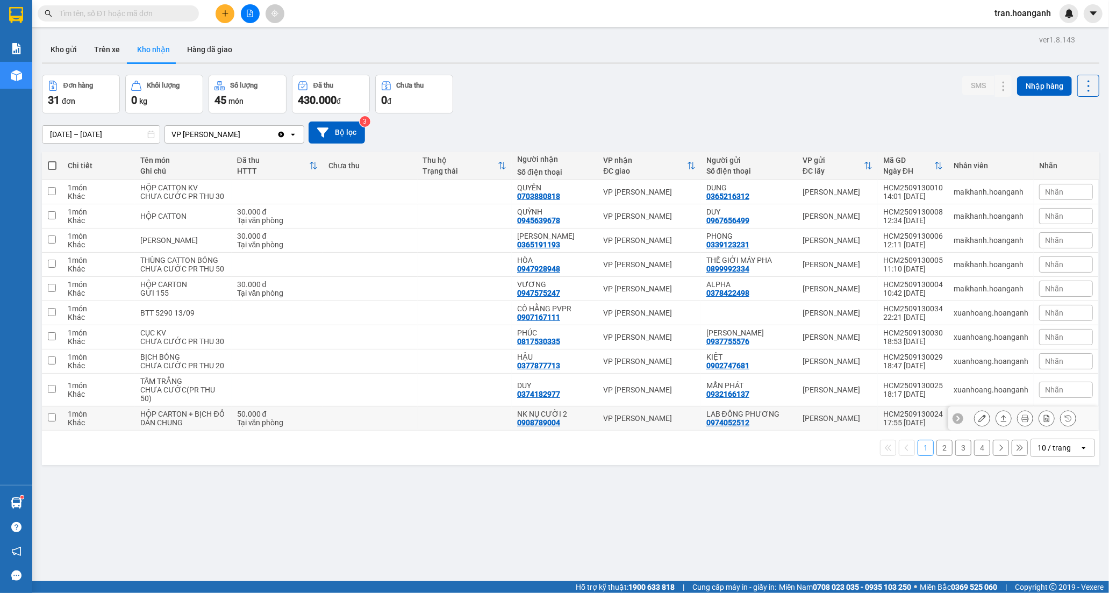
drag, startPoint x: 404, startPoint y: 463, endPoint x: 422, endPoint y: 465, distance: 17.8
click at [405, 431] on td at bounding box center [370, 418] width 95 height 24
checkbox input "true"
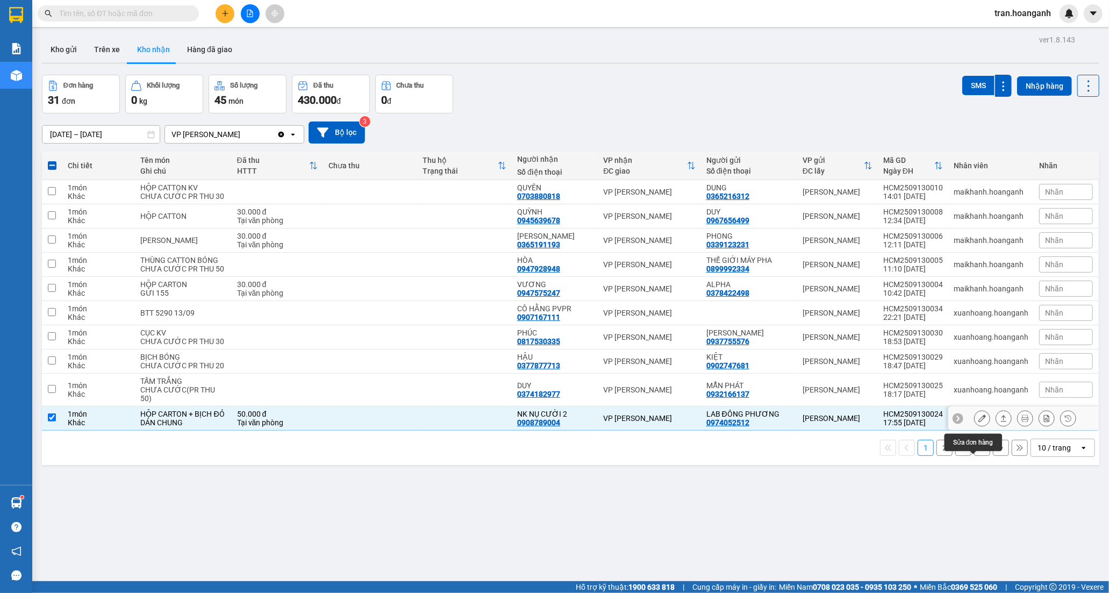
click at [979, 422] on icon at bounding box center [983, 419] width 8 height 8
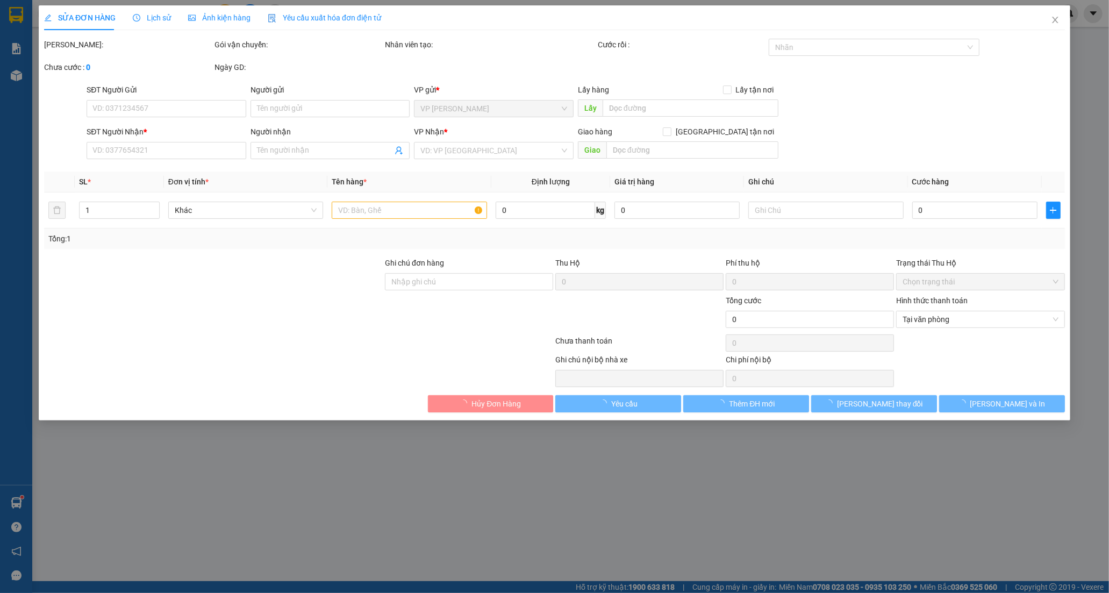
type input "0974052512"
type input "LAB ĐÔNG PHƯƠNG"
type input "0908789004"
type input "NK NỤ CƯỜI 2"
type input "50.000"
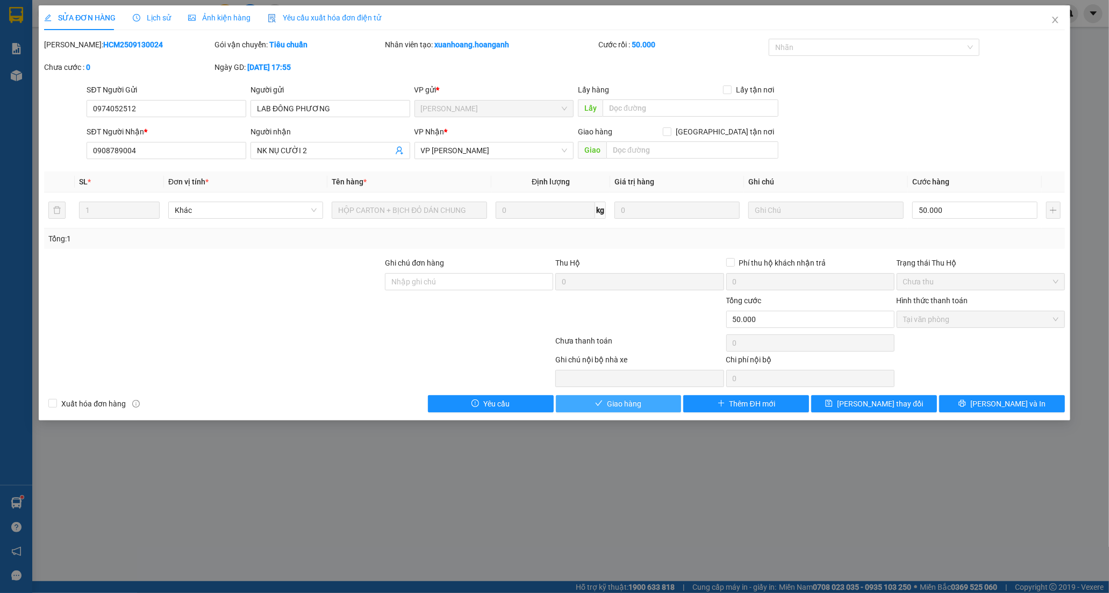
drag, startPoint x: 611, startPoint y: 409, endPoint x: 778, endPoint y: 93, distance: 357.2
click at [611, 406] on span "Giao hàng" at bounding box center [624, 404] width 34 height 12
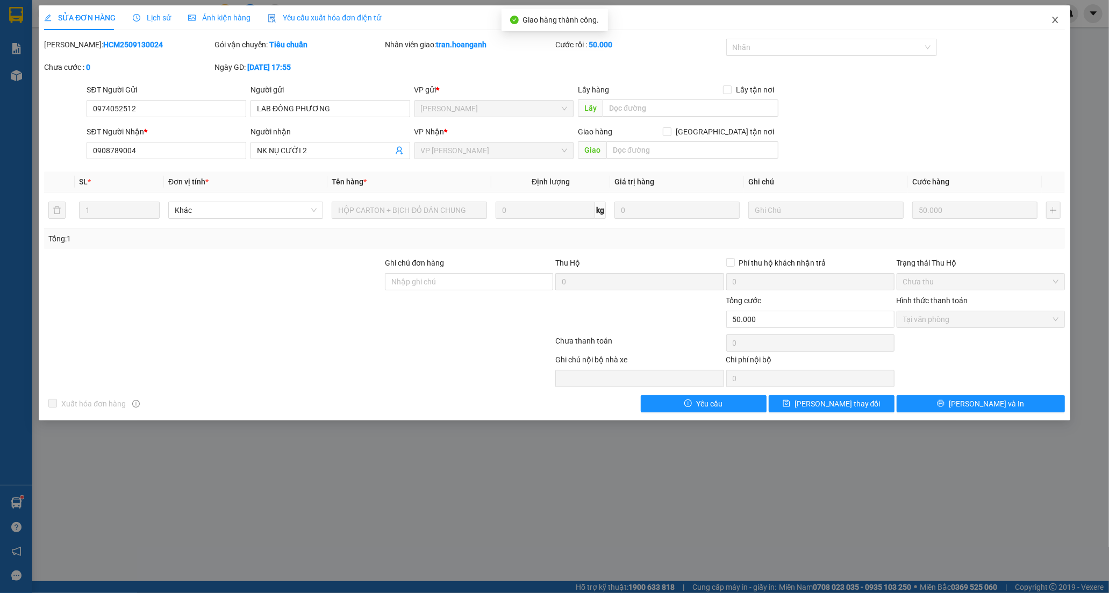
click at [1052, 23] on icon "close" at bounding box center [1055, 20] width 9 height 9
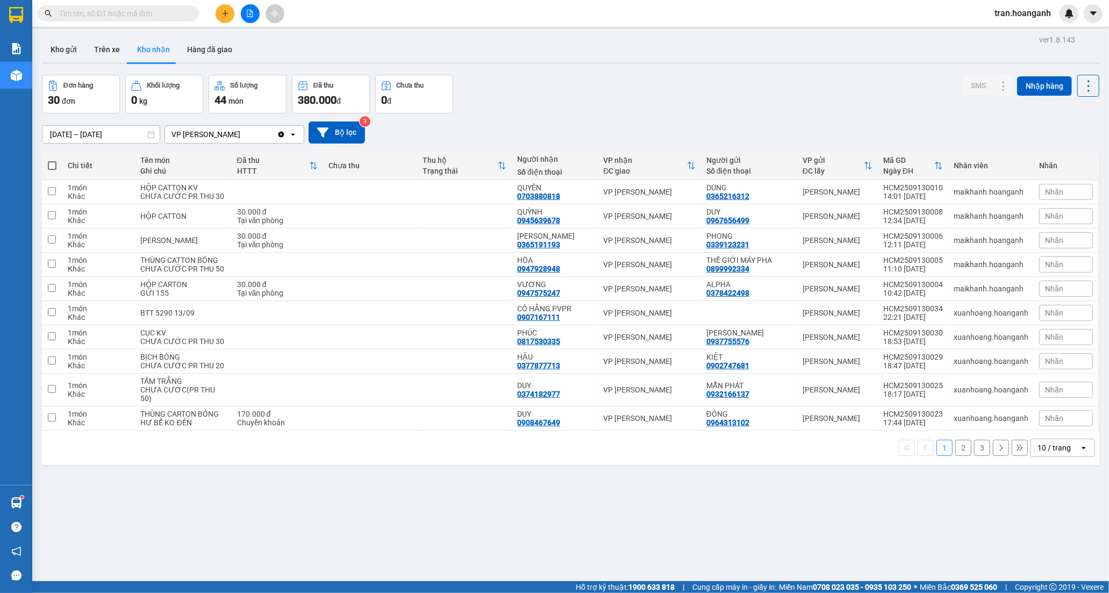
click at [955, 456] on button "2" at bounding box center [963, 448] width 16 height 16
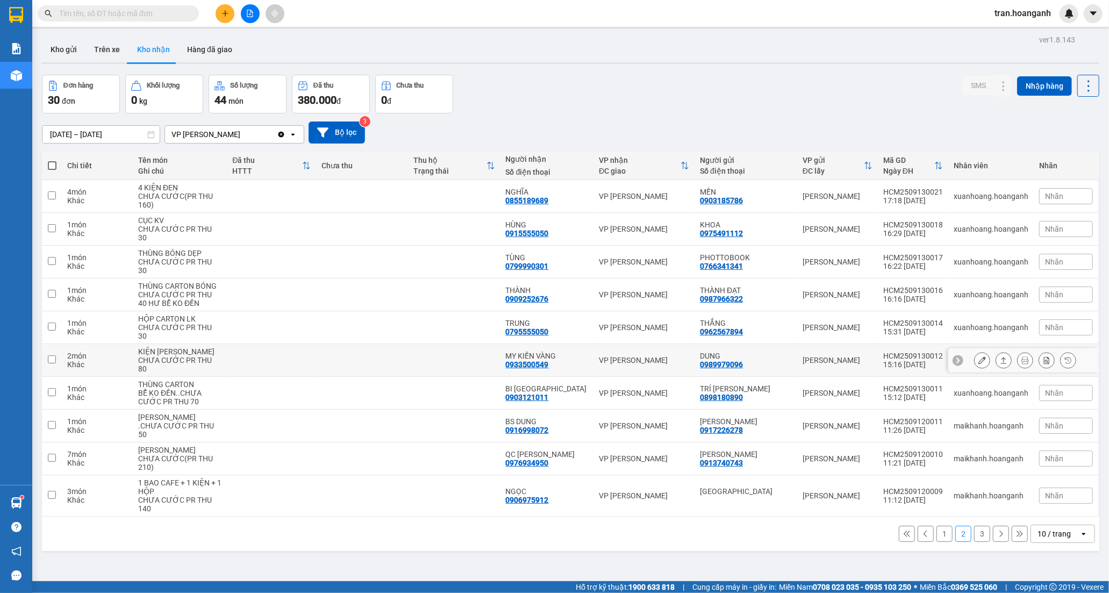
click at [427, 367] on td at bounding box center [454, 360] width 92 height 33
checkbox input "true"
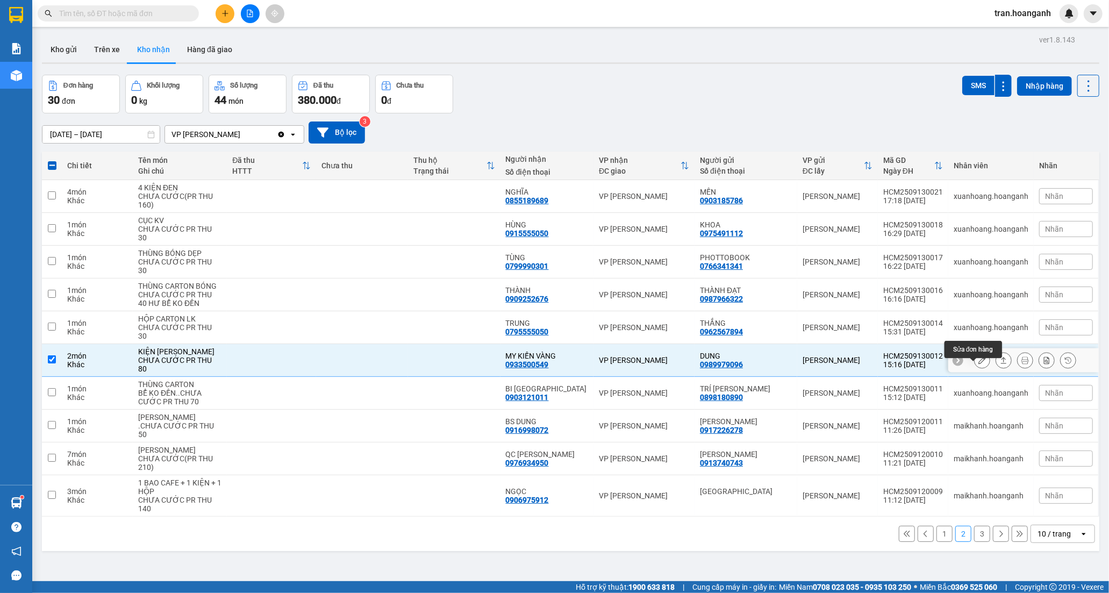
click at [979, 364] on icon at bounding box center [983, 360] width 8 height 8
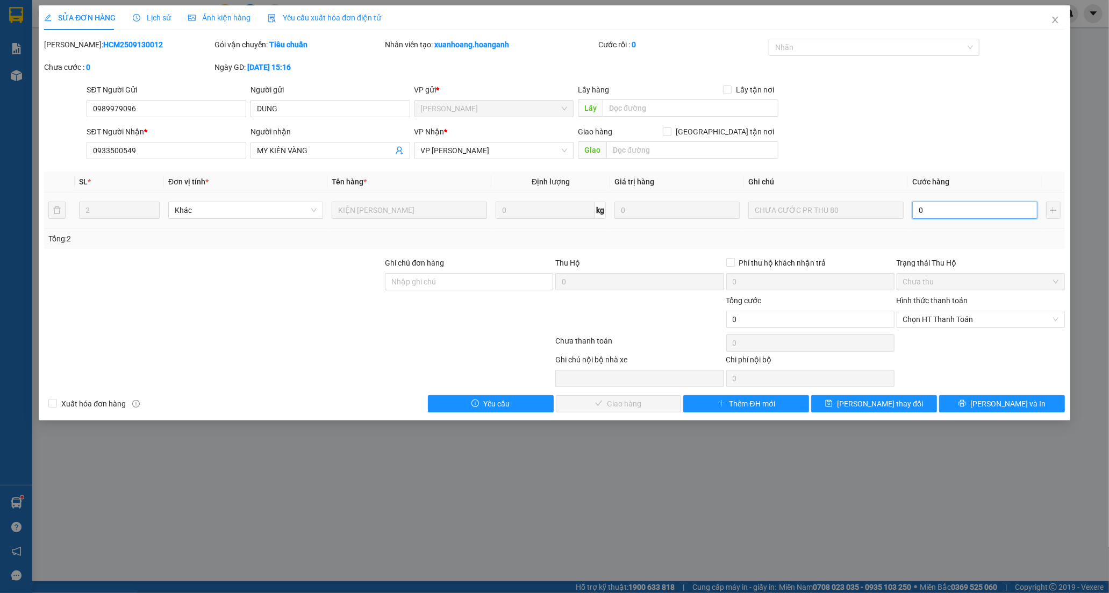
click at [959, 208] on input "0" at bounding box center [974, 210] width 125 height 17
type input "8"
type input "80"
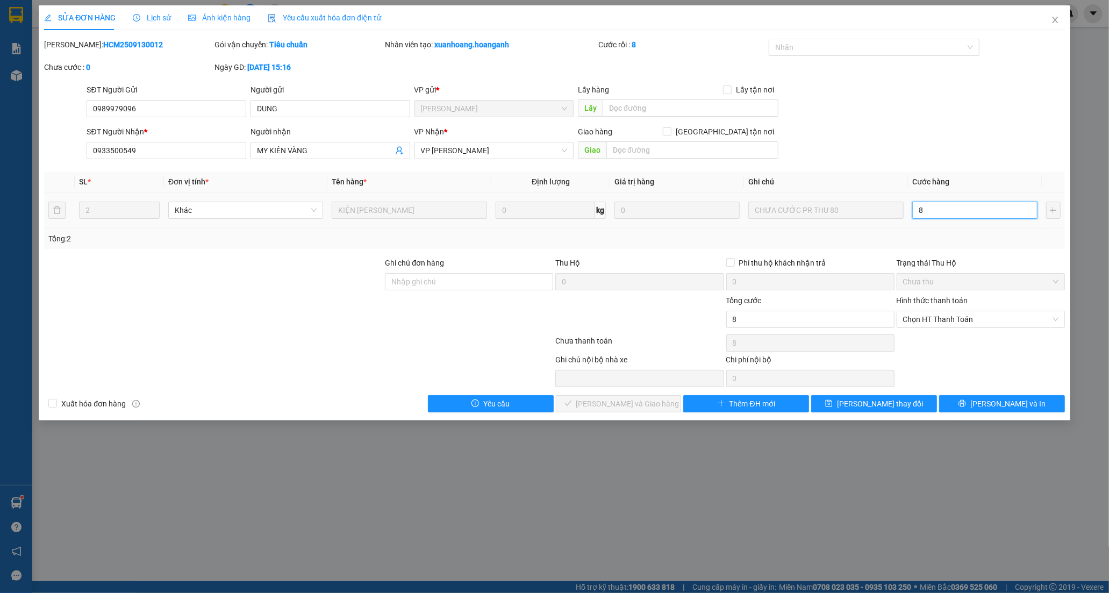
type input "80"
click at [953, 319] on span "Chọn HT Thanh Toán" at bounding box center [980, 319] width 155 height 16
type input "80.000"
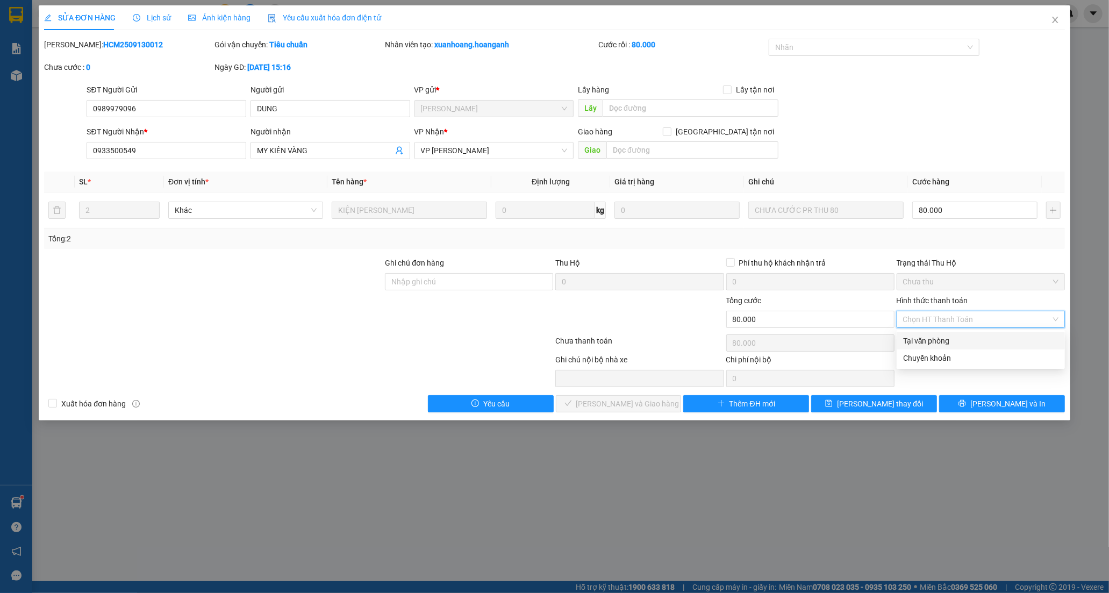
click at [936, 341] on div "Tại văn phòng" at bounding box center [980, 341] width 155 height 12
type input "0"
click at [638, 403] on span "[PERSON_NAME] và Giao hàng" at bounding box center [627, 404] width 103 height 12
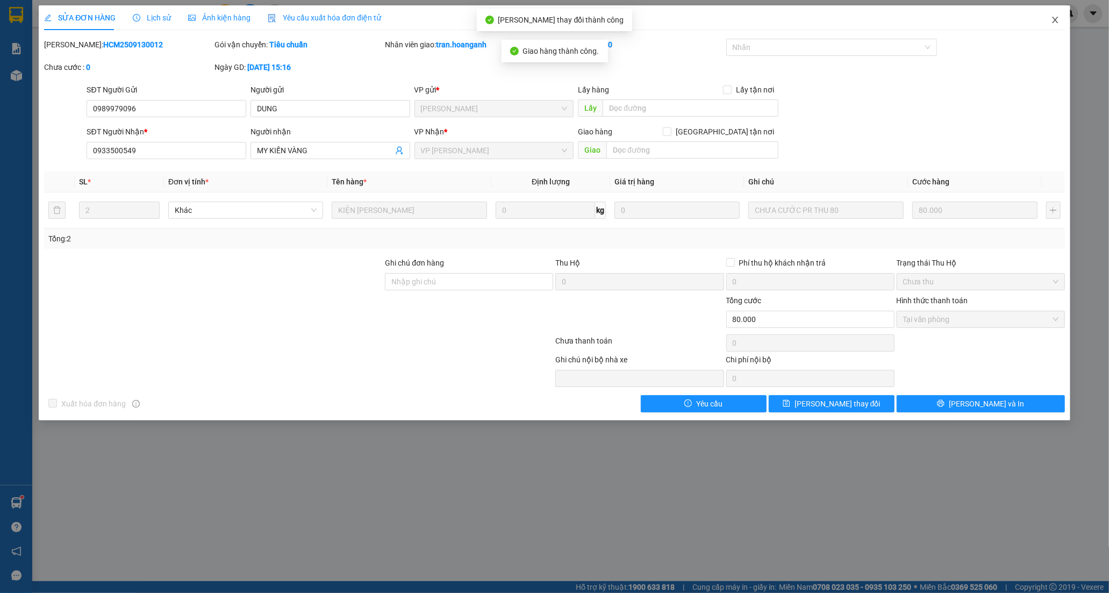
click at [1055, 17] on icon "close" at bounding box center [1055, 20] width 9 height 9
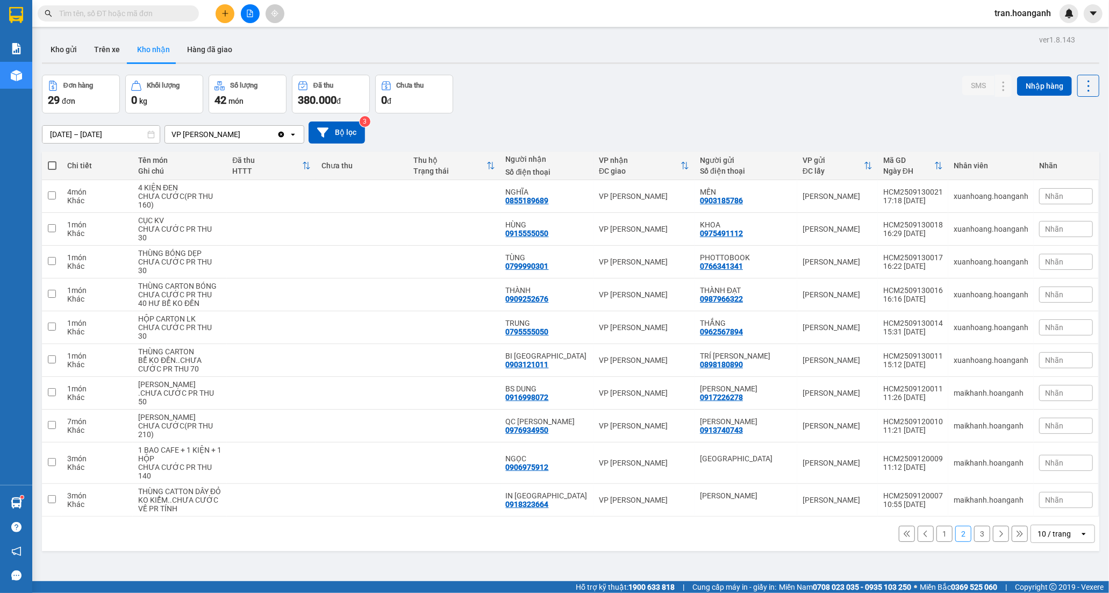
click at [975, 542] on button "3" at bounding box center [982, 534] width 16 height 16
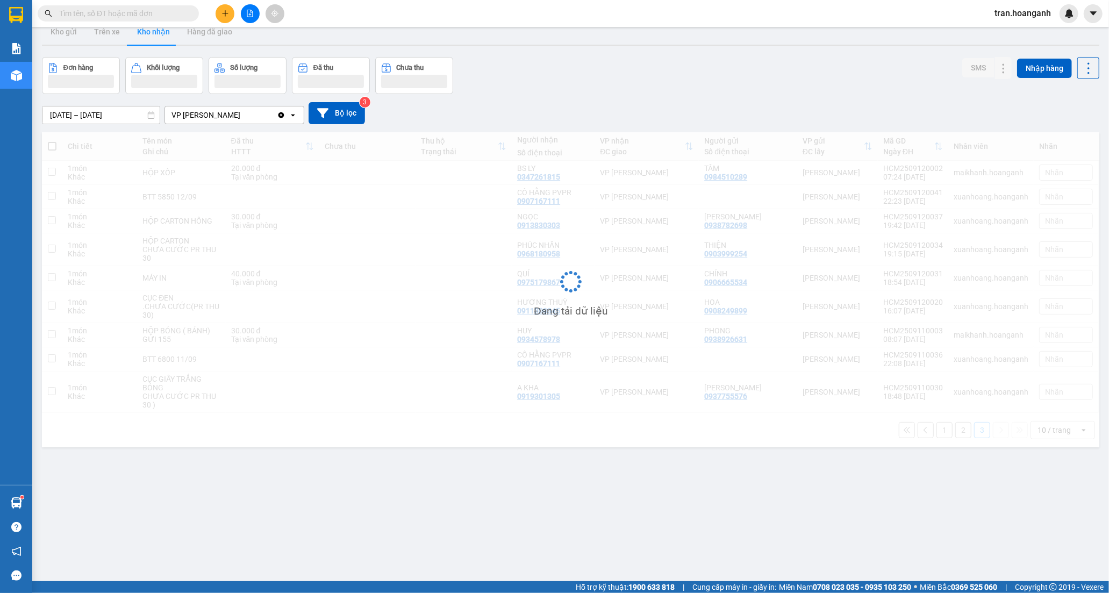
scroll to position [49, 0]
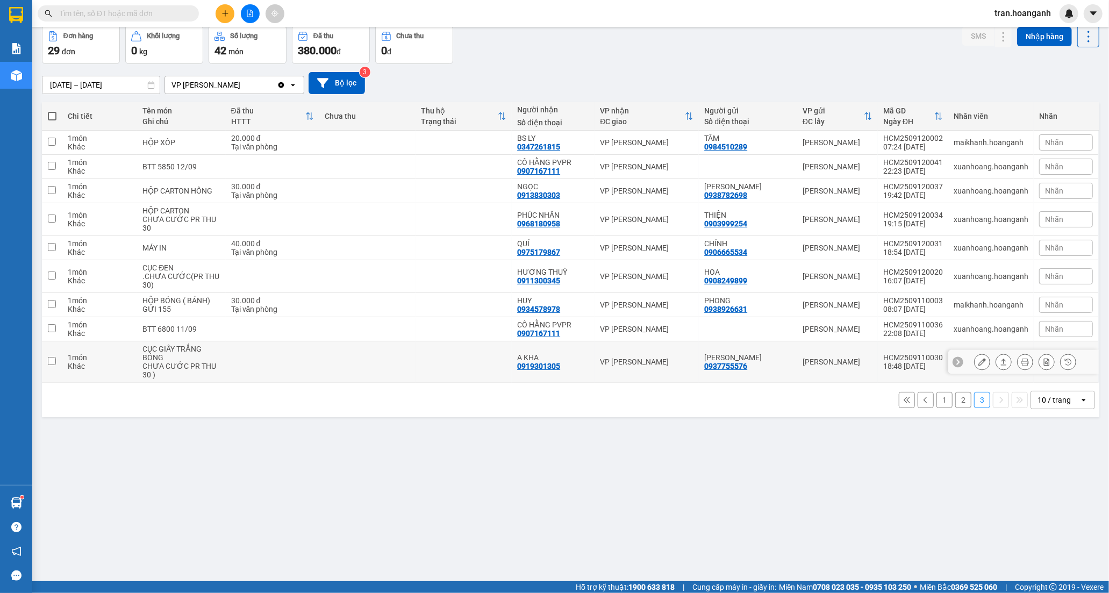
click at [583, 362] on div "A KHA 0919301305" at bounding box center [553, 361] width 72 height 17
checkbox input "true"
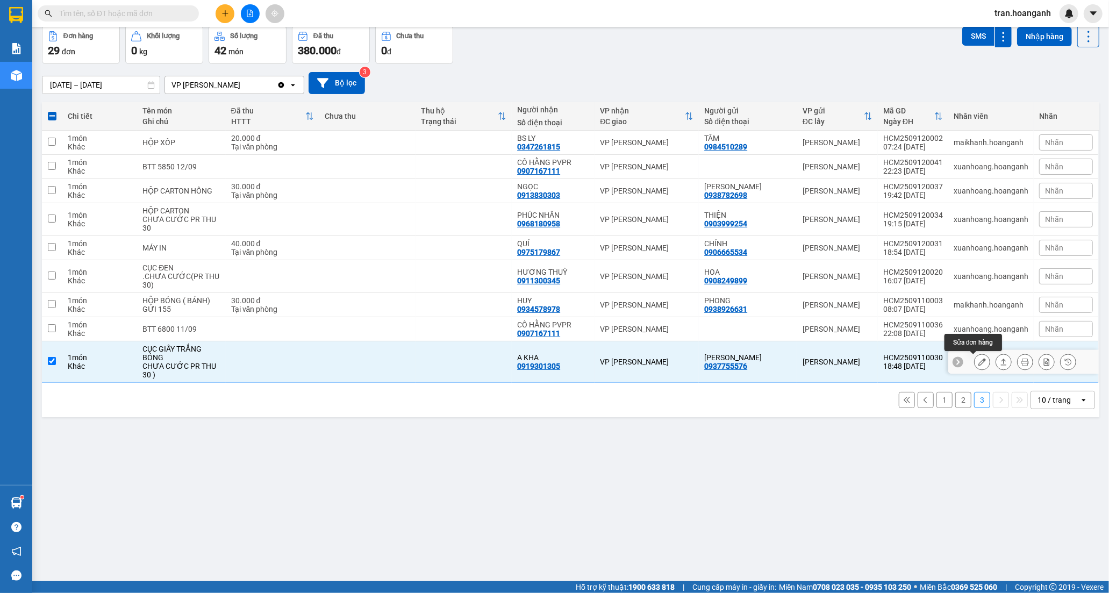
click at [975, 361] on button at bounding box center [982, 362] width 15 height 19
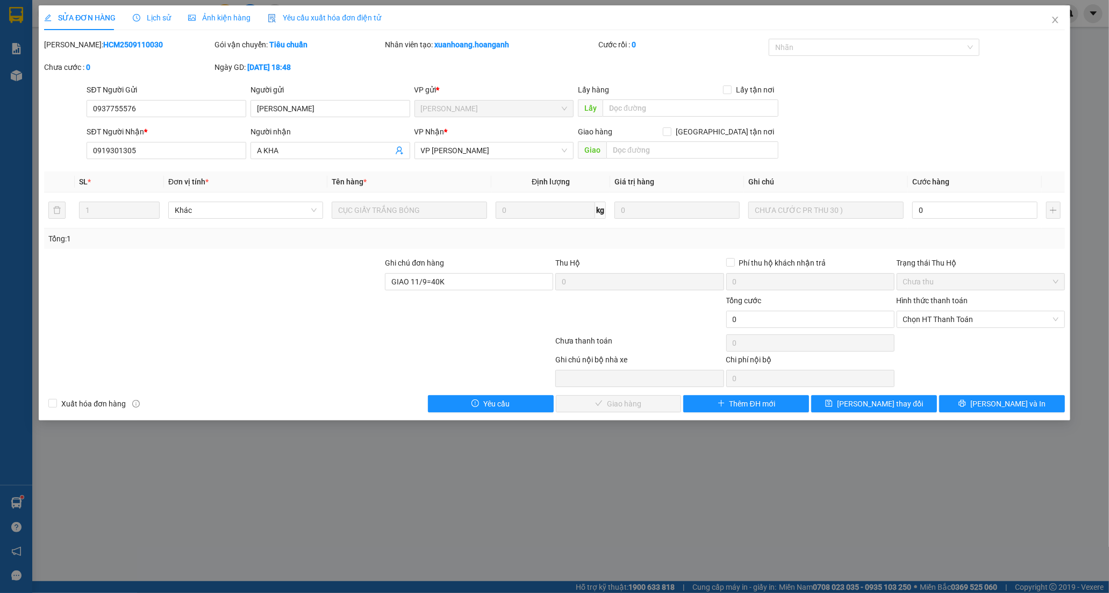
click at [341, 161] on div "Người nhận A KHA" at bounding box center [331, 145] width 160 height 38
click at [339, 146] on input "A KHA" at bounding box center [325, 151] width 136 height 12
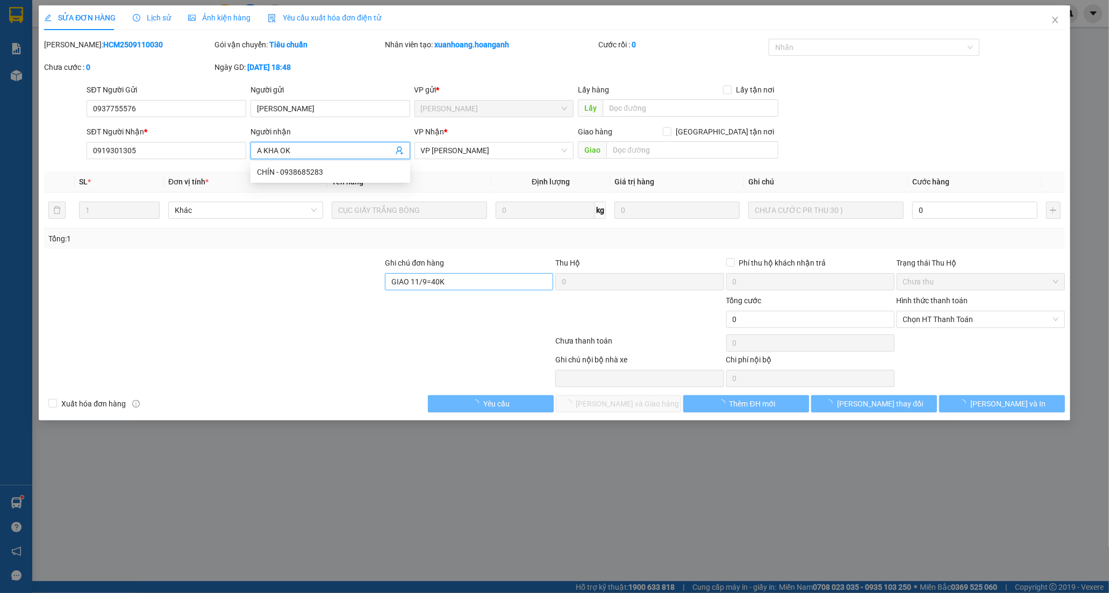
type input "A KHA OK"
click at [482, 285] on input "GIAO 11/9=40K" at bounding box center [469, 281] width 168 height 17
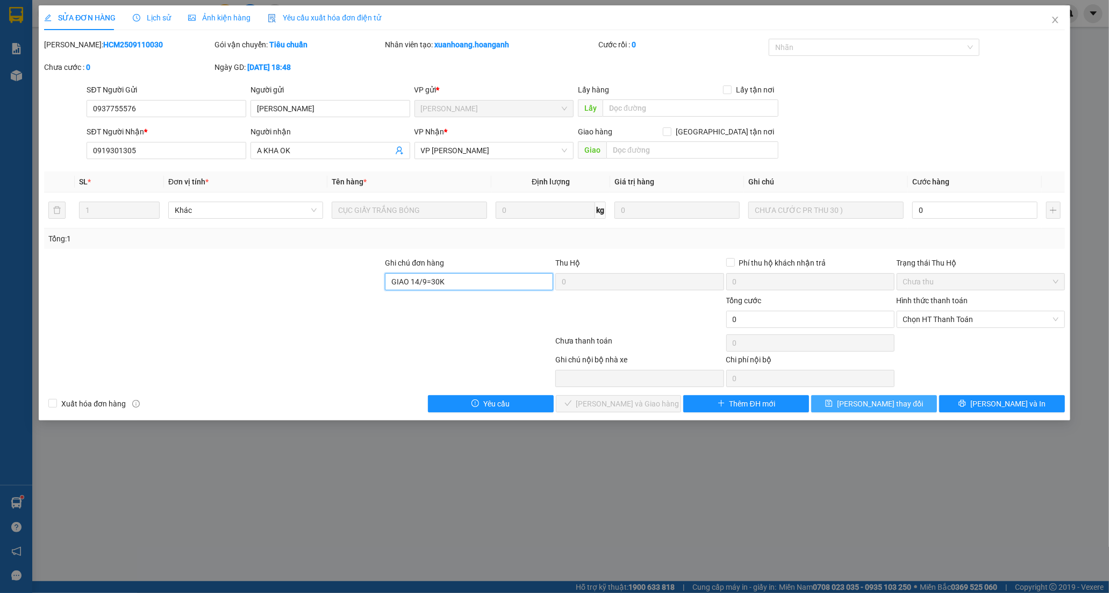
type input "GIAO 14/9=30K"
click at [839, 404] on button "[PERSON_NAME] thay đổi" at bounding box center [874, 403] width 126 height 17
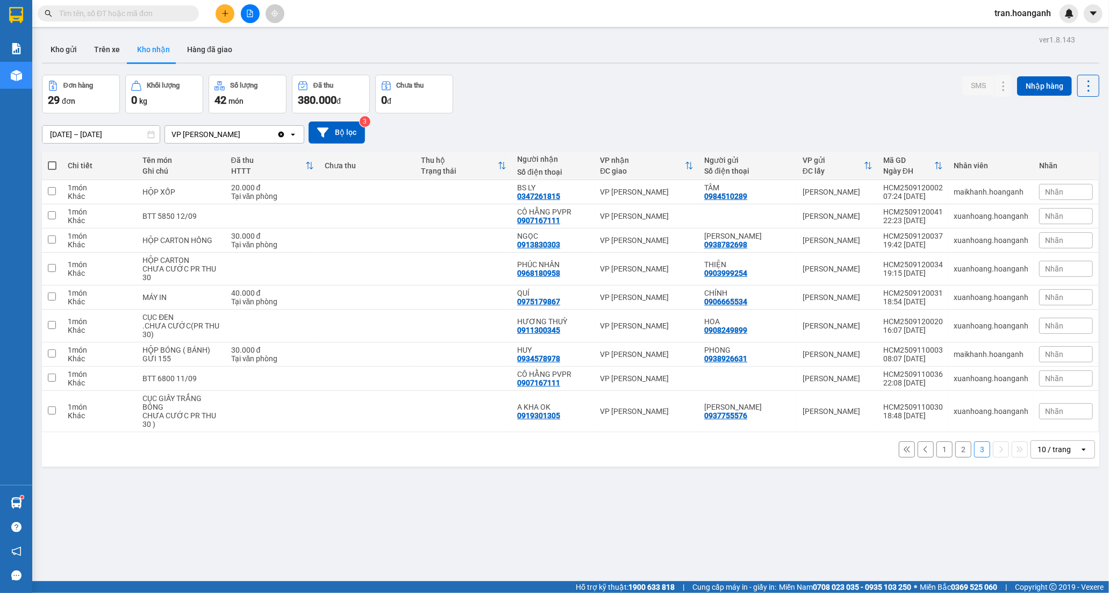
click at [958, 448] on button "2" at bounding box center [963, 449] width 16 height 16
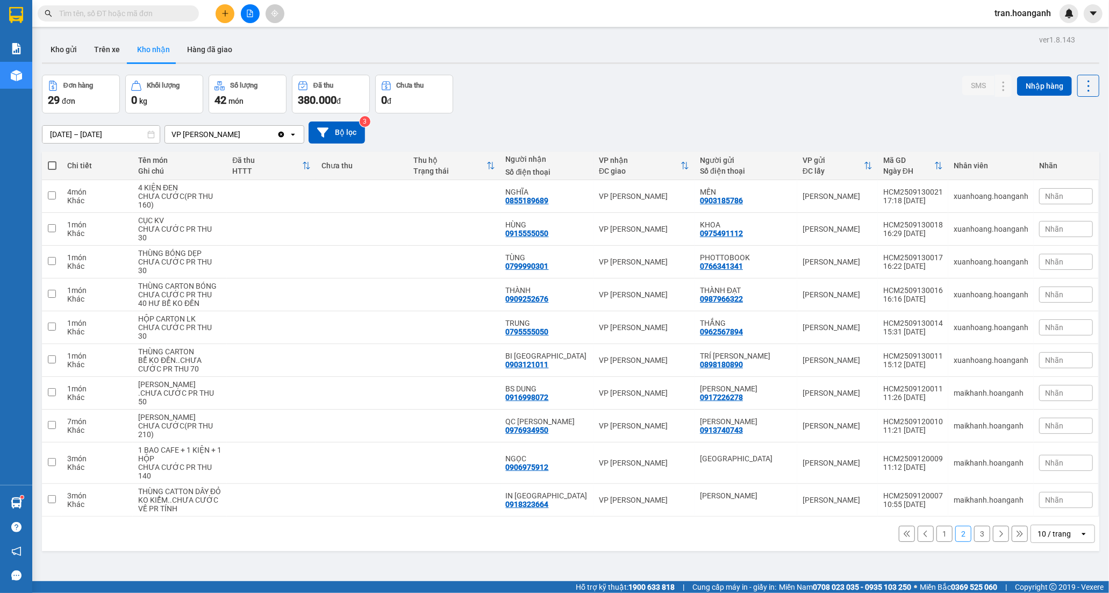
click at [937, 542] on button "1" at bounding box center [945, 534] width 16 height 16
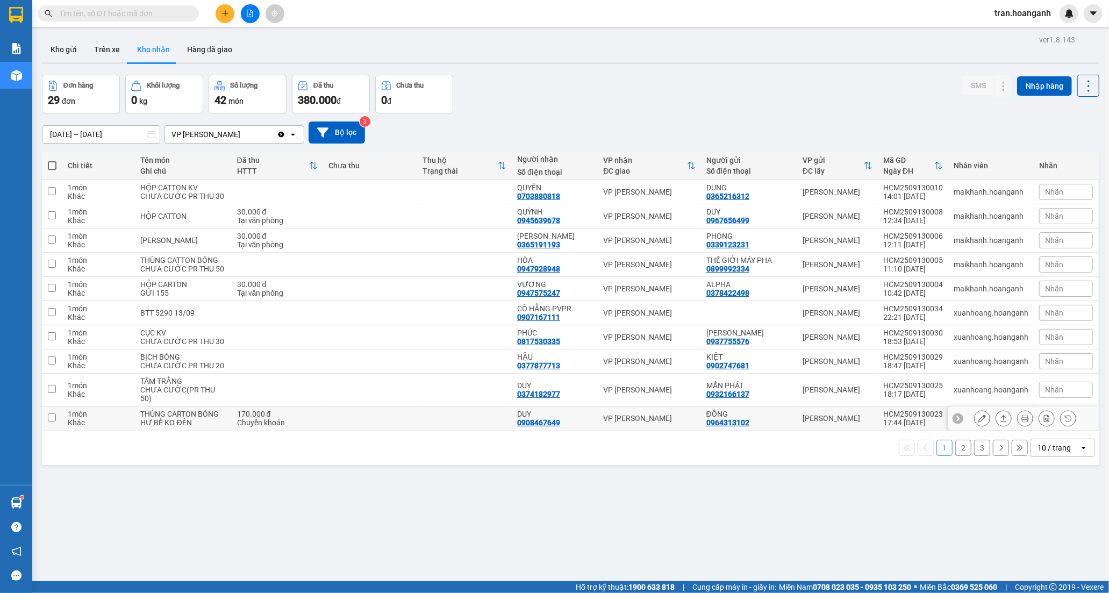
click at [495, 431] on td at bounding box center [465, 418] width 95 height 24
checkbox input "true"
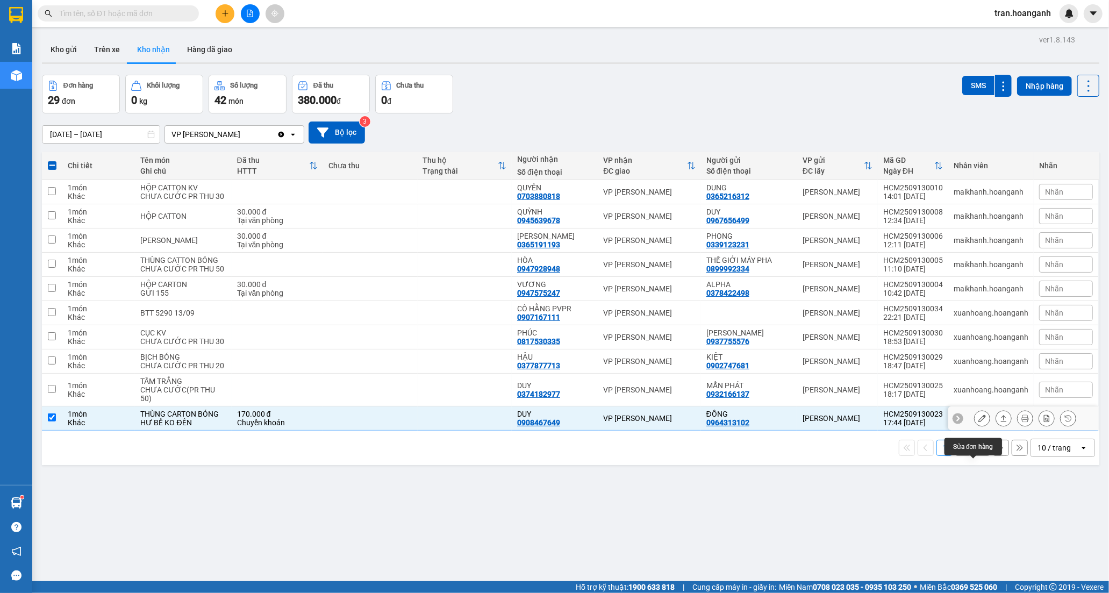
click at [979, 422] on icon at bounding box center [983, 419] width 8 height 8
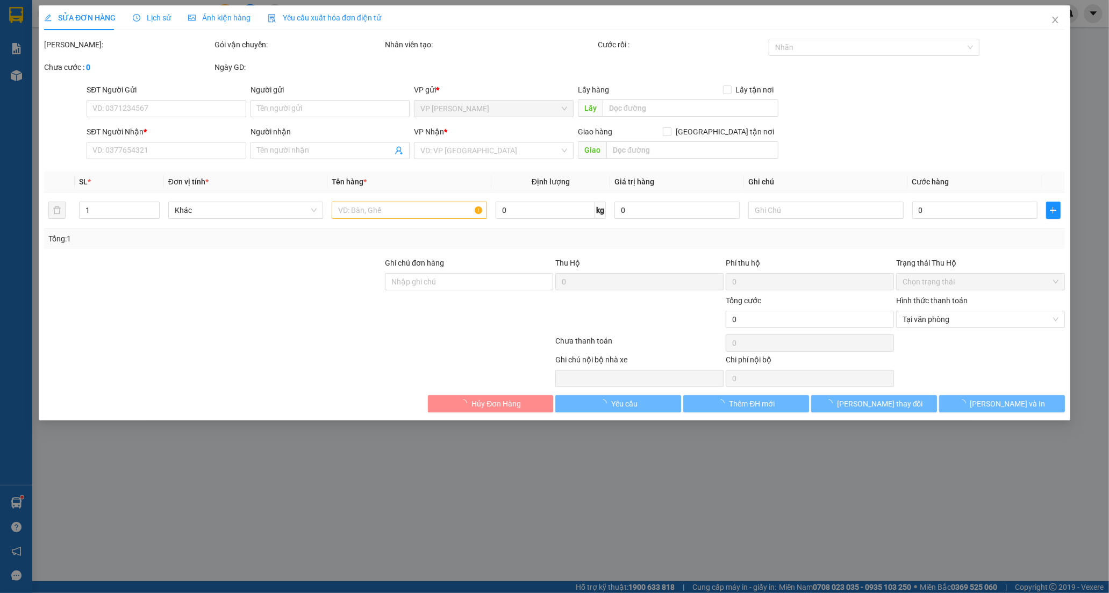
type input "0964313102"
type input "ĐÔNG"
type input "0908467649"
type input "DUY"
type input "170.000"
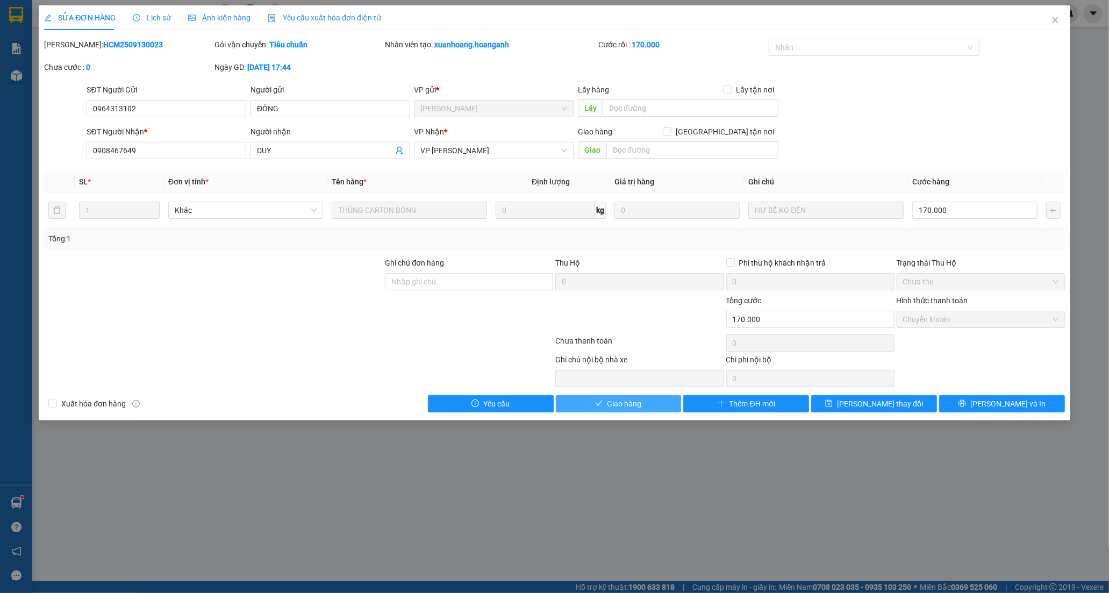
click at [598, 405] on icon "check" at bounding box center [599, 403] width 8 height 8
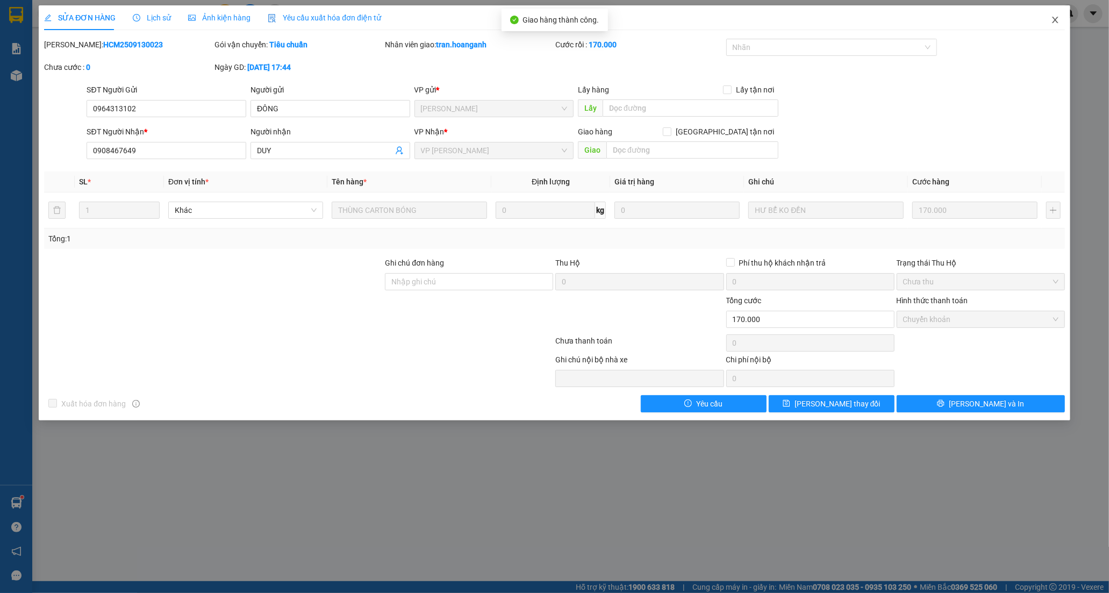
click at [1052, 22] on icon "close" at bounding box center [1055, 20] width 9 height 9
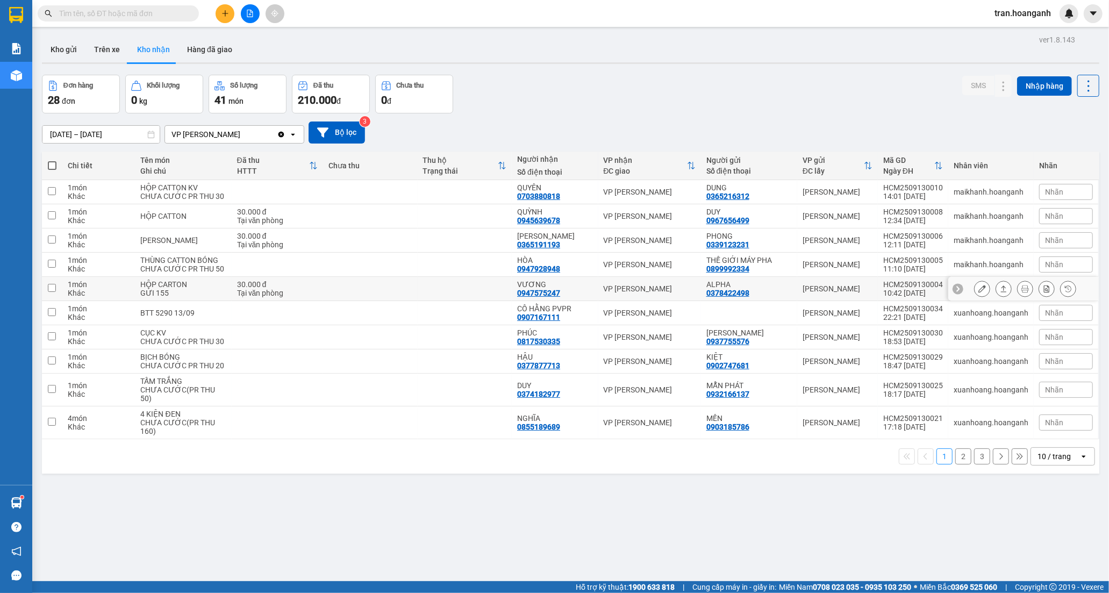
drag, startPoint x: 428, startPoint y: 315, endPoint x: 494, endPoint y: 308, distance: 66.0
click at [429, 301] on td at bounding box center [465, 289] width 95 height 24
checkbox input "true"
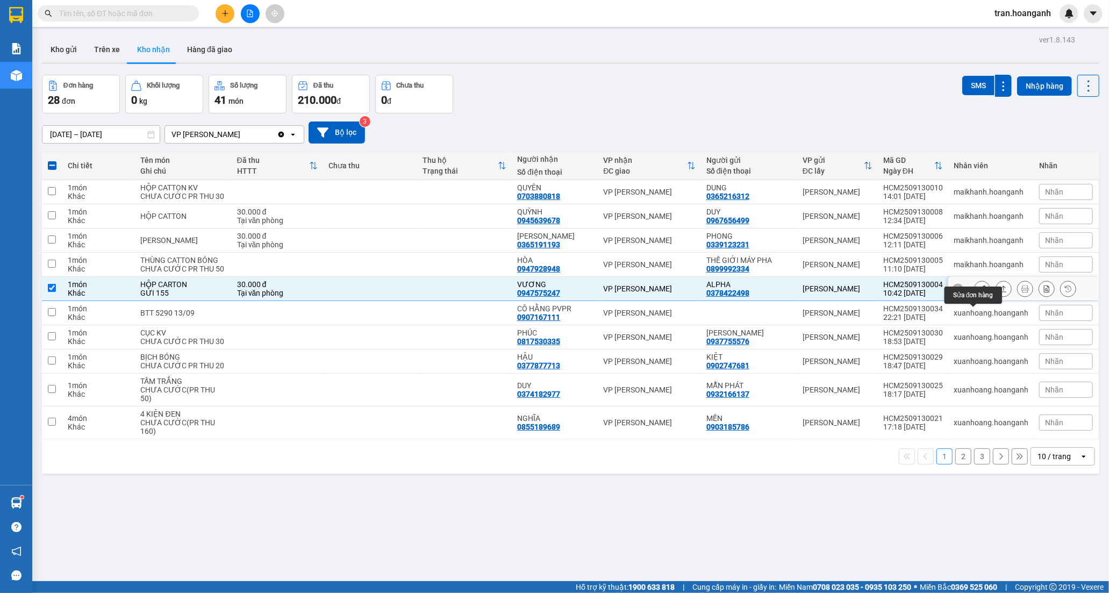
click at [979, 292] on icon at bounding box center [983, 289] width 8 height 8
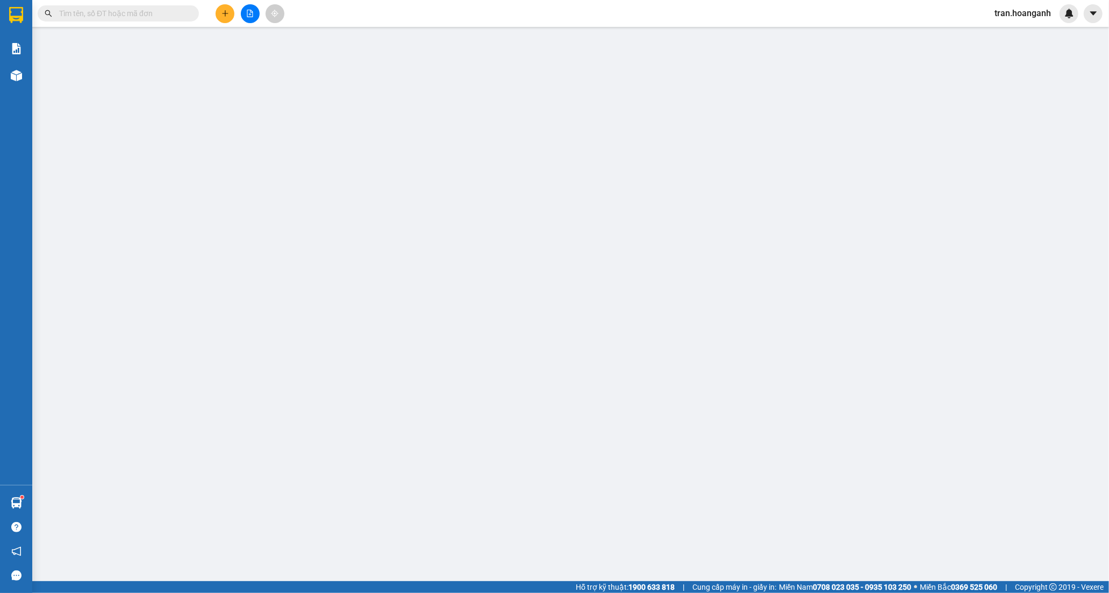
type input "0378422498"
type input "ALPHA"
type input "0947575247"
type input "VƯƠNG"
type input "30.000"
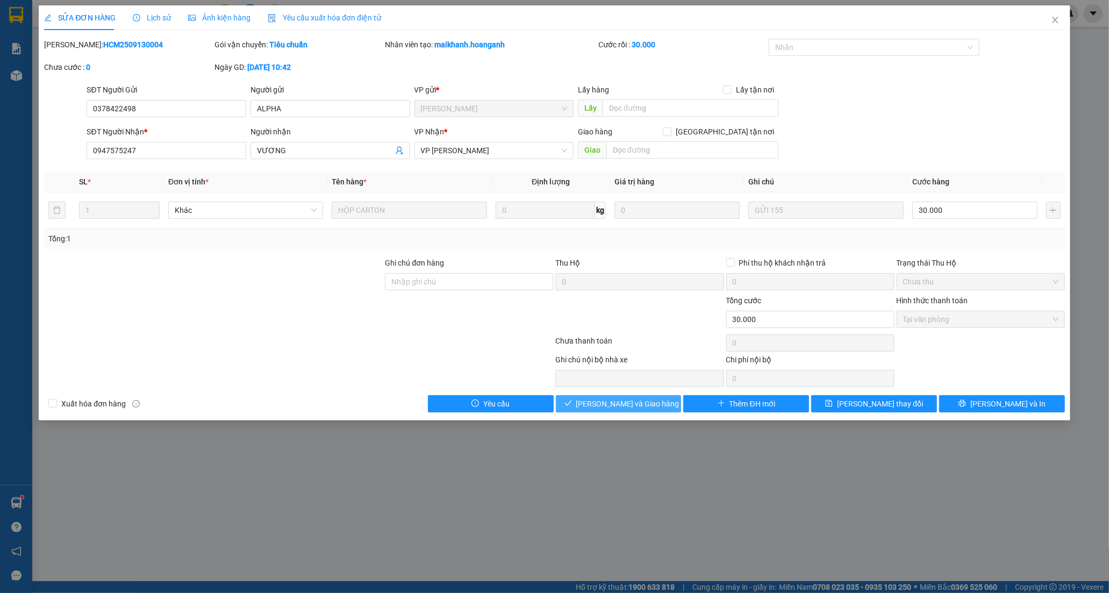
drag, startPoint x: 619, startPoint y: 404, endPoint x: 777, endPoint y: 196, distance: 262.1
click at [620, 402] on span "[PERSON_NAME] và Giao hàng" at bounding box center [627, 404] width 103 height 12
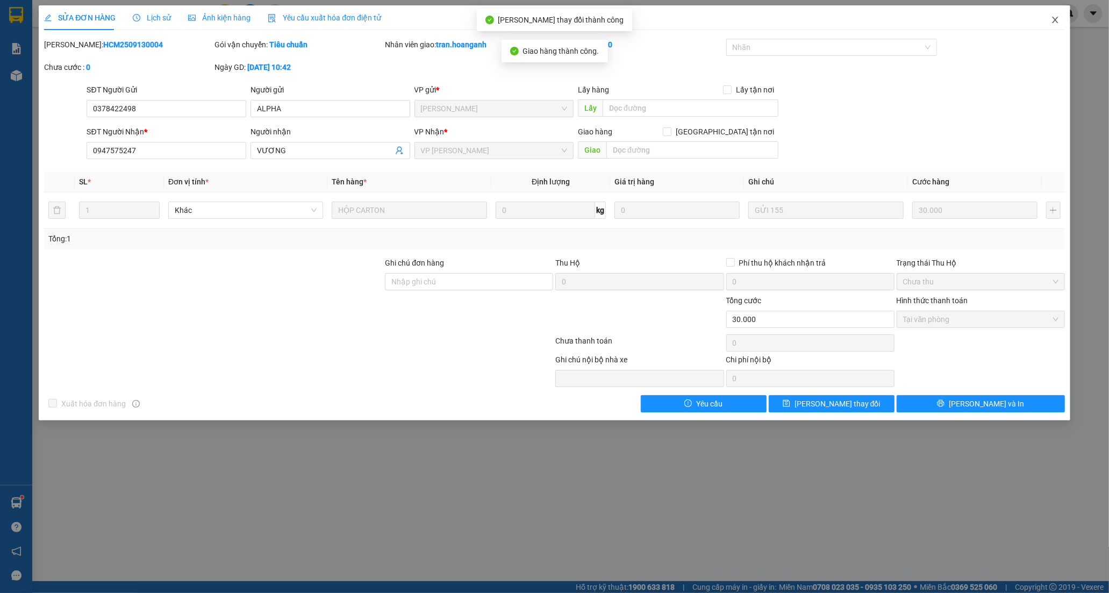
click at [1056, 19] on icon "close" at bounding box center [1055, 20] width 9 height 9
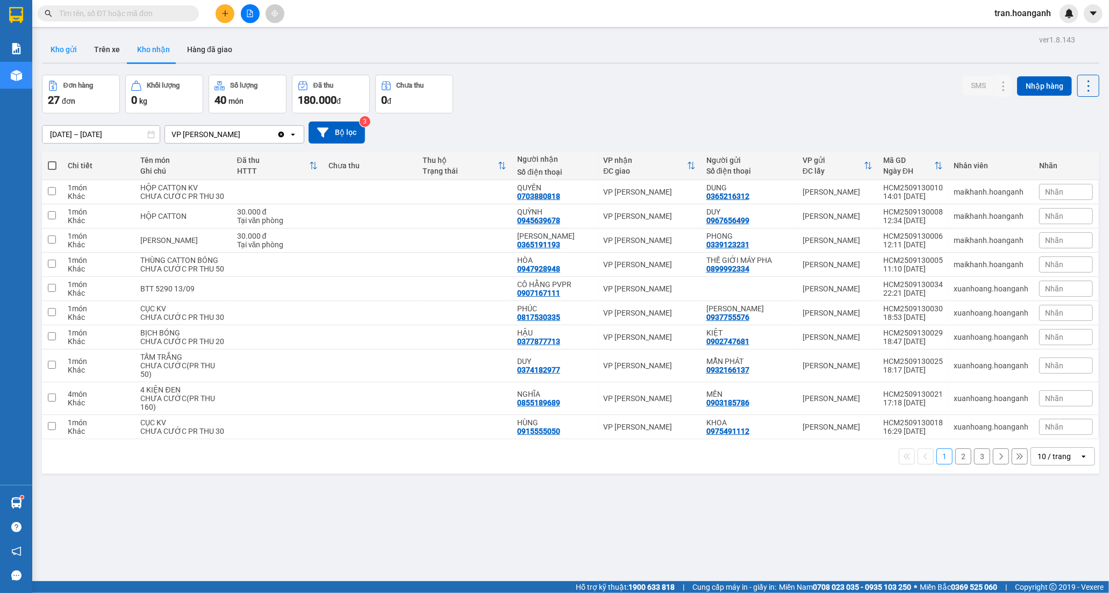
click at [72, 48] on button "Kho gửi" at bounding box center [64, 50] width 44 height 26
